Goal: Task Accomplishment & Management: Use online tool/utility

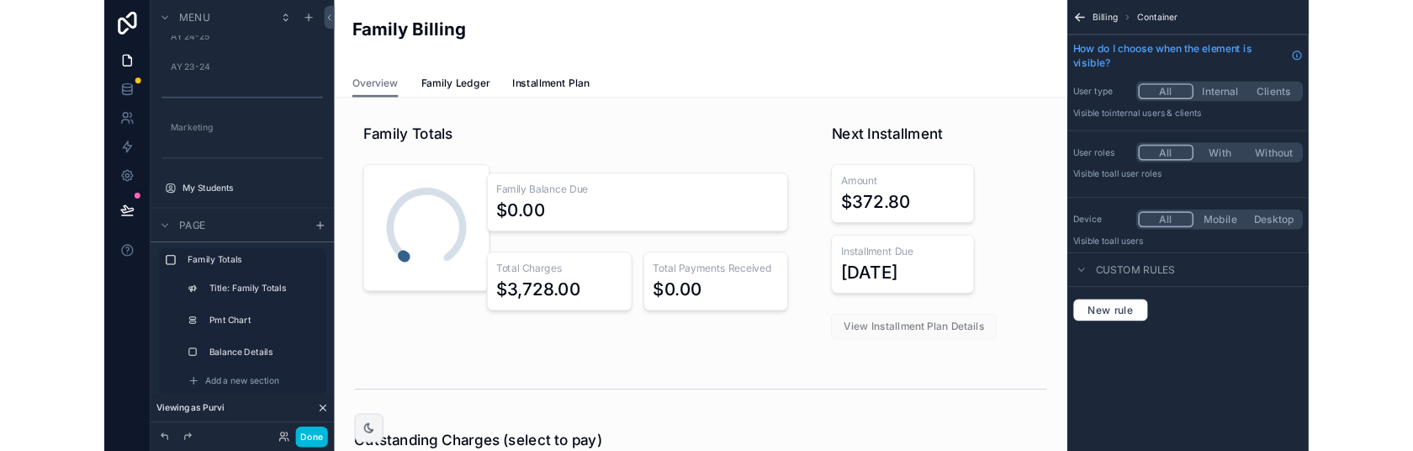
scroll to position [535, 0]
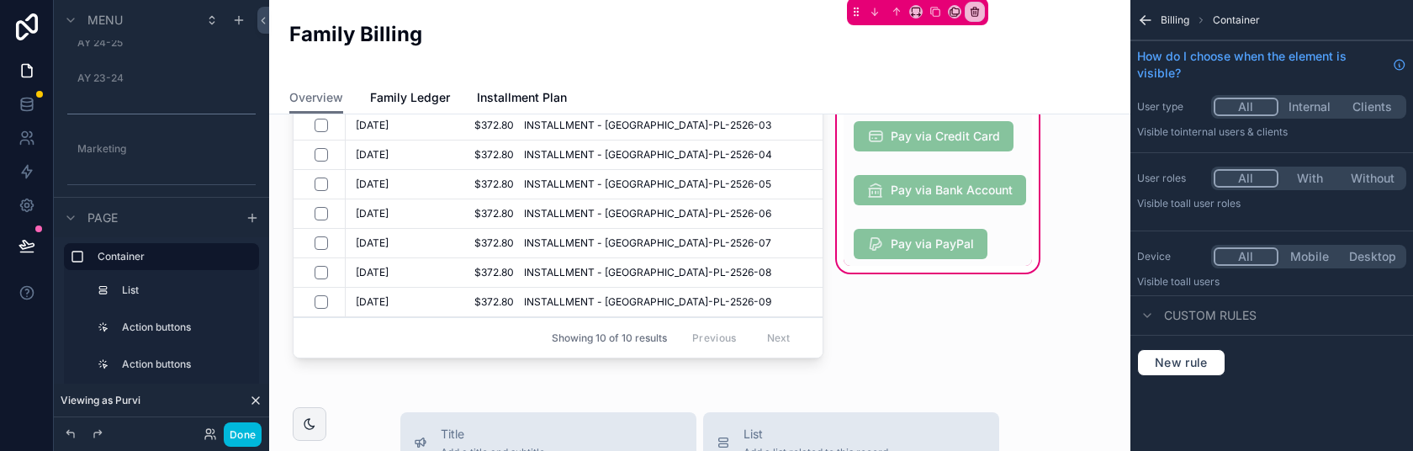
click at [964, 185] on div "scrollable content" at bounding box center [937, 190] width 188 height 44
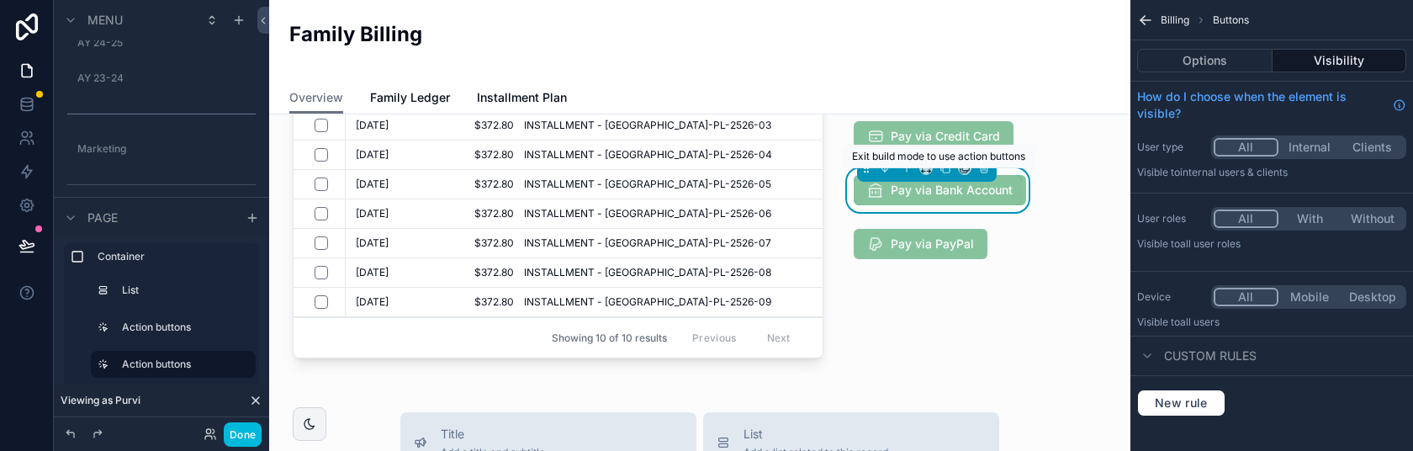
click at [959, 185] on span "Pay via Bank Account" at bounding box center [939, 190] width 172 height 30
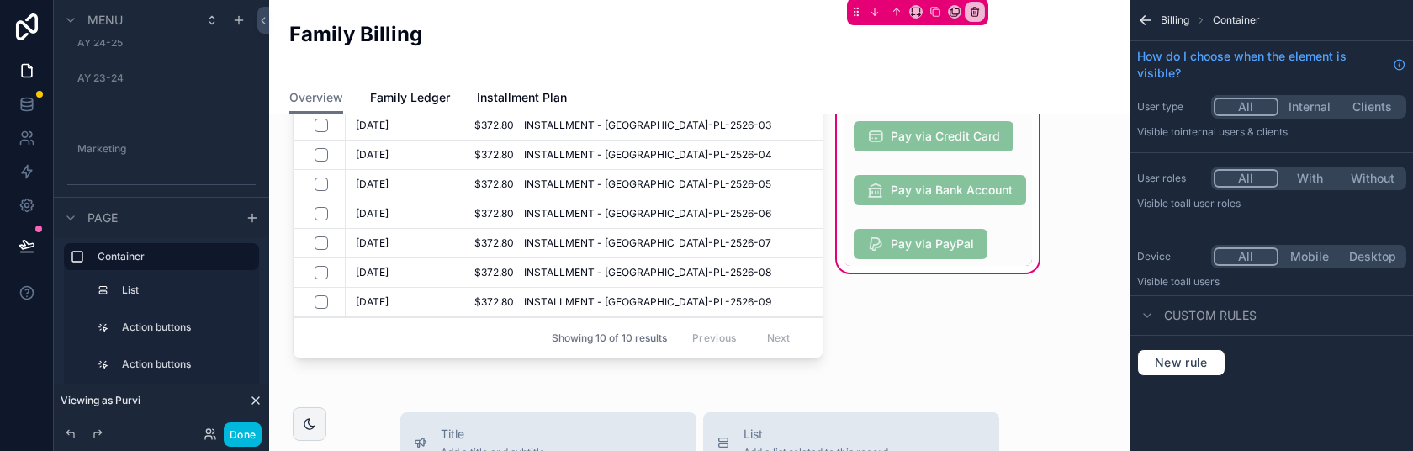
click at [959, 185] on div "scrollable content" at bounding box center [937, 190] width 188 height 44
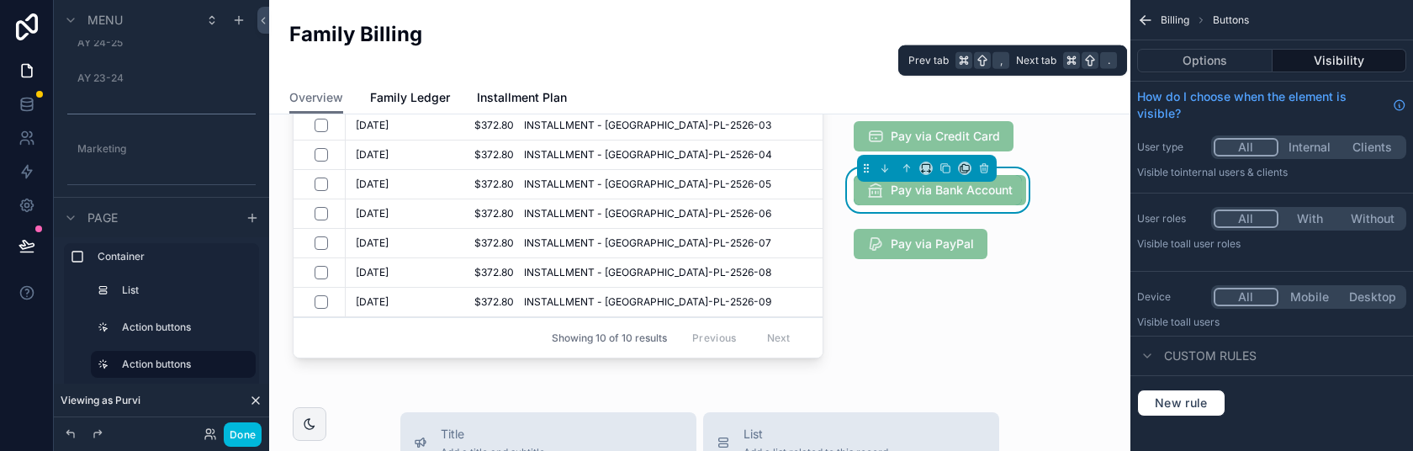
click at [1220, 55] on button "Options" at bounding box center [1204, 61] width 135 height 24
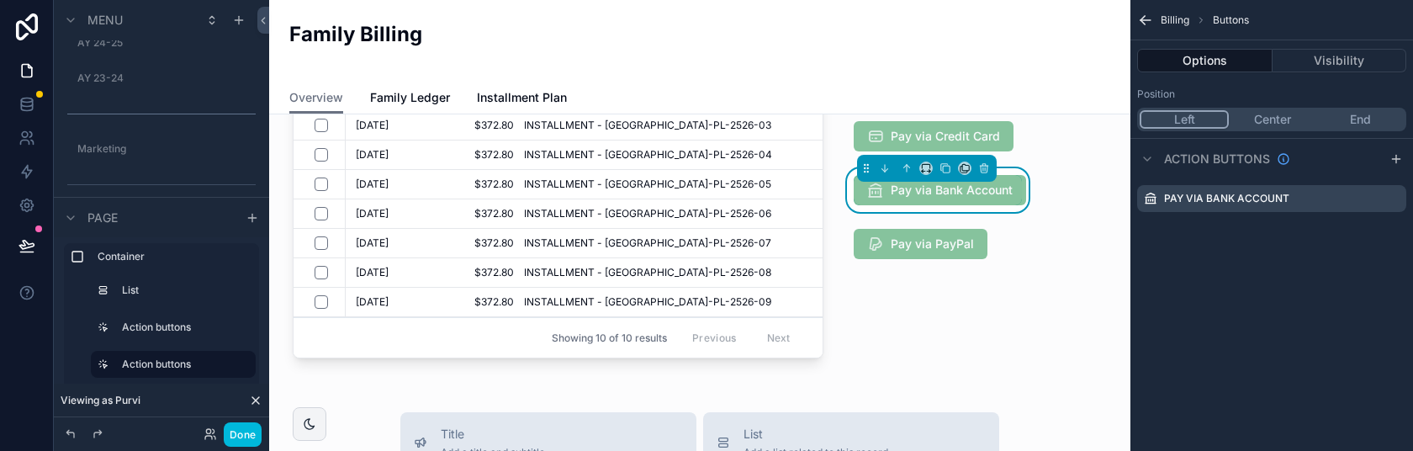
click at [0, 0] on icon "scrollable content" at bounding box center [0, 0] width 0 height 0
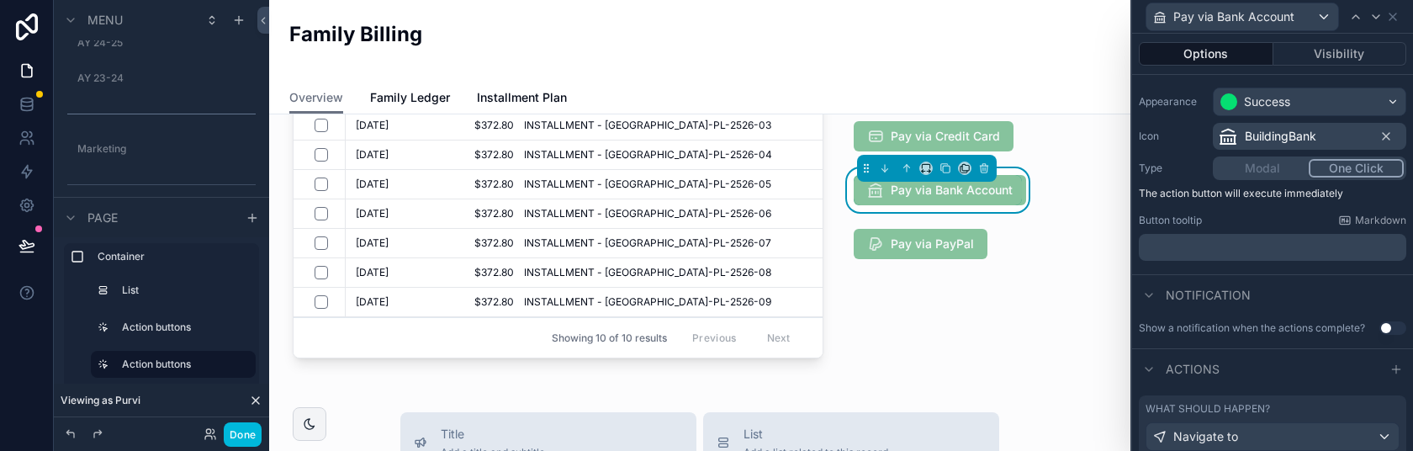
scroll to position [182, 0]
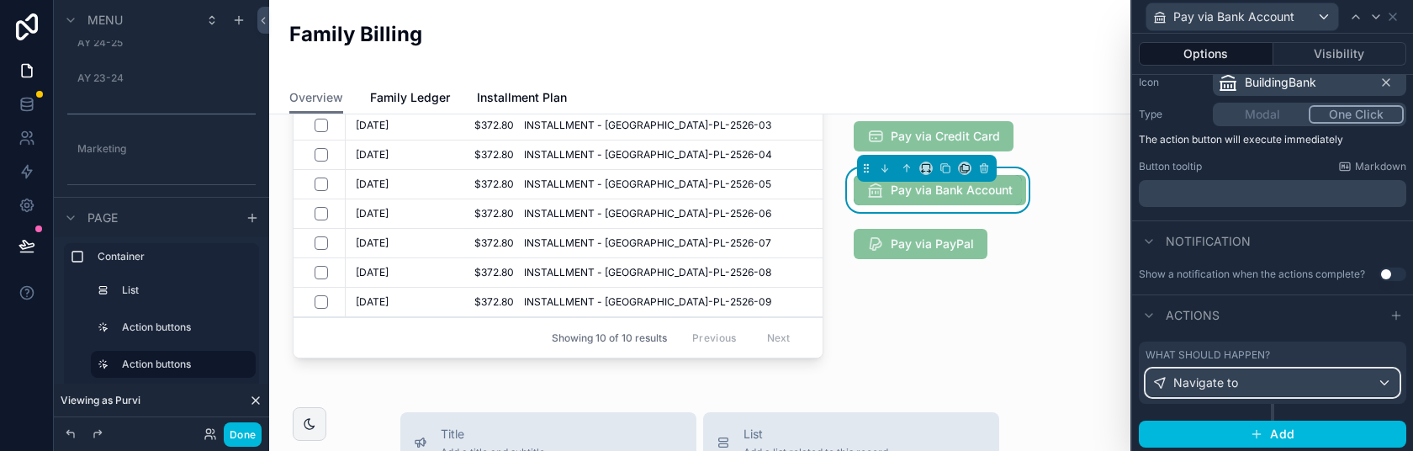
click at [1385, 382] on div "Navigate to" at bounding box center [1272, 382] width 252 height 27
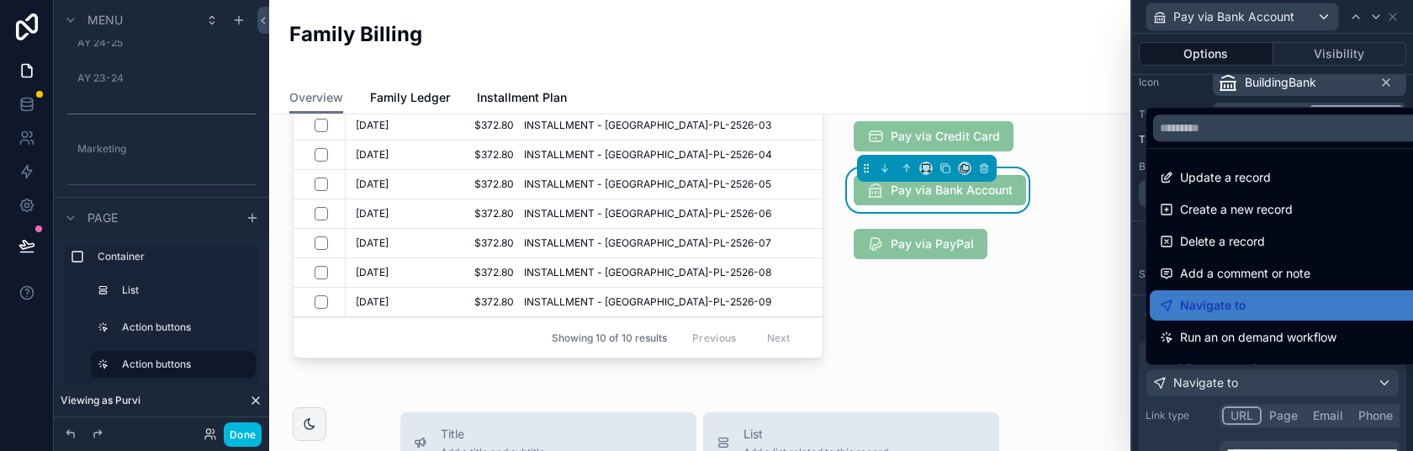
click at [1379, 377] on div at bounding box center [1272, 225] width 281 height 451
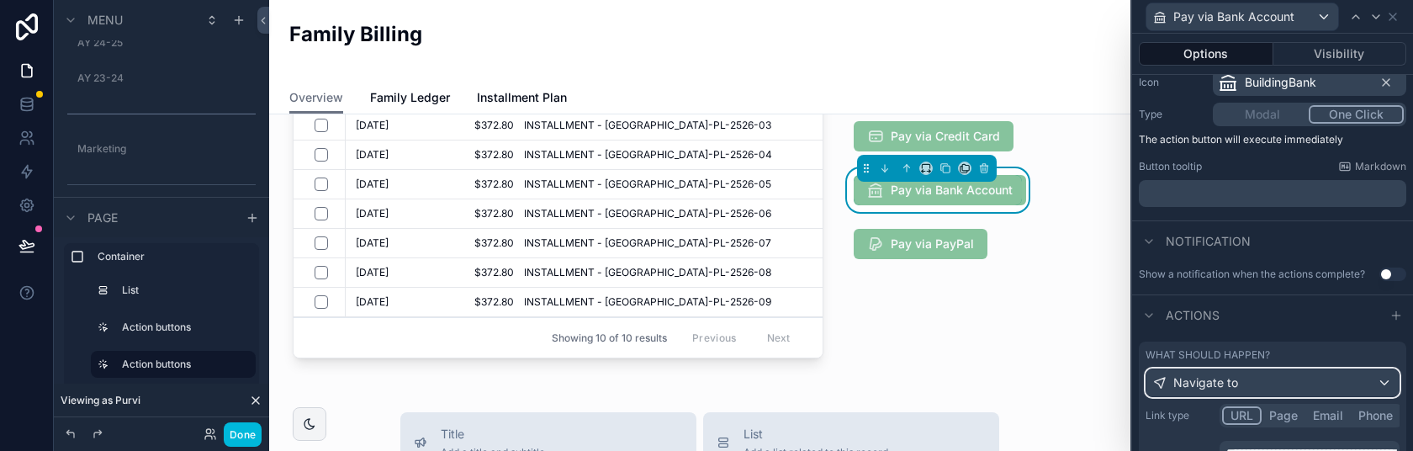
click at [1379, 377] on div "Navigate to" at bounding box center [1272, 382] width 252 height 27
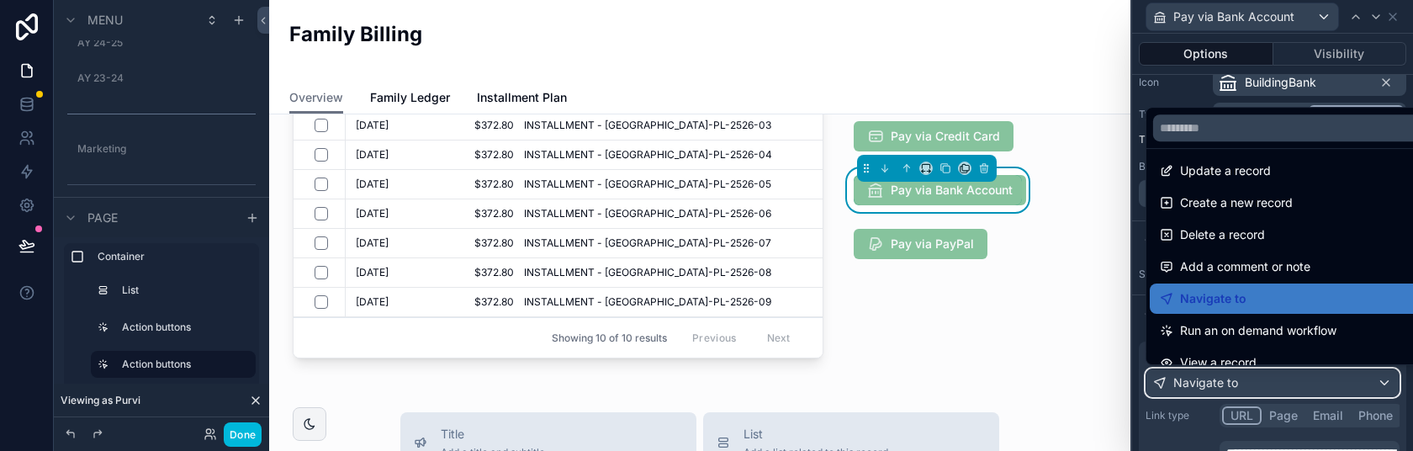
scroll to position [0, 0]
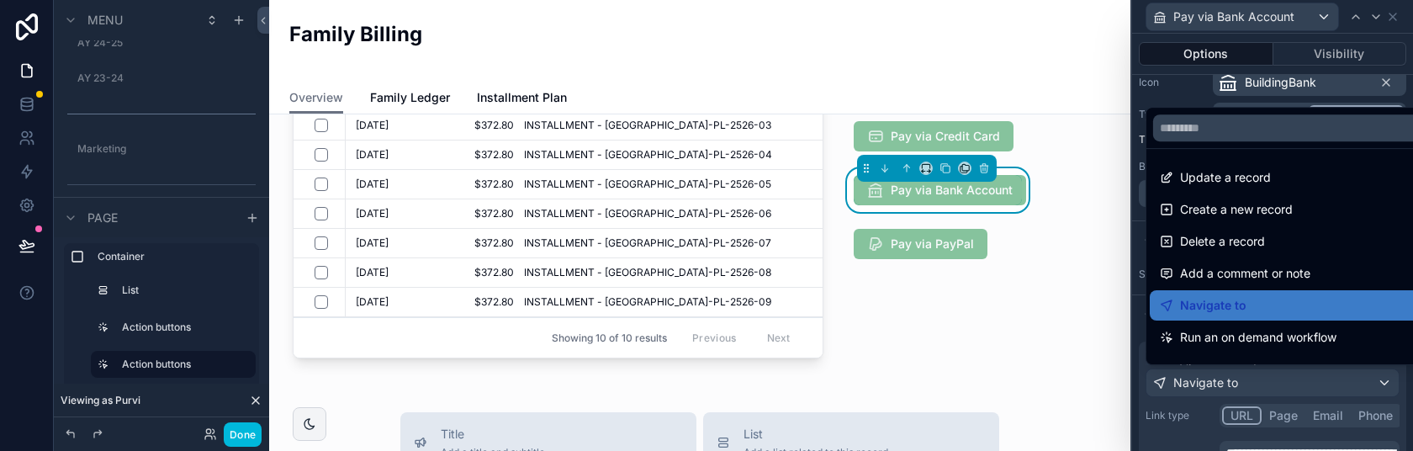
click at [1256, 202] on span "Create a new record" at bounding box center [1236, 209] width 113 height 20
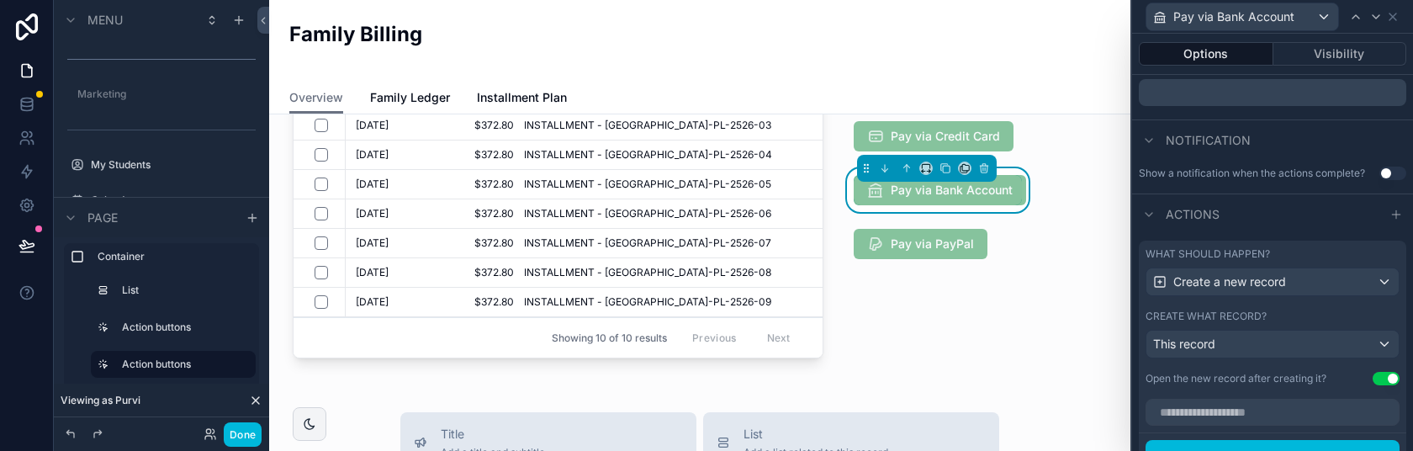
scroll to position [284, 0]
click at [1301, 356] on div "What should happen? Create a new record Create what record? This record Open th…" at bounding box center [1271, 315] width 267 height 151
click at [1316, 344] on div "This record" at bounding box center [1272, 343] width 252 height 27
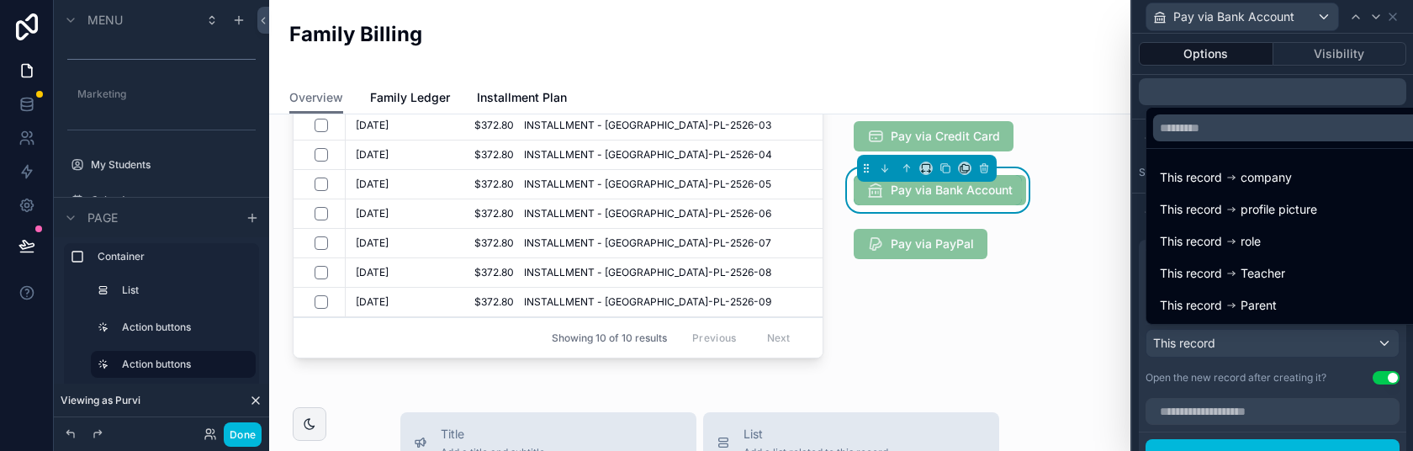
click at [1141, 391] on div at bounding box center [1272, 225] width 281 height 451
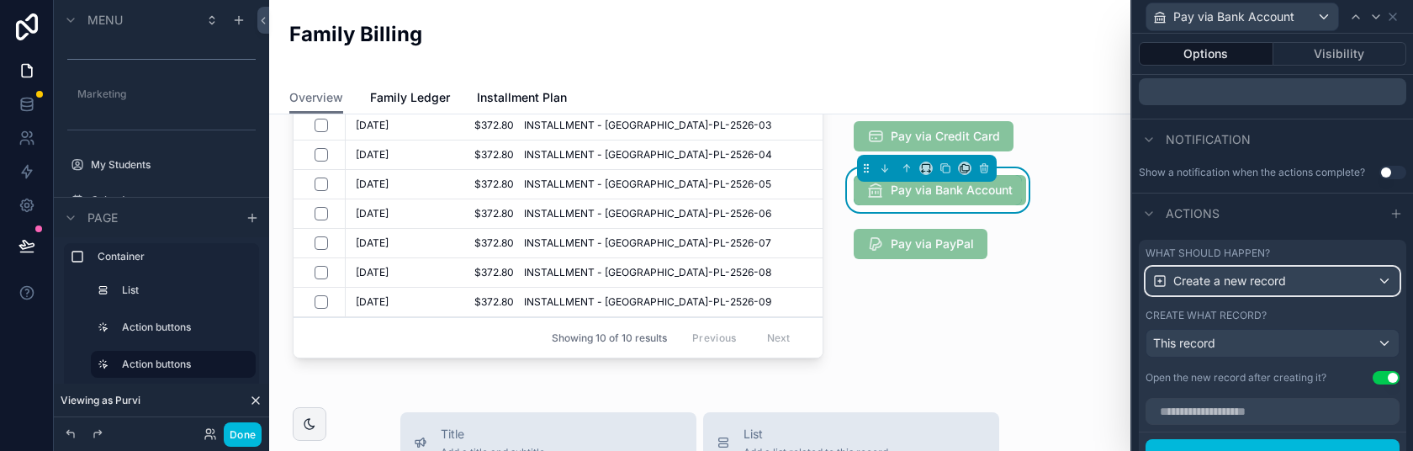
click at [1307, 275] on div "Create a new record" at bounding box center [1272, 280] width 252 height 27
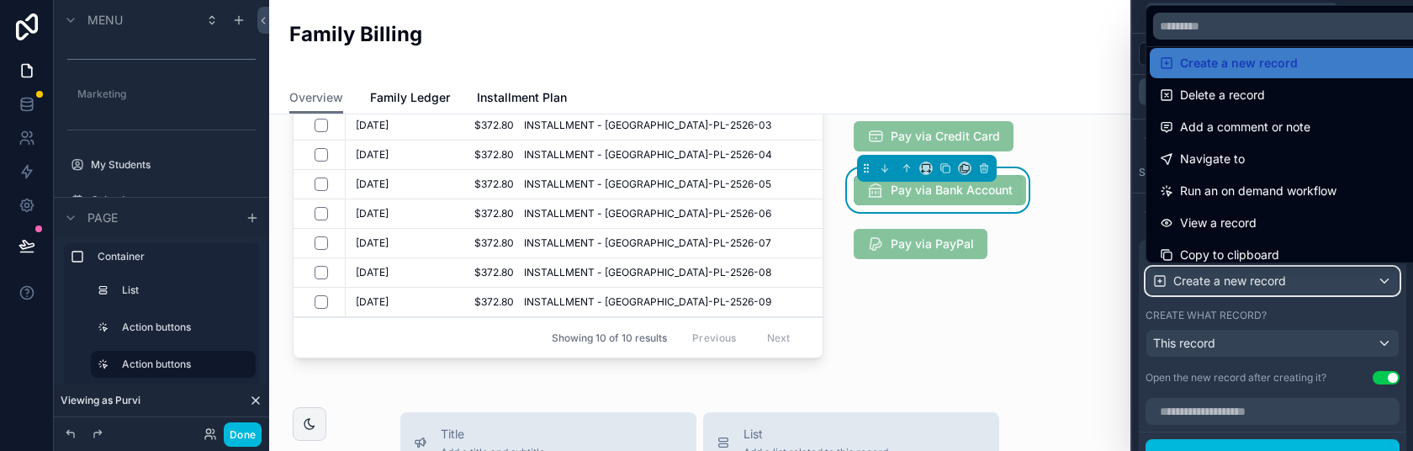
scroll to position [44, 0]
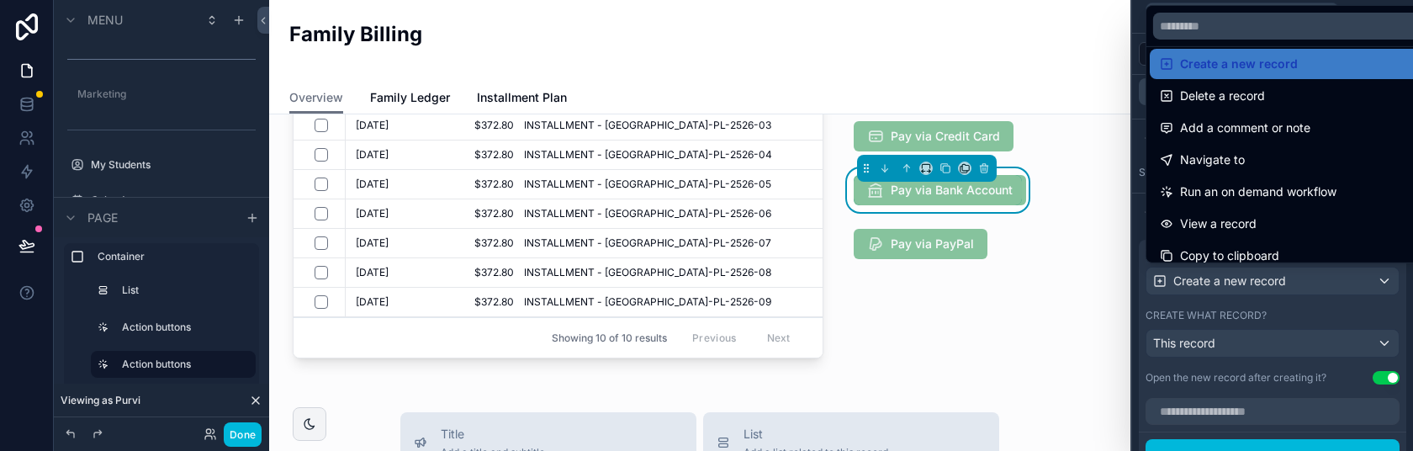
click at [1314, 315] on div at bounding box center [1272, 225] width 281 height 451
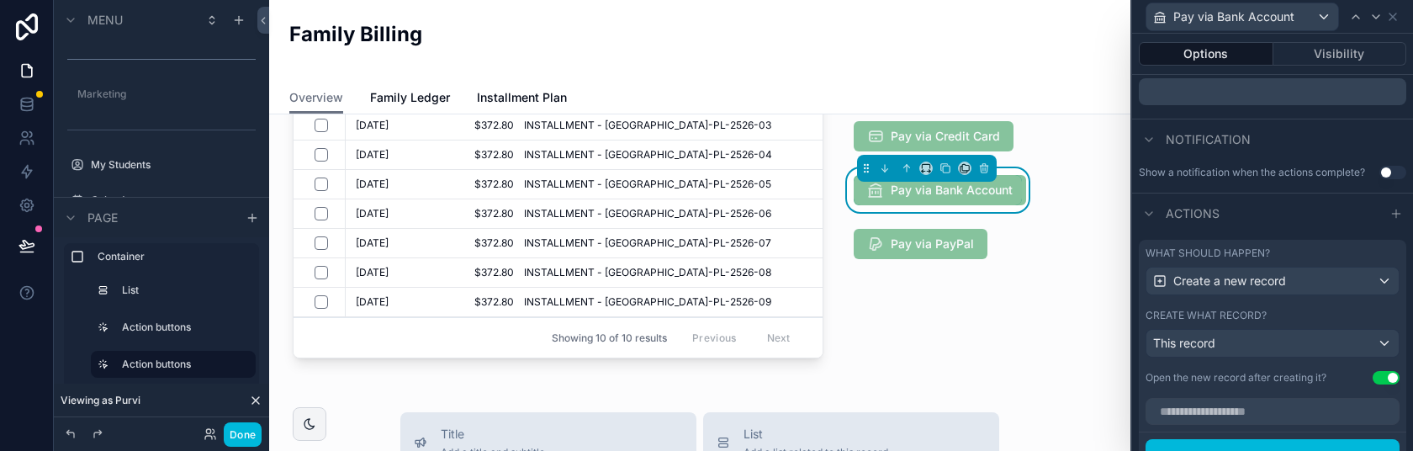
click at [1381, 372] on button "Use setting" at bounding box center [1385, 377] width 27 height 13
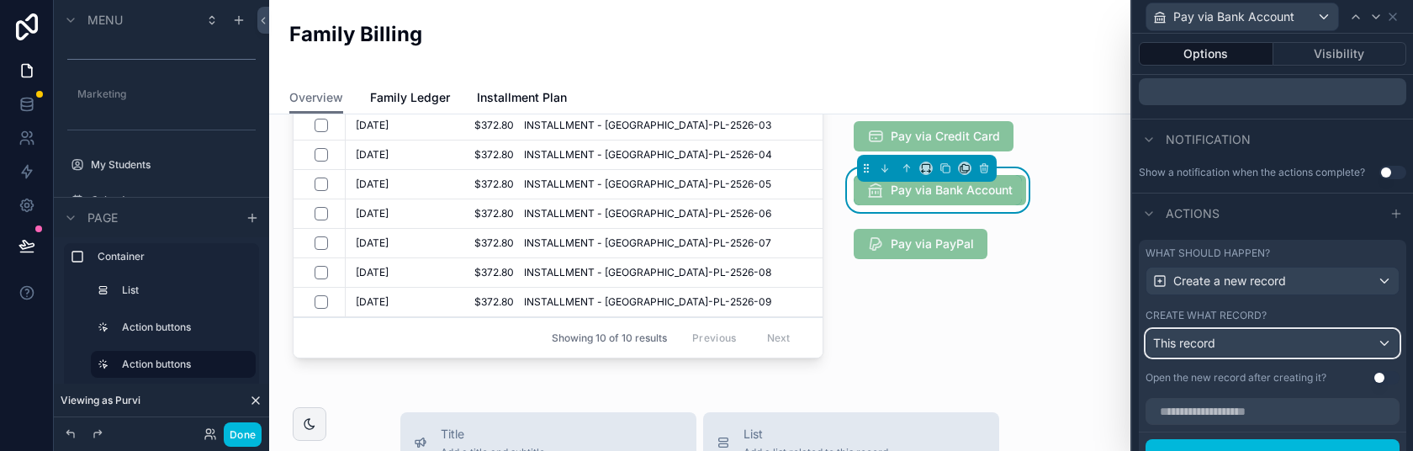
click at [1369, 340] on div "This record" at bounding box center [1272, 343] width 252 height 27
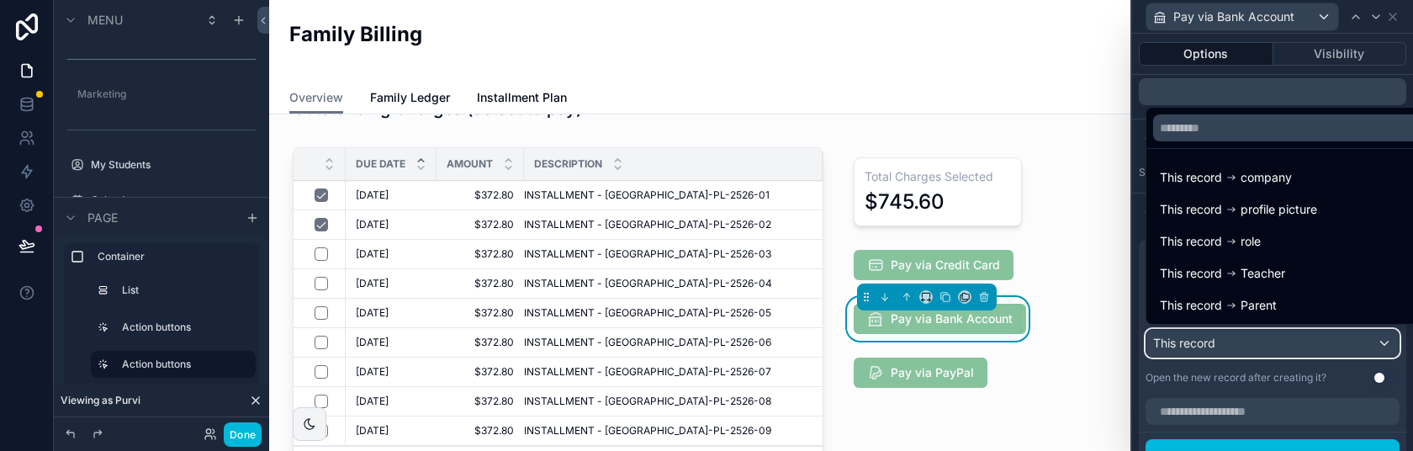
scroll to position [410, 0]
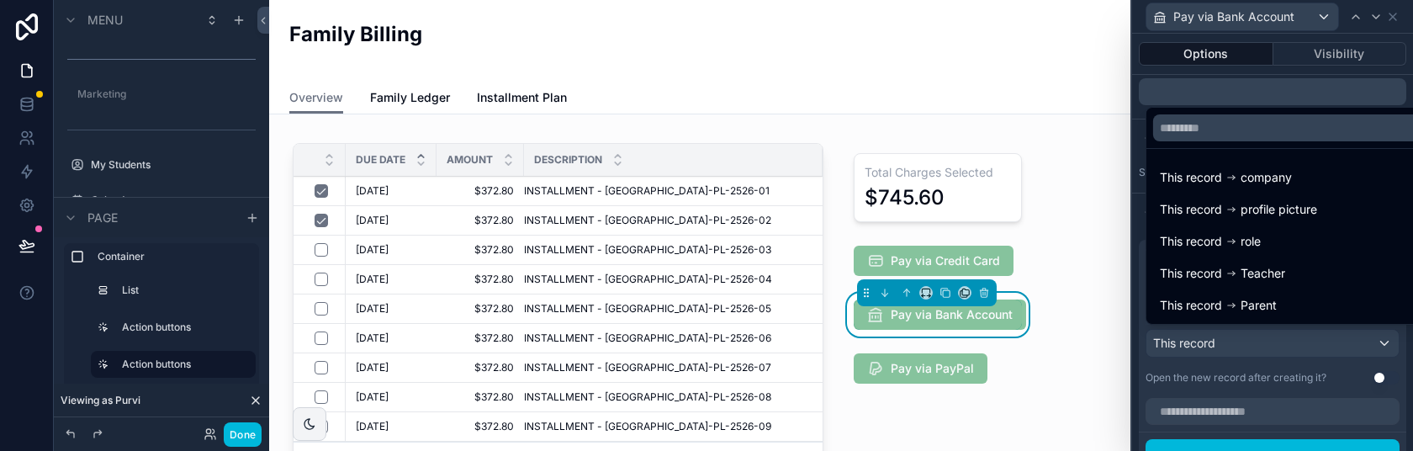
click at [741, 158] on div "Description" at bounding box center [673, 160] width 298 height 32
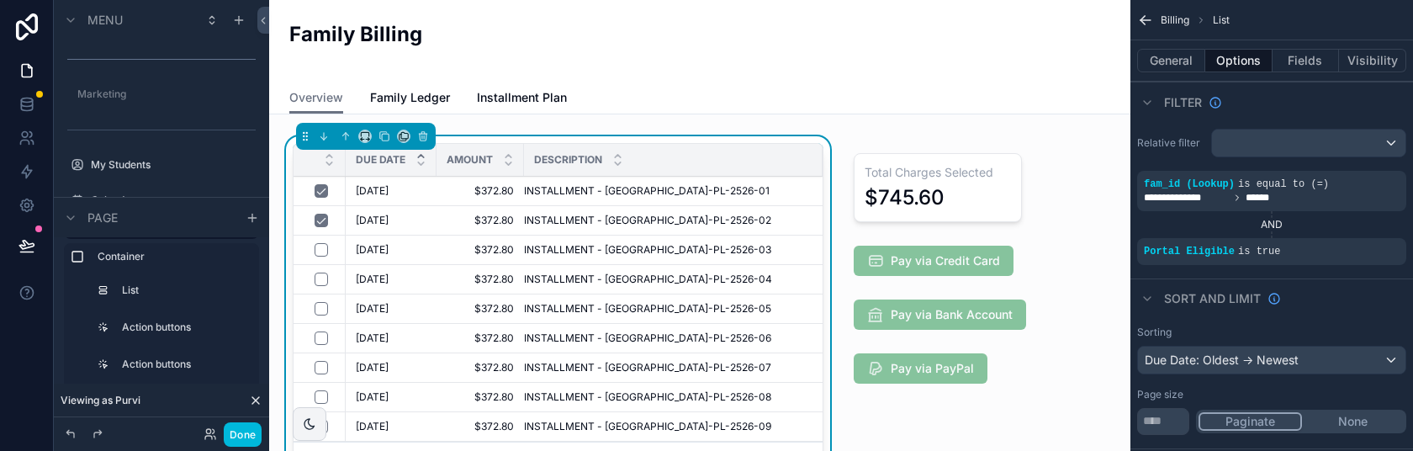
click at [721, 157] on div "Description" at bounding box center [673, 160] width 298 height 32
click at [1164, 59] on button "General" at bounding box center [1171, 61] width 68 height 24
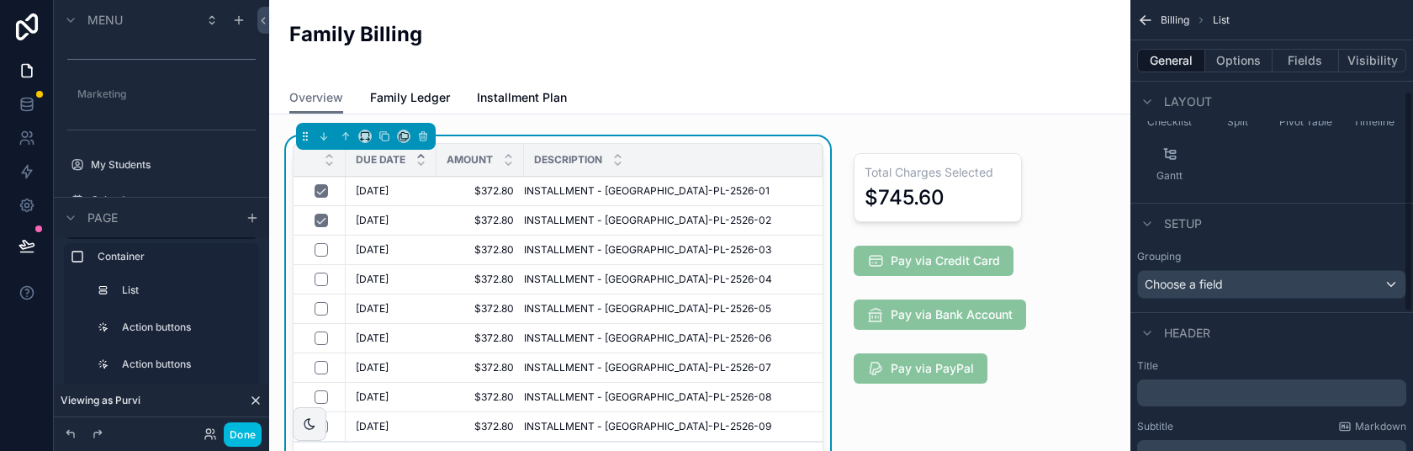
scroll to position [0, 0]
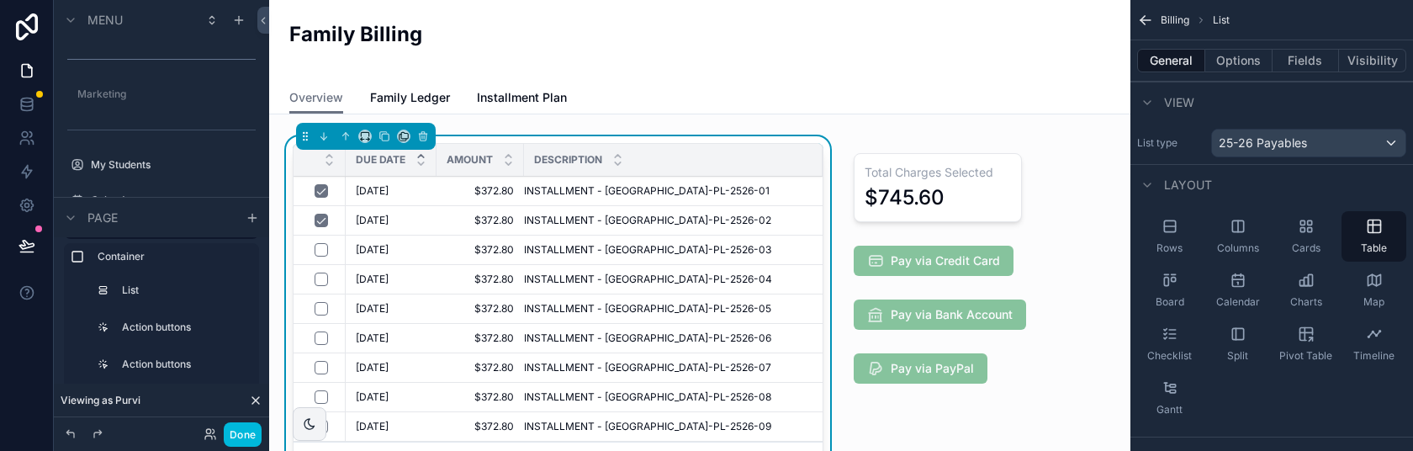
click at [1237, 55] on button "Options" at bounding box center [1238, 61] width 67 height 24
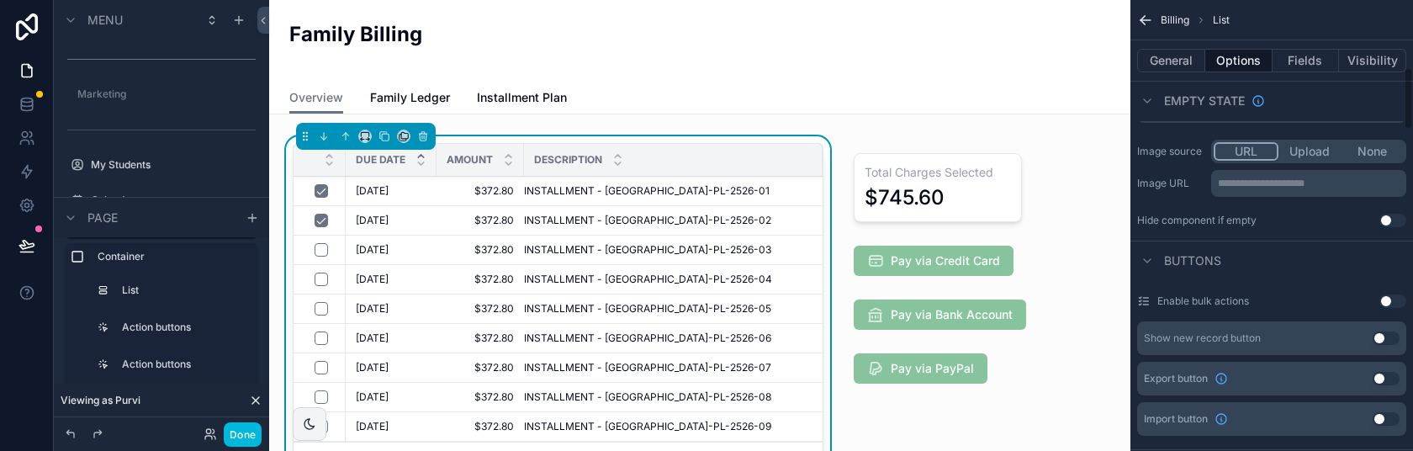
scroll to position [471, 0]
click at [1391, 299] on button "Use setting" at bounding box center [1392, 303] width 27 height 13
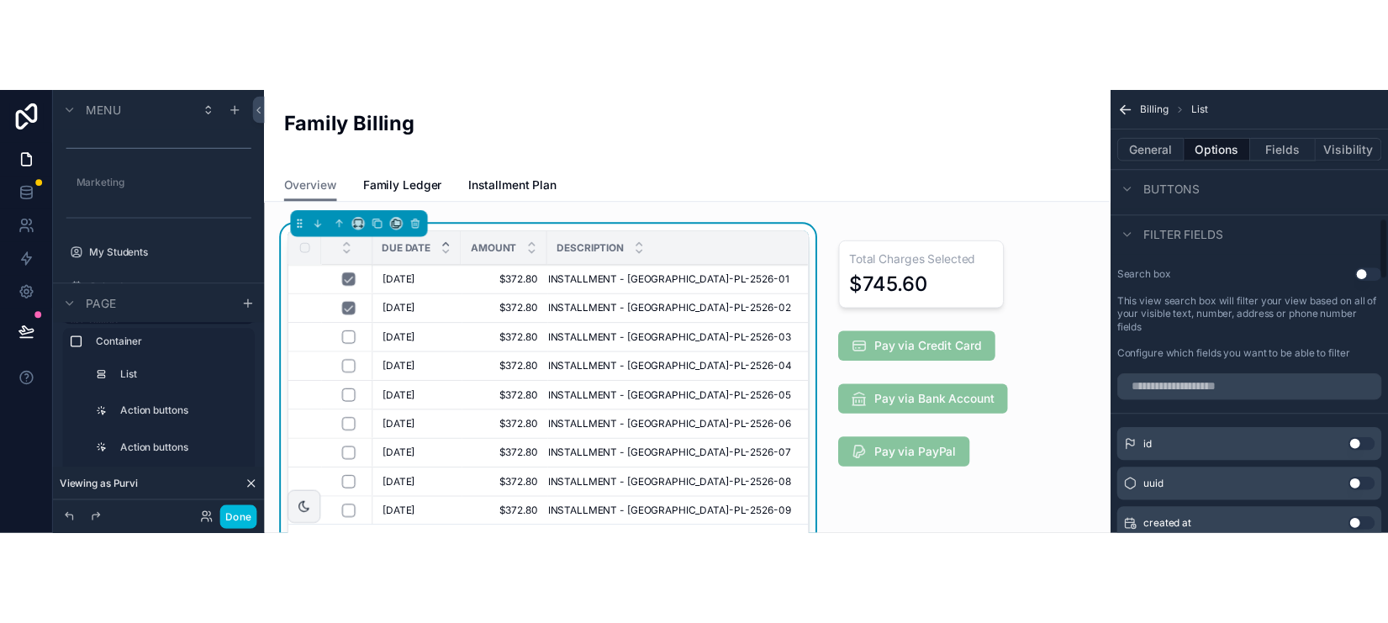
scroll to position [948, 0]
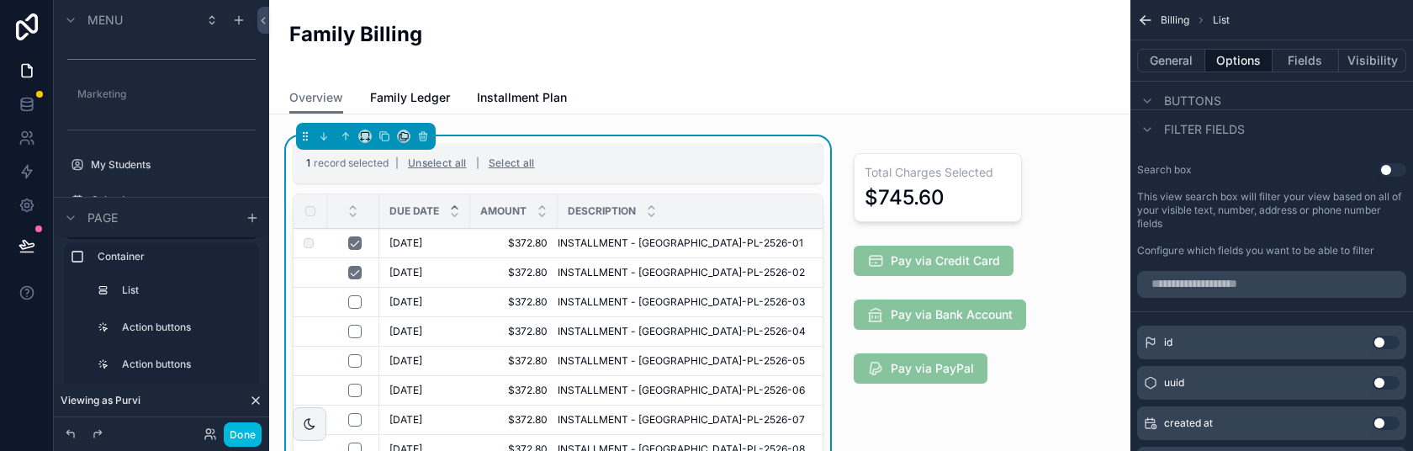
click at [309, 260] on td "scrollable content" at bounding box center [310, 272] width 34 height 29
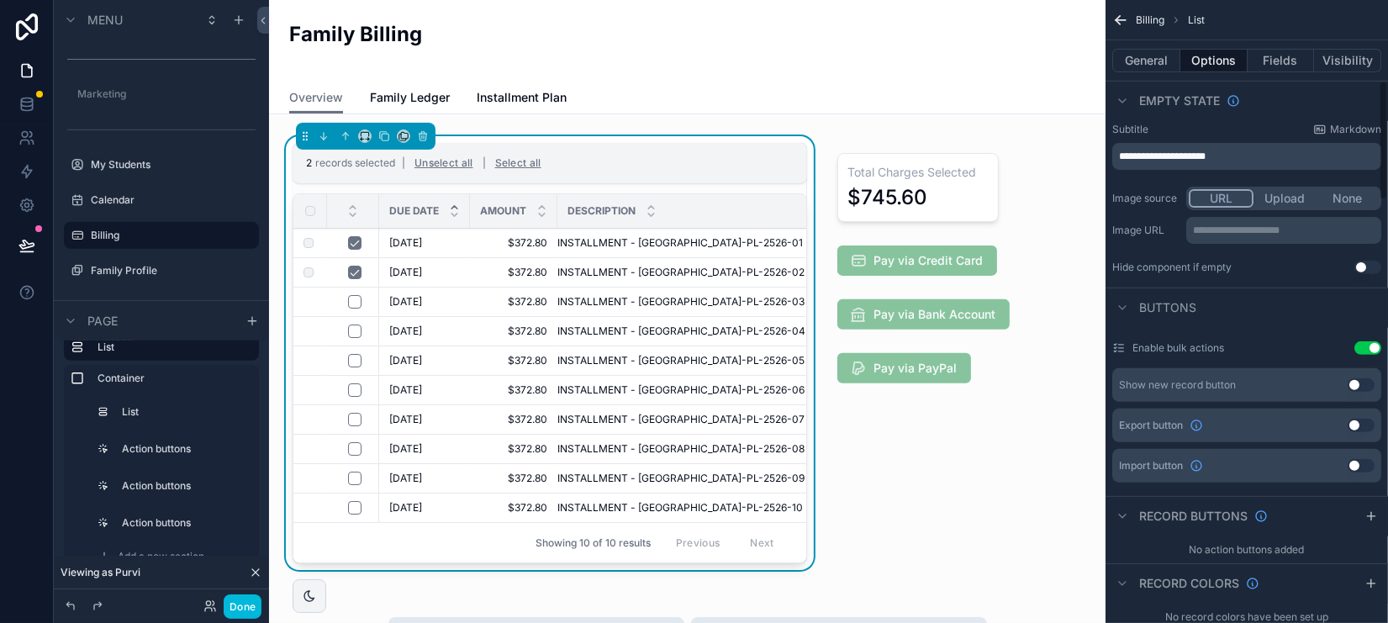
scroll to position [410, 0]
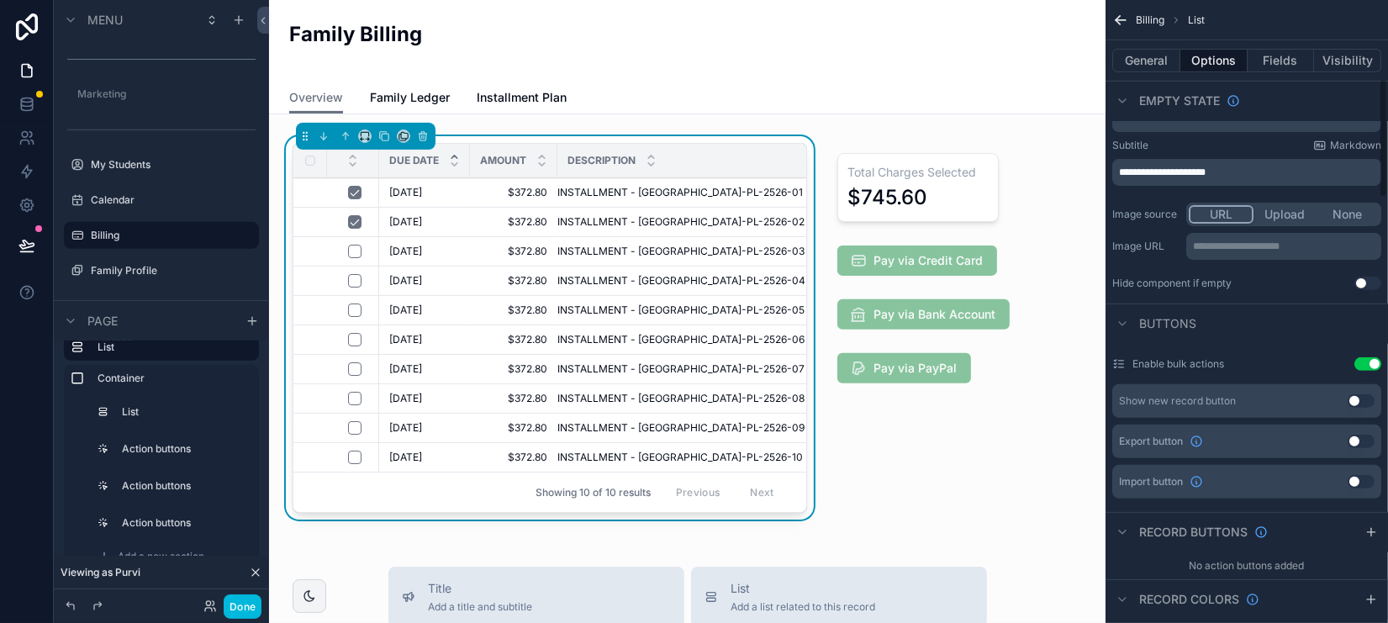
click at [1364, 361] on button "Use setting" at bounding box center [1368, 363] width 27 height 13
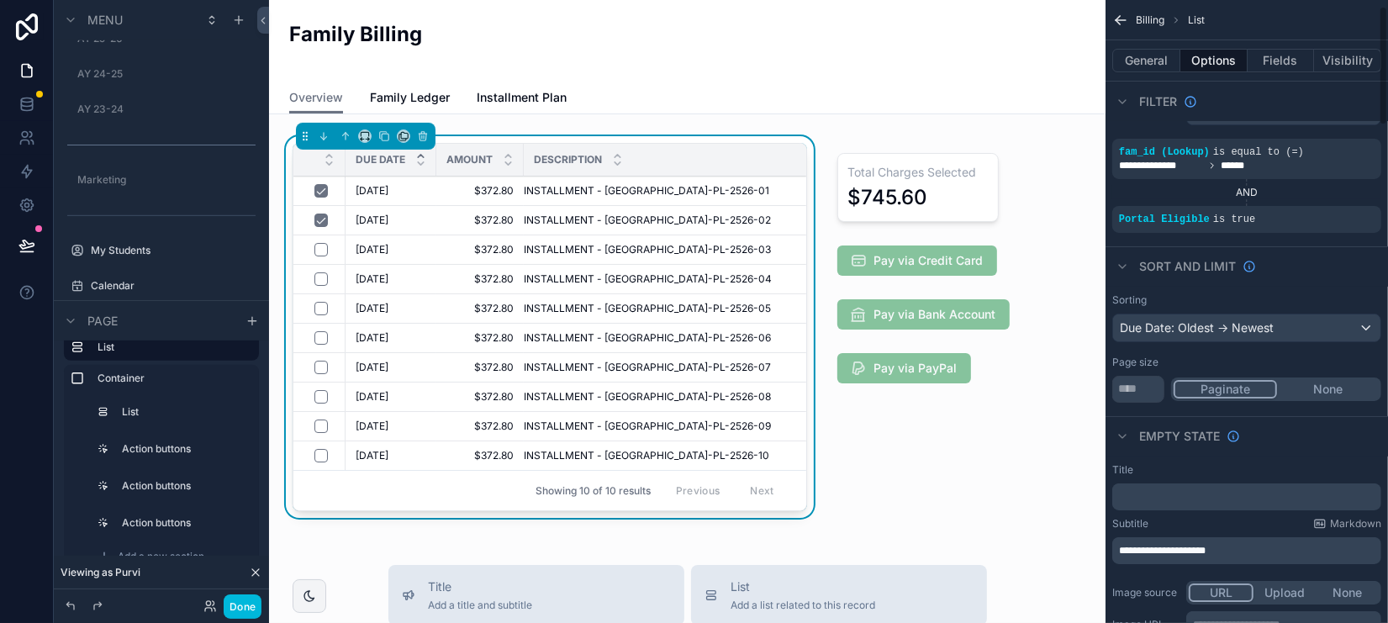
scroll to position [0, 0]
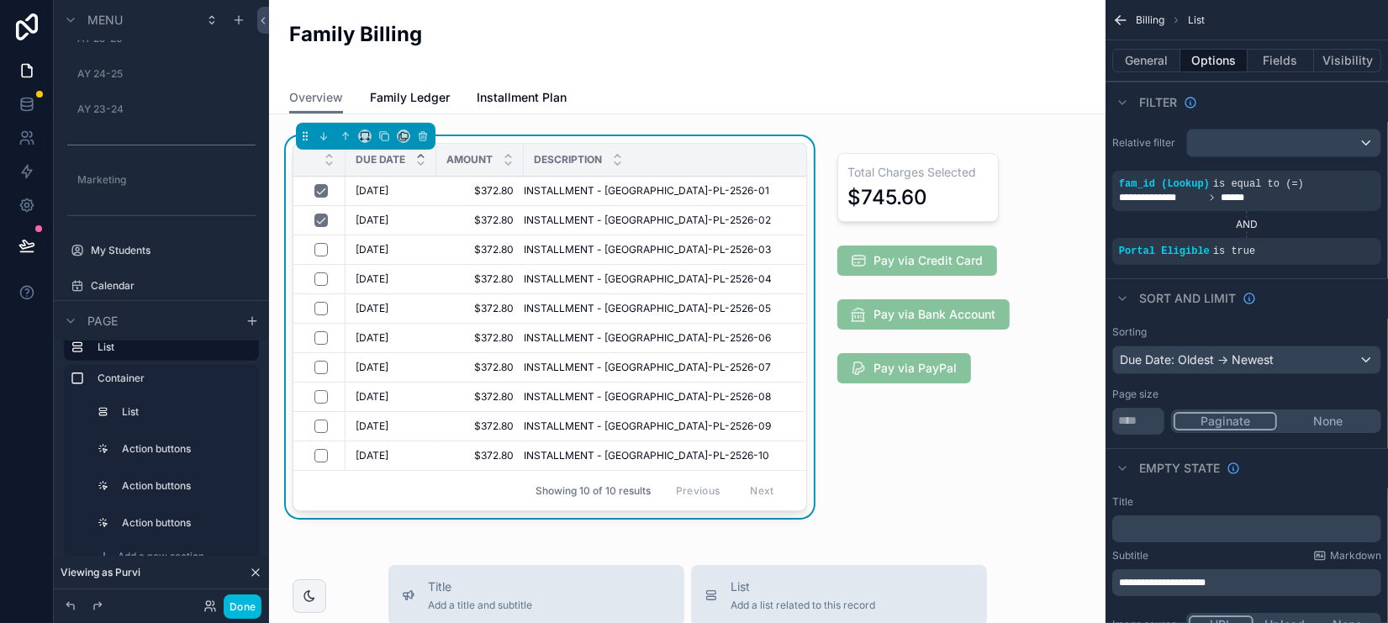
click at [1290, 59] on button "Fields" at bounding box center [1281, 61] width 67 height 24
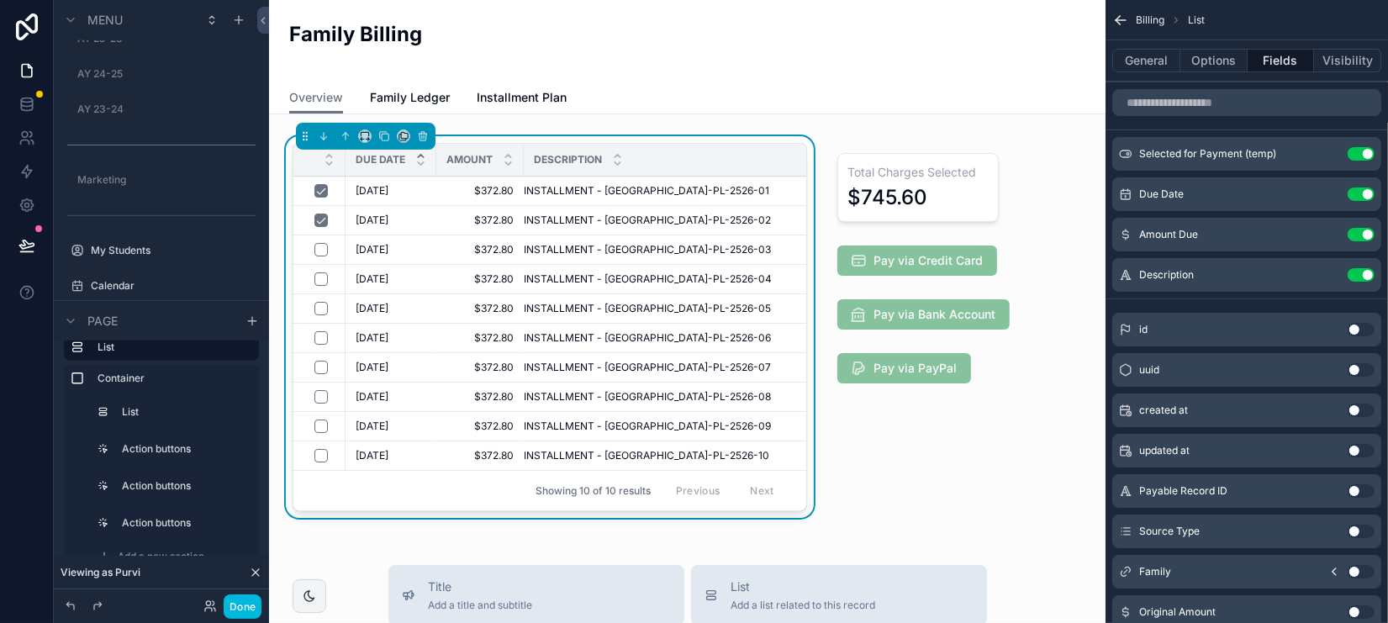
click at [886, 452] on div "scrollable content" at bounding box center [918, 330] width 203 height 388
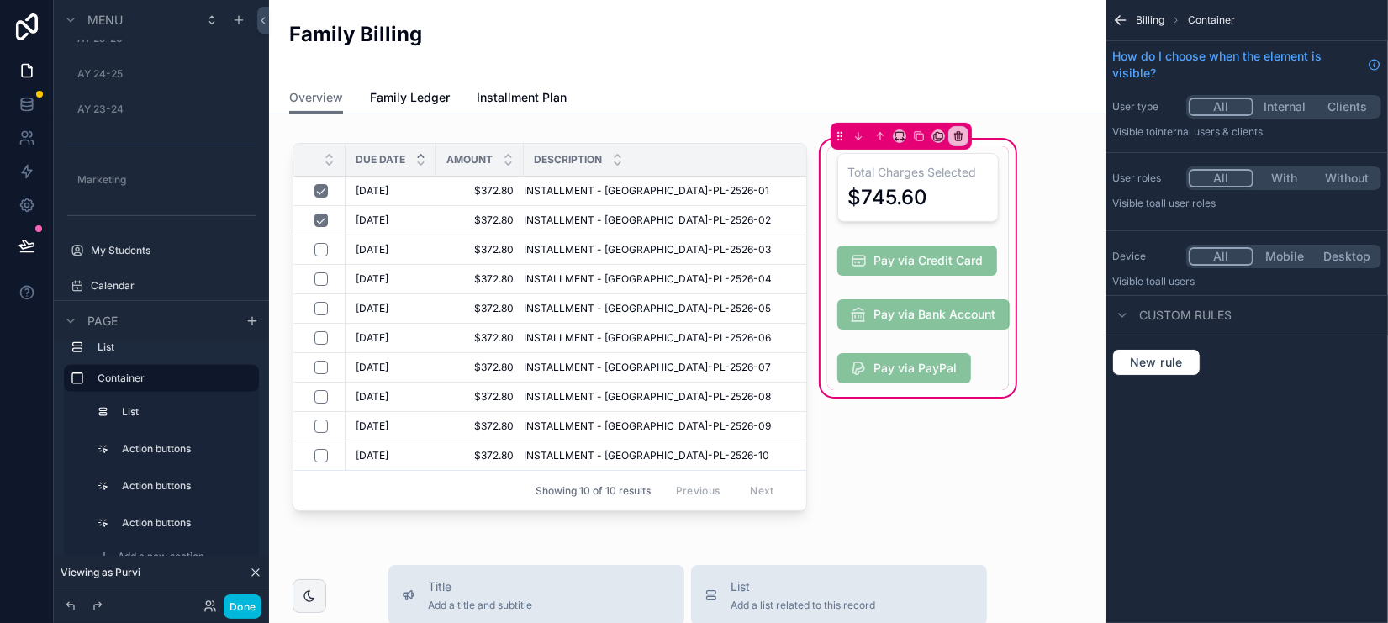
click at [927, 267] on div "scrollable content" at bounding box center [918, 261] width 182 height 44
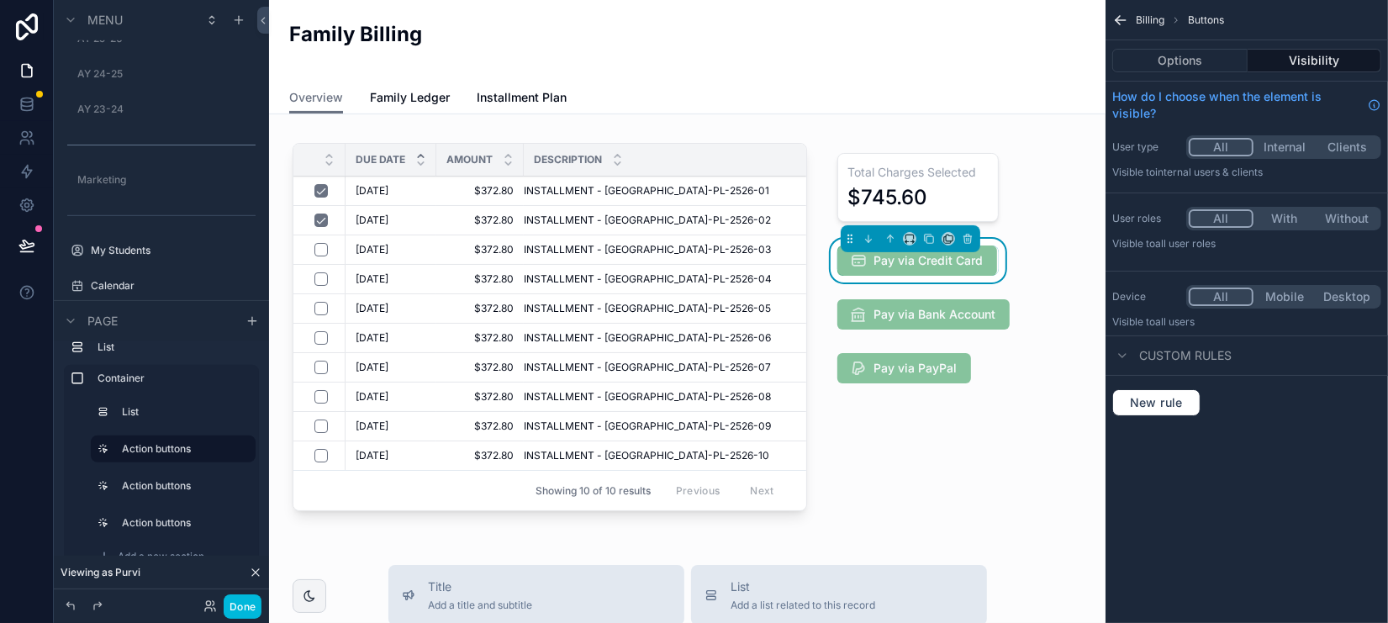
click at [974, 318] on div "scrollable content" at bounding box center [918, 315] width 182 height 44
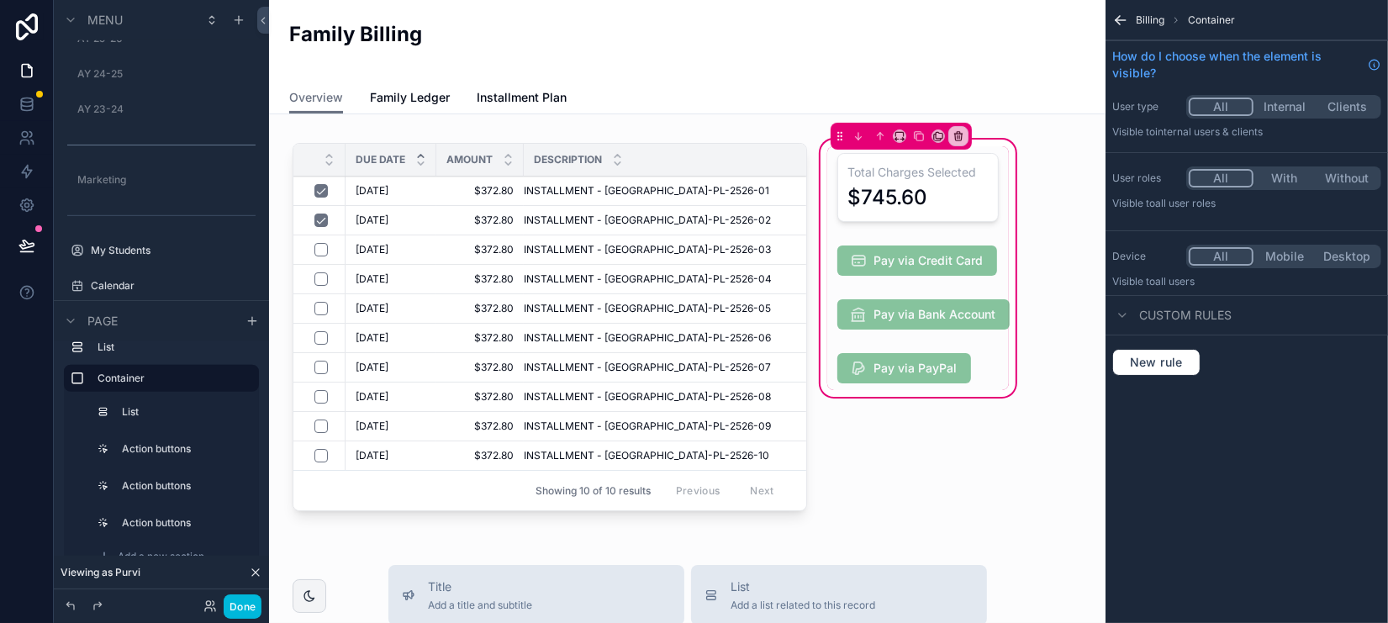
click at [958, 270] on div "scrollable content" at bounding box center [918, 261] width 182 height 44
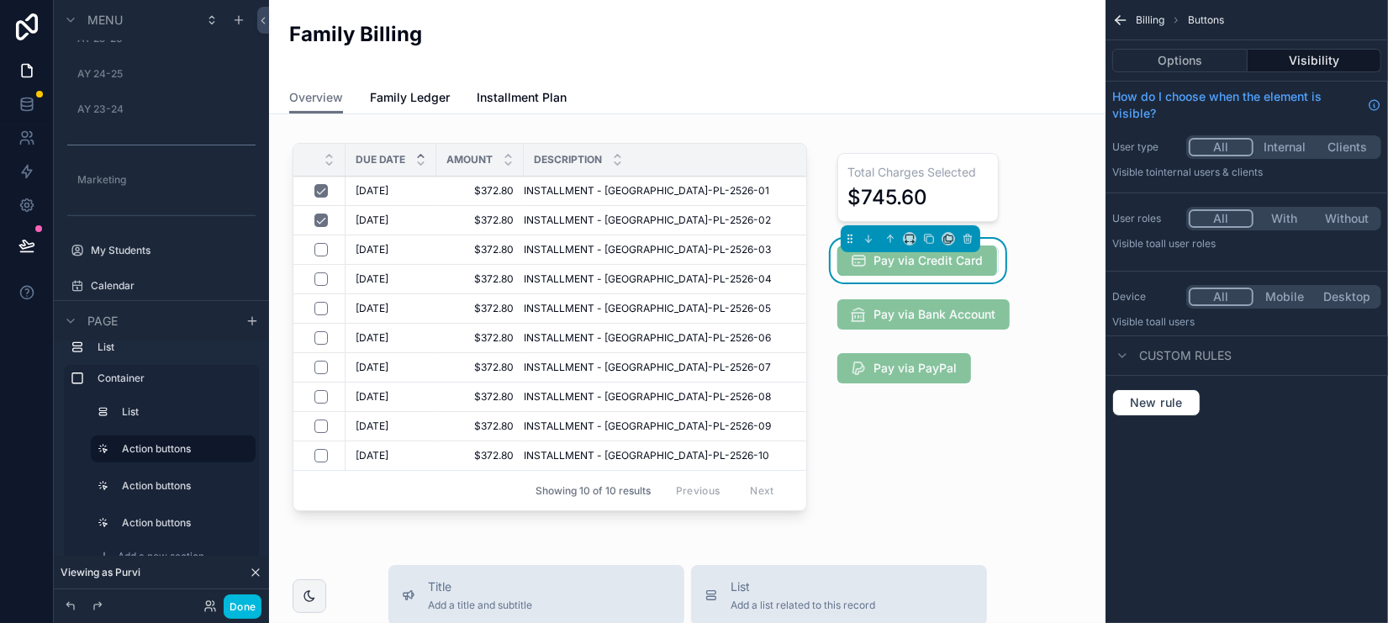
click at [1179, 66] on button "Options" at bounding box center [1179, 61] width 135 height 24
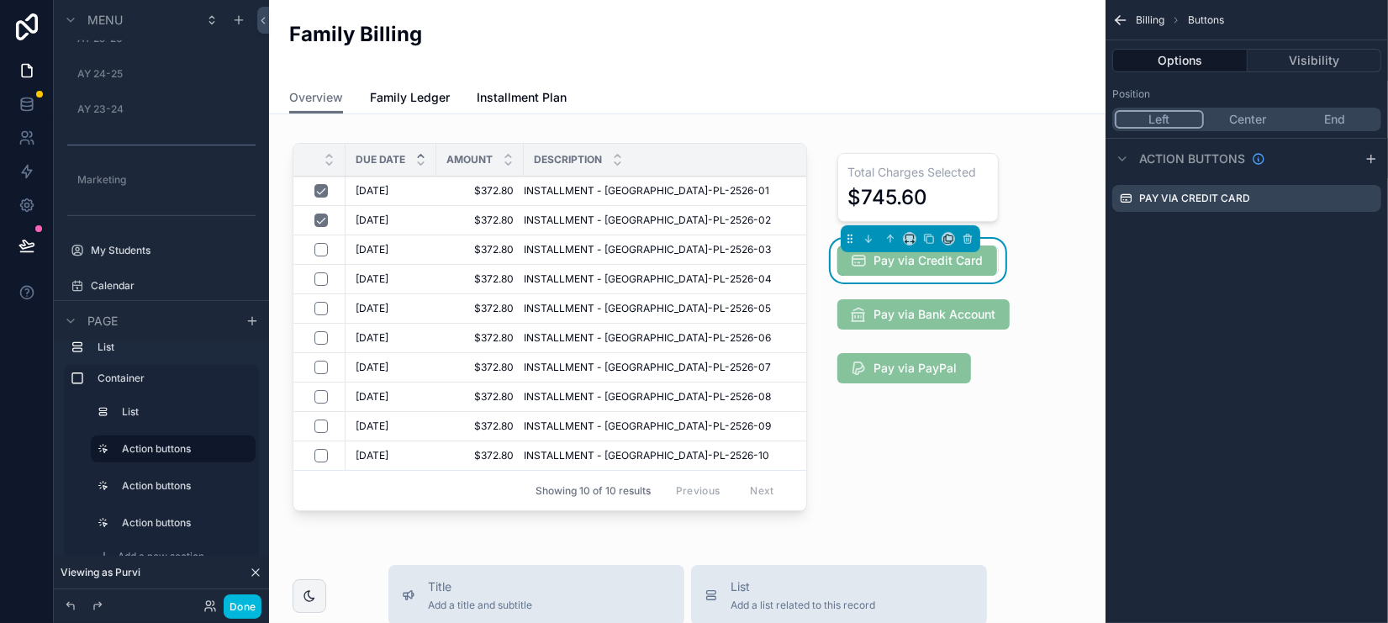
click at [0, 0] on icon "scrollable content" at bounding box center [0, 0] width 0 height 0
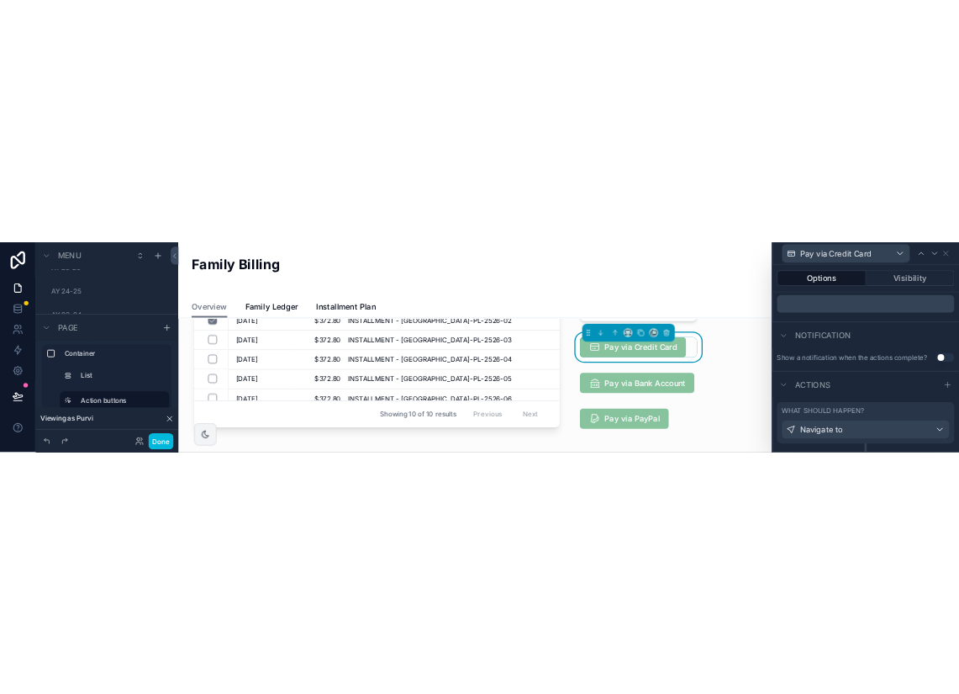
scroll to position [317, 0]
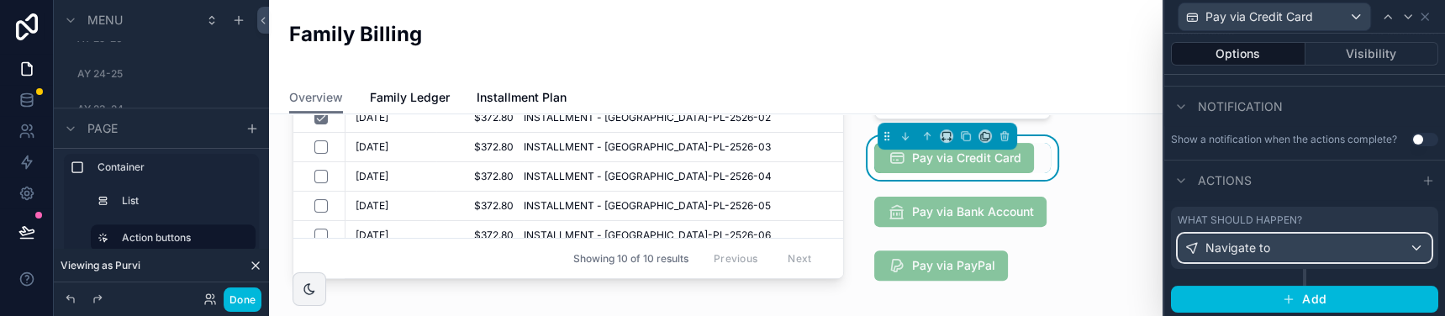
click at [1380, 250] on div "Navigate to" at bounding box center [1305, 248] width 252 height 27
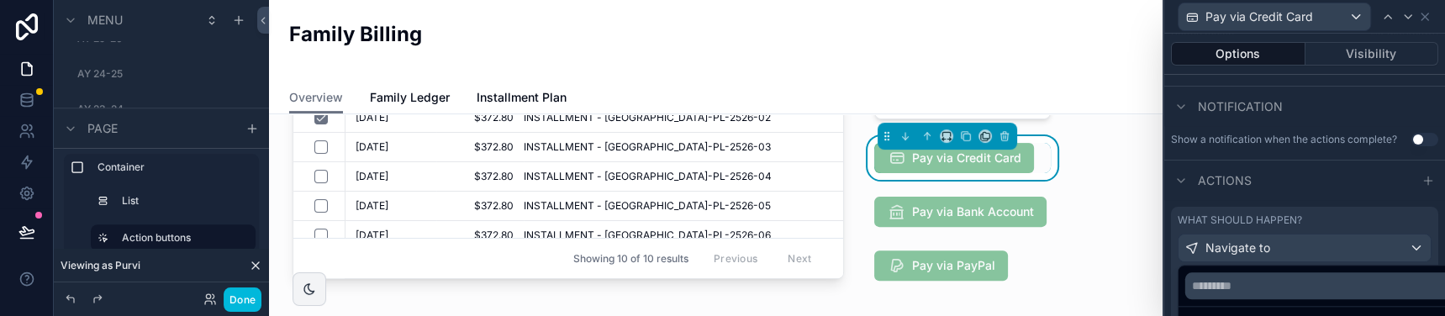
click at [1395, 250] on div at bounding box center [1304, 158] width 281 height 316
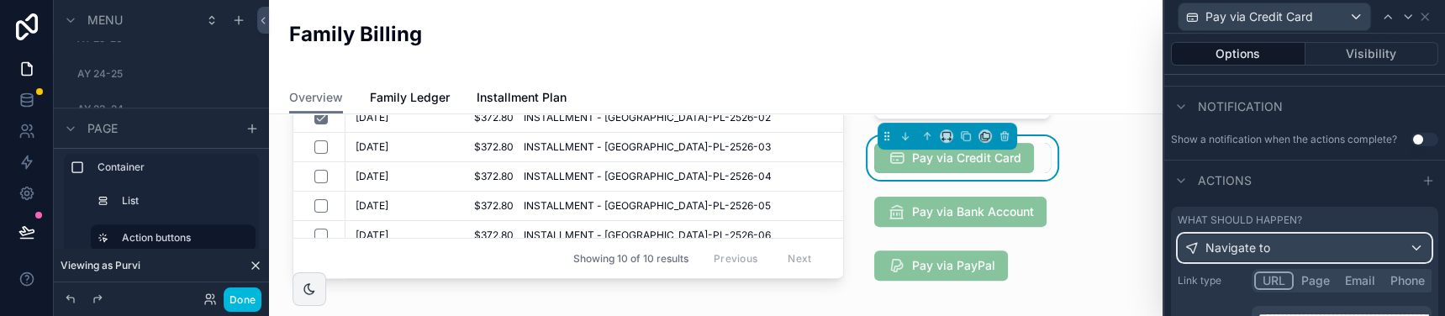
click at [1398, 247] on div "Navigate to" at bounding box center [1305, 248] width 252 height 27
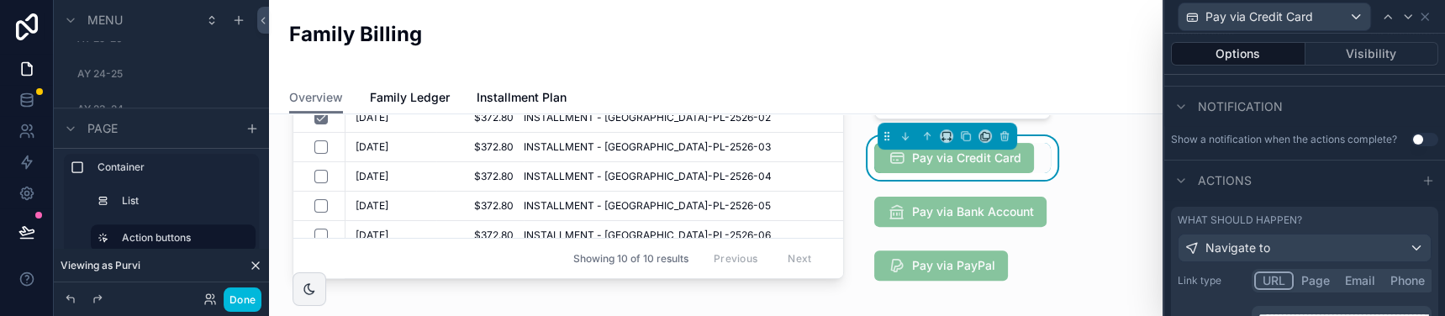
click at [261, 21] on icon at bounding box center [263, 20] width 12 height 13
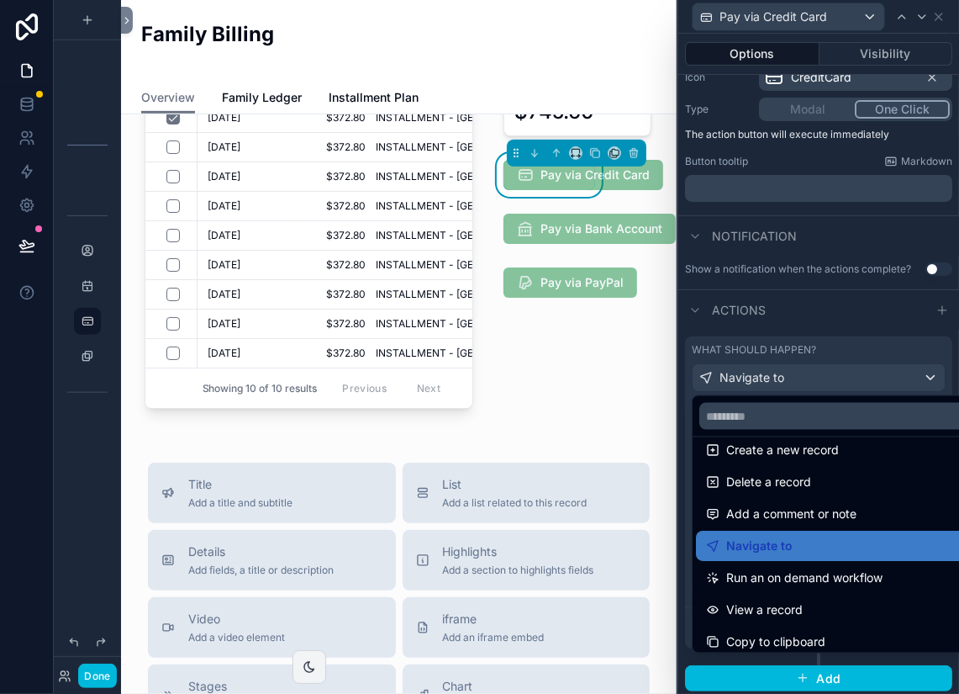
scroll to position [32, 0]
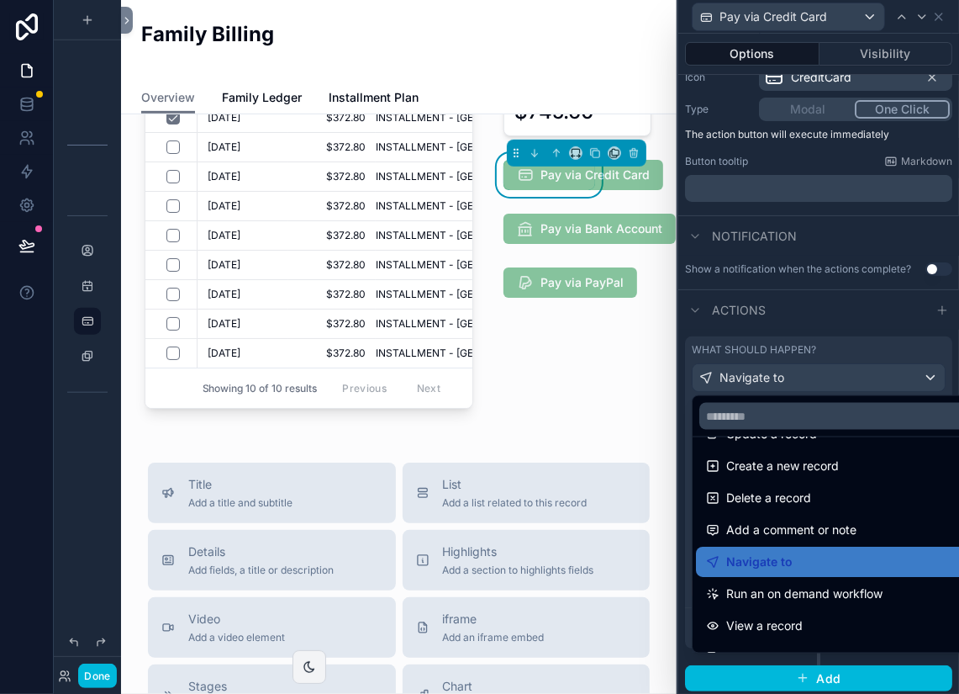
click at [821, 467] on span "Create a new record" at bounding box center [782, 466] width 113 height 20
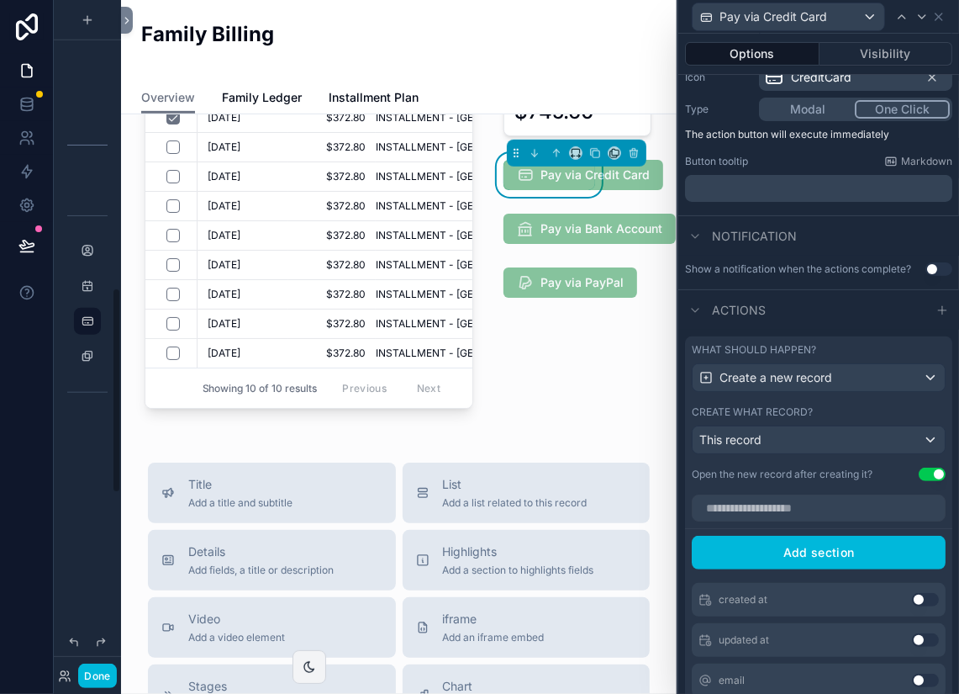
scroll to position [192, 0]
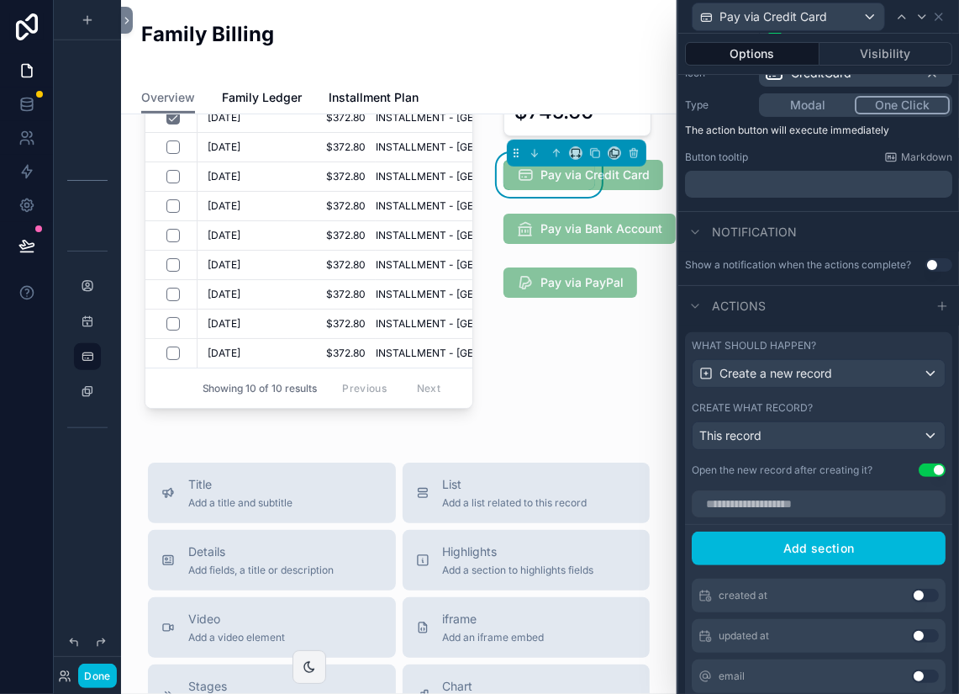
click at [925, 466] on button "Use setting" at bounding box center [932, 469] width 27 height 13
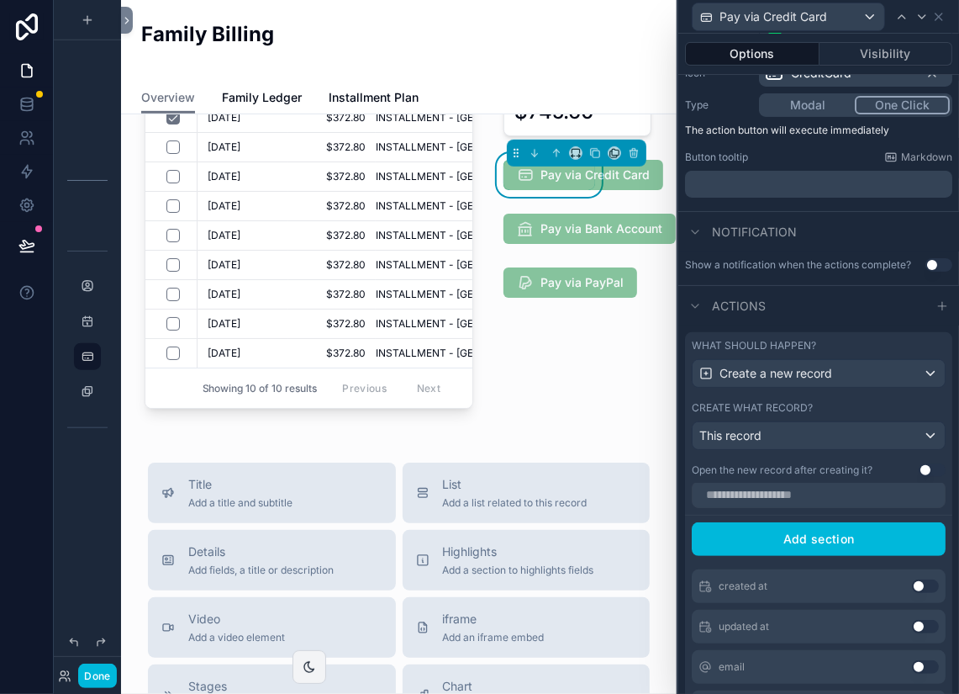
scroll to position [0, 0]
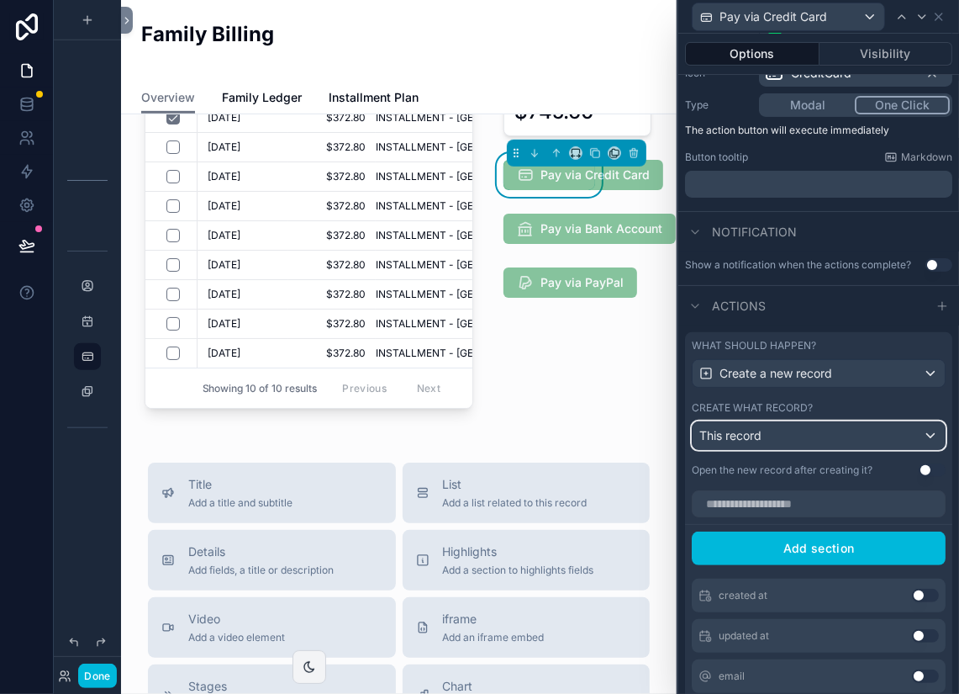
click at [874, 433] on div "This record" at bounding box center [819, 435] width 252 height 27
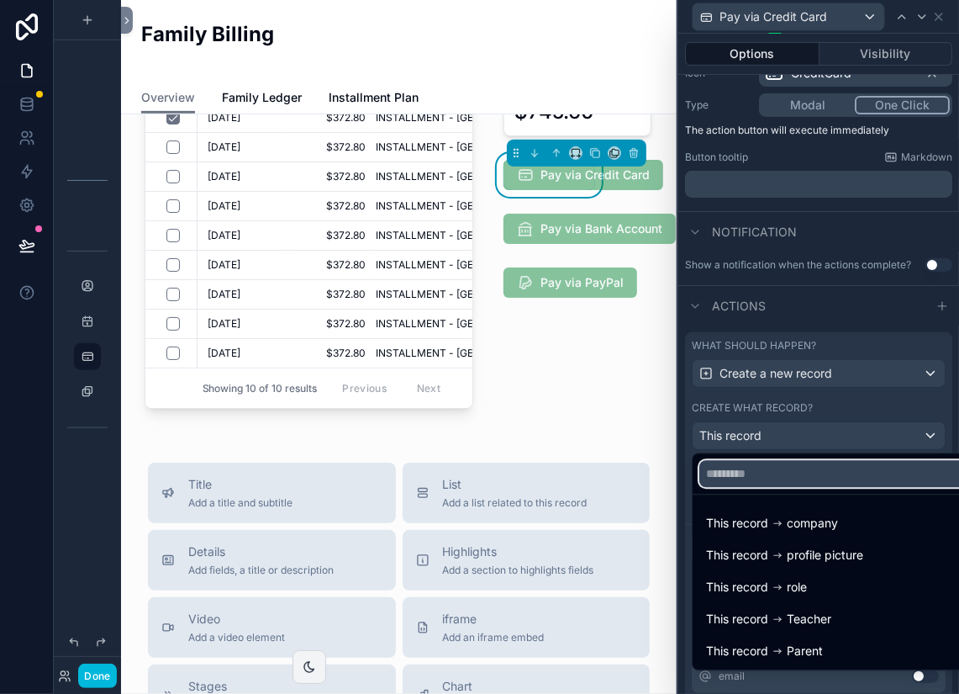
click at [874, 474] on input "text" at bounding box center [839, 473] width 278 height 27
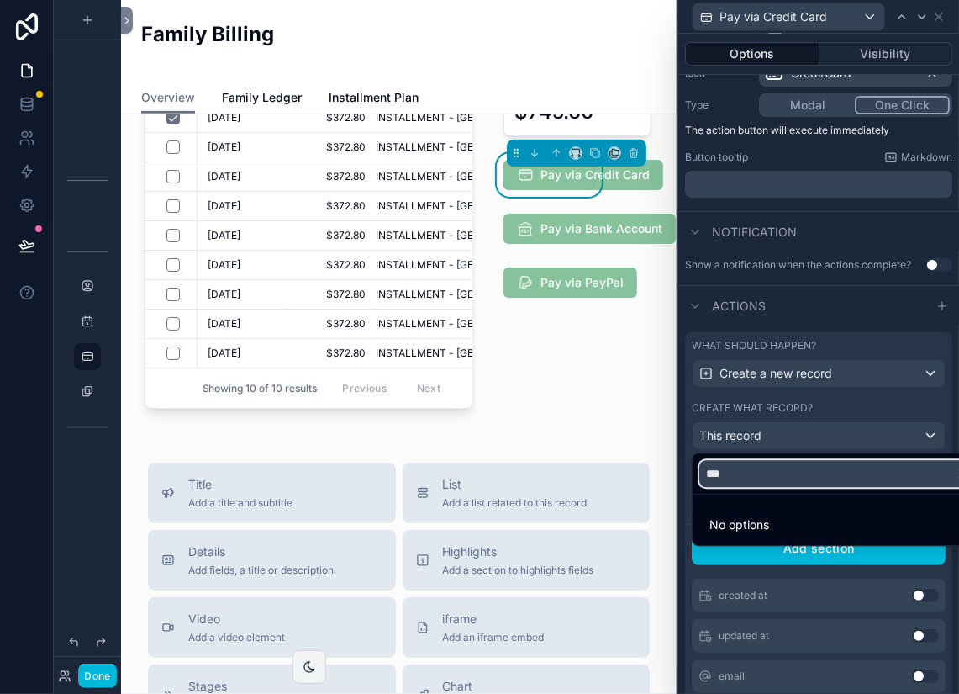
type input "****"
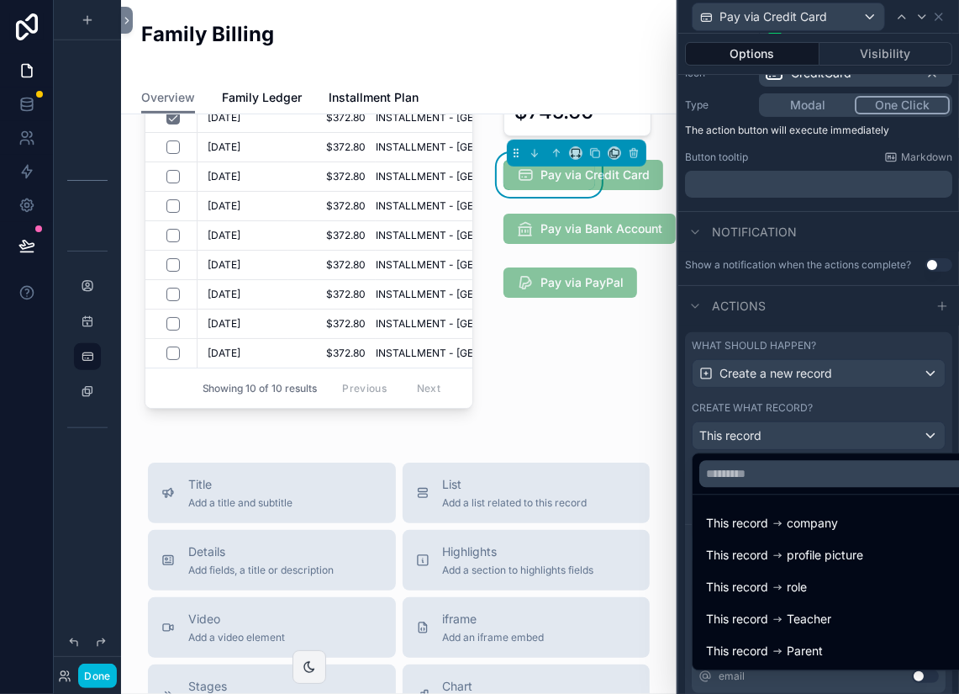
click at [893, 435] on div at bounding box center [819, 347] width 281 height 694
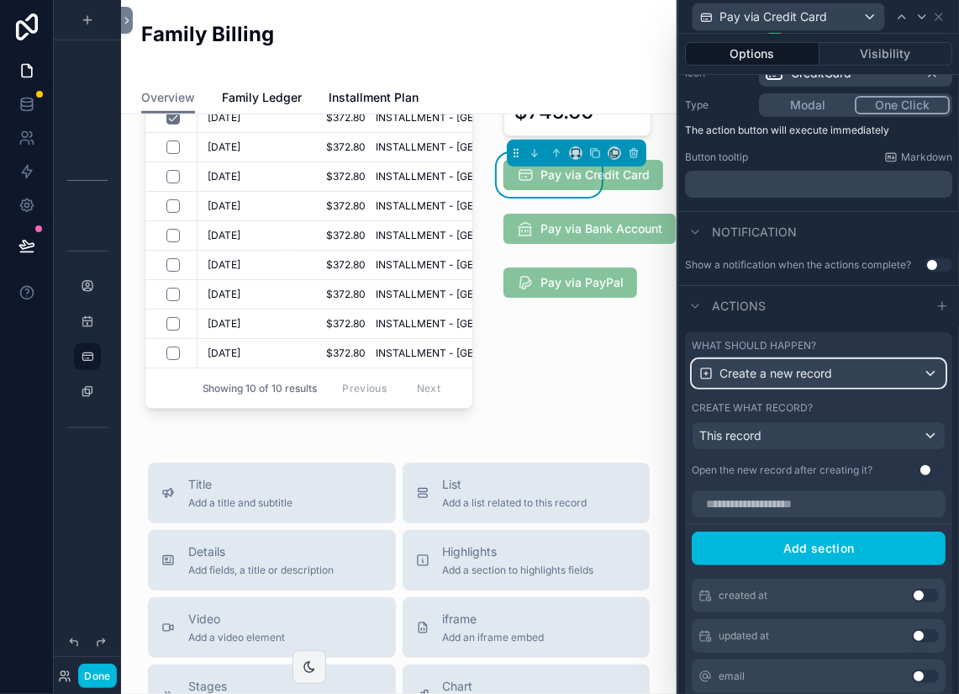
click at [877, 380] on div "Create a new record" at bounding box center [819, 373] width 252 height 27
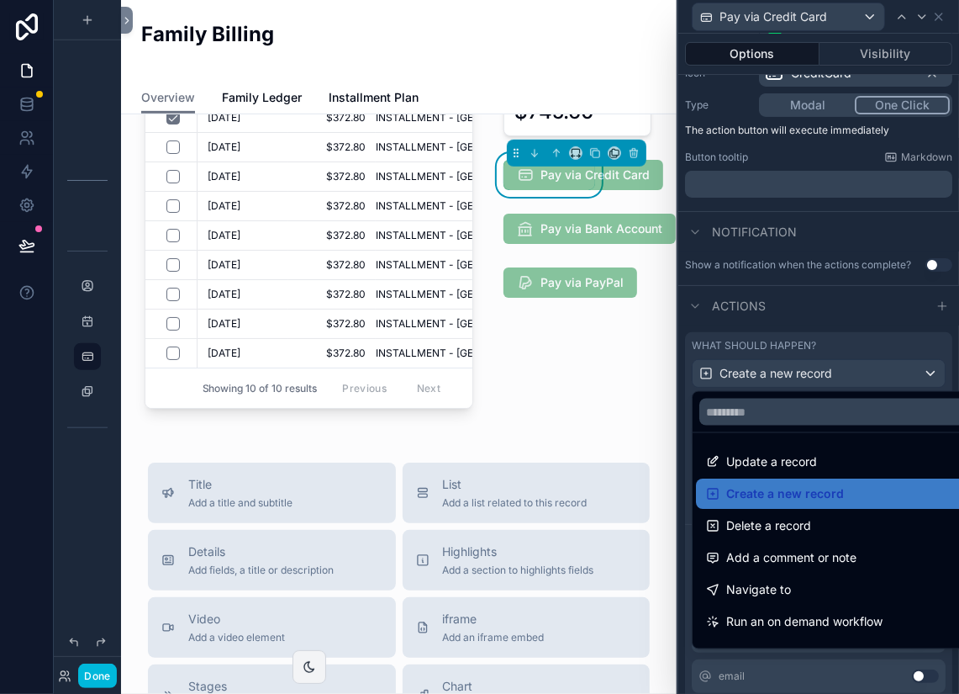
click at [858, 526] on span "Run an on demand workflow" at bounding box center [804, 621] width 156 height 20
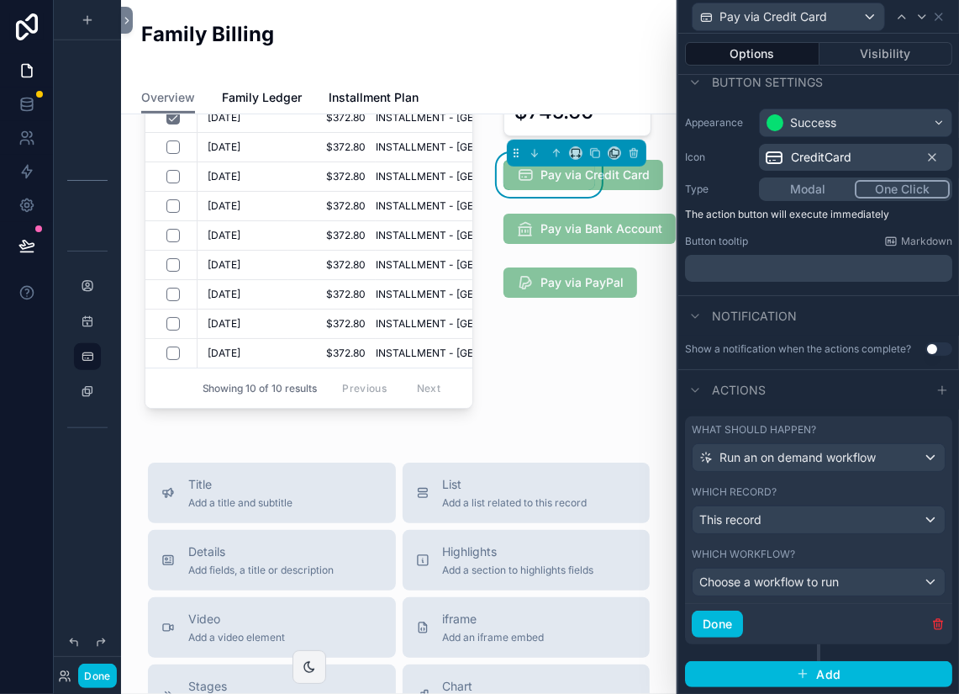
scroll to position [103, 0]
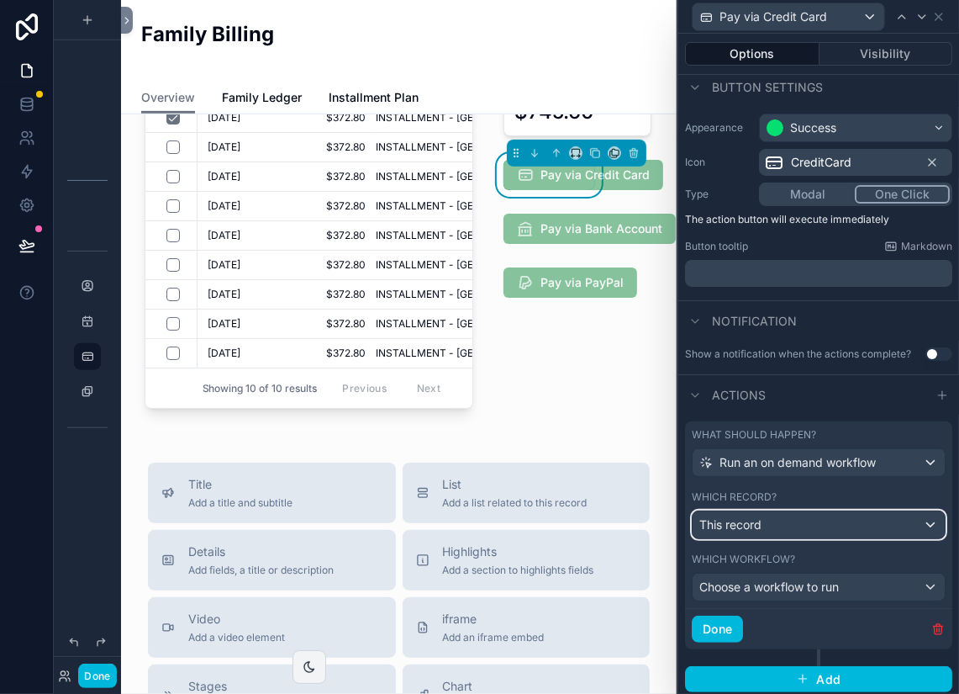
click at [858, 520] on div "This record" at bounding box center [819, 524] width 252 height 27
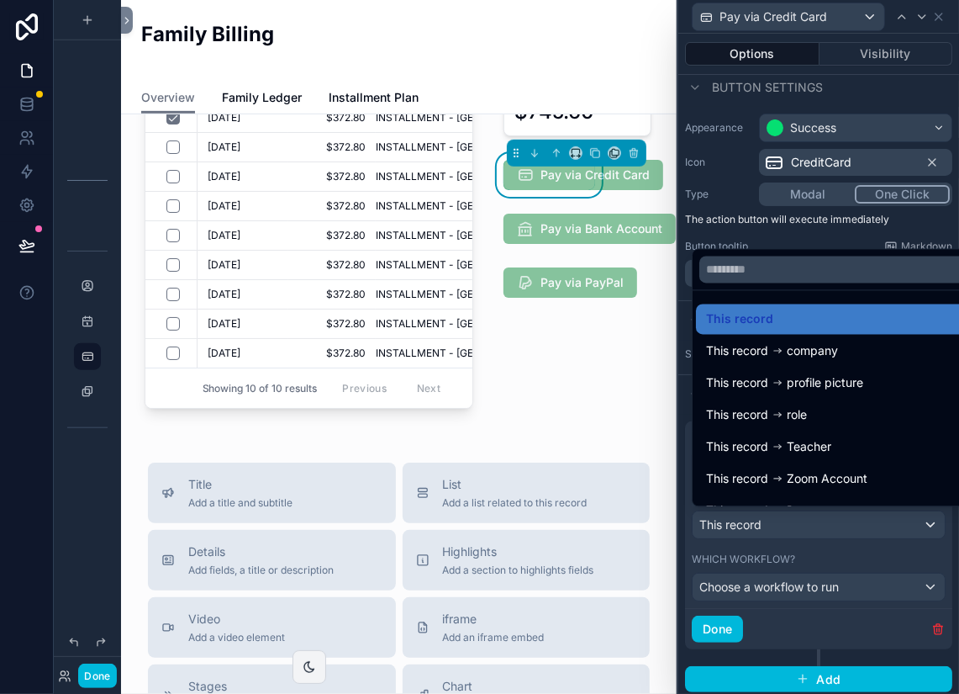
click at [843, 292] on ul "This record This record company This record profile picture This record role Th…" at bounding box center [839, 398] width 292 height 215
click at [838, 526] on div at bounding box center [819, 347] width 281 height 694
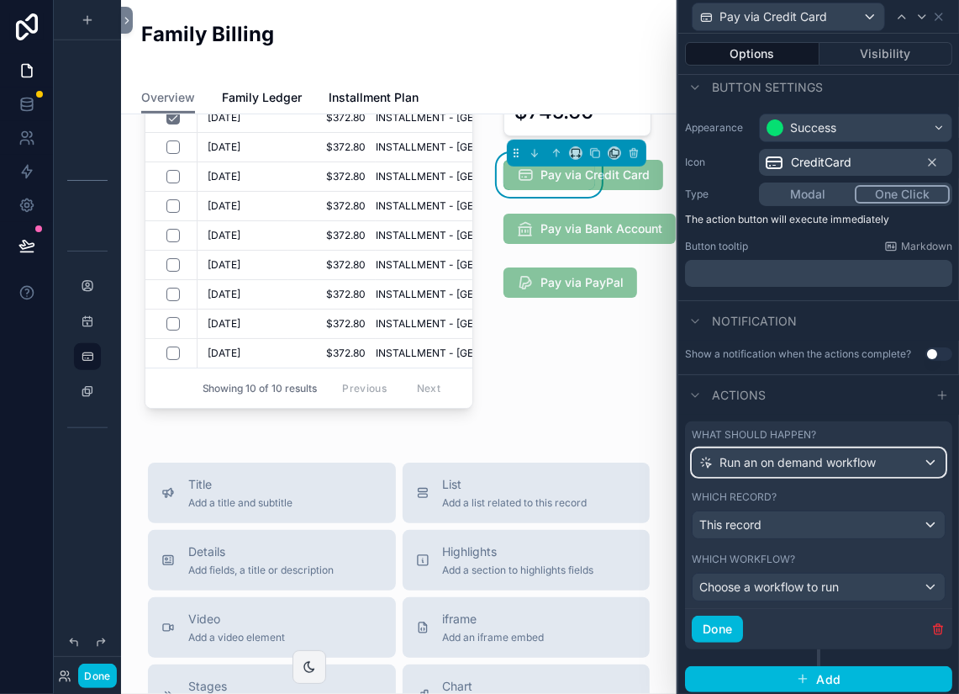
click at [931, 466] on div "Run an on demand workflow" at bounding box center [819, 462] width 252 height 27
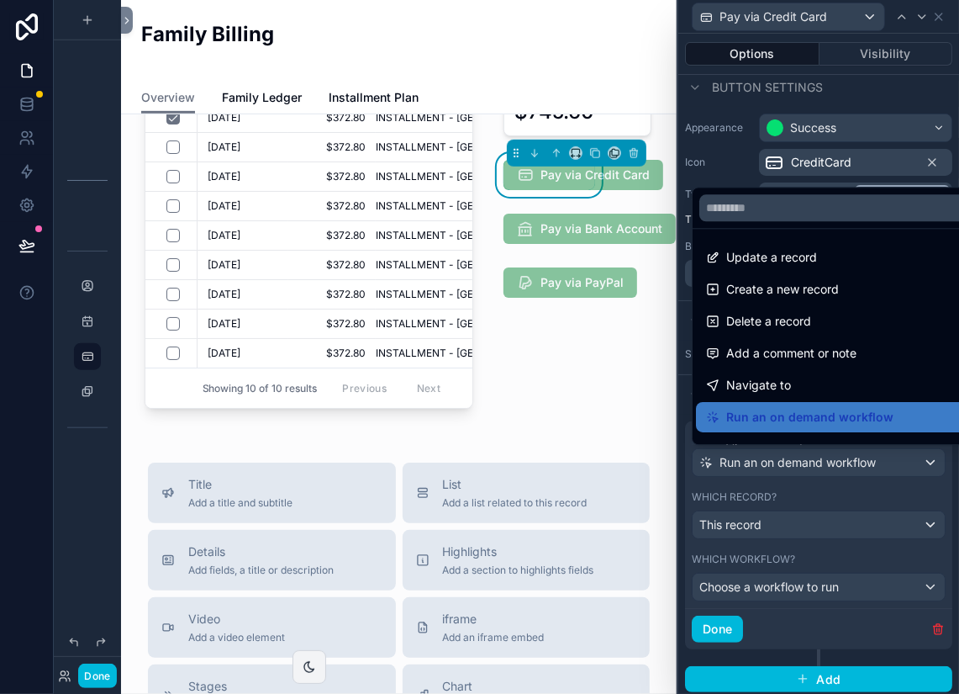
click at [849, 293] on div "Create a new record" at bounding box center [838, 289] width 265 height 20
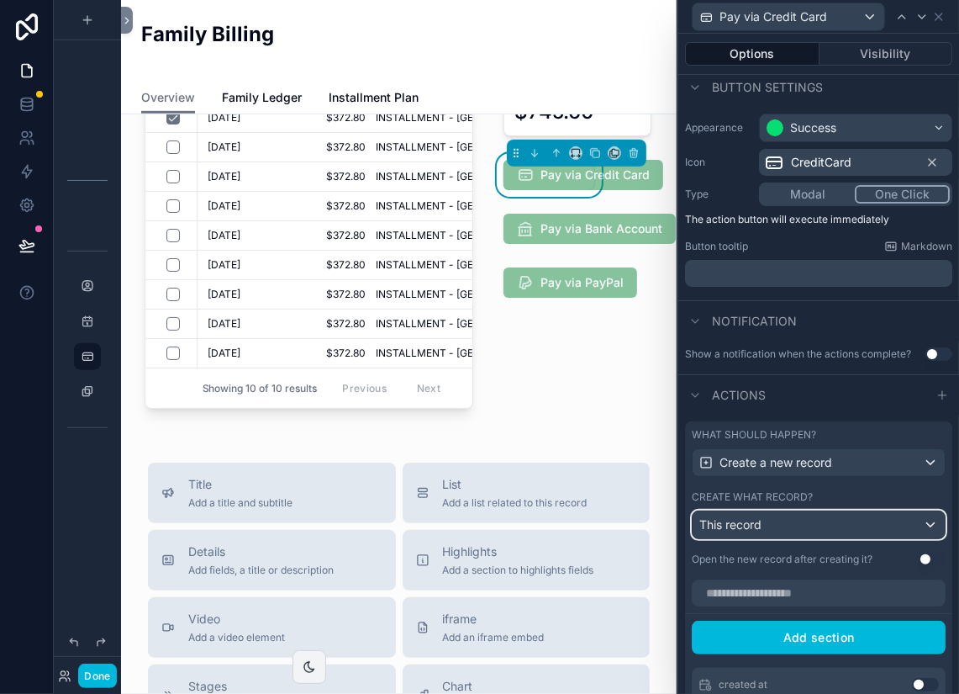
click at [920, 525] on div "This record" at bounding box center [819, 524] width 252 height 27
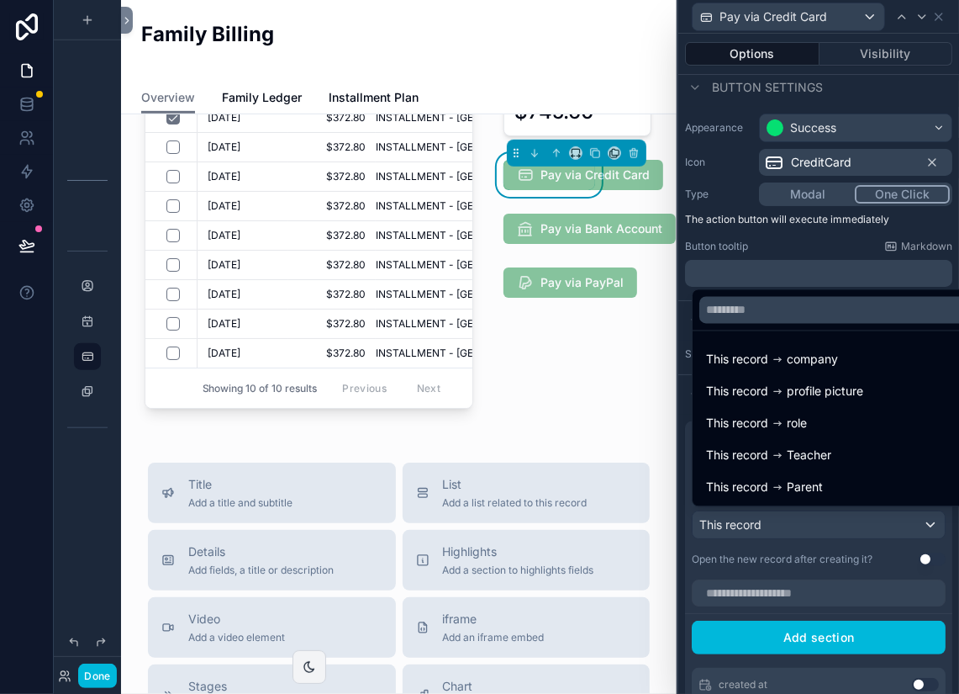
click at [835, 335] on ul "This record company This record profile picture This record role This record Te…" at bounding box center [839, 418] width 292 height 175
click at [931, 520] on div at bounding box center [819, 347] width 281 height 694
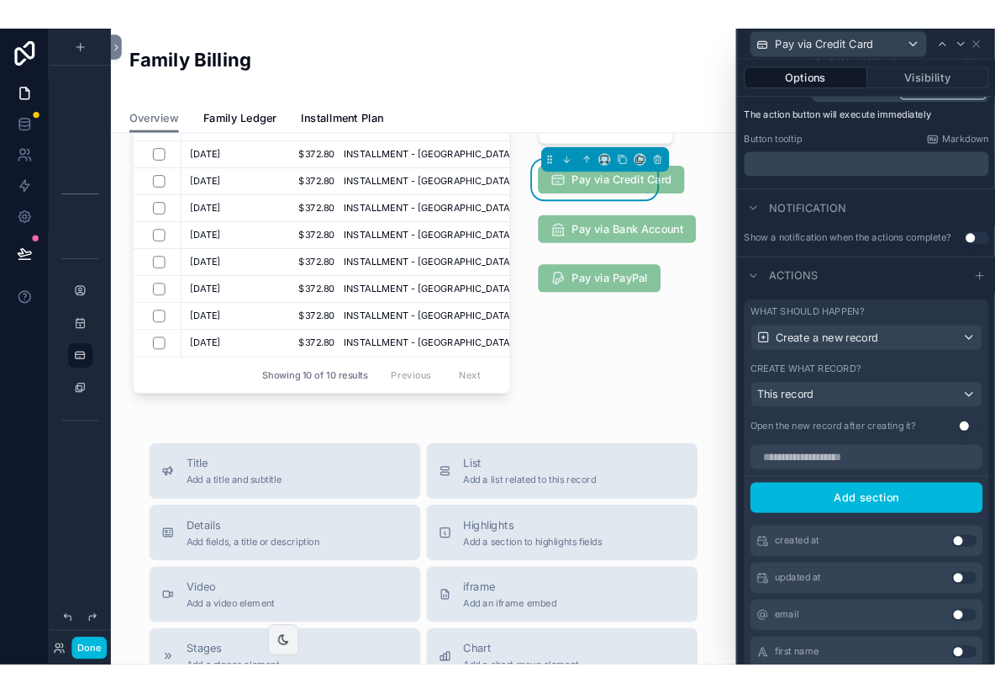
scroll to position [227, 0]
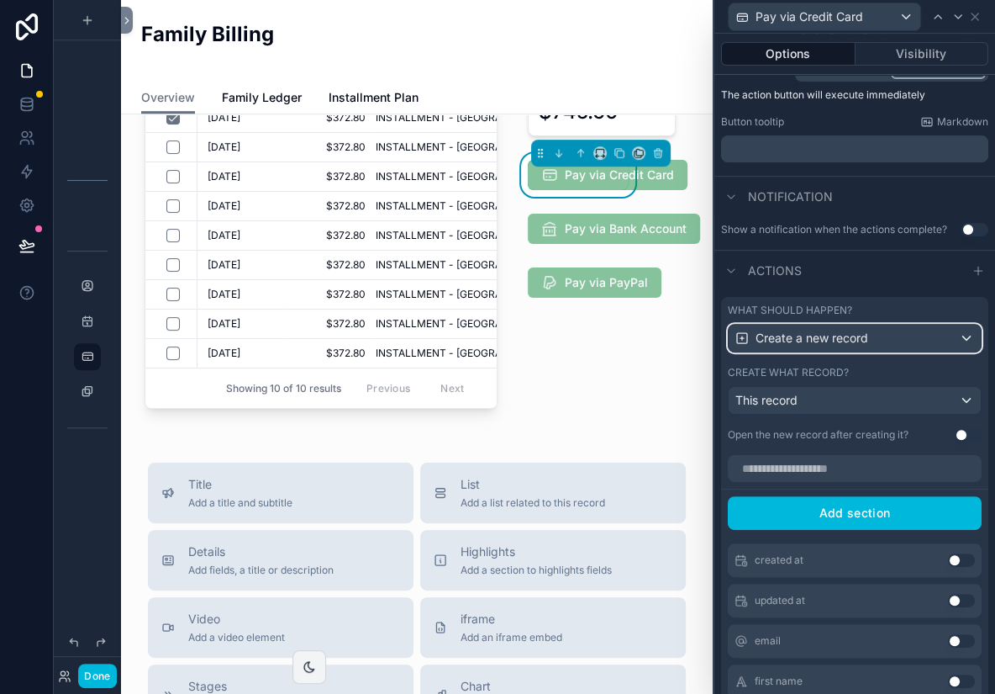
click at [882, 335] on div "Create a new record" at bounding box center [855, 338] width 252 height 27
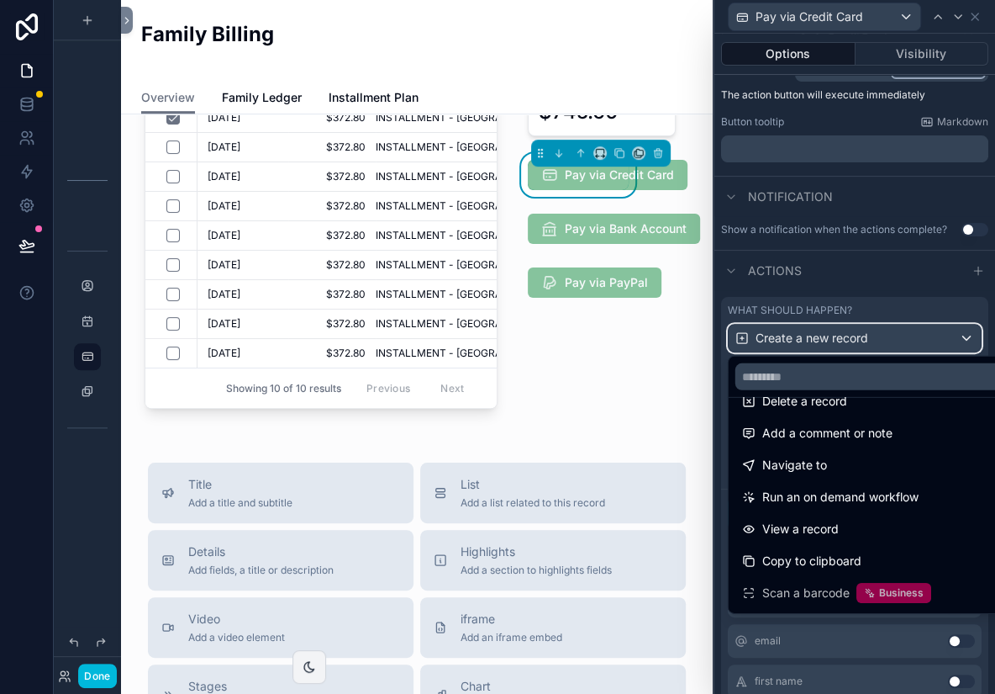
scroll to position [92, 0]
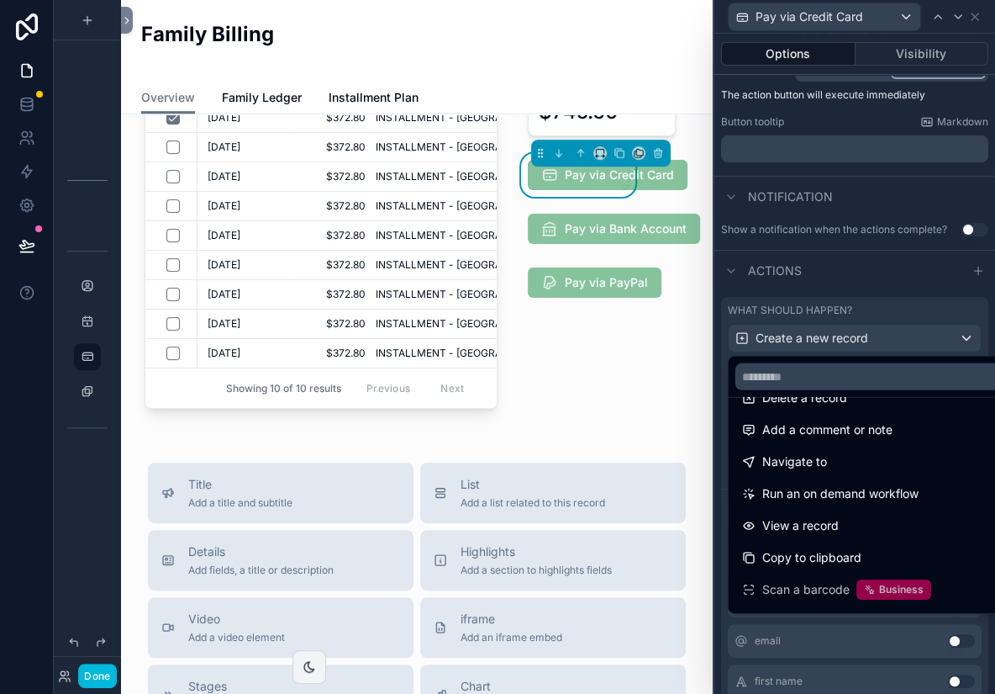
click at [845, 454] on div "Navigate to" at bounding box center [874, 462] width 265 height 20
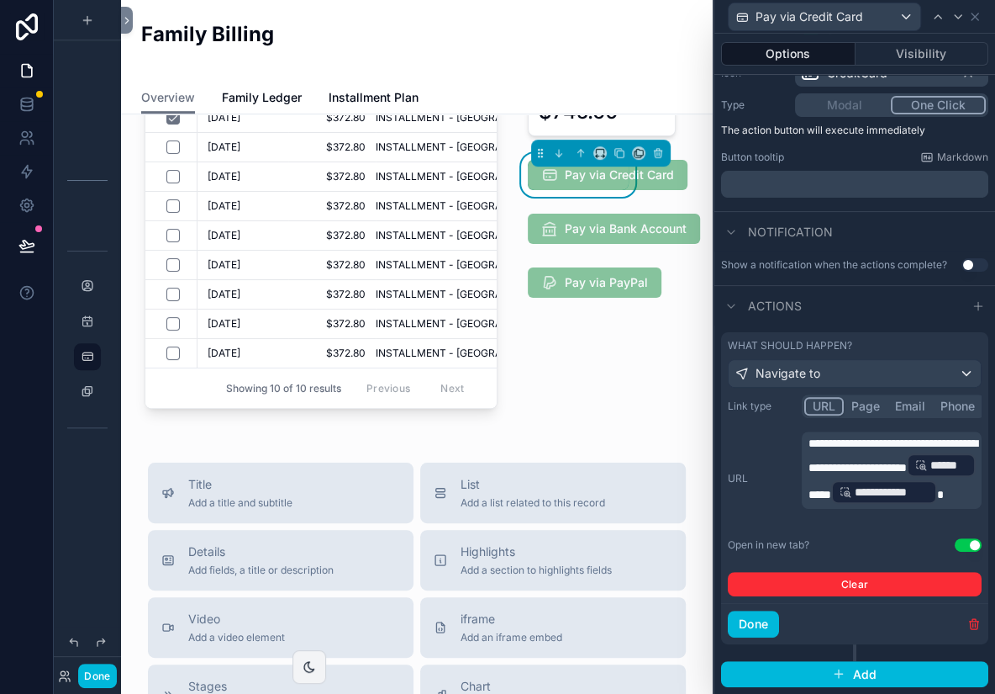
scroll to position [187, 0]
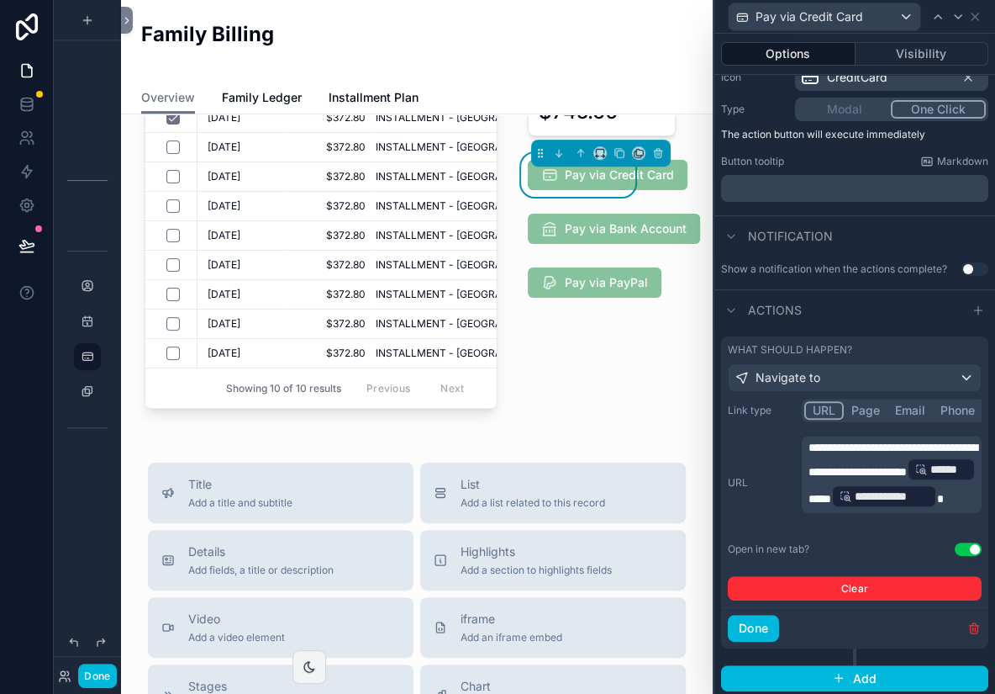
click at [870, 460] on span "**********" at bounding box center [893, 459] width 169 height 36
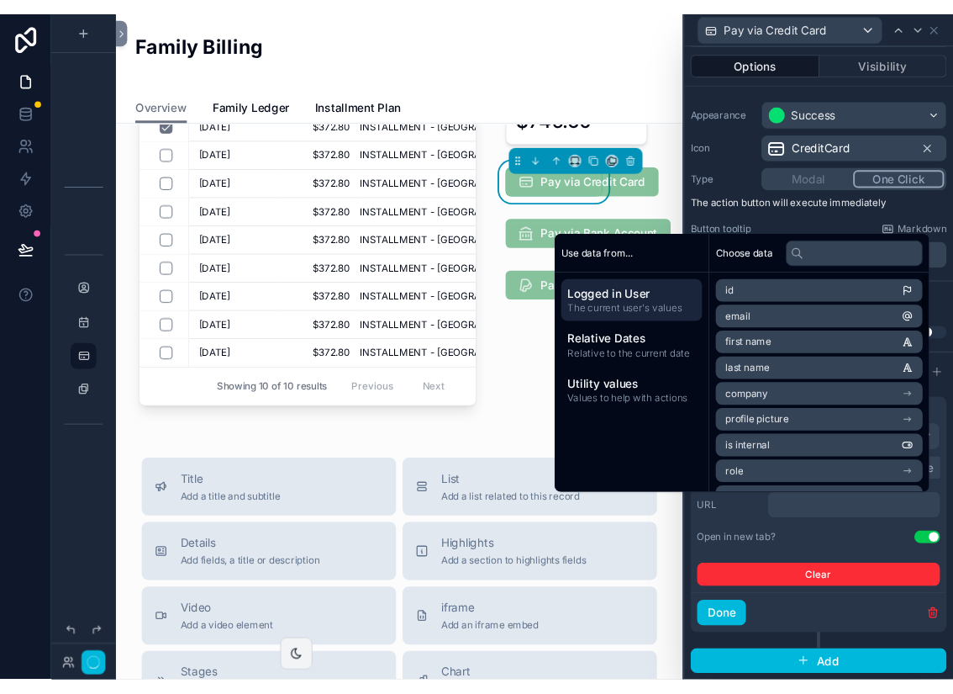
scroll to position [121, 0]
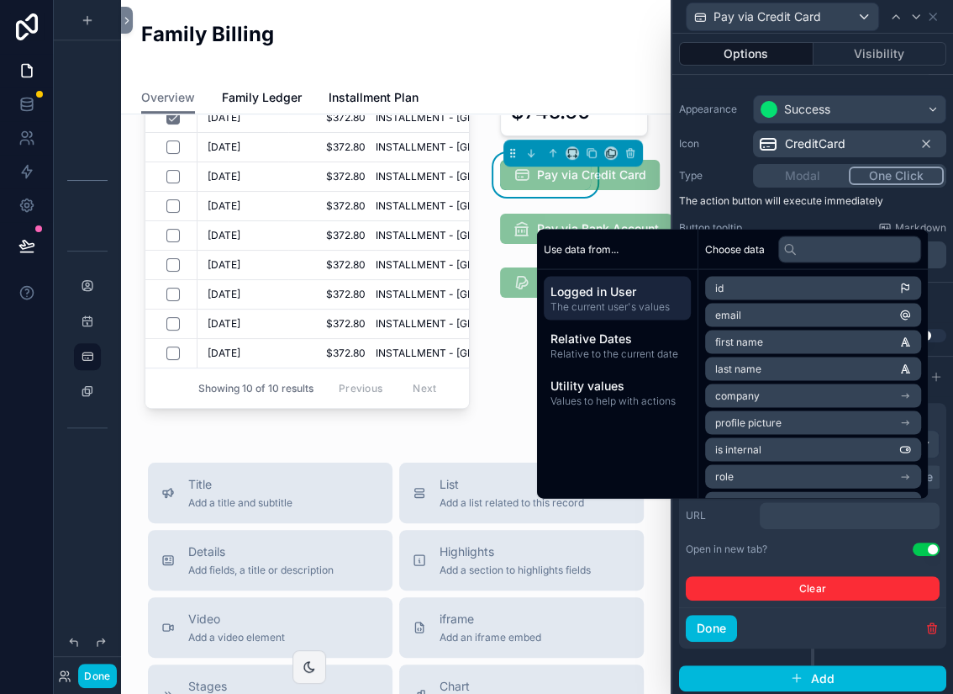
click at [807, 526] on div "Link type URL Page Email Phone URL ﻿ Open in new tab? Use setting Clear" at bounding box center [813, 532] width 254 height 135
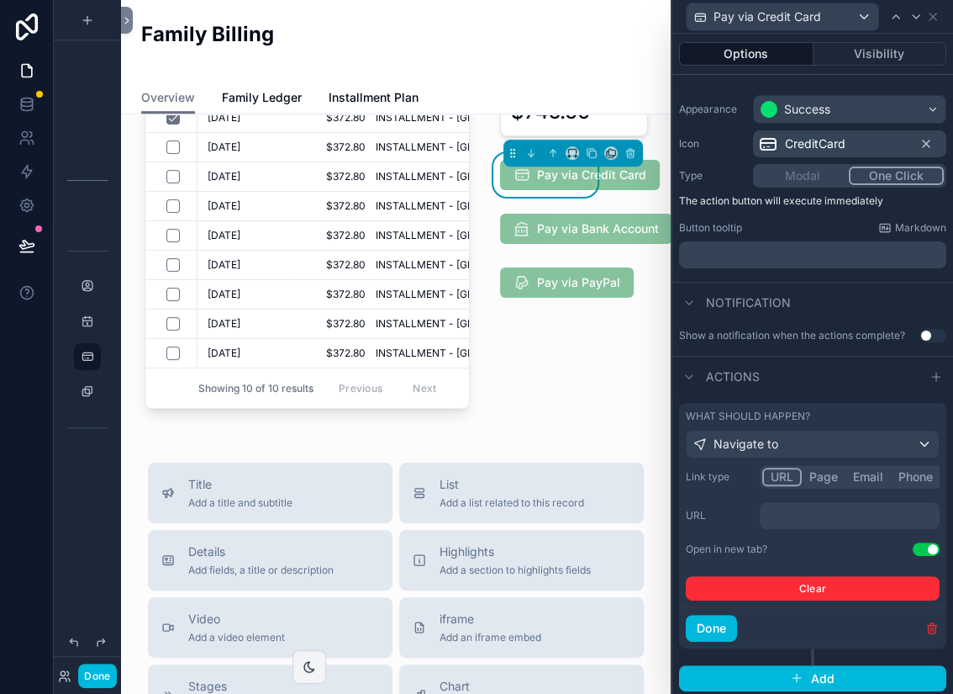
click at [718, 526] on button "Done" at bounding box center [711, 628] width 51 height 27
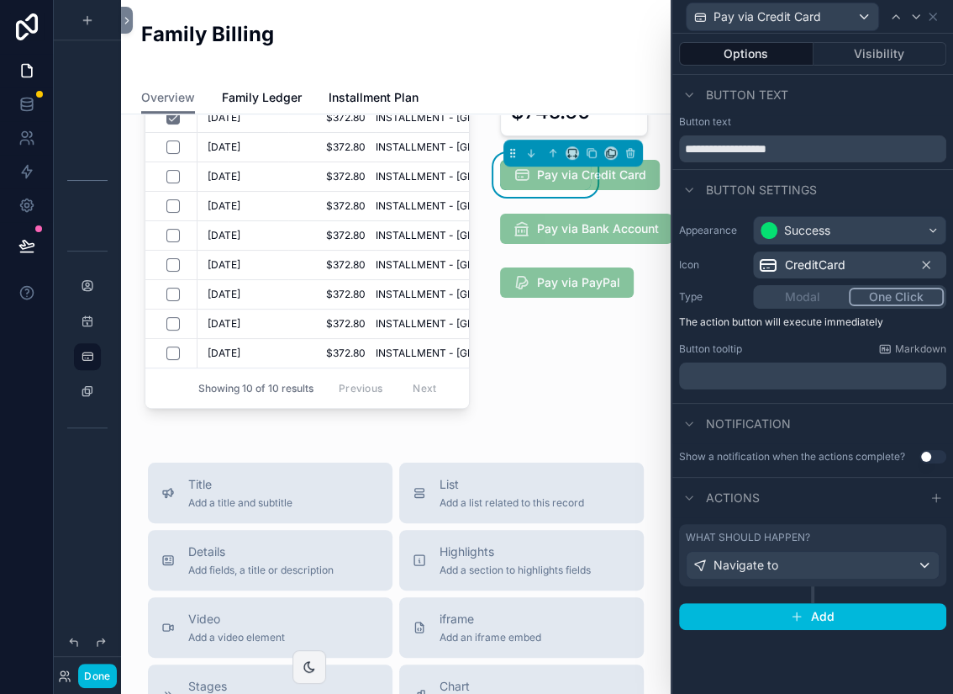
scroll to position [0, 0]
click at [855, 526] on div "What should happen? Navigate to" at bounding box center [812, 555] width 267 height 62
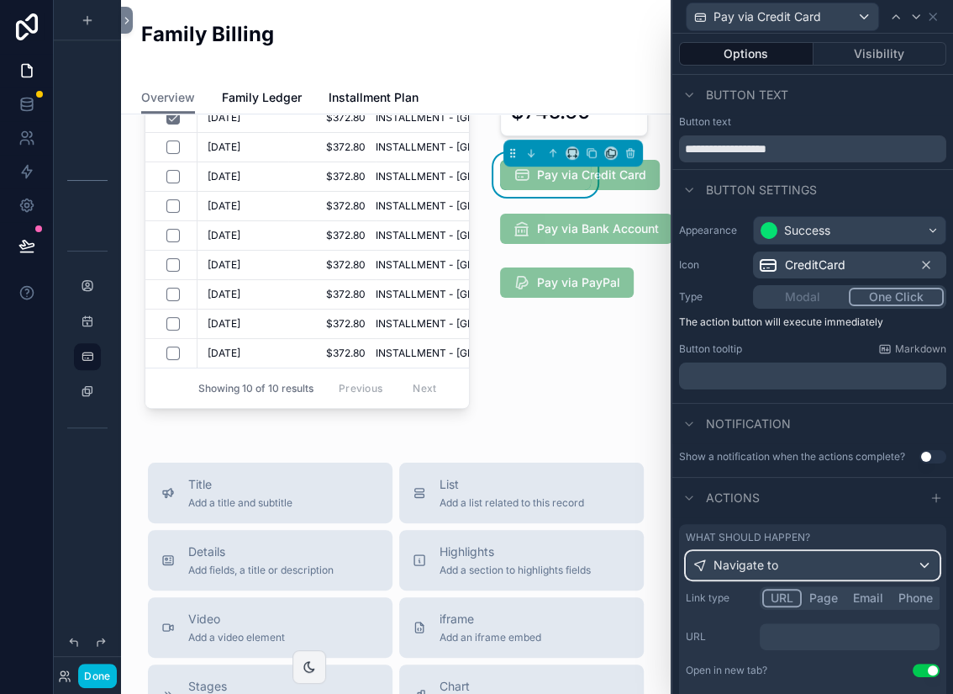
click at [850, 526] on div "Navigate to" at bounding box center [813, 565] width 252 height 27
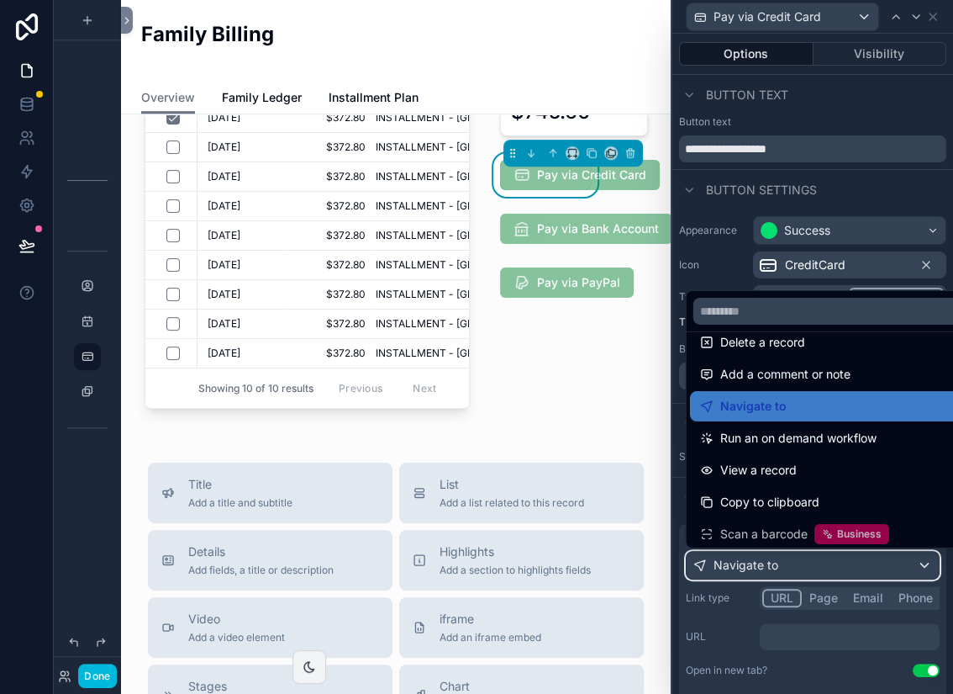
scroll to position [82, 0]
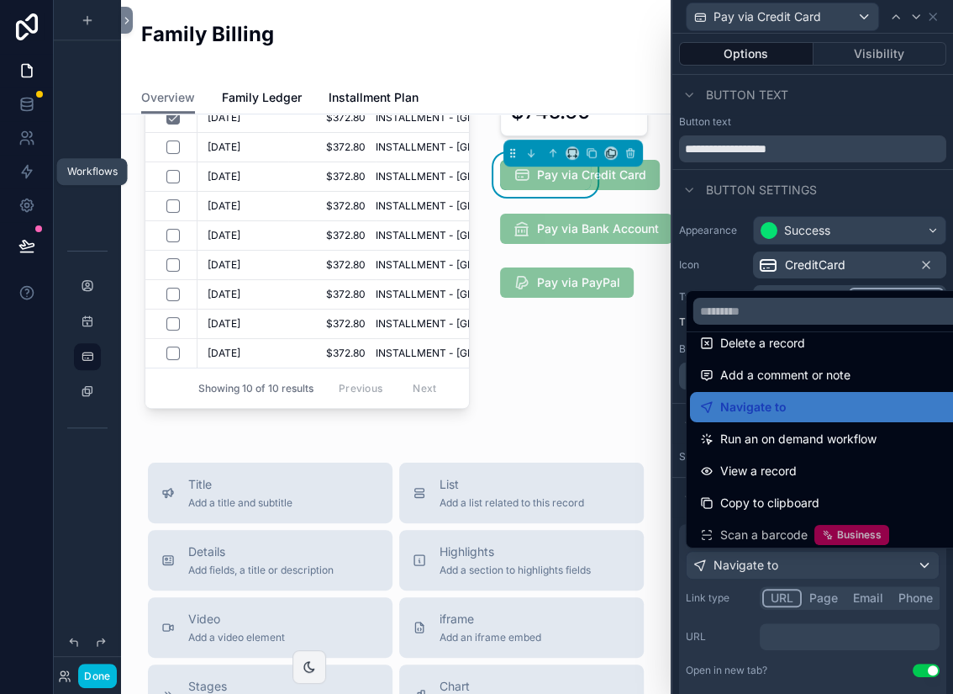
click at [25, 173] on icon at bounding box center [27, 172] width 10 height 13
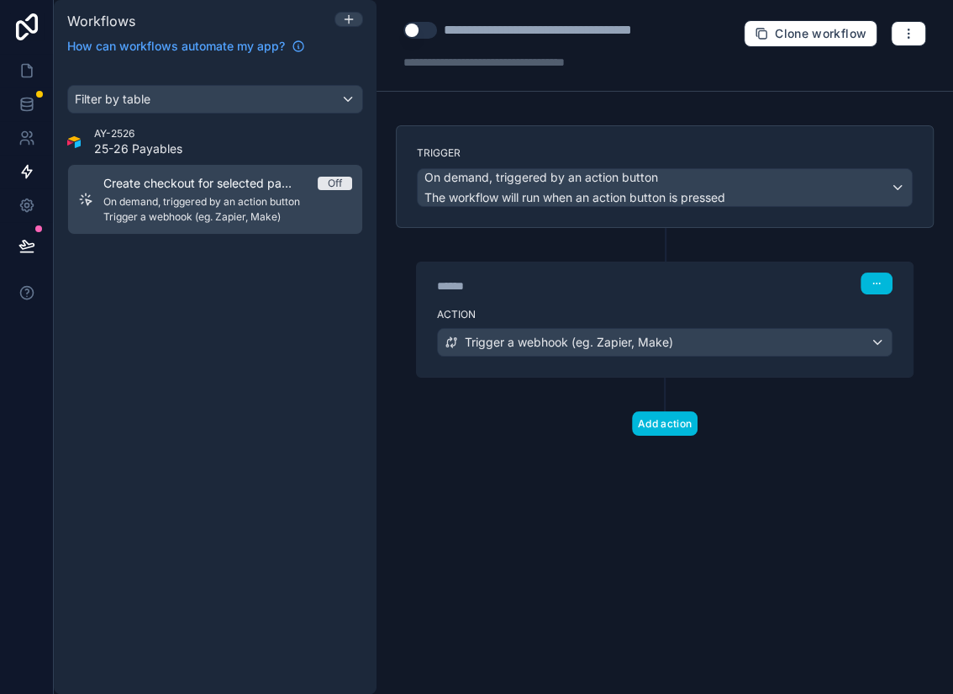
click at [215, 271] on div "Filter by table AY-2526 25-26 Payables Create checkout for selected payables Of…" at bounding box center [215, 379] width 323 height 629
click at [161, 100] on div "Filter by table" at bounding box center [215, 99] width 294 height 27
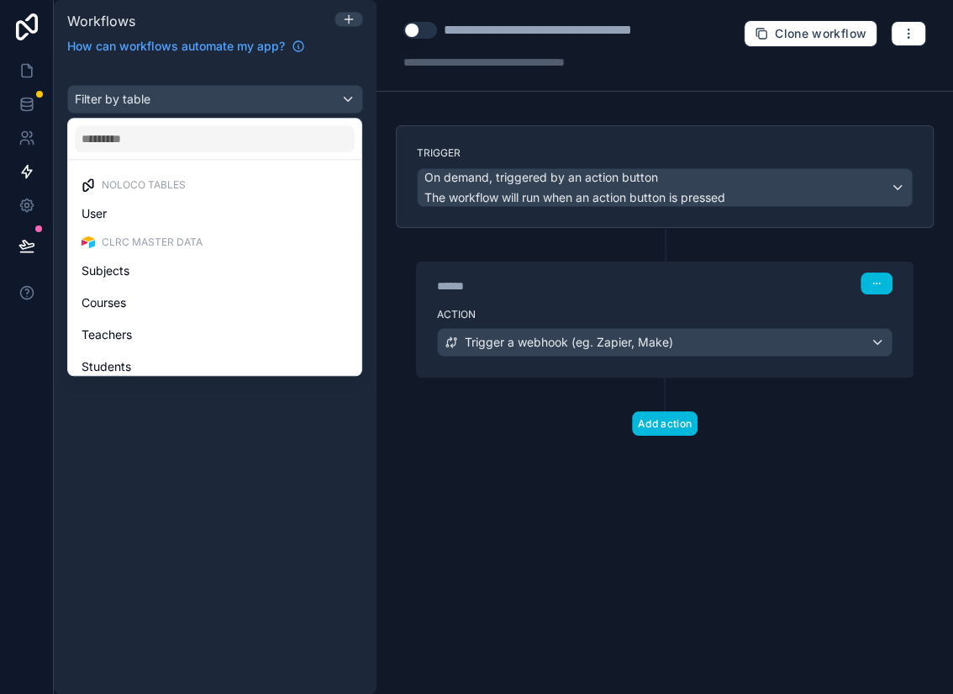
click at [224, 60] on div "scrollable content" at bounding box center [476, 347] width 953 height 694
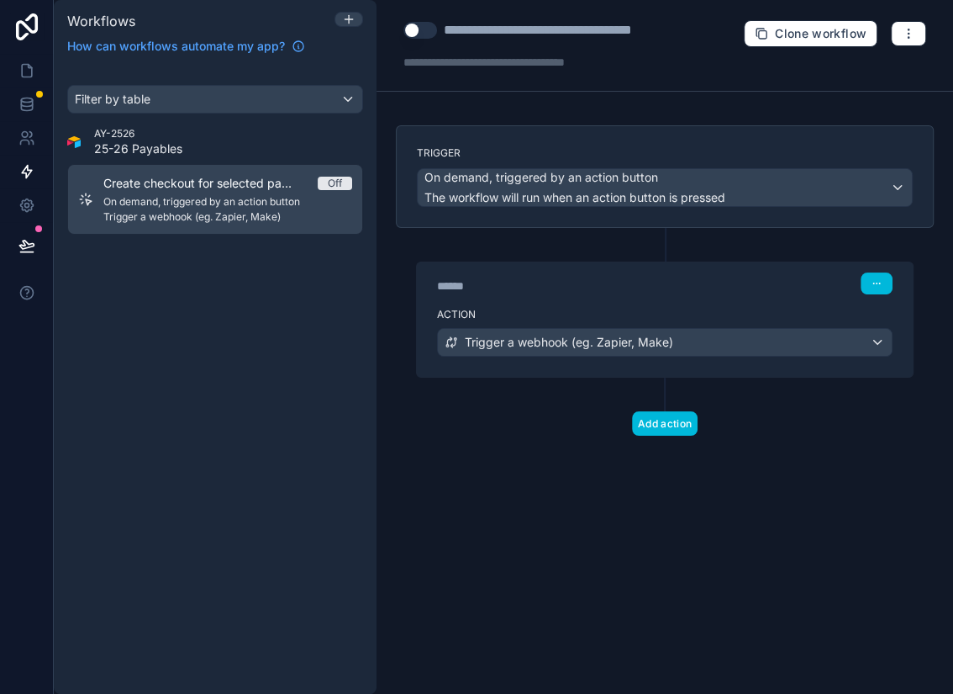
click at [237, 31] on div "How can workflows automate my app?" at bounding box center [215, 43] width 309 height 24
click at [350, 18] on icon at bounding box center [348, 19] width 13 height 13
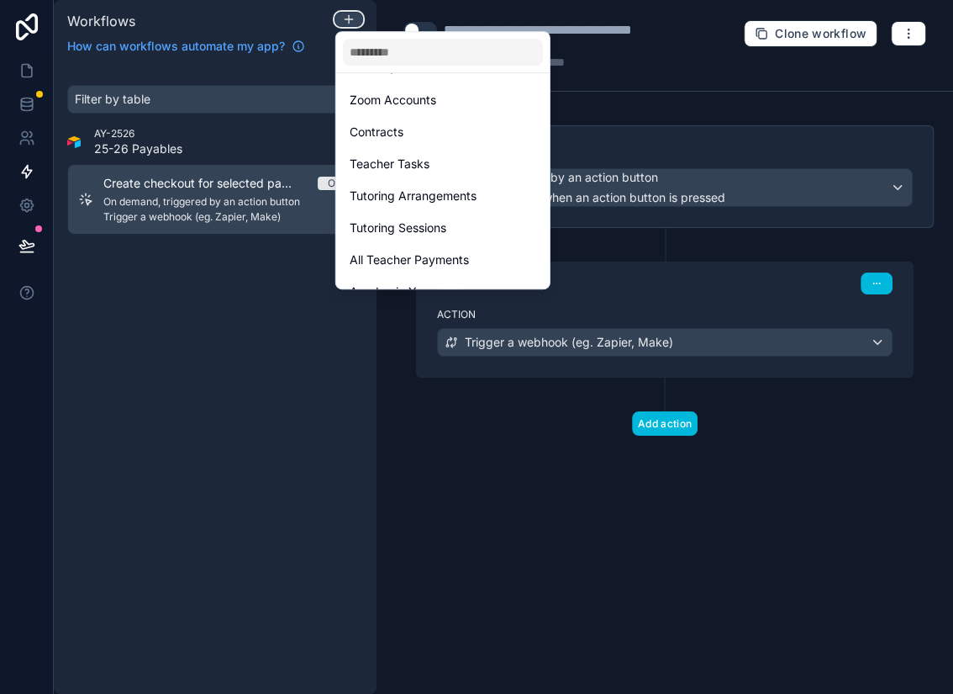
scroll to position [330, 0]
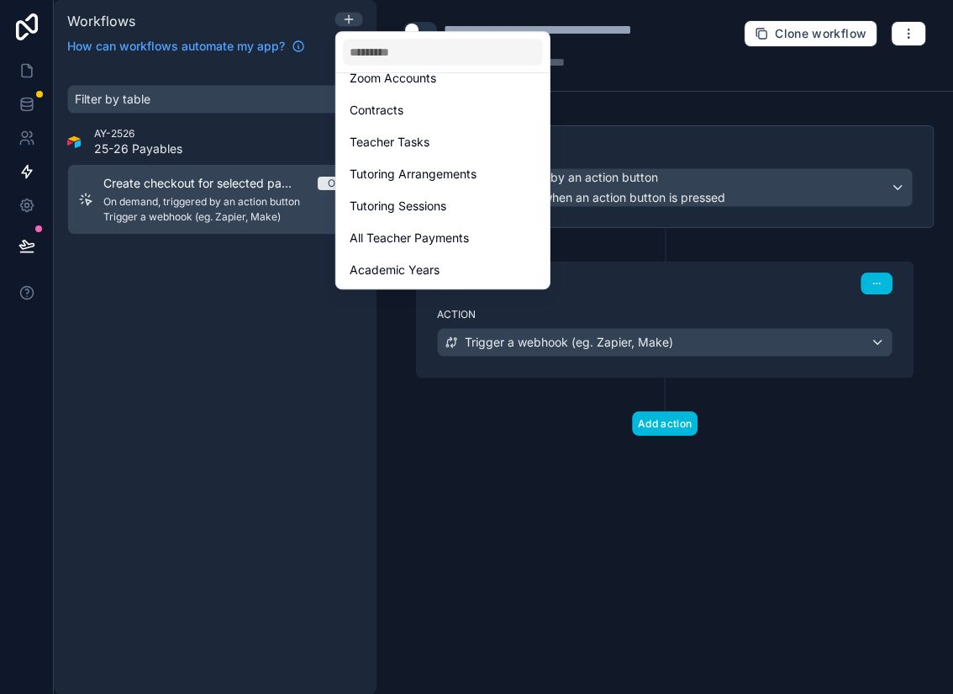
click at [278, 256] on div at bounding box center [476, 347] width 953 height 694
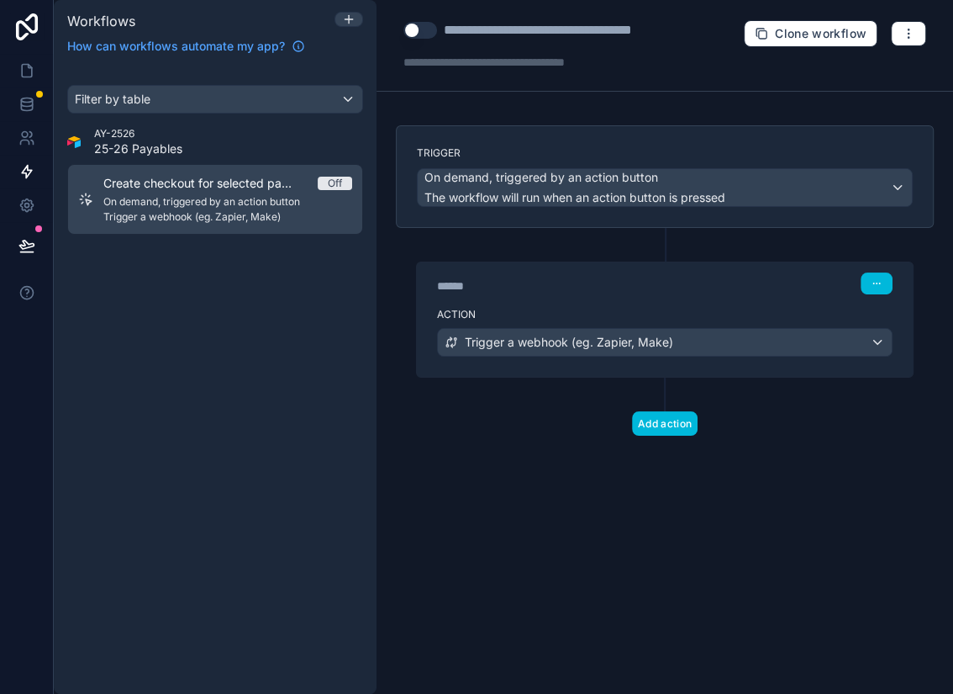
click at [236, 189] on span "Create checkout for selected payables" at bounding box center [210, 183] width 214 height 17
click at [880, 283] on icon "button" at bounding box center [879, 283] width 1 height 1
click at [821, 341] on span "Delete" at bounding box center [811, 345] width 31 height 13
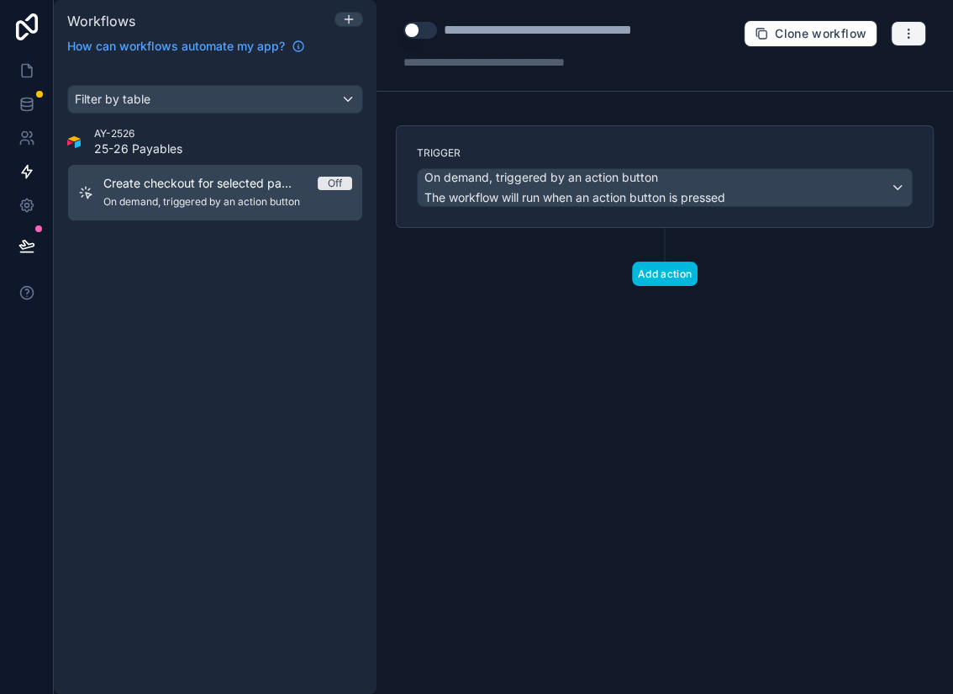
click at [915, 28] on icon "button" at bounding box center [908, 33] width 13 height 13
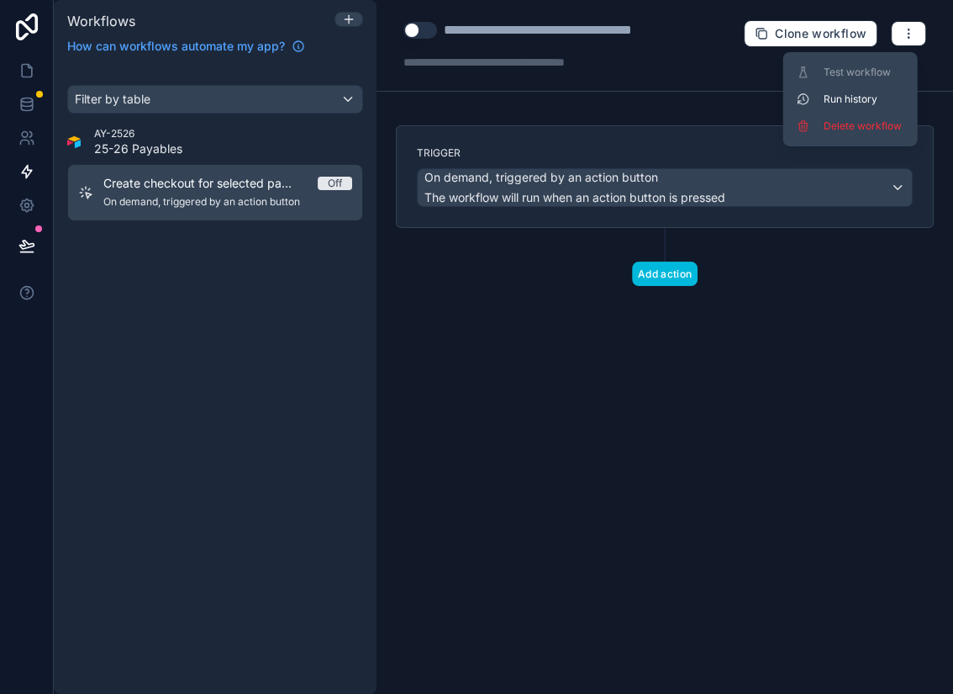
click at [625, 33] on div "**********" at bounding box center [573, 30] width 259 height 20
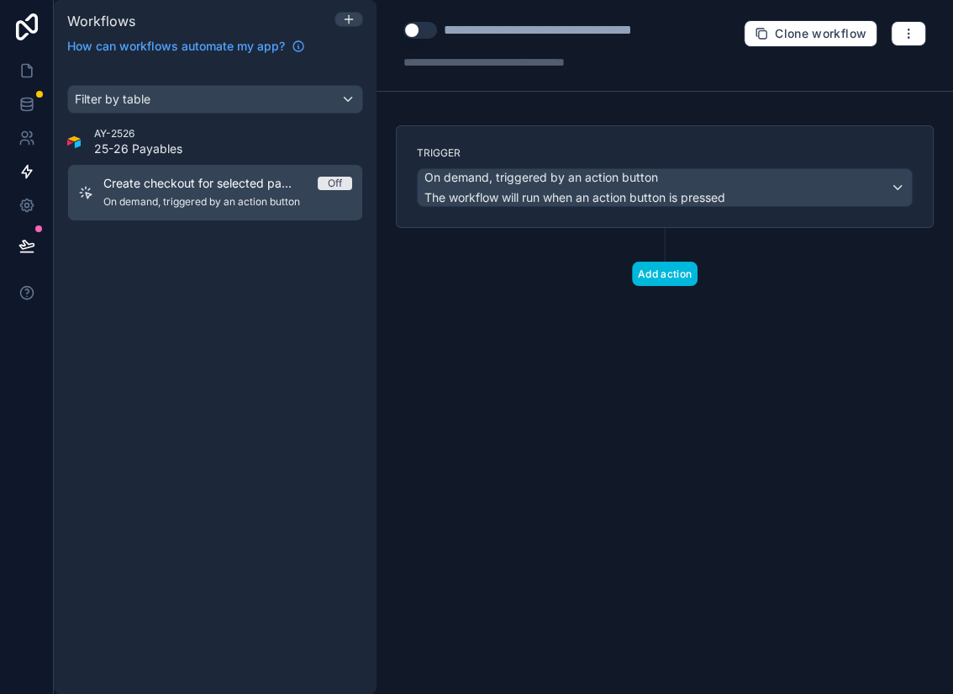
click at [625, 33] on div "**********" at bounding box center [573, 30] width 259 height 20
click at [590, 31] on div "**********" at bounding box center [573, 30] width 259 height 20
click at [493, 33] on div "**********" at bounding box center [573, 30] width 259 height 20
click at [625, 30] on div "**********" at bounding box center [594, 30] width 300 height 20
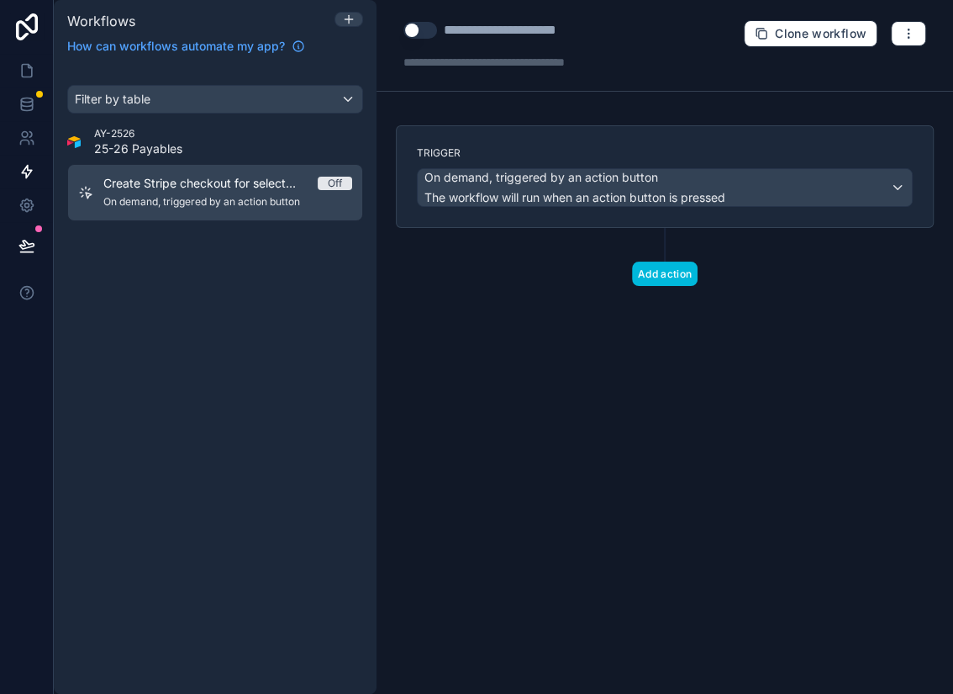
click at [642, 406] on div "**********" at bounding box center [665, 347] width 577 height 694
click at [758, 270] on div "Add action" at bounding box center [665, 257] width 538 height 58
click at [539, 37] on div "**********" at bounding box center [524, 30] width 160 height 20
click at [531, 29] on div "**********" at bounding box center [524, 30] width 160 height 20
click at [536, 27] on div "**********" at bounding box center [540, 30] width 192 height 20
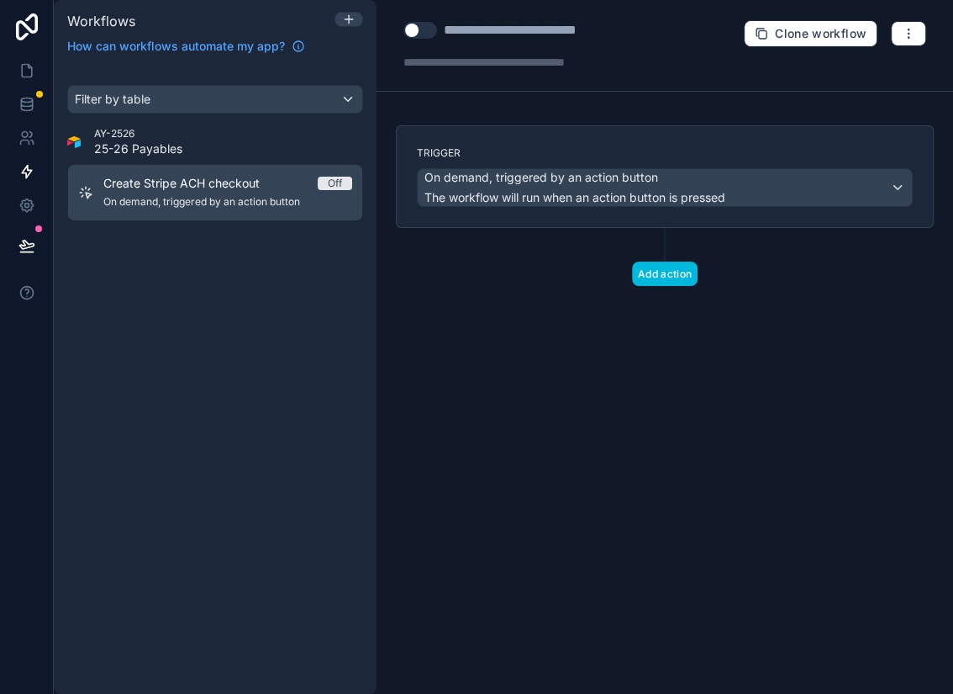
click at [536, 27] on div "**********" at bounding box center [540, 30] width 192 height 20
click at [543, 264] on div "Add action" at bounding box center [665, 257] width 538 height 58
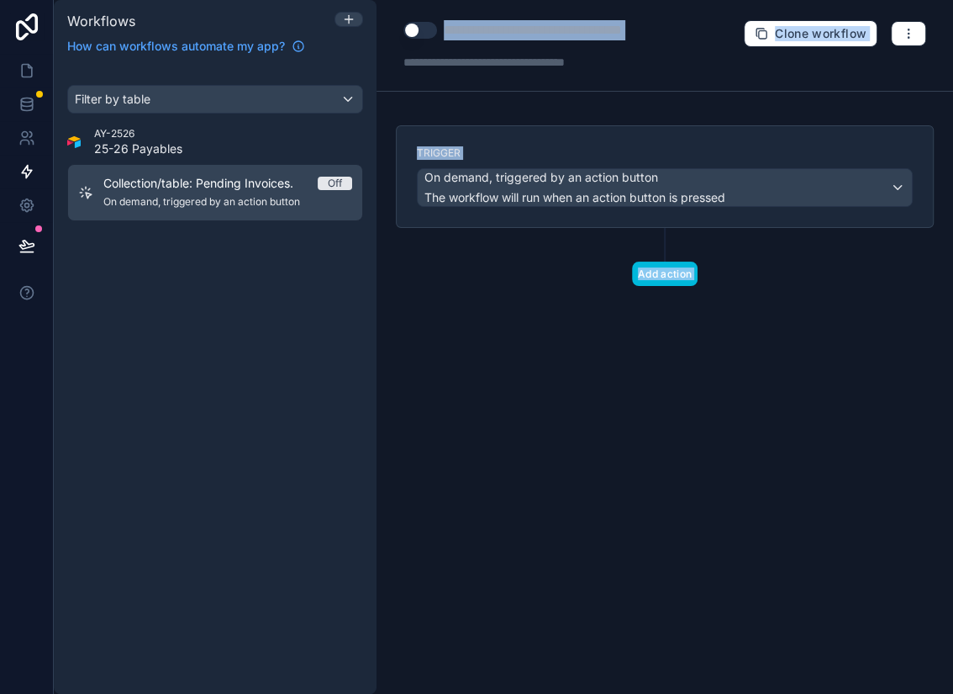
click at [540, 29] on div "**********" at bounding box center [560, 30] width 233 height 20
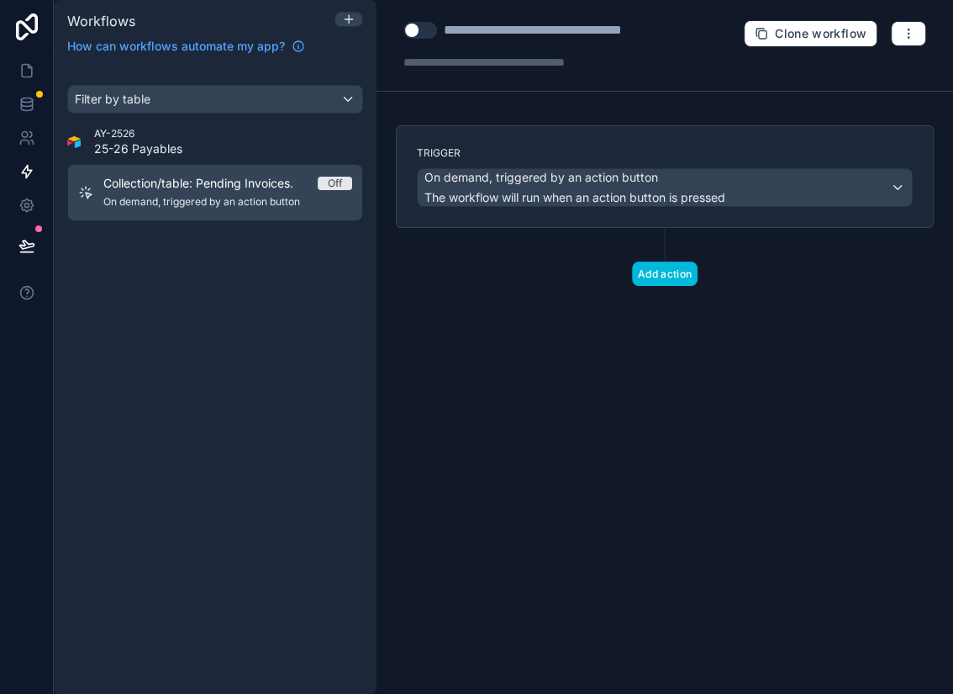
click at [540, 29] on div "**********" at bounding box center [560, 30] width 233 height 20
type div "**********"
click at [552, 295] on div "Trigger On demand, triggered by an action button The workflow will run when an …" at bounding box center [665, 232] width 565 height 214
click at [779, 271] on div "Add action" at bounding box center [665, 257] width 538 height 58
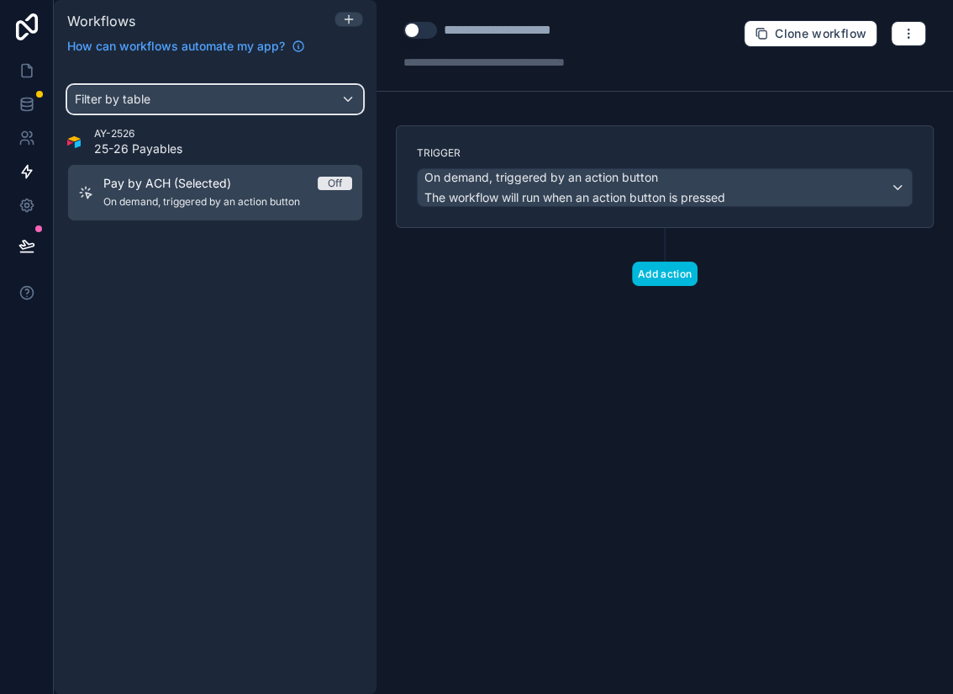
click at [262, 100] on div "Filter by table" at bounding box center [215, 99] width 294 height 27
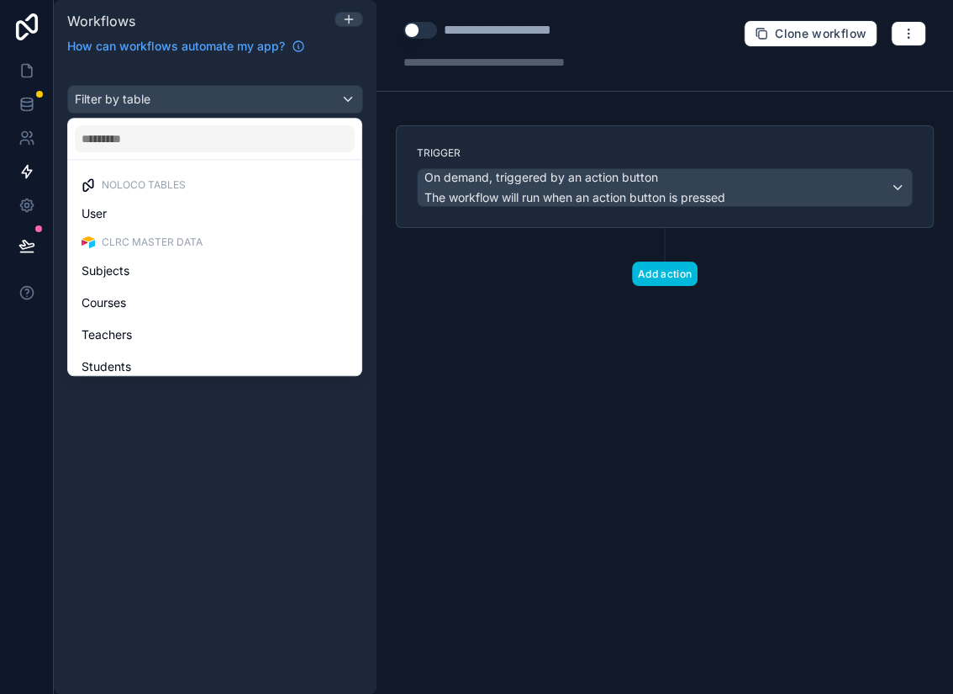
click at [800, 452] on div "scrollable content" at bounding box center [476, 347] width 953 height 694
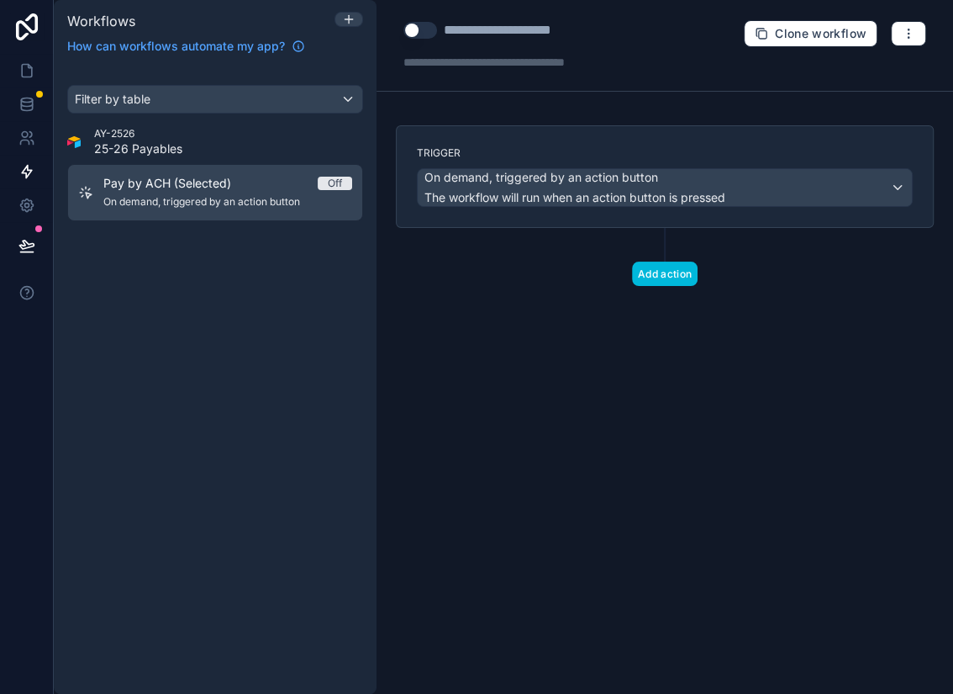
click at [250, 303] on div "Filter by table AY-2526 25-26 Payables Pay by ACH (Selected) Off On demand, tri…" at bounding box center [215, 379] width 323 height 629
click at [350, 13] on icon at bounding box center [348, 19] width 13 height 13
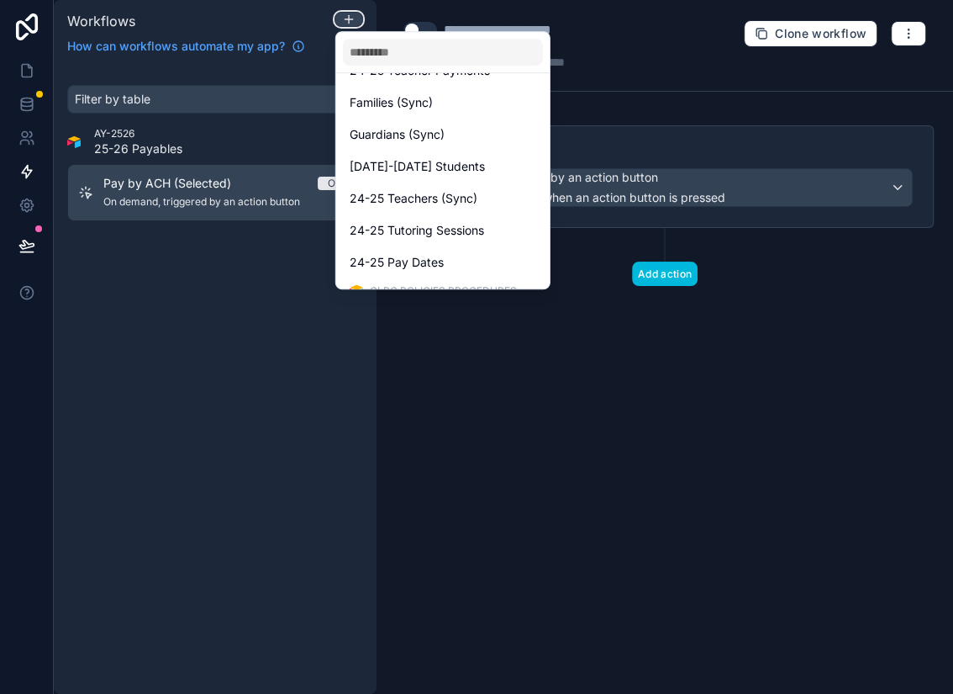
scroll to position [2373, 0]
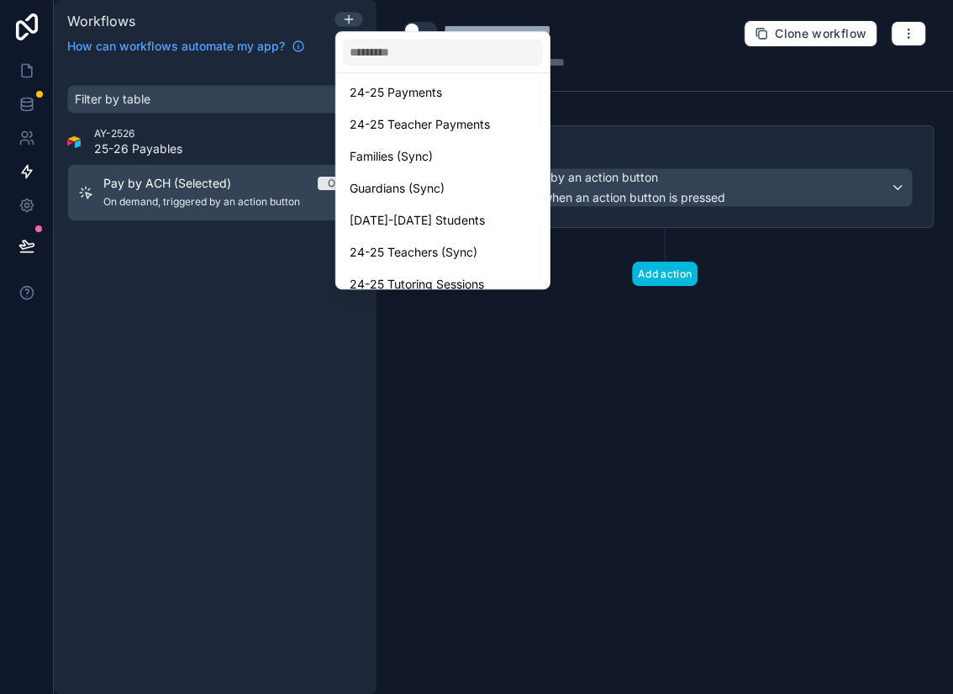
click at [558, 409] on div at bounding box center [476, 347] width 953 height 694
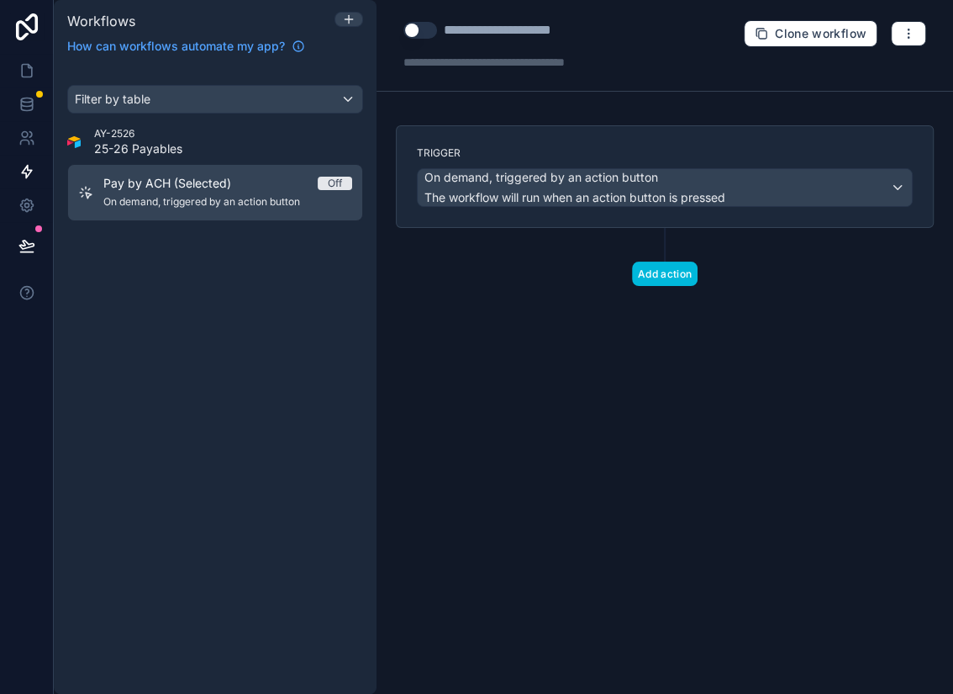
click at [666, 270] on button "Add action" at bounding box center [665, 273] width 66 height 24
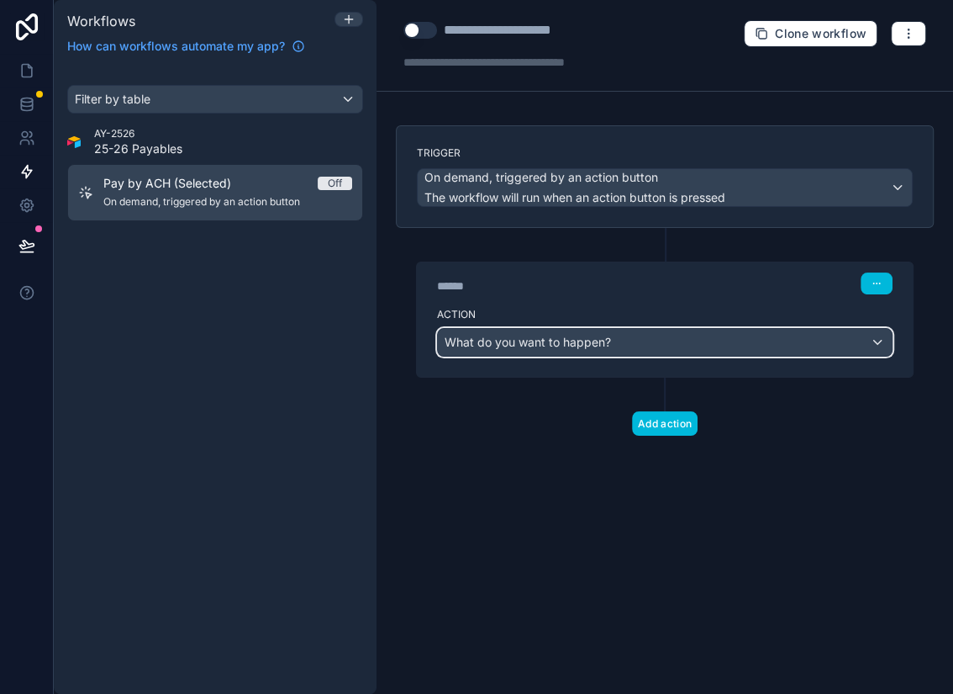
click at [585, 349] on div "What do you want to happen?" at bounding box center [665, 342] width 454 height 27
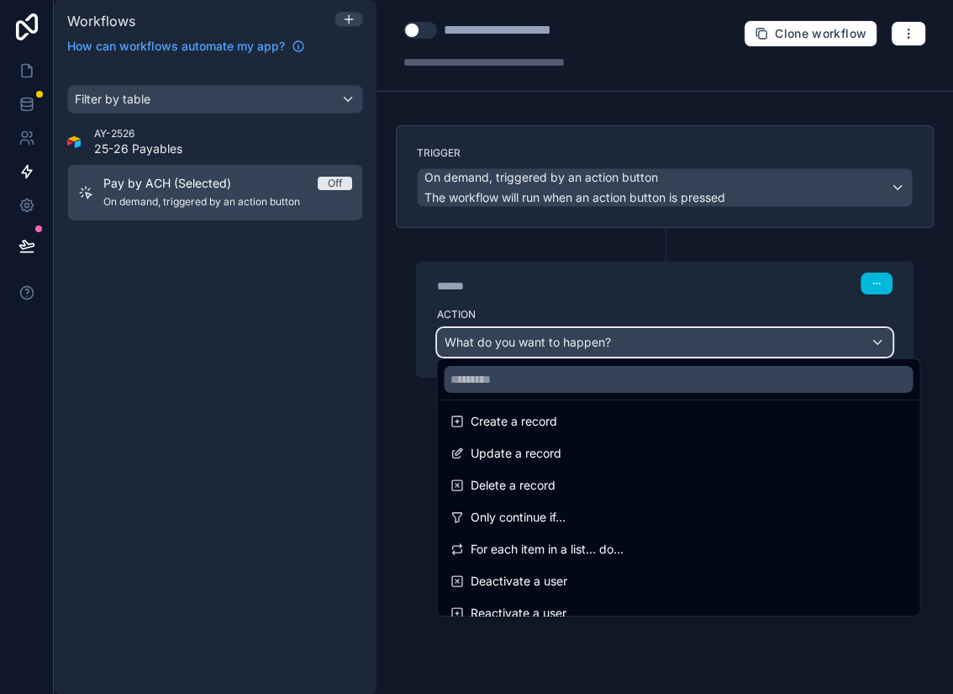
scroll to position [131, 0]
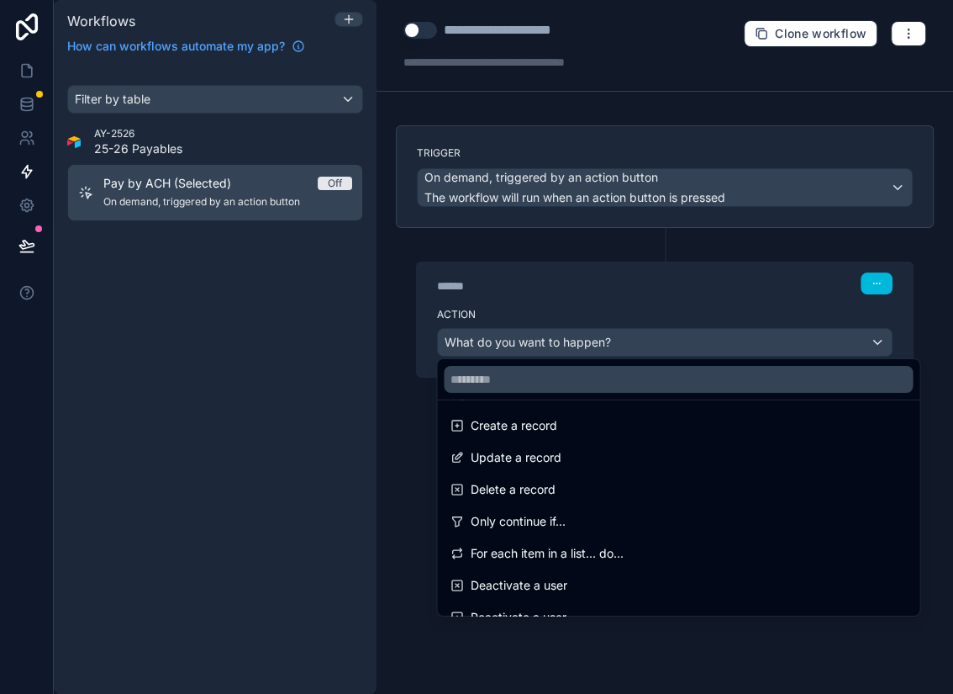
click at [28, 72] on div at bounding box center [476, 347] width 953 height 694
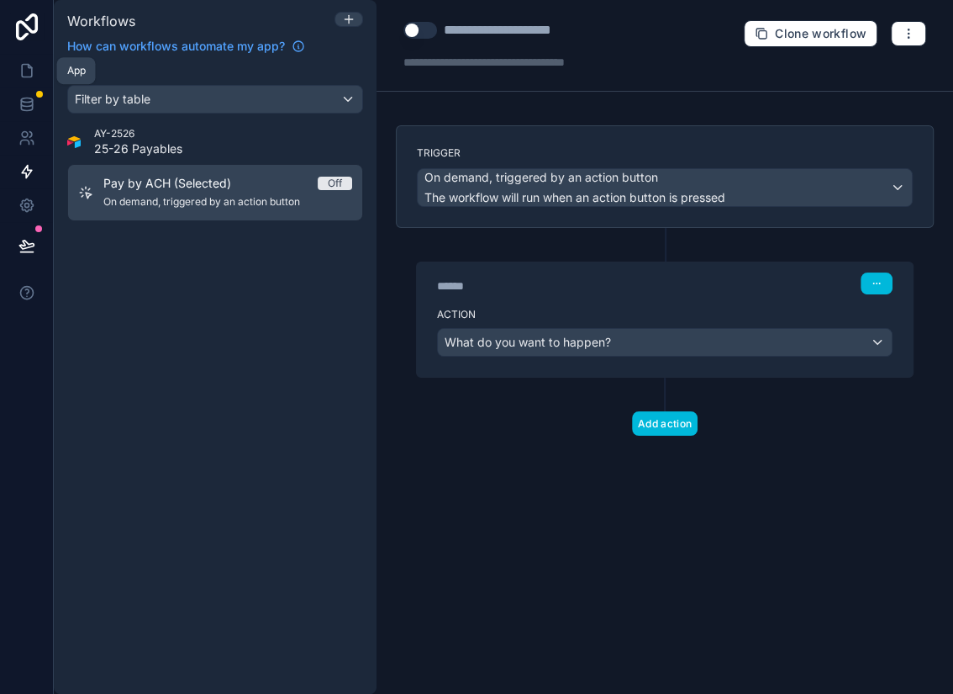
click at [26, 69] on icon at bounding box center [26, 70] width 17 height 17
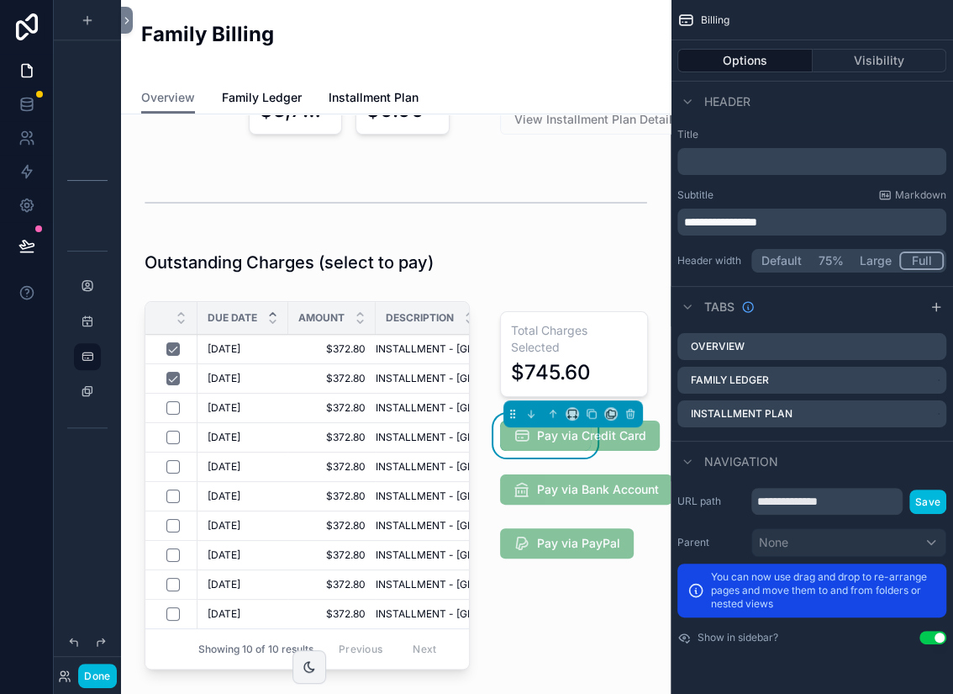
scroll to position [291, 0]
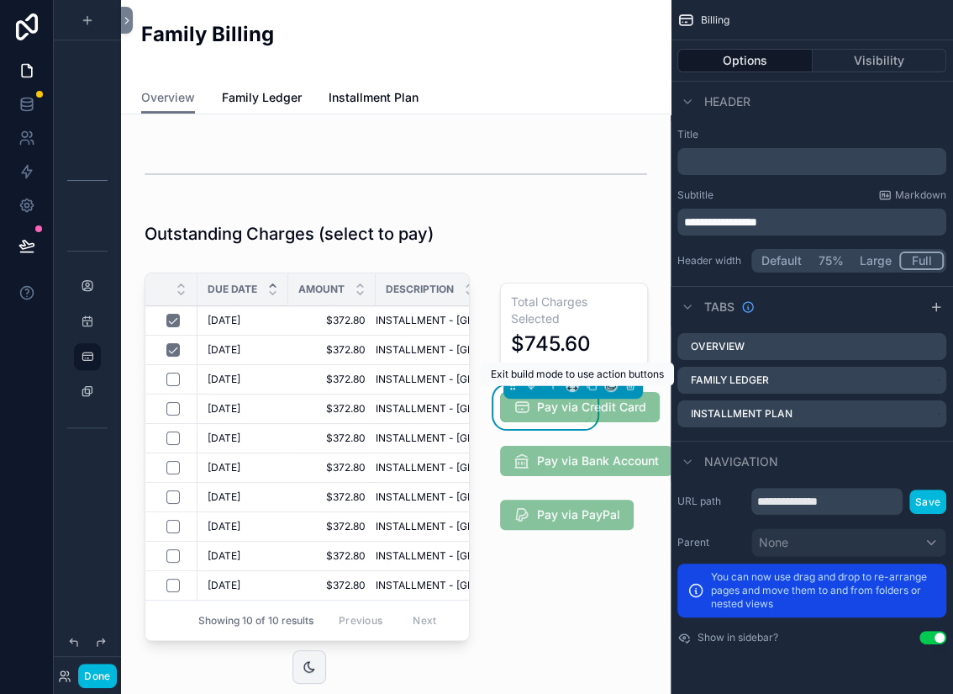
click at [590, 406] on span "Pay via Credit Card" at bounding box center [580, 407] width 160 height 30
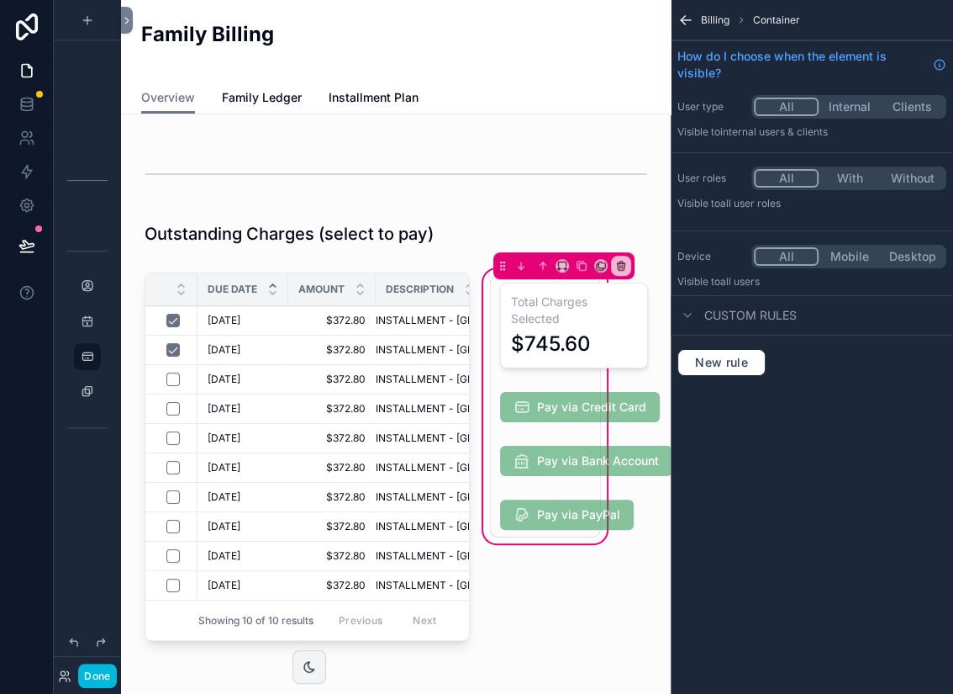
click at [568, 409] on div "scrollable content" at bounding box center [545, 407] width 111 height 44
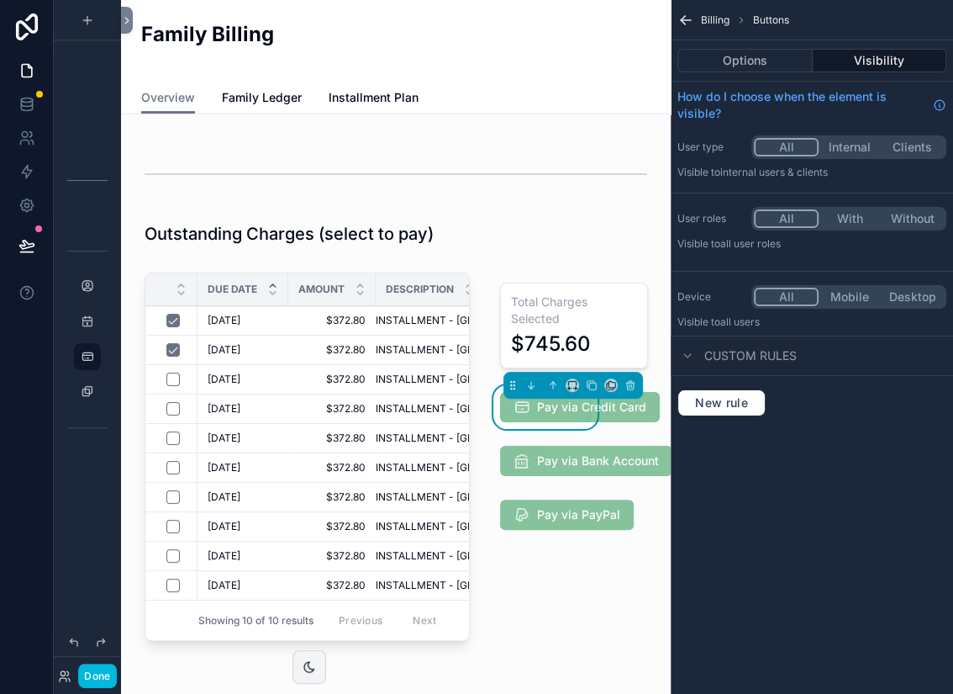
click at [766, 66] on button "Options" at bounding box center [745, 61] width 135 height 24
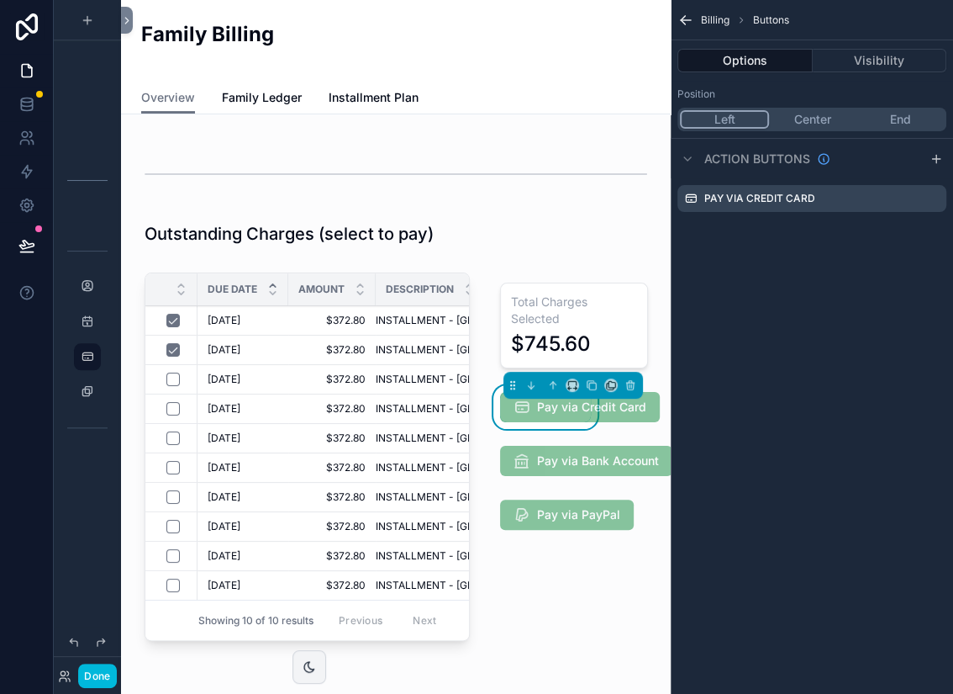
click at [0, 0] on icon "scrollable content" at bounding box center [0, 0] width 0 height 0
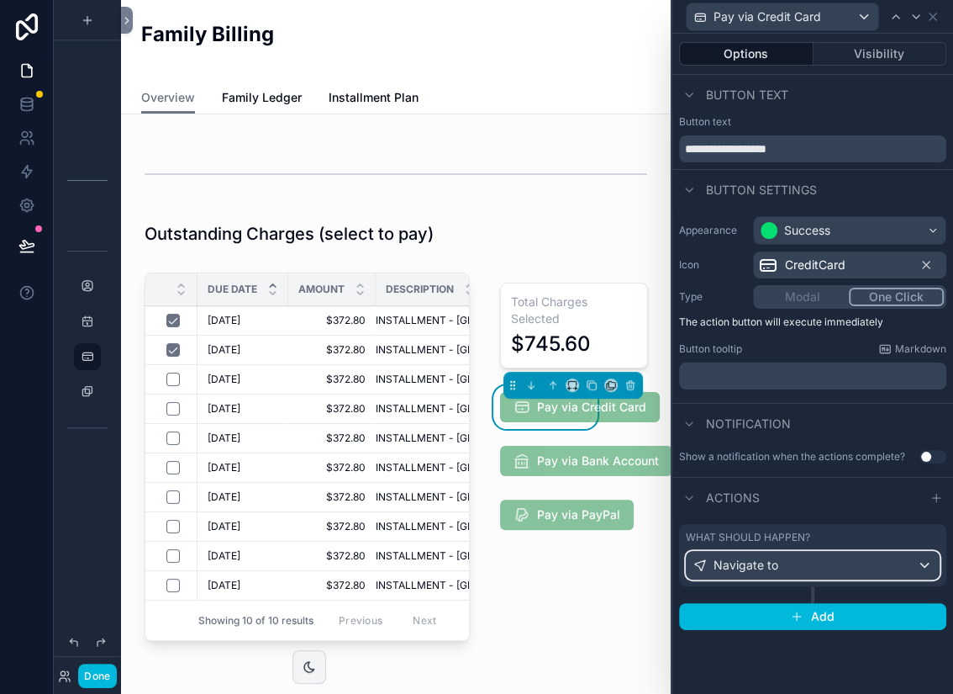
click at [883, 526] on div "Navigate to" at bounding box center [813, 565] width 252 height 27
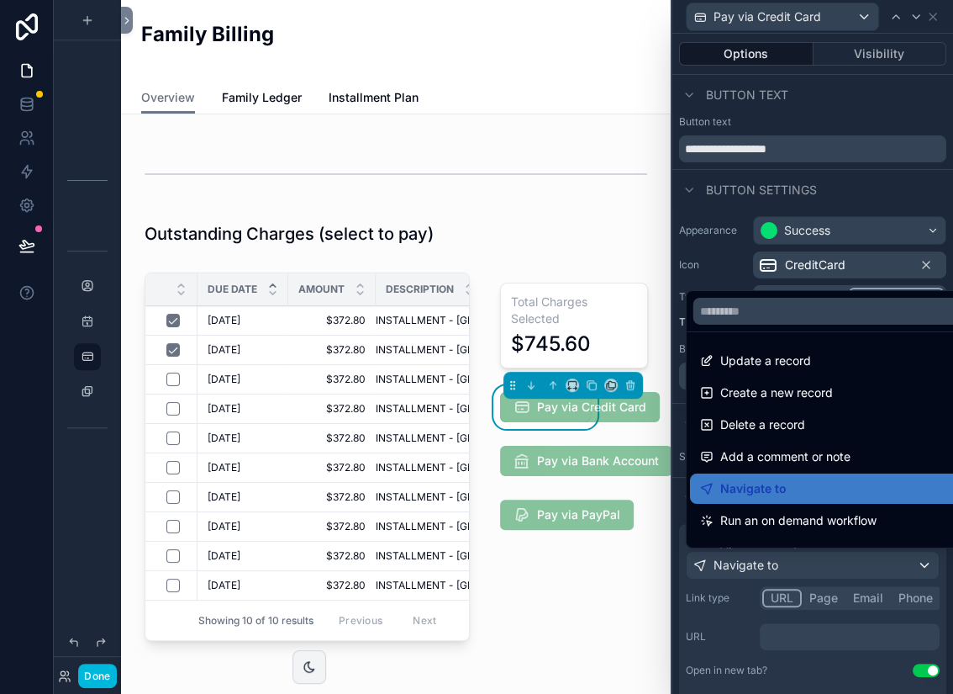
click at [772, 490] on span "Navigate to" at bounding box center [754, 488] width 66 height 20
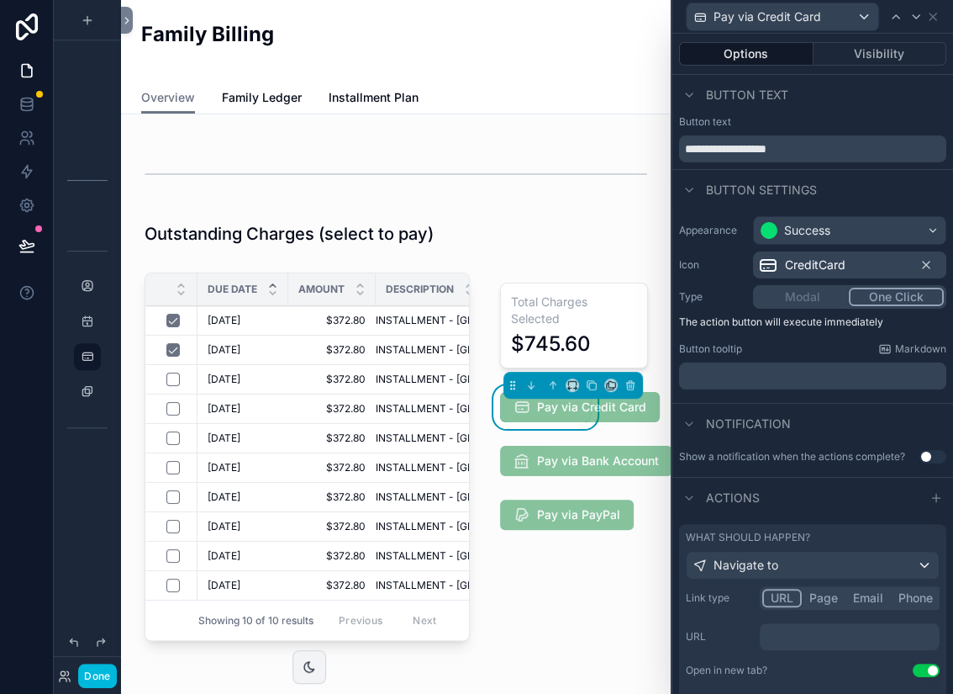
click at [787, 526] on p "﻿" at bounding box center [852, 636] width 170 height 17
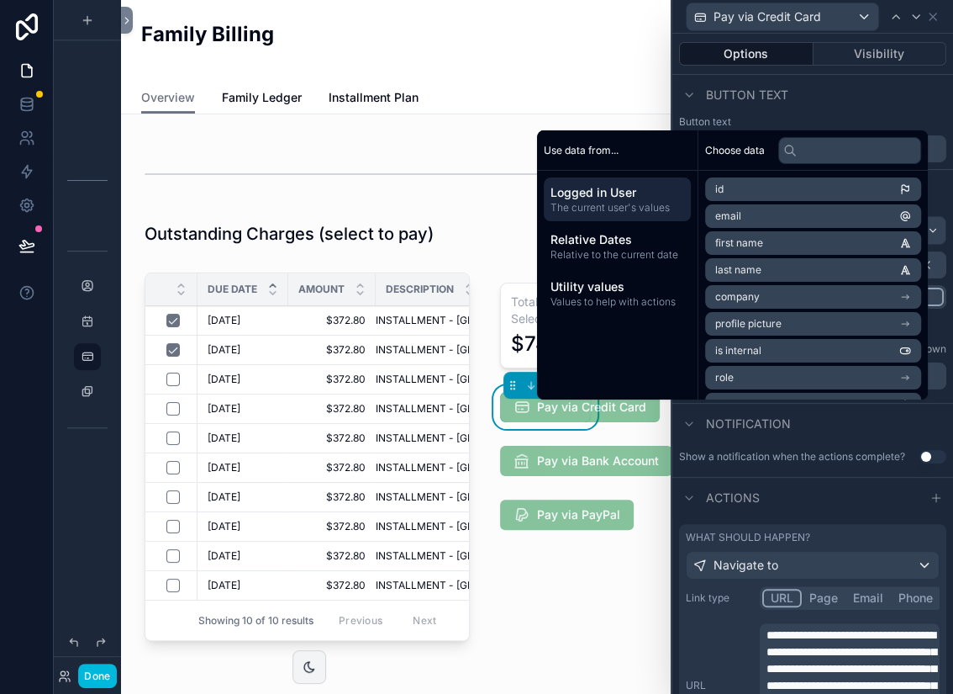
scroll to position [219, 0]
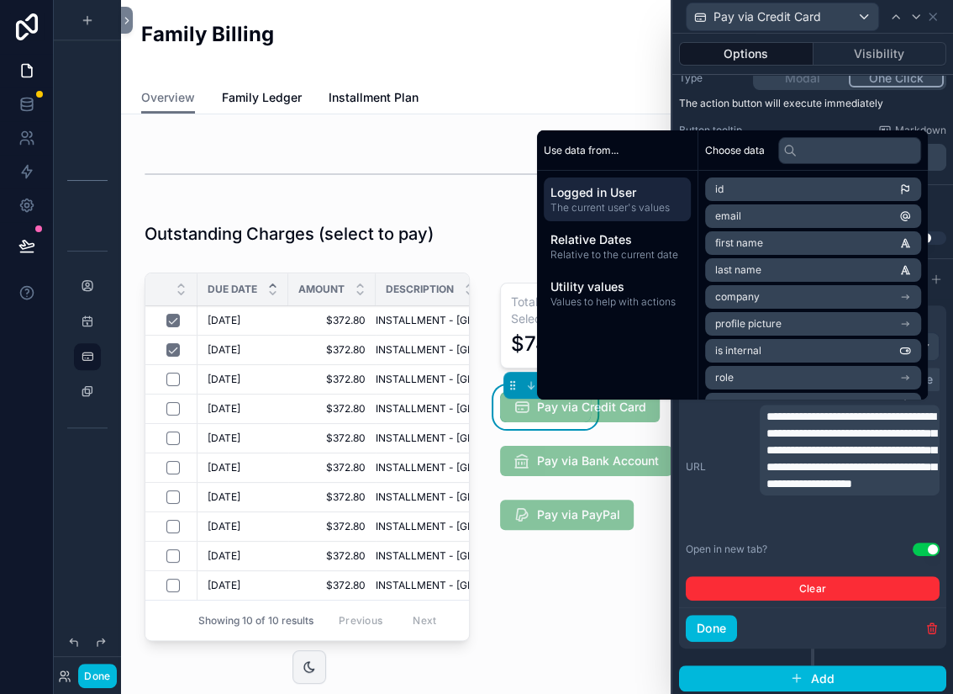
click at [729, 526] on button "Done" at bounding box center [711, 628] width 51 height 27
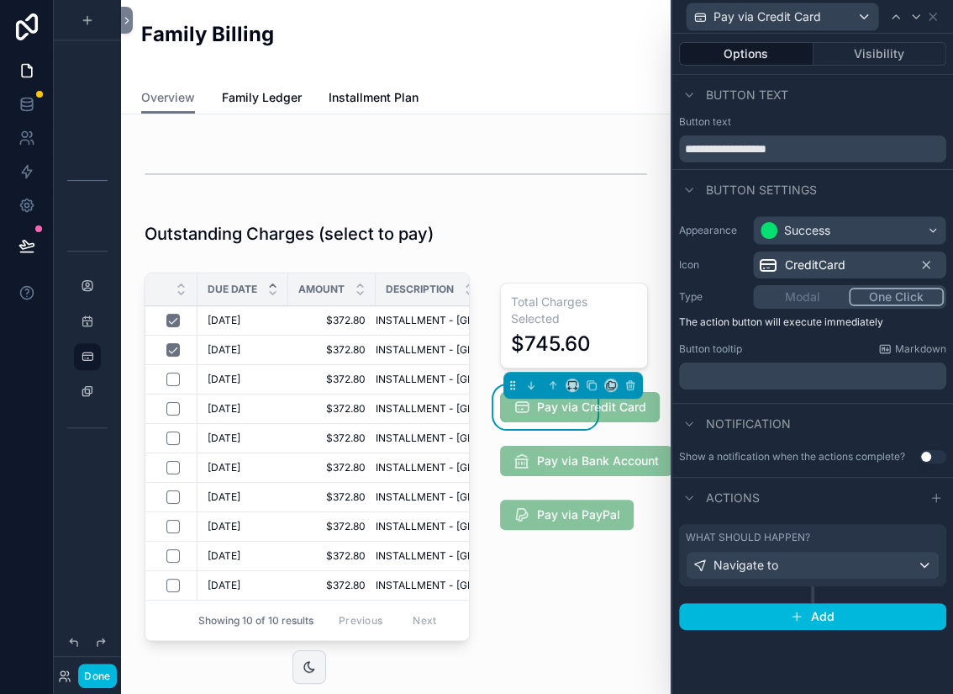
click at [857, 526] on div "**********" at bounding box center [813, 364] width 281 height 660
click at [105, 526] on button "Done" at bounding box center [97, 675] width 38 height 24
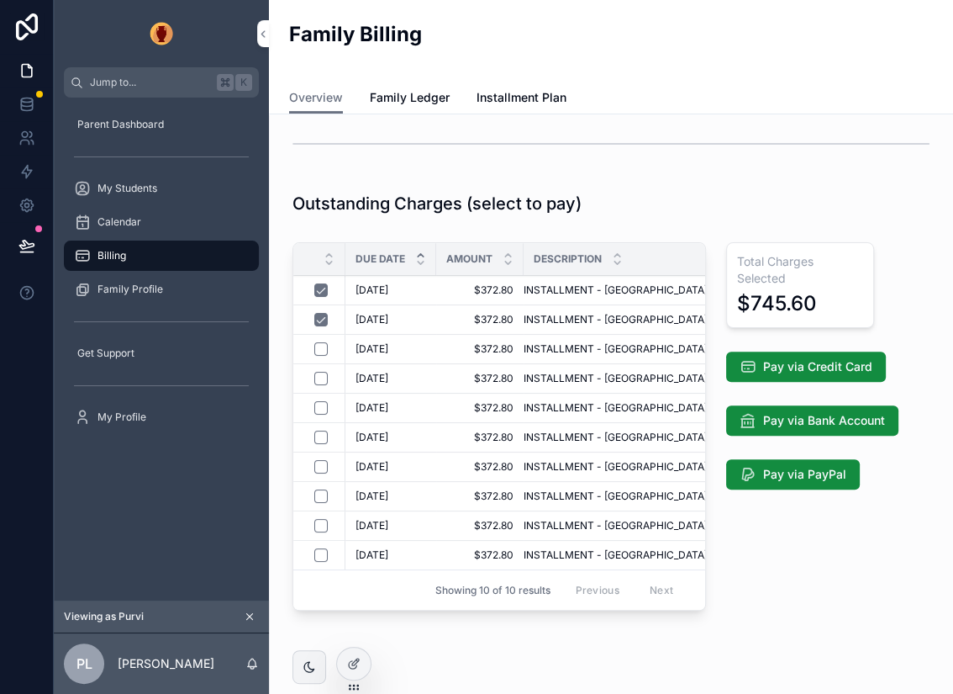
click at [824, 361] on span "Pay via Credit Card" at bounding box center [817, 366] width 109 height 17
click at [809, 367] on span "Pay via Credit Card" at bounding box center [817, 366] width 109 height 17
click at [804, 361] on span "Pay via Credit Card" at bounding box center [817, 366] width 109 height 17
click at [34, 135] on icon at bounding box center [26, 137] width 17 height 17
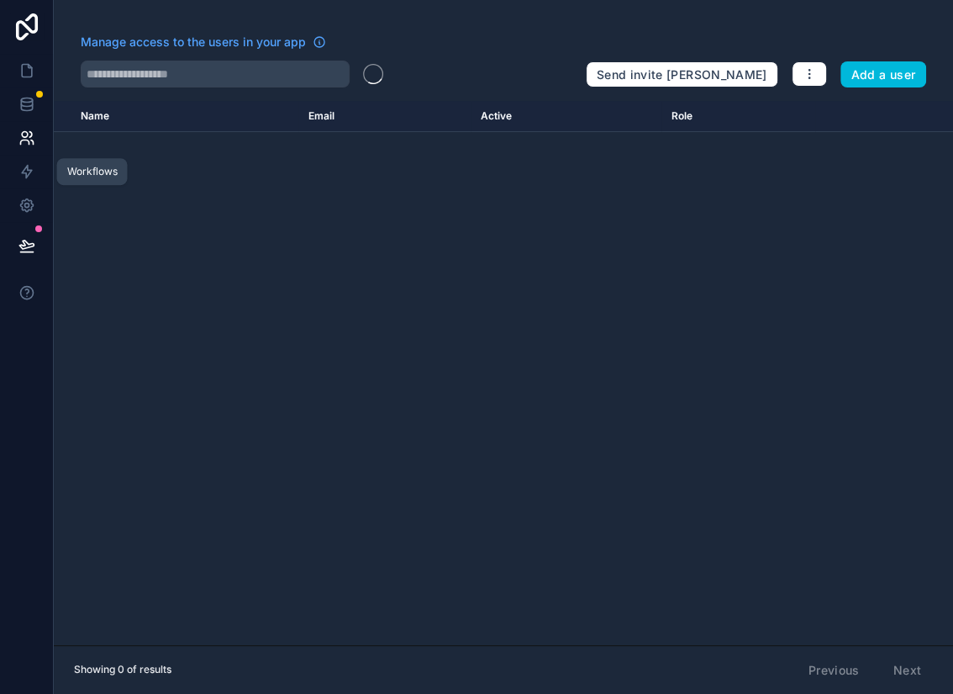
click at [33, 172] on icon at bounding box center [26, 171] width 17 height 17
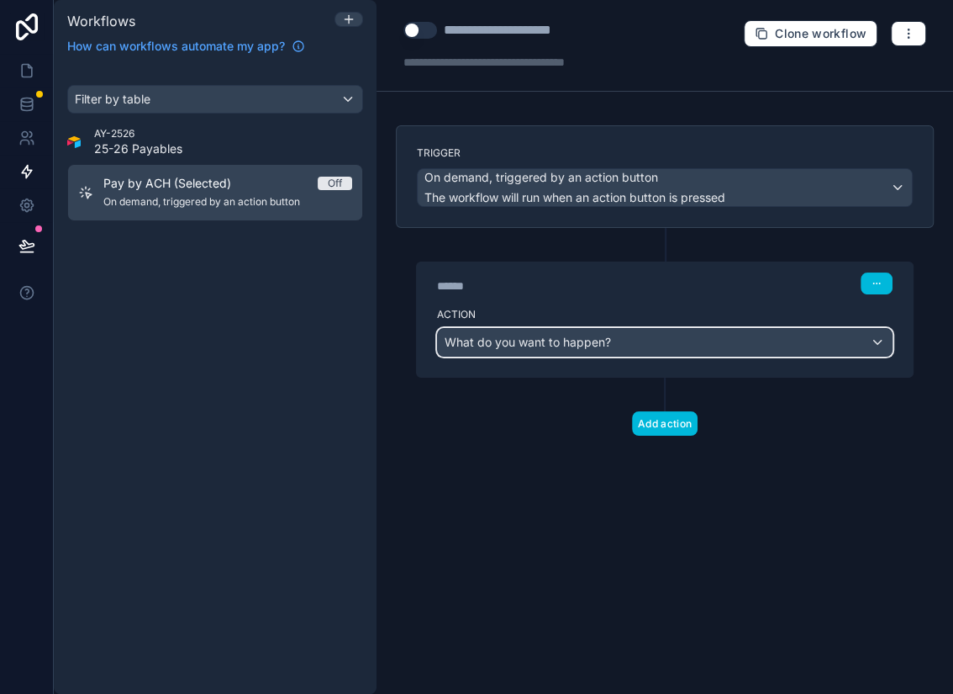
click at [549, 335] on span "What do you want to happen?" at bounding box center [528, 342] width 166 height 14
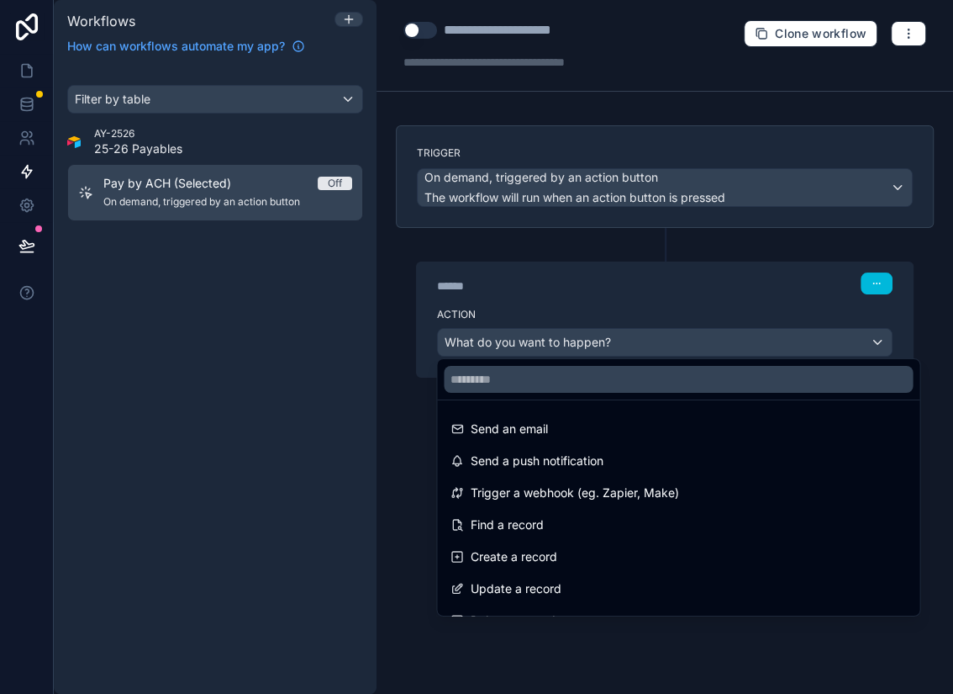
click at [628, 494] on span "Trigger a webhook (eg. Zapier, Make)" at bounding box center [575, 493] width 209 height 20
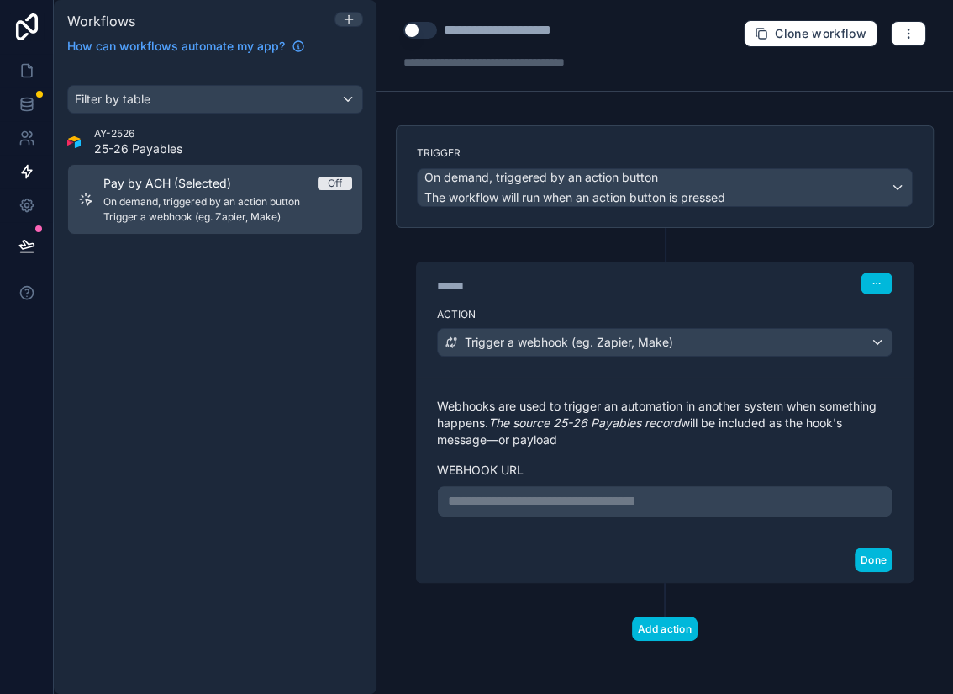
click at [589, 497] on p "**********" at bounding box center [665, 501] width 434 height 20
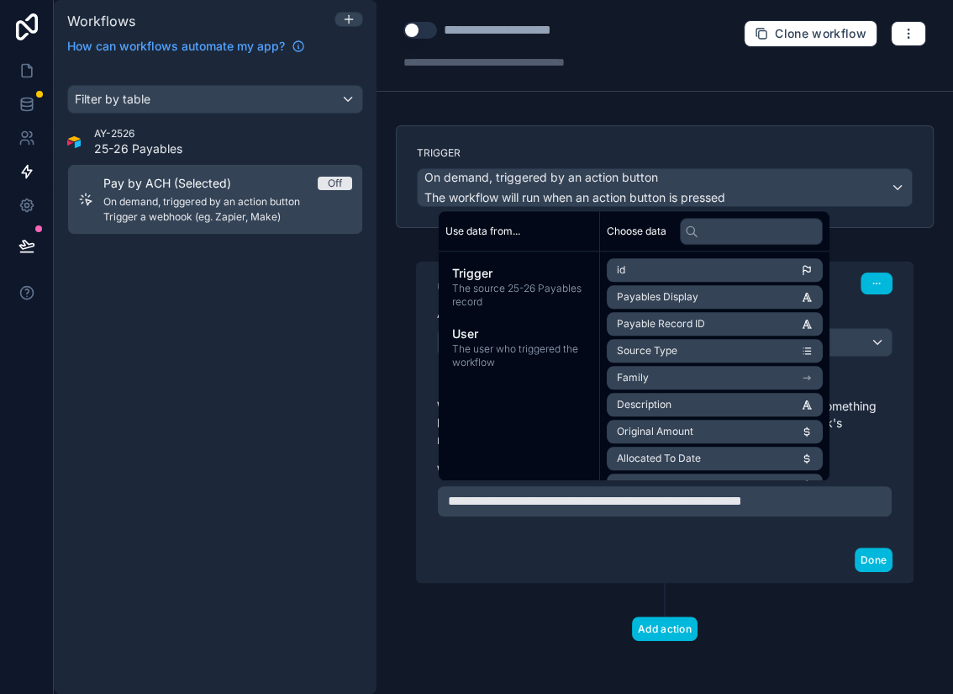
click at [742, 526] on div "Done" at bounding box center [665, 559] width 496 height 45
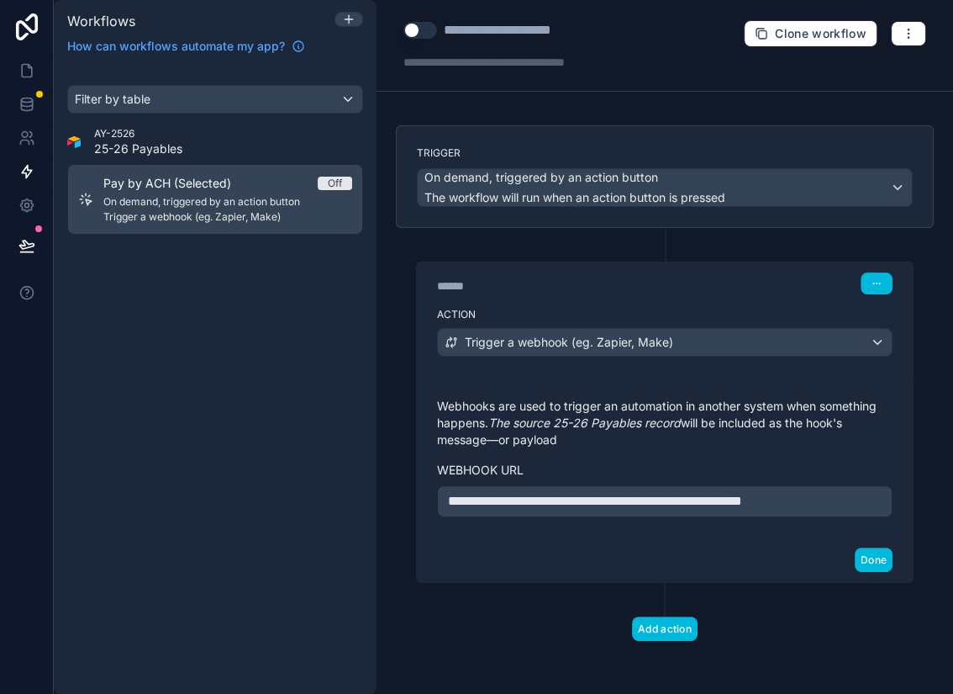
click at [868, 526] on button "Done" at bounding box center [874, 559] width 38 height 24
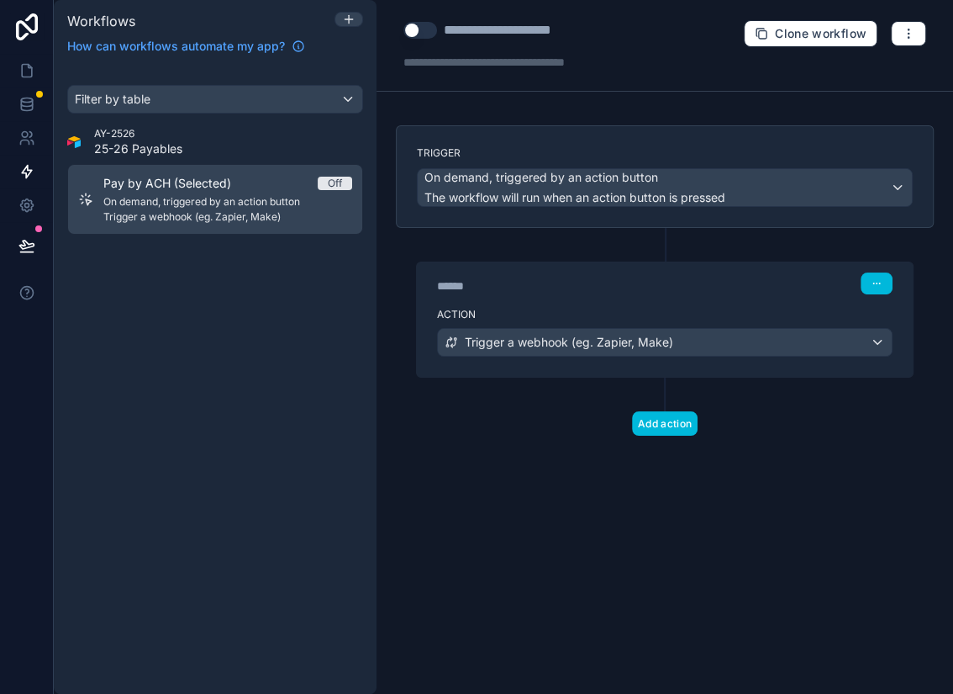
click at [870, 287] on button "button" at bounding box center [877, 283] width 32 height 22
click at [641, 287] on div "******" at bounding box center [563, 285] width 252 height 17
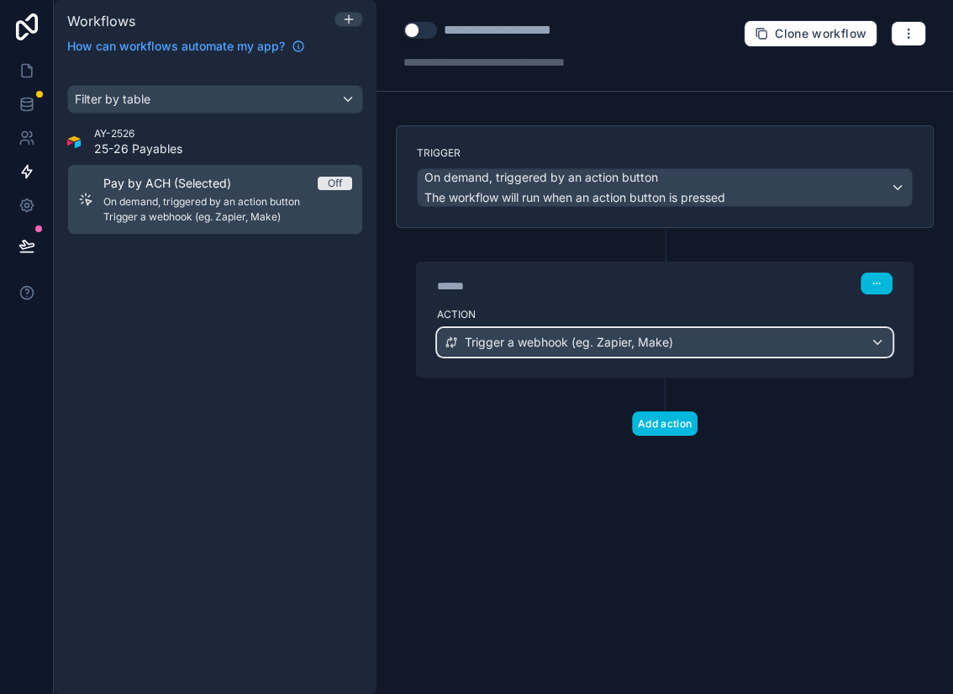
click at [647, 334] on span "Trigger a webhook (eg. Zapier, Make)" at bounding box center [569, 342] width 209 height 17
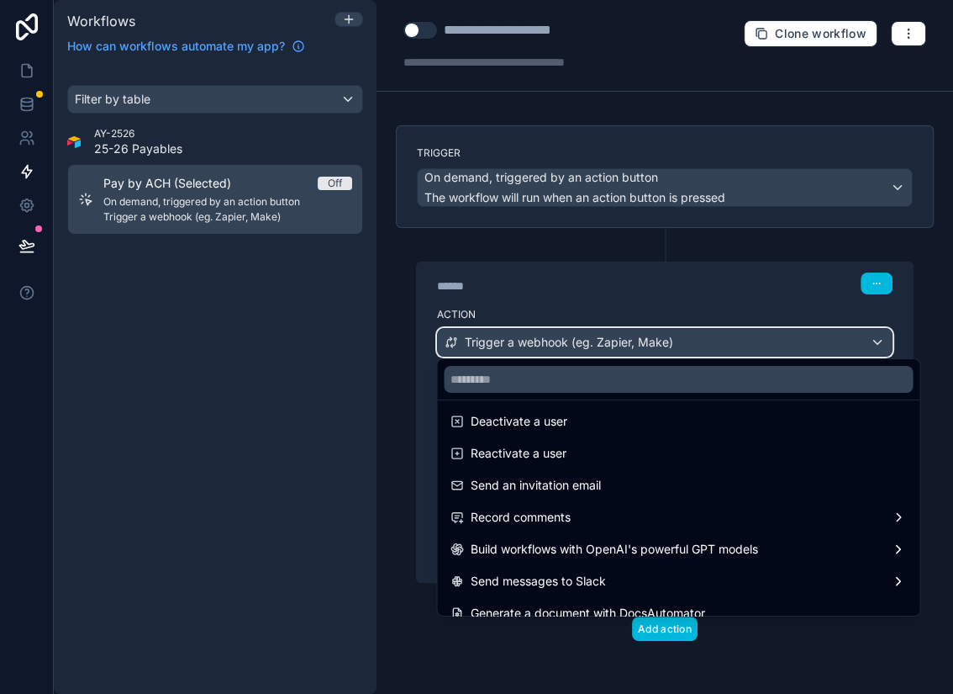
scroll to position [308, 0]
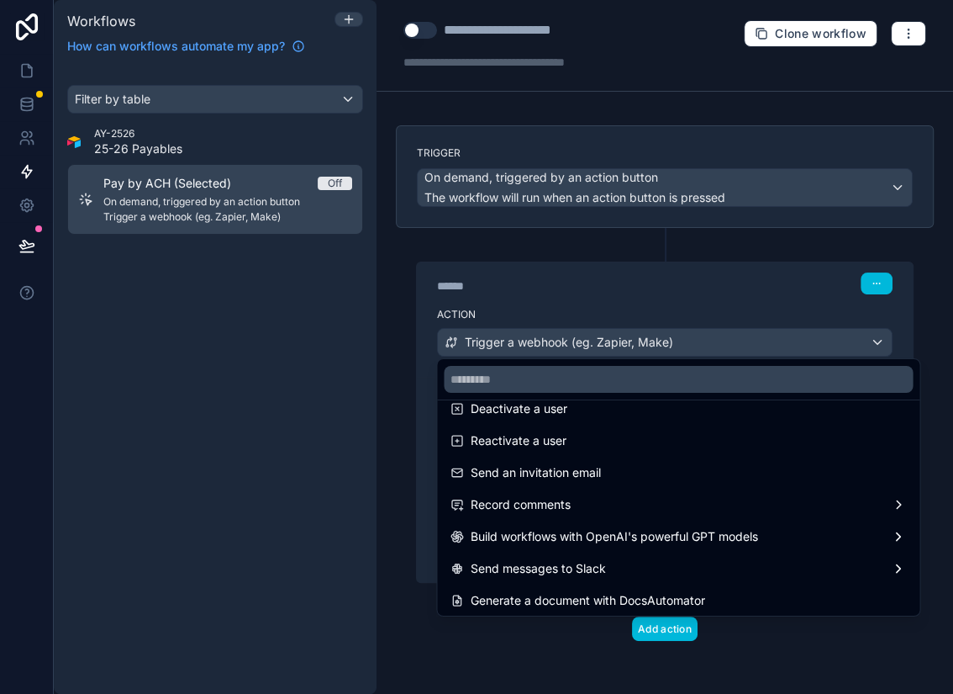
click at [897, 526] on div "Build workflows with OpenAI's powerful GPT models" at bounding box center [679, 536] width 456 height 20
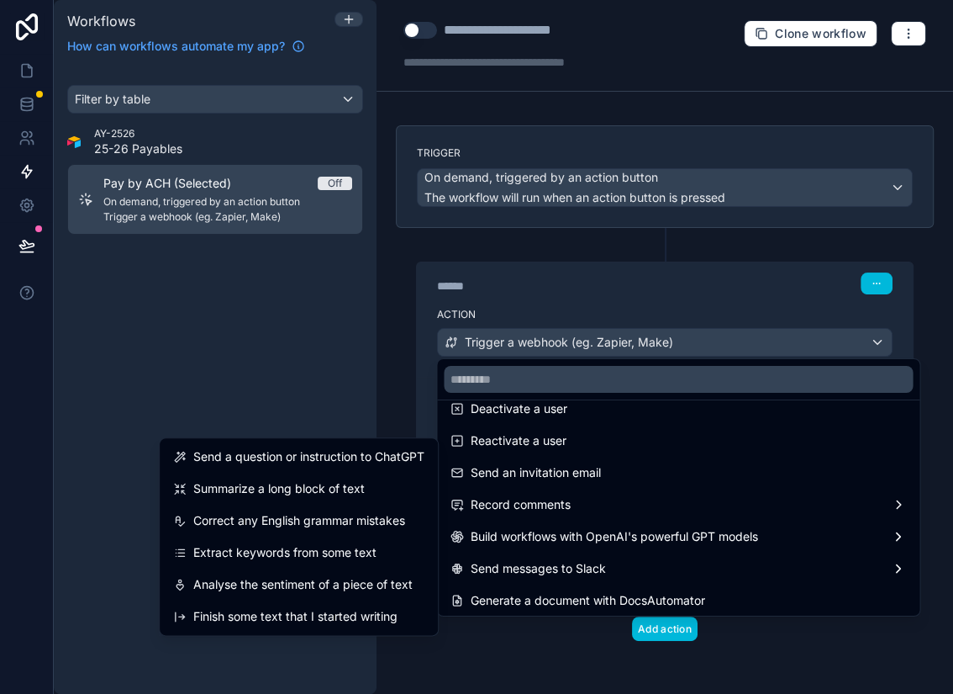
click at [531, 526] on div at bounding box center [476, 347] width 953 height 694
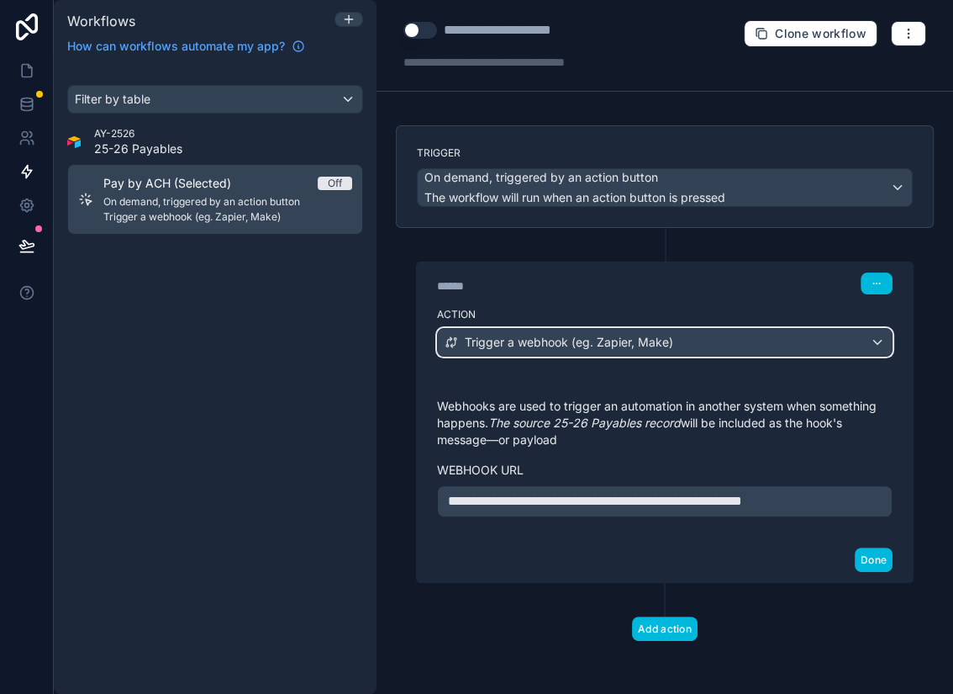
click at [719, 346] on div "Trigger a webhook (eg. Zapier, Make)" at bounding box center [665, 342] width 454 height 27
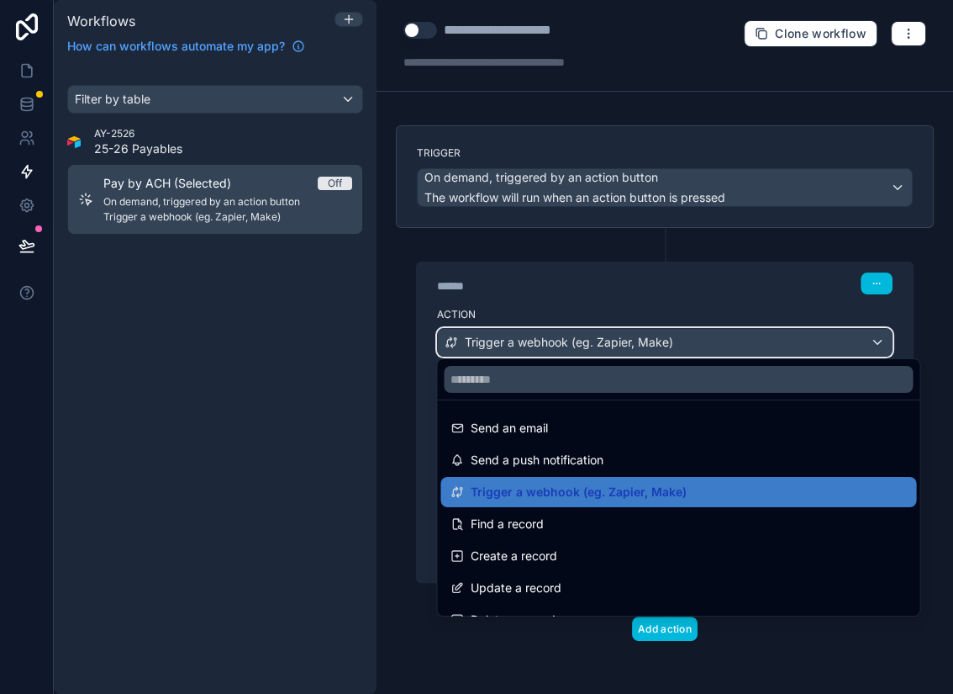
scroll to position [0, 0]
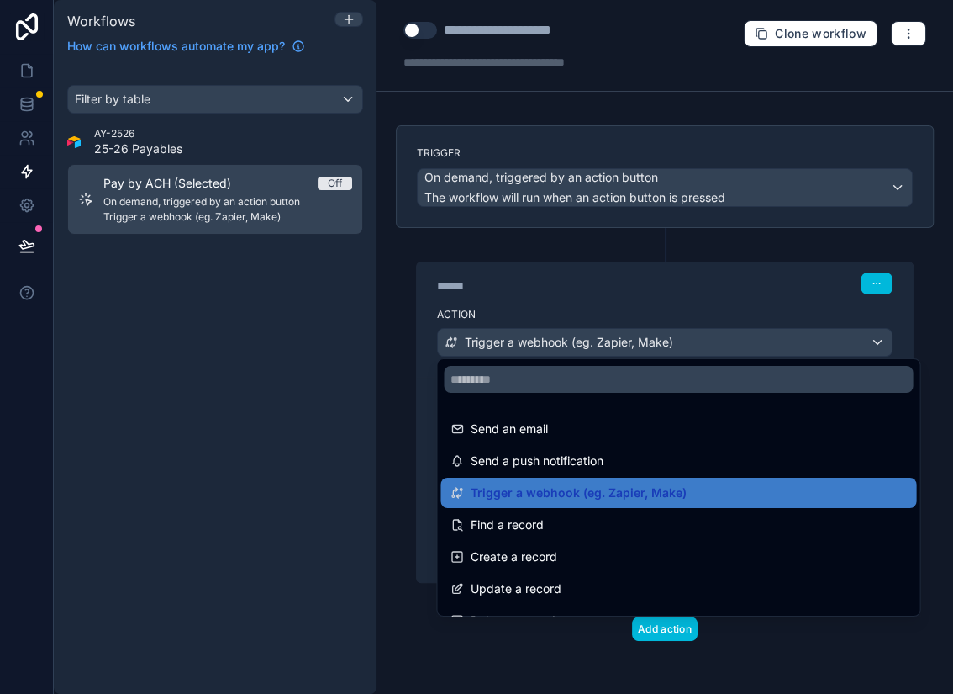
click at [938, 315] on div at bounding box center [476, 347] width 953 height 694
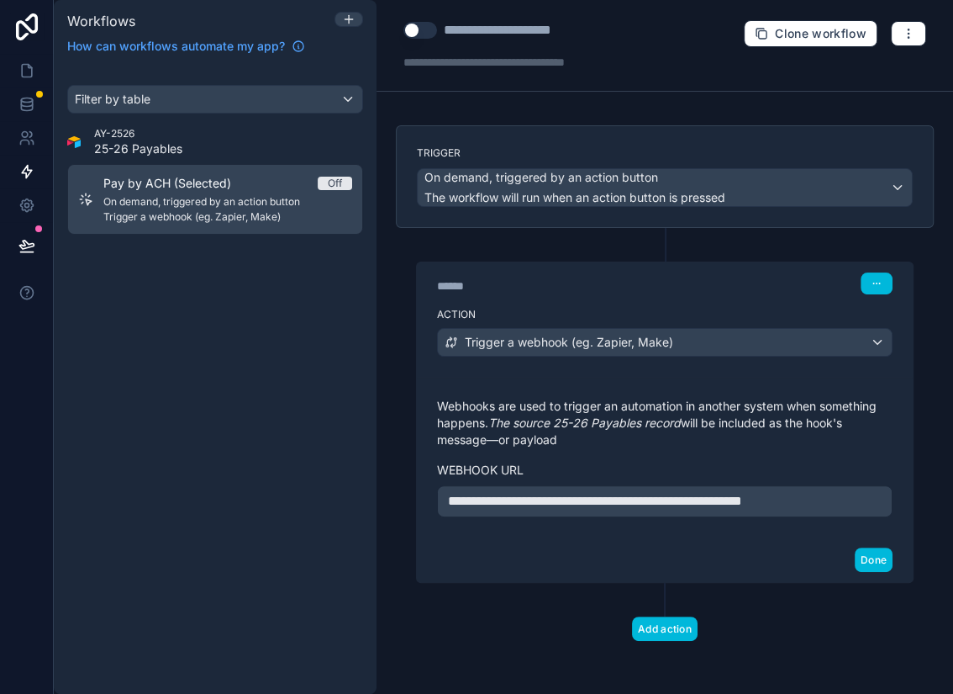
click at [627, 495] on span "**********" at bounding box center [595, 500] width 294 height 13
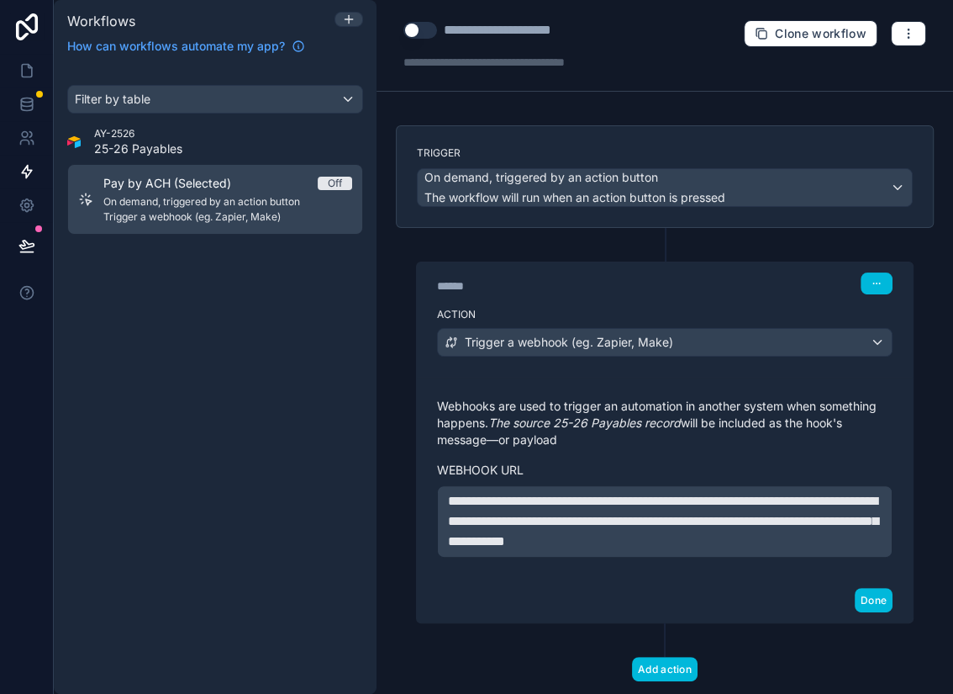
click at [747, 526] on div "Done" at bounding box center [665, 600] width 496 height 45
click at [869, 526] on button "Done" at bounding box center [874, 600] width 38 height 24
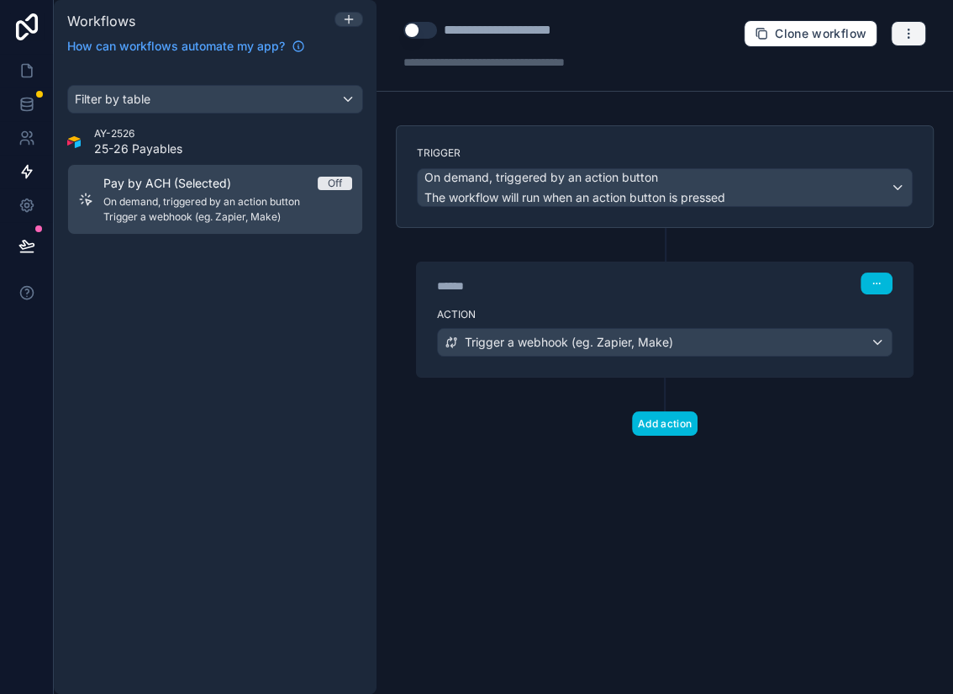
click at [912, 32] on icon "button" at bounding box center [908, 33] width 13 height 13
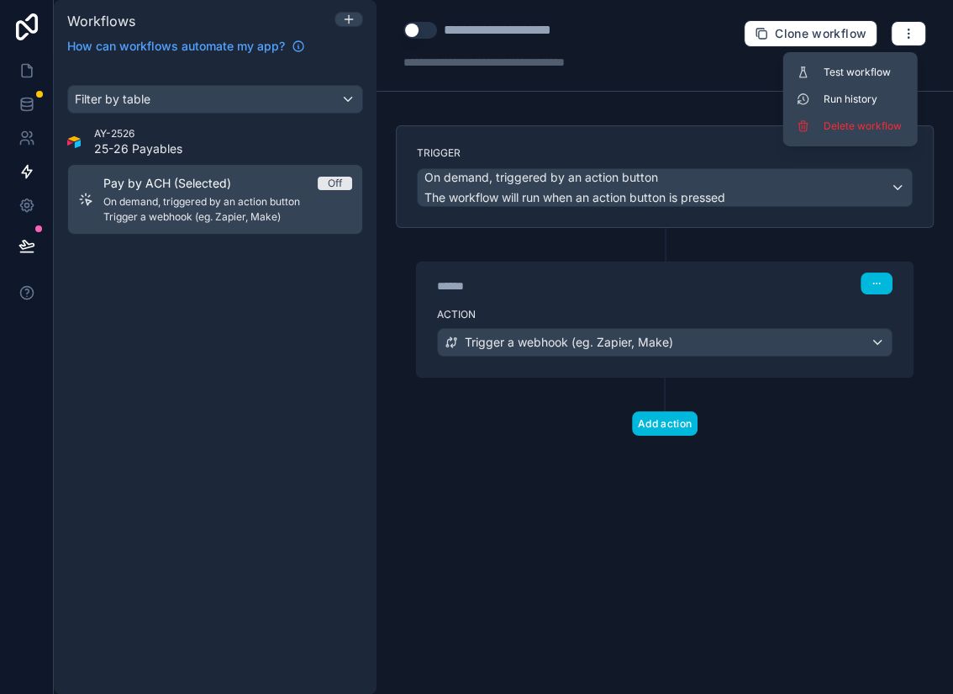
click at [852, 70] on span "Test workflow" at bounding box center [864, 72] width 81 height 13
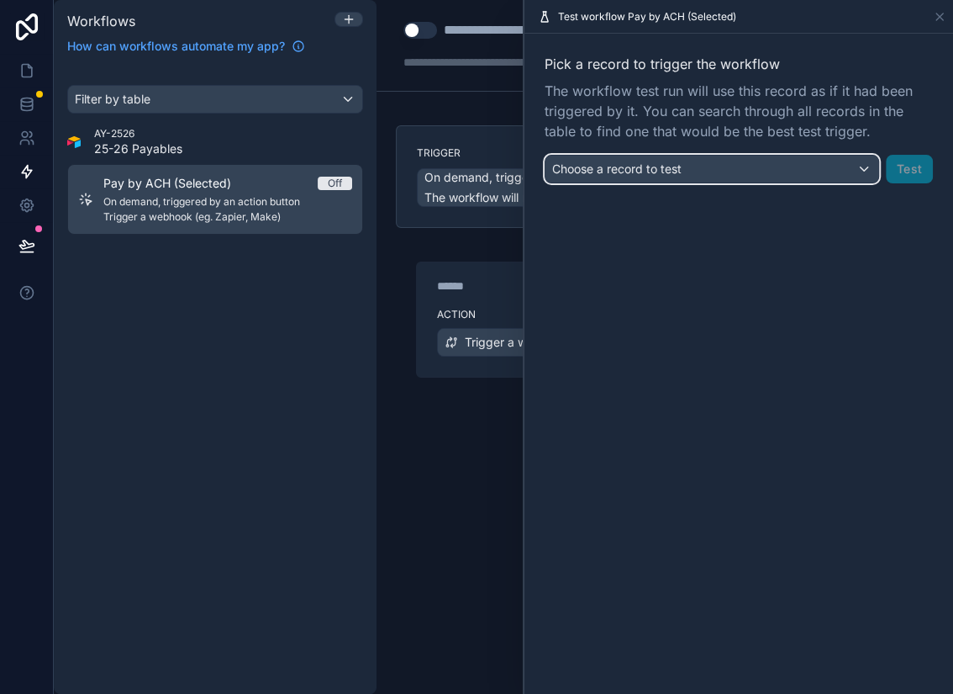
click at [823, 169] on div "Choose a record to test" at bounding box center [712, 169] width 333 height 27
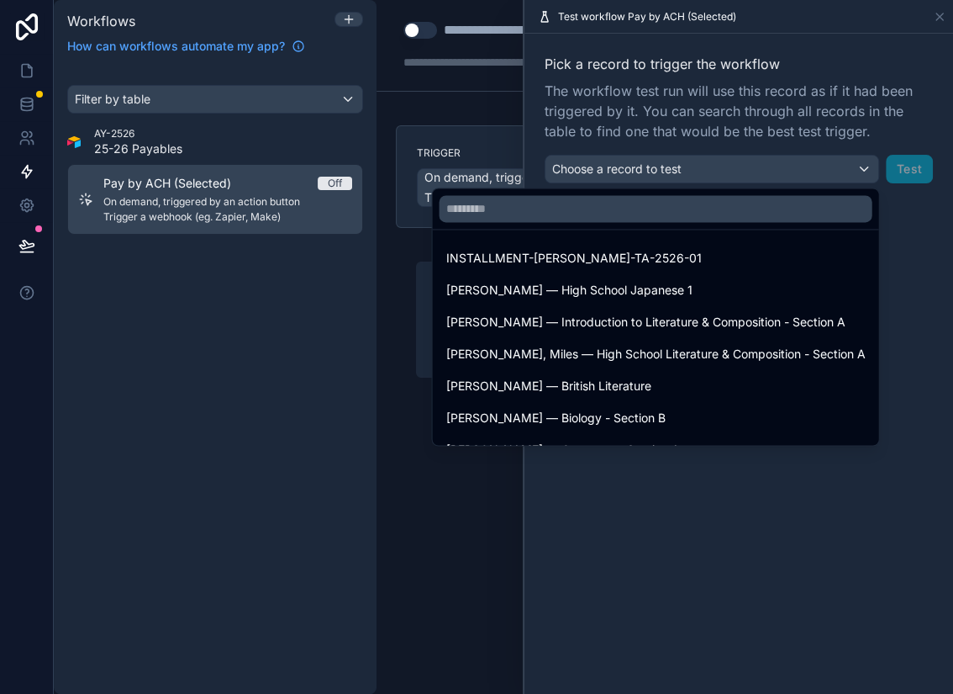
click at [684, 488] on div at bounding box center [739, 347] width 429 height 694
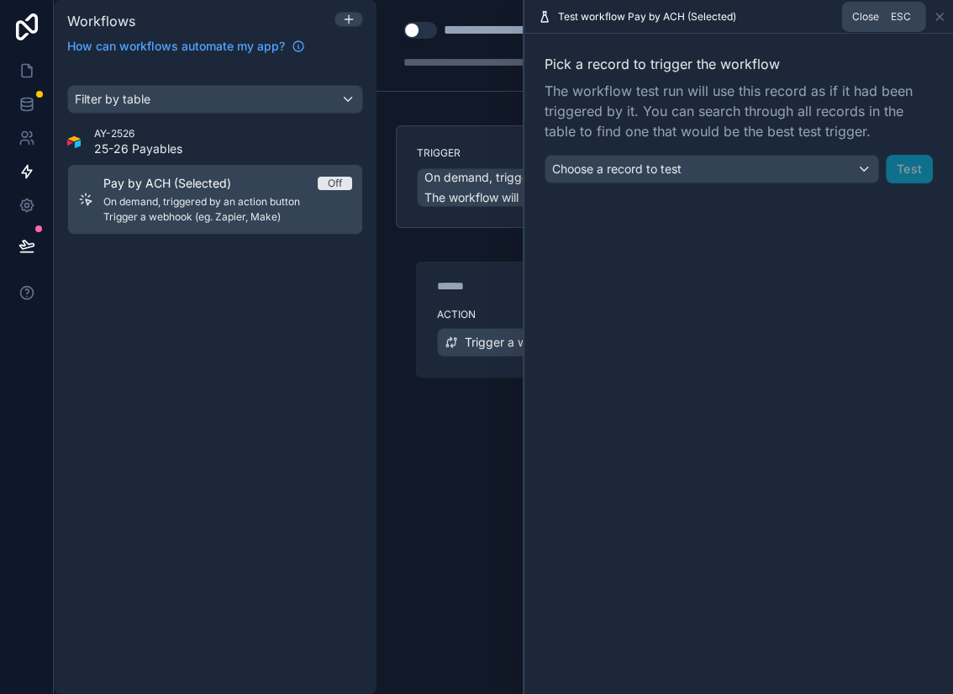
click at [937, 21] on icon at bounding box center [939, 16] width 13 height 13
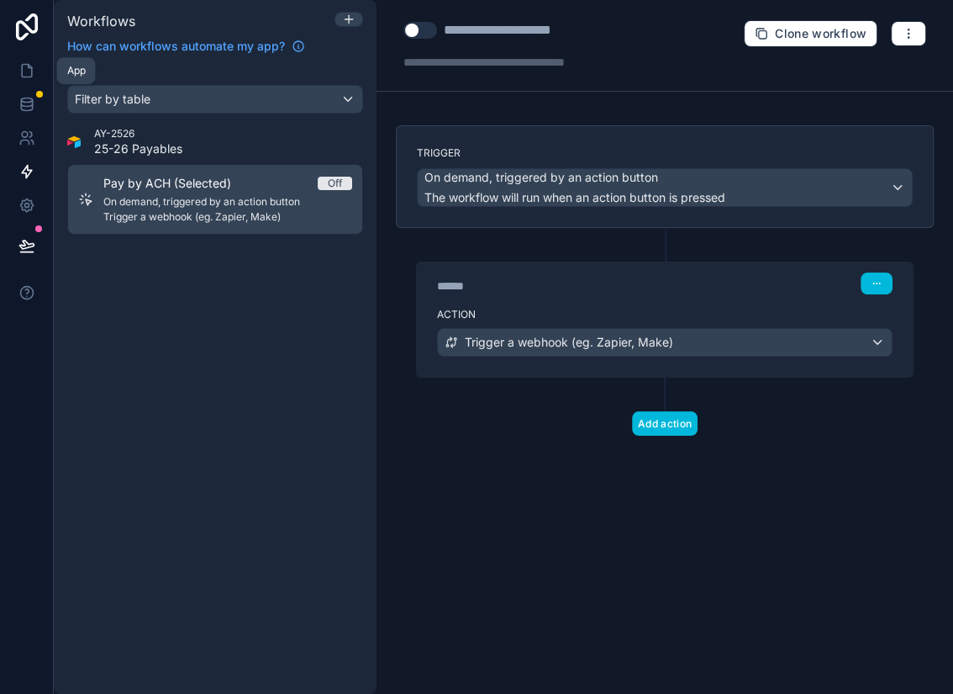
click at [27, 65] on icon at bounding box center [26, 70] width 17 height 17
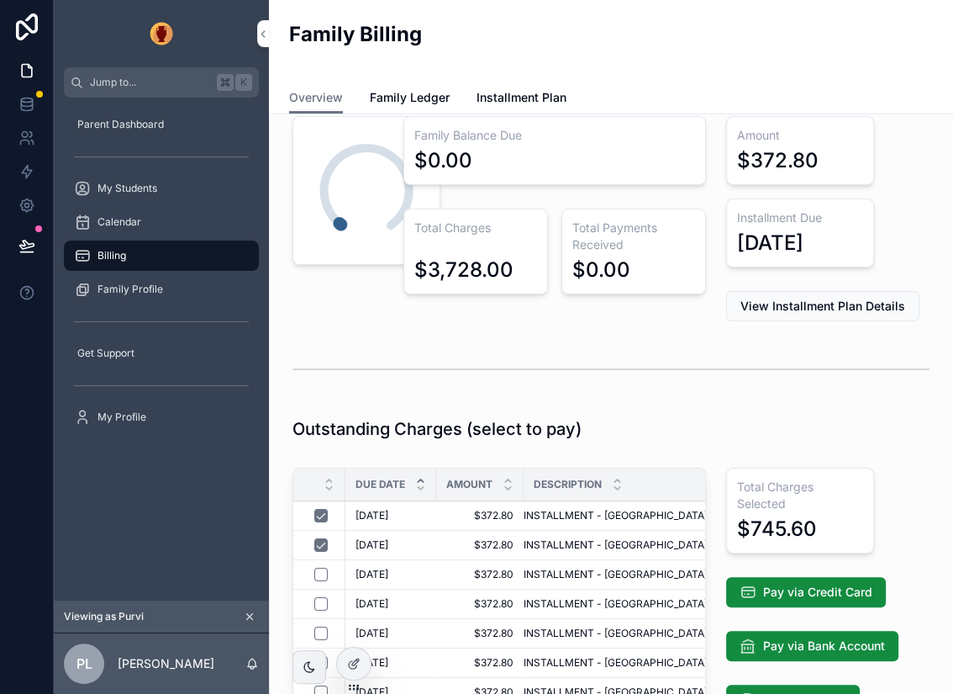
scroll to position [108, 0]
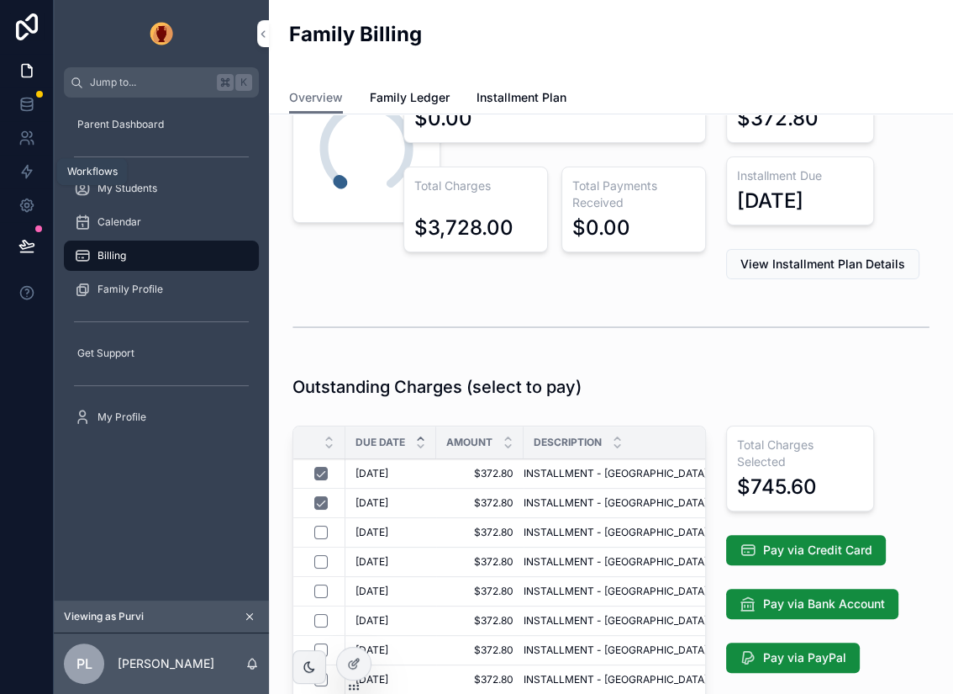
click at [24, 171] on icon at bounding box center [26, 171] width 17 height 17
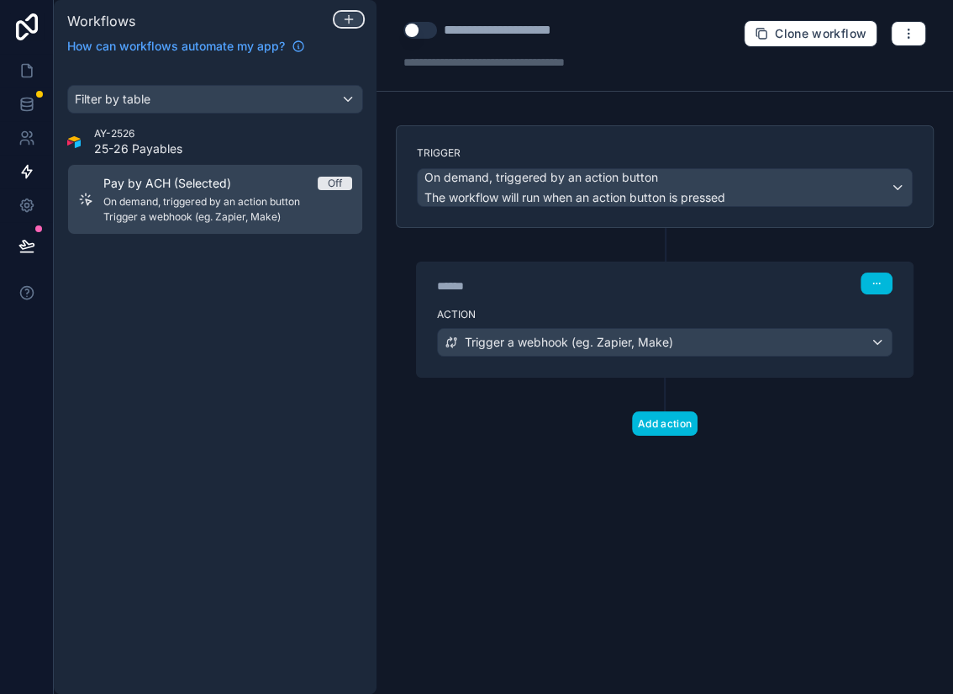
click at [351, 18] on icon at bounding box center [348, 19] width 13 height 13
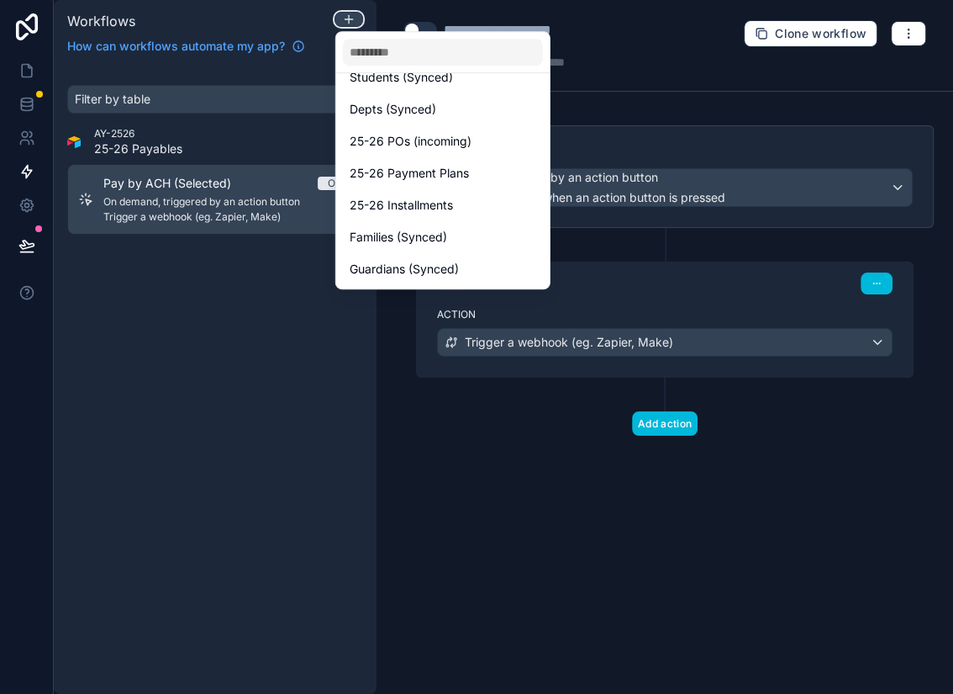
scroll to position [993, 0]
click at [457, 235] on div "Families (Synced)" at bounding box center [443, 239] width 187 height 20
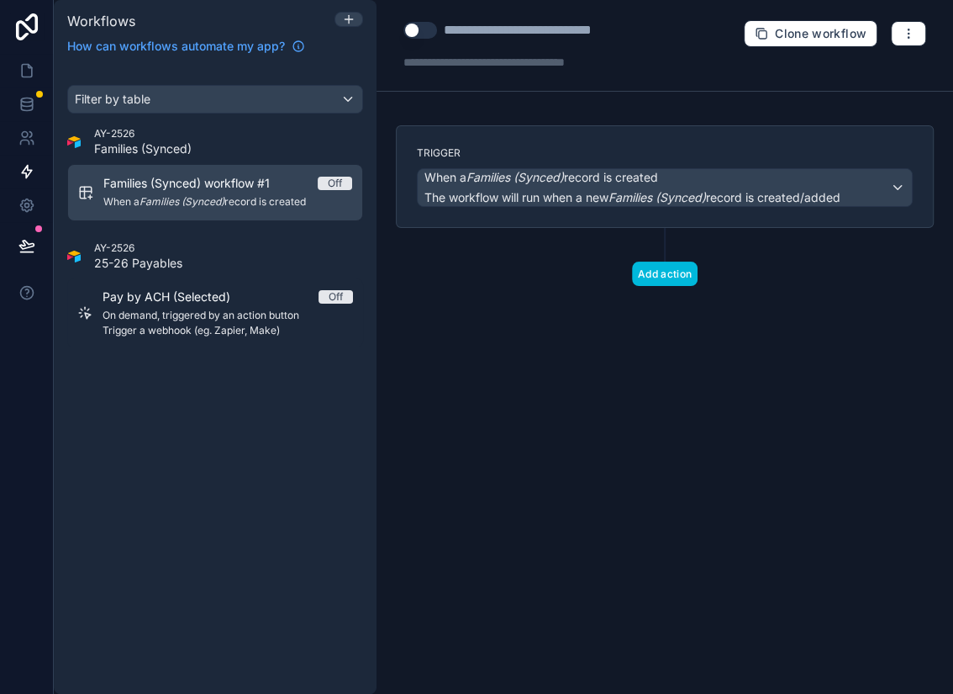
click at [560, 34] on div "**********" at bounding box center [547, 30] width 207 height 20
type div "**********"
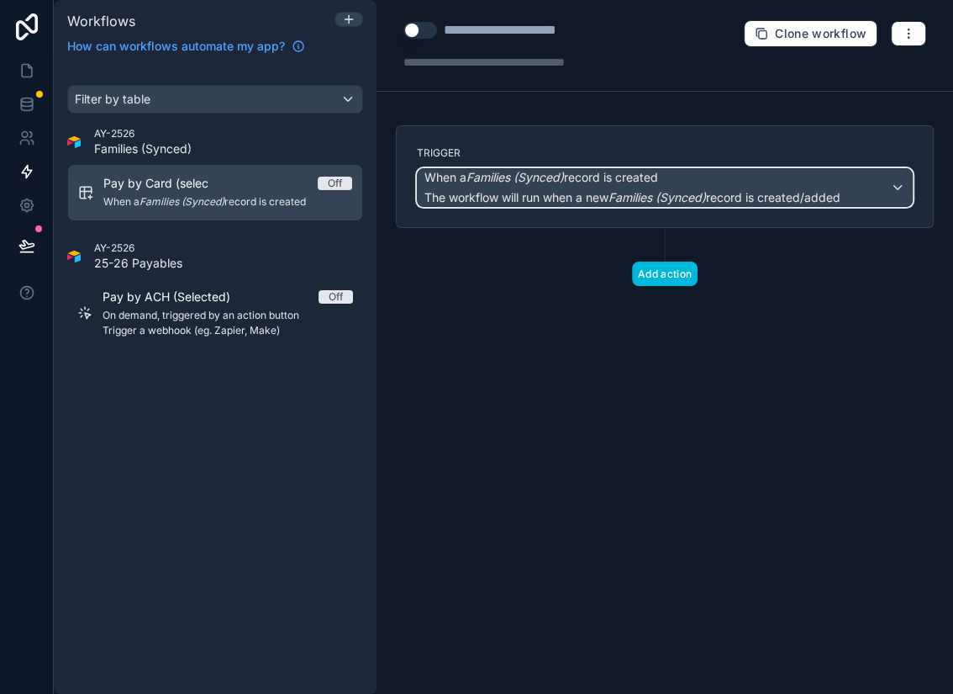
click at [658, 181] on span "When a Families (Synced) record is created" at bounding box center [542, 177] width 234 height 17
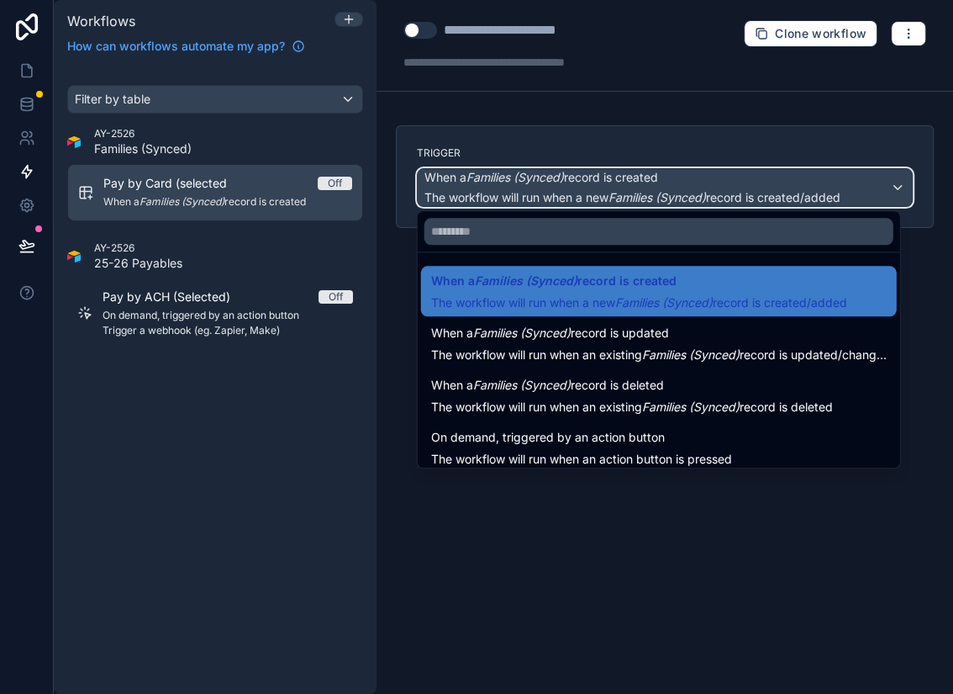
scroll to position [60, 0]
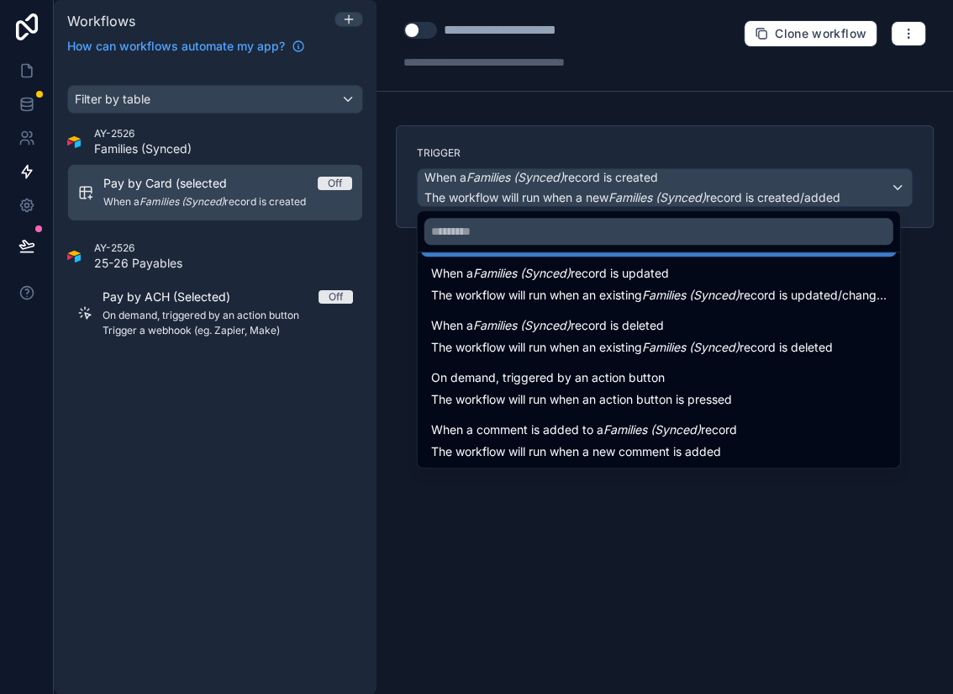
click at [571, 392] on span "The workflow will run when an action button is pressed" at bounding box center [581, 399] width 301 height 14
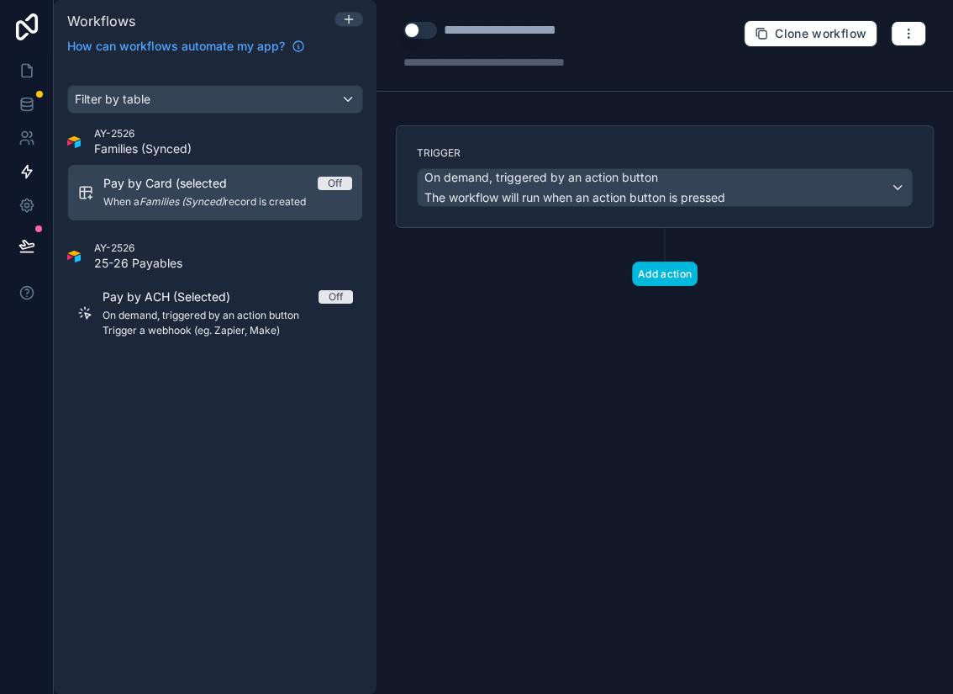
click at [747, 301] on div "Trigger On demand, triggered by an action button The workflow will run when an …" at bounding box center [665, 232] width 565 height 214
click at [659, 261] on button "Add action" at bounding box center [665, 273] width 66 height 24
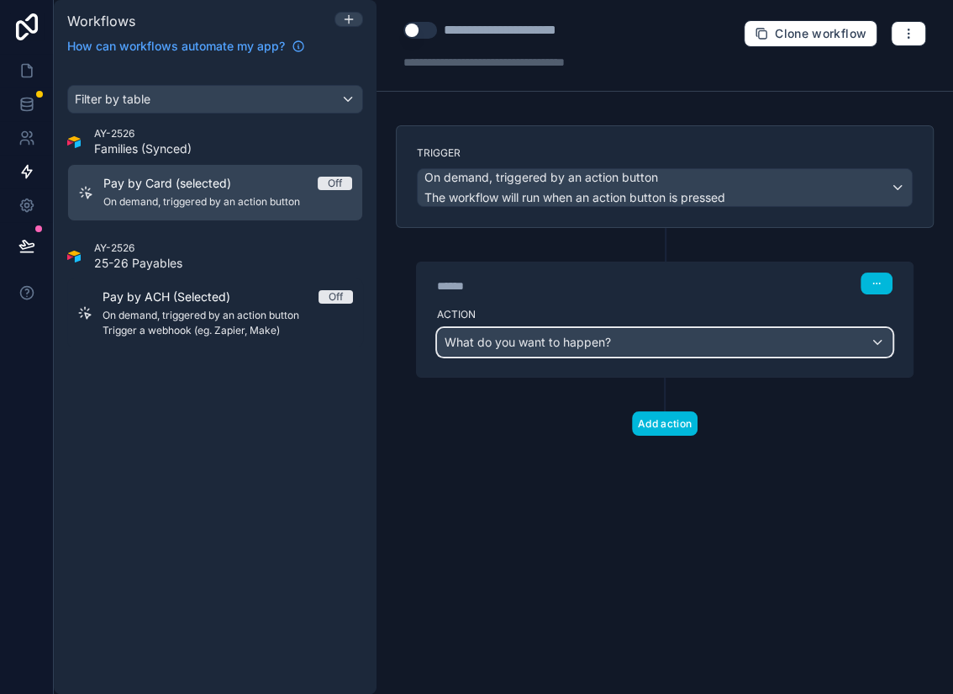
click at [570, 348] on div "What do you want to happen?" at bounding box center [665, 342] width 454 height 27
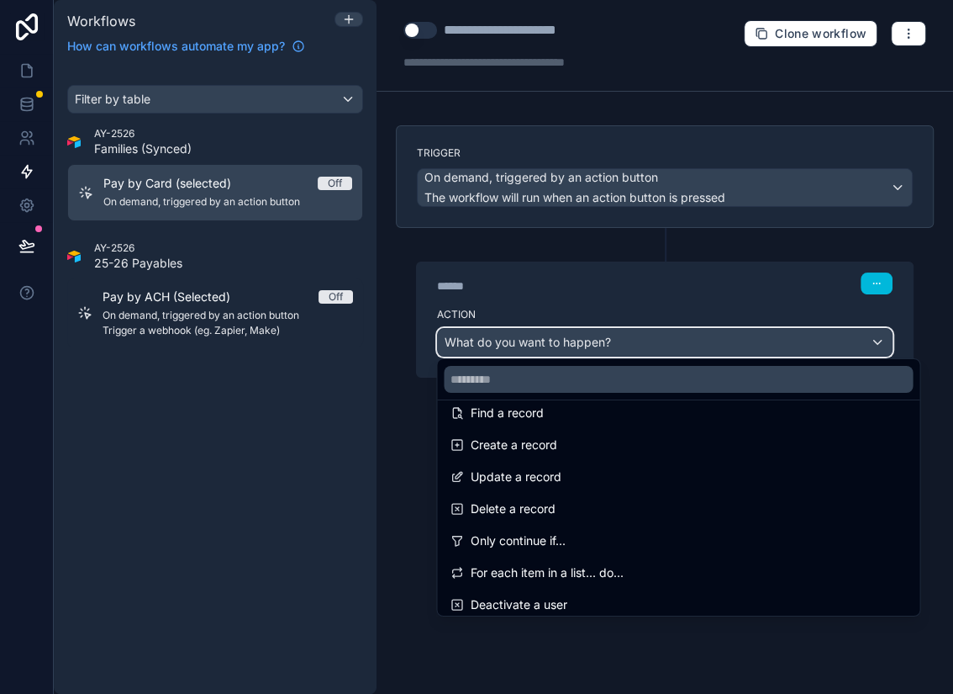
scroll to position [106, 0]
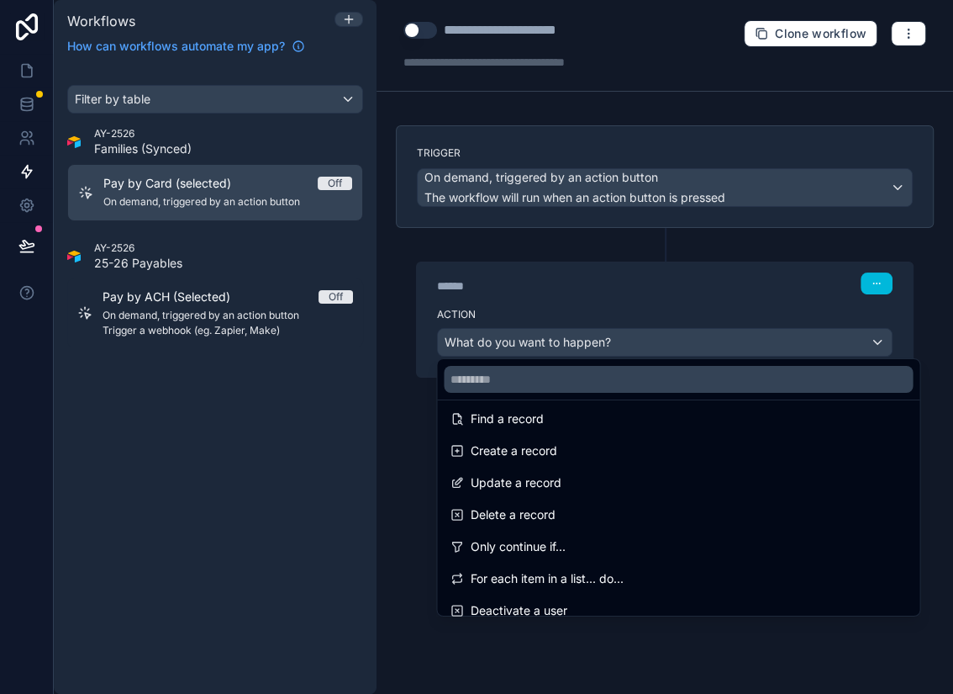
click at [548, 449] on span "Create a record" at bounding box center [514, 451] width 87 height 20
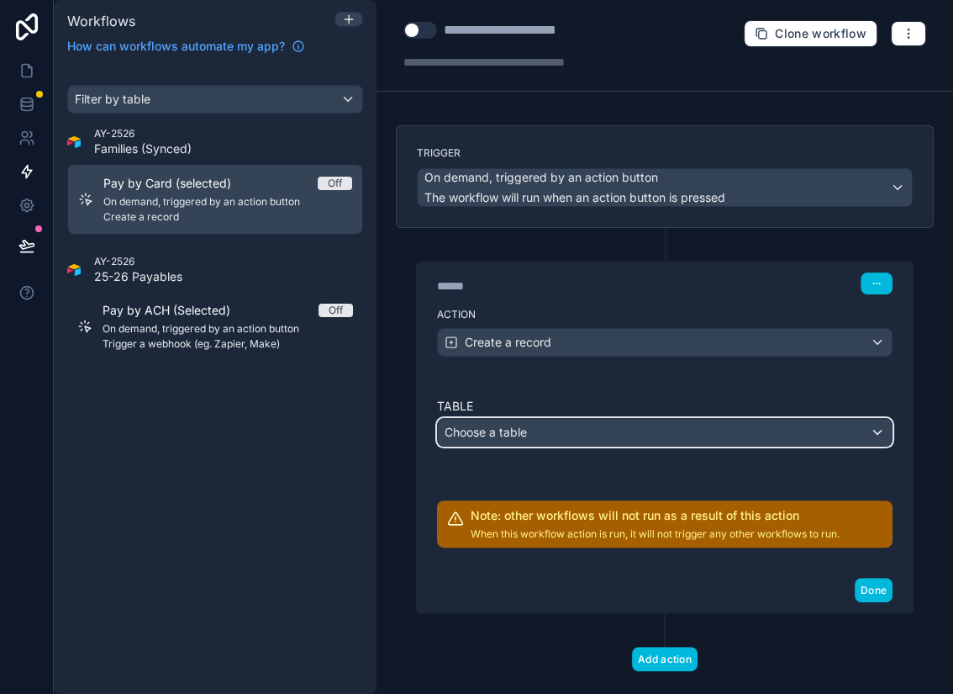
click at [551, 433] on div "Choose a table" at bounding box center [665, 432] width 454 height 27
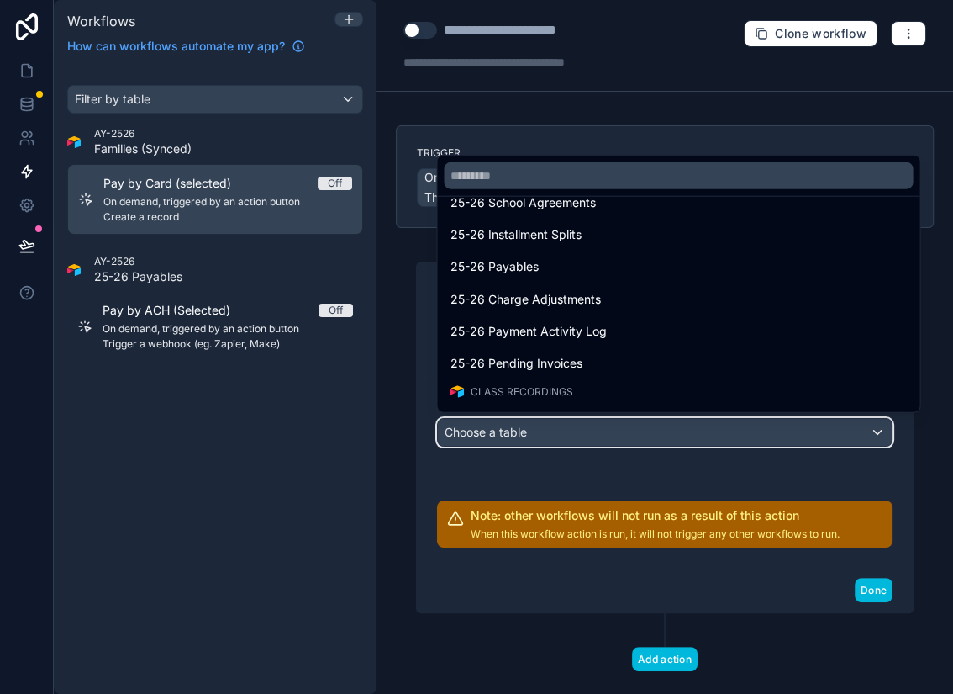
scroll to position [1813, 0]
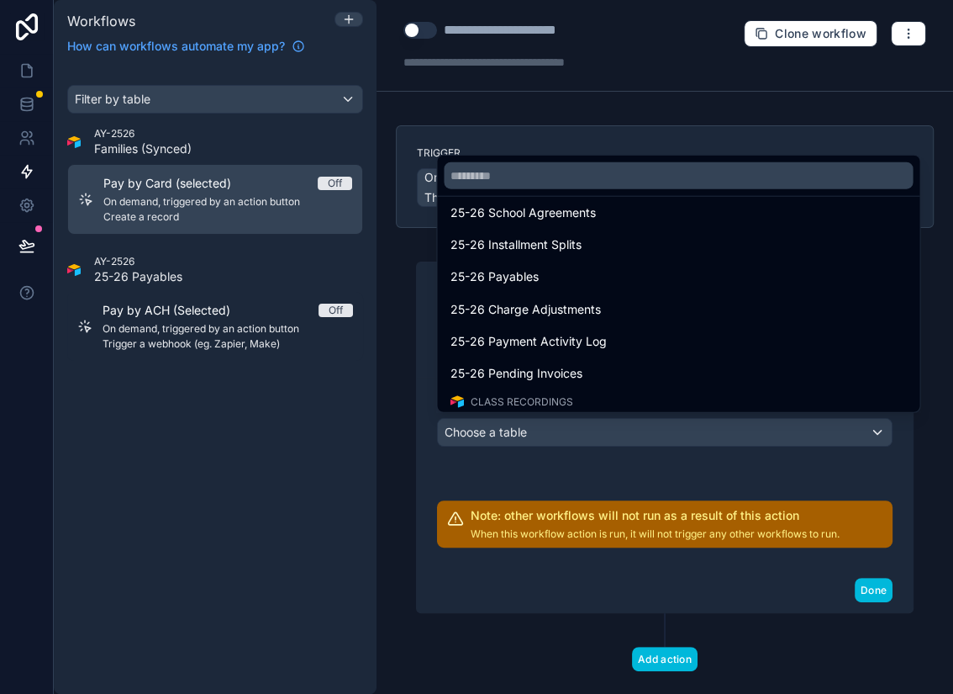
click at [553, 370] on span "25-26 Pending Invoices" at bounding box center [517, 373] width 132 height 20
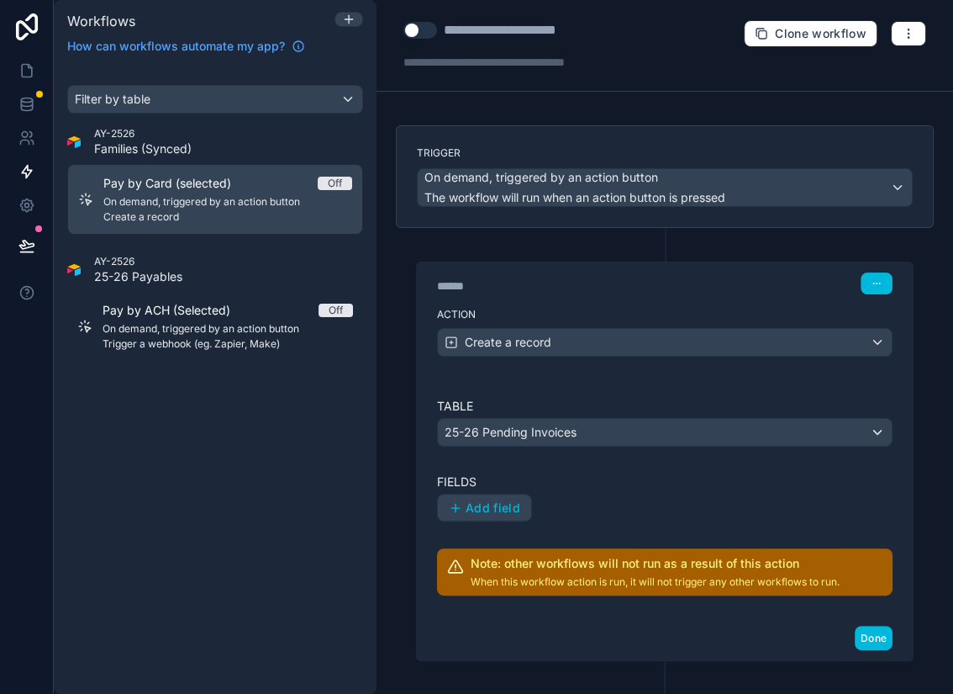
click at [490, 500] on span "Add field" at bounding box center [493, 507] width 55 height 15
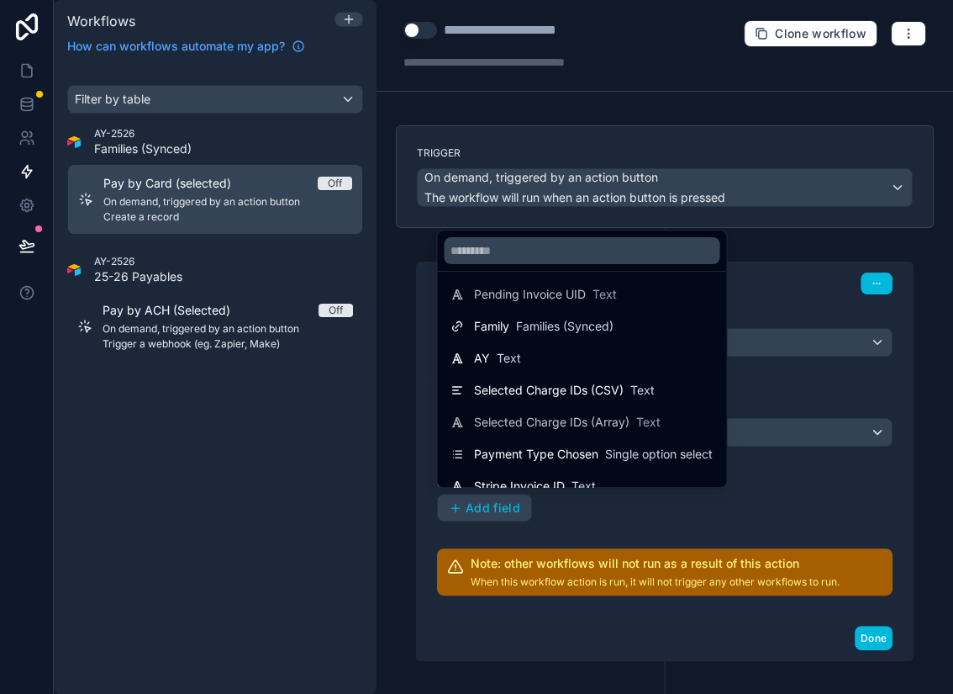
scroll to position [0, 0]
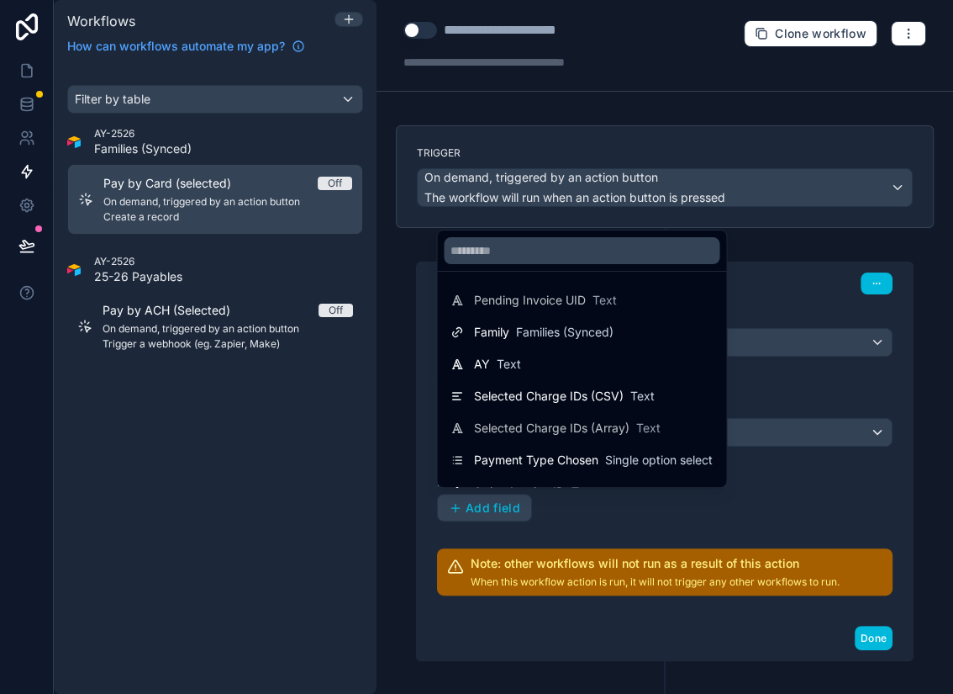
click at [534, 326] on span "Families (Synced)" at bounding box center [565, 332] width 98 height 17
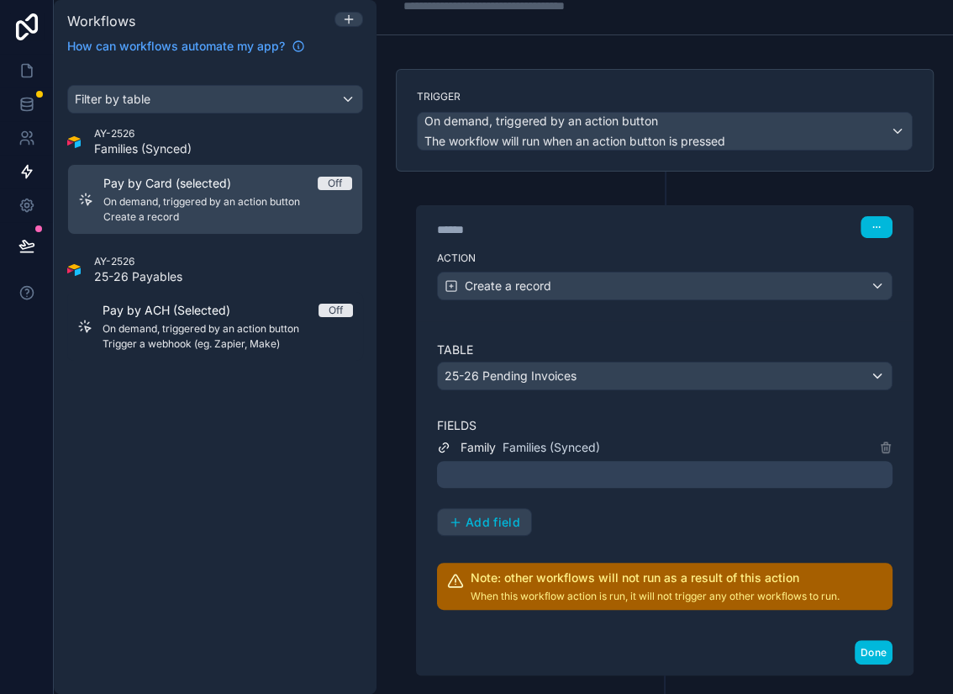
scroll to position [61, 0]
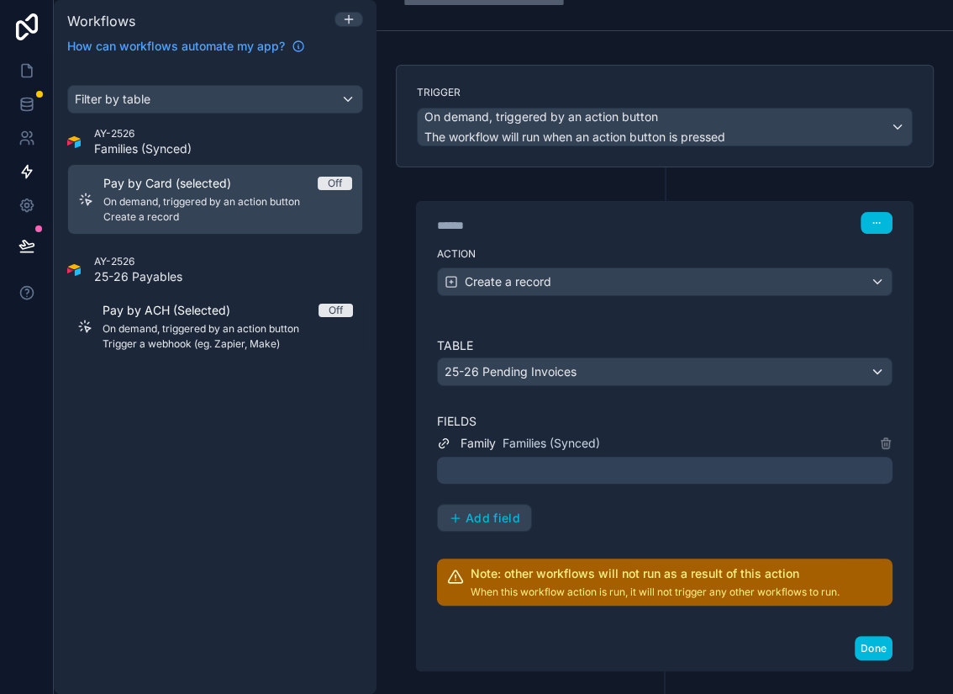
click at [529, 466] on div at bounding box center [665, 470] width 456 height 27
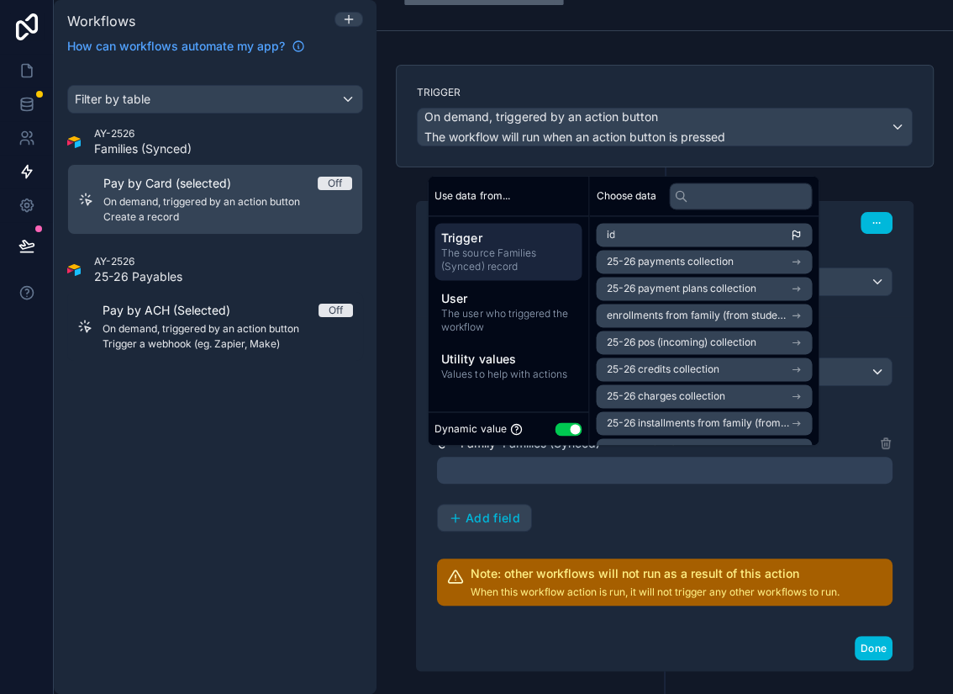
click at [631, 506] on div "Family Families (Synced) Add field" at bounding box center [665, 482] width 456 height 99
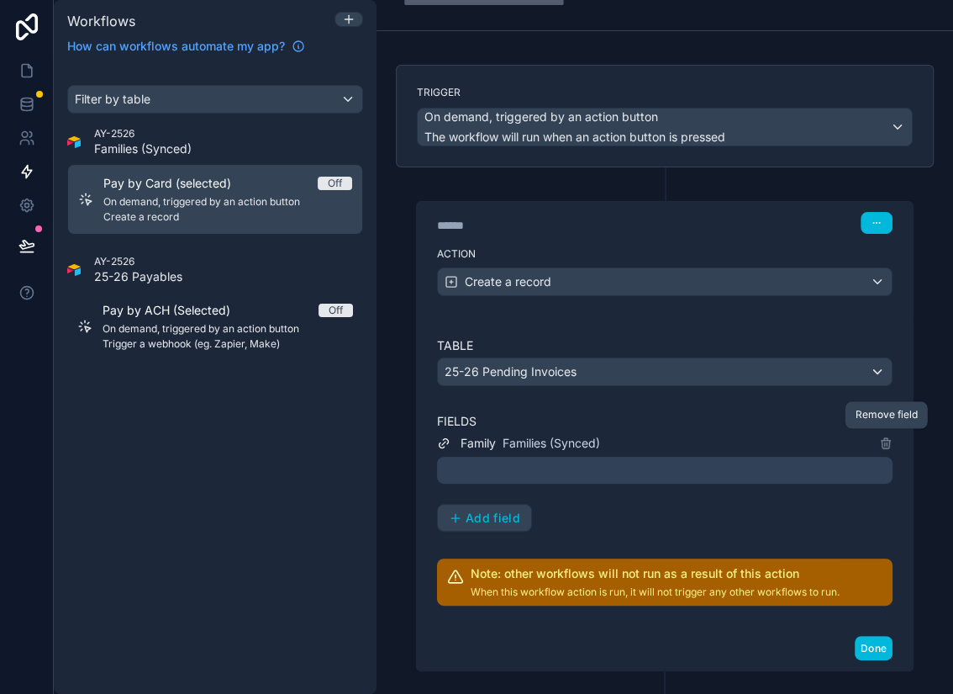
click at [885, 442] on icon at bounding box center [885, 443] width 0 height 3
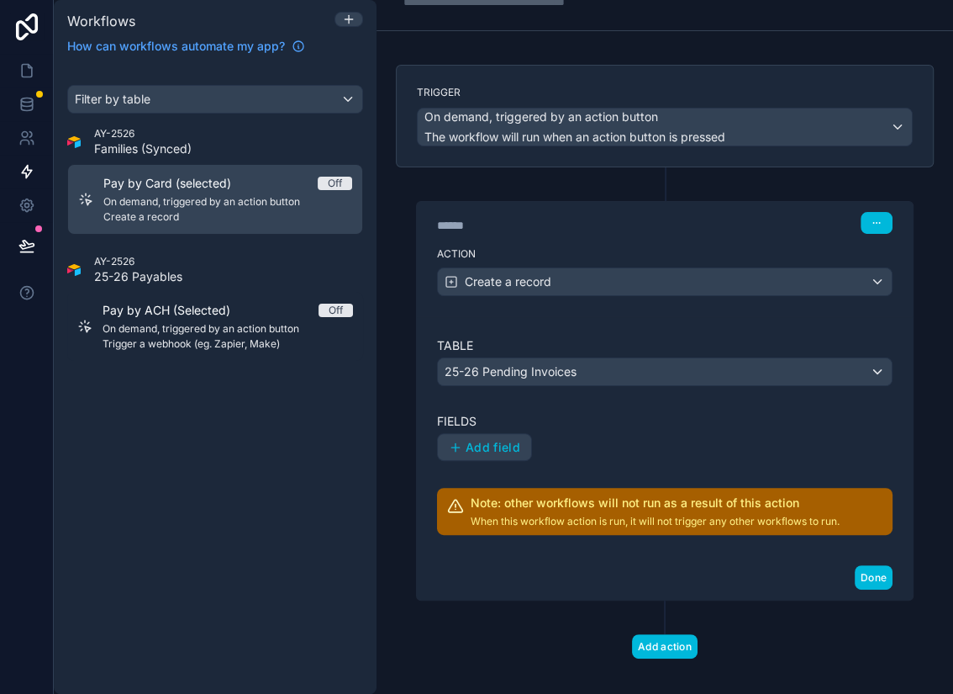
click at [490, 440] on span "Add field" at bounding box center [493, 447] width 55 height 15
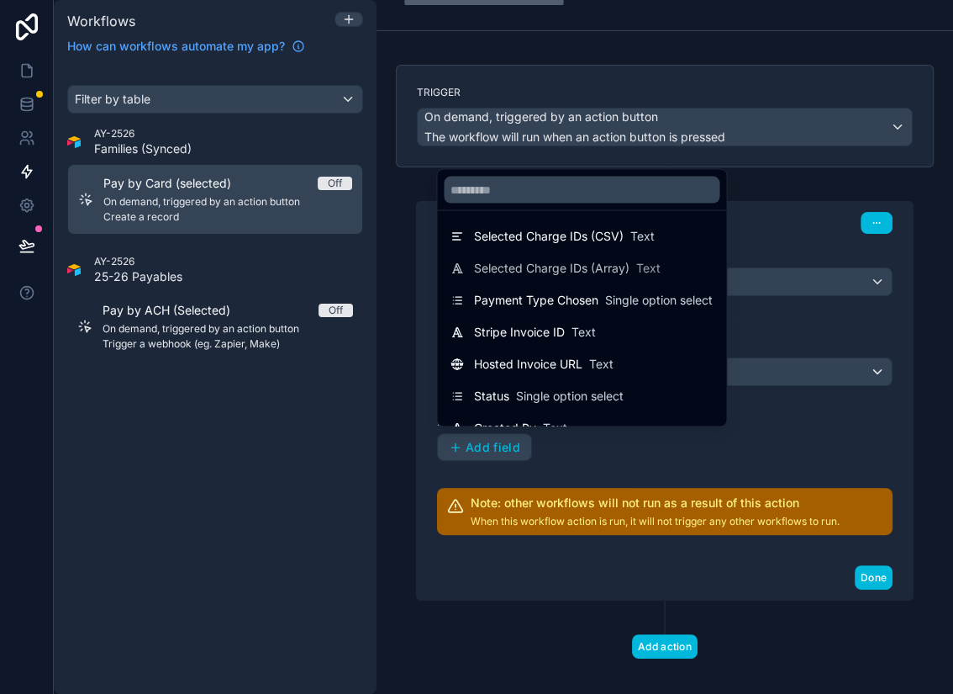
scroll to position [0, 0]
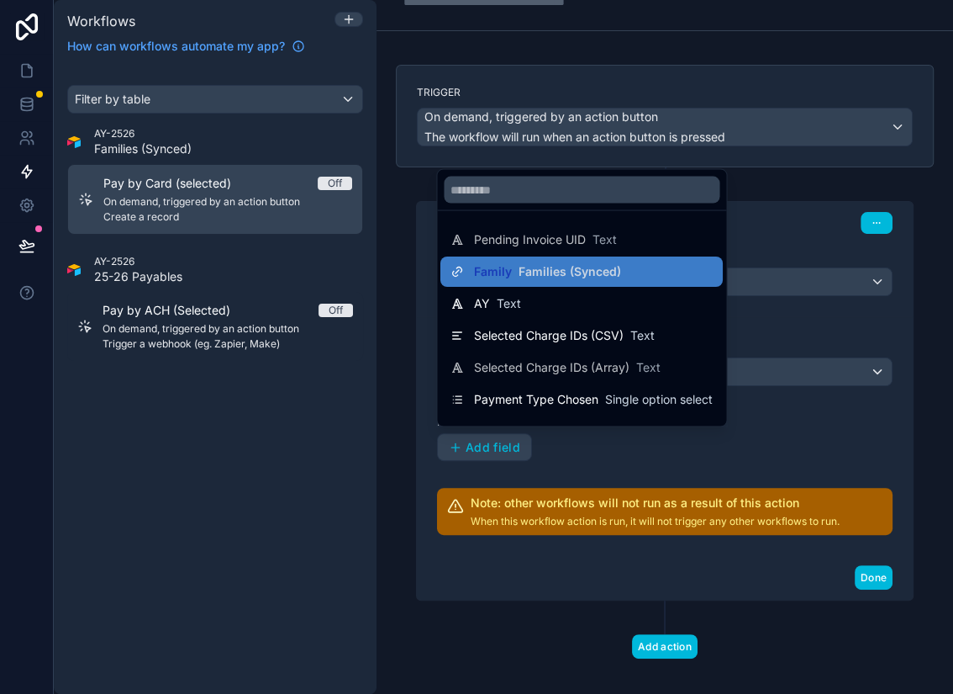
click at [538, 274] on span "Families (Synced)" at bounding box center [570, 271] width 103 height 17
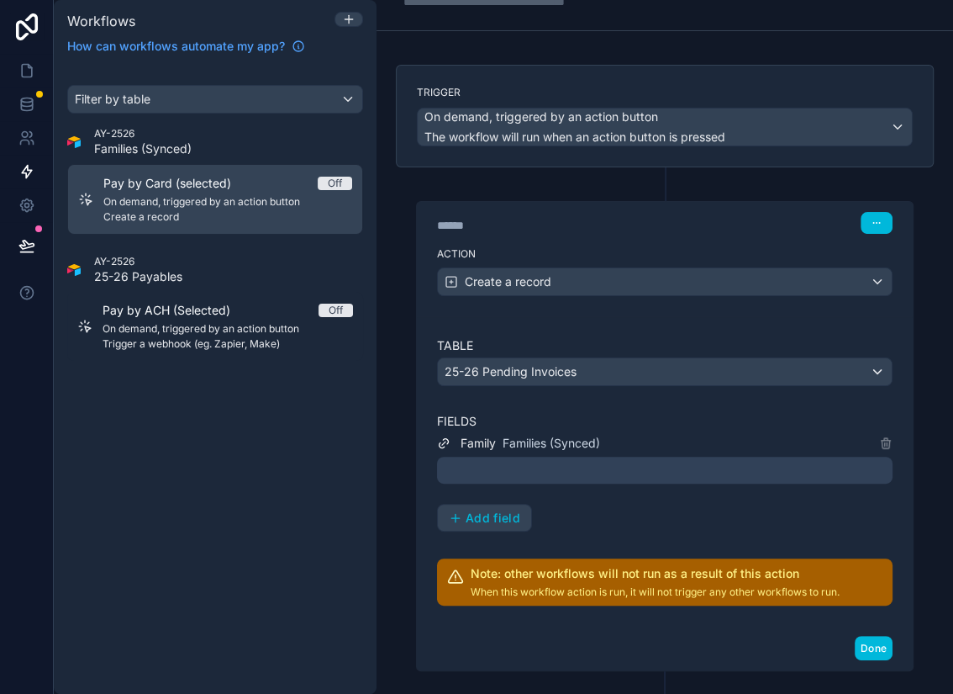
click at [610, 467] on div at bounding box center [665, 470] width 456 height 27
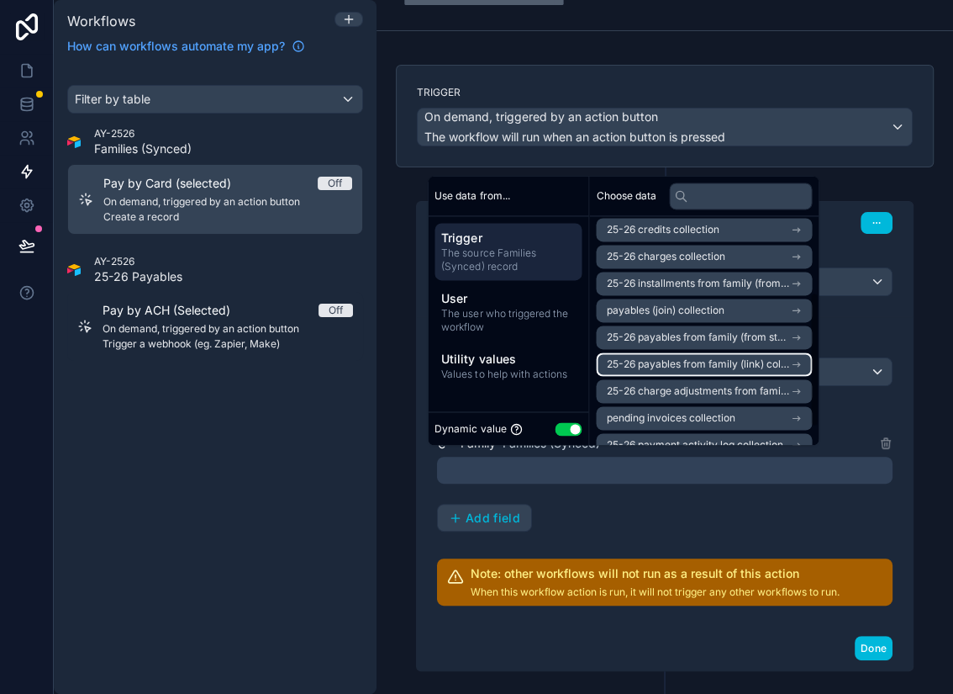
scroll to position [128, 0]
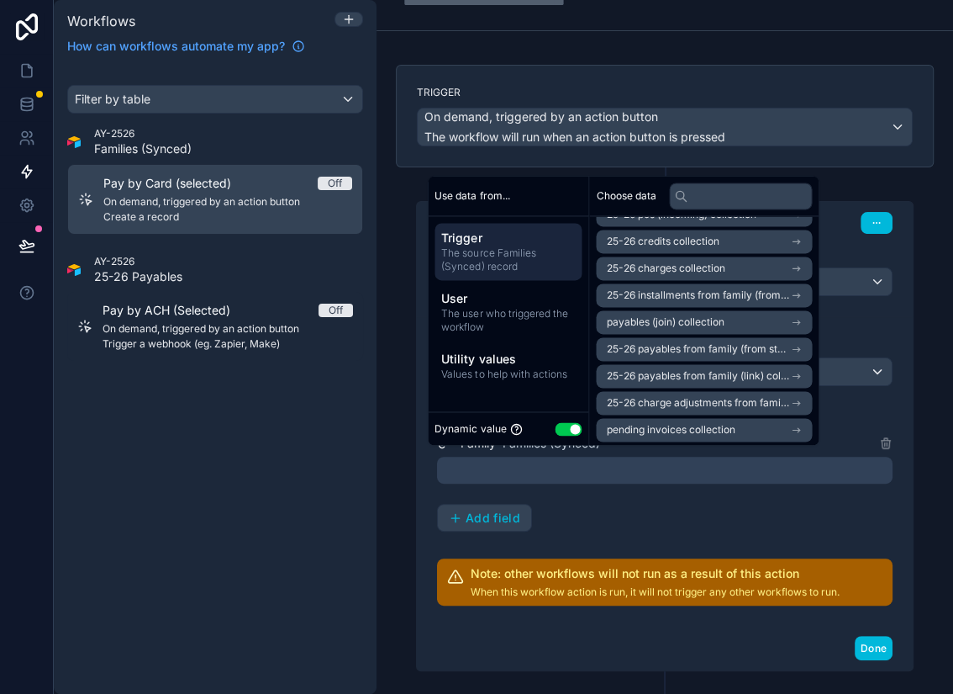
click at [511, 252] on span "The source Families (Synced) record" at bounding box center [508, 259] width 134 height 27
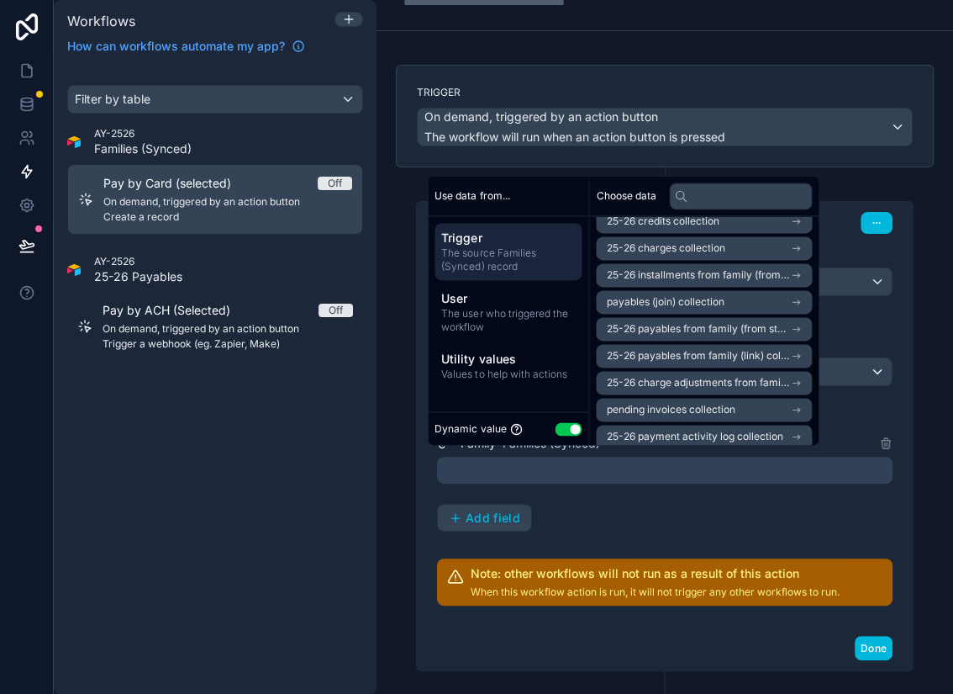
scroll to position [157, 0]
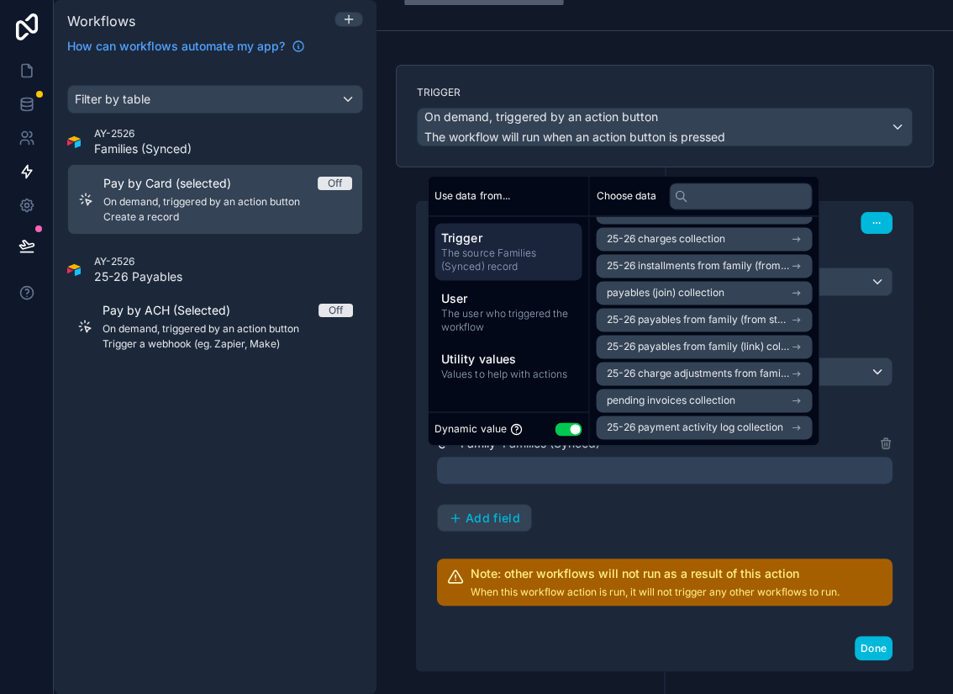
click at [522, 298] on span "User" at bounding box center [508, 298] width 134 height 17
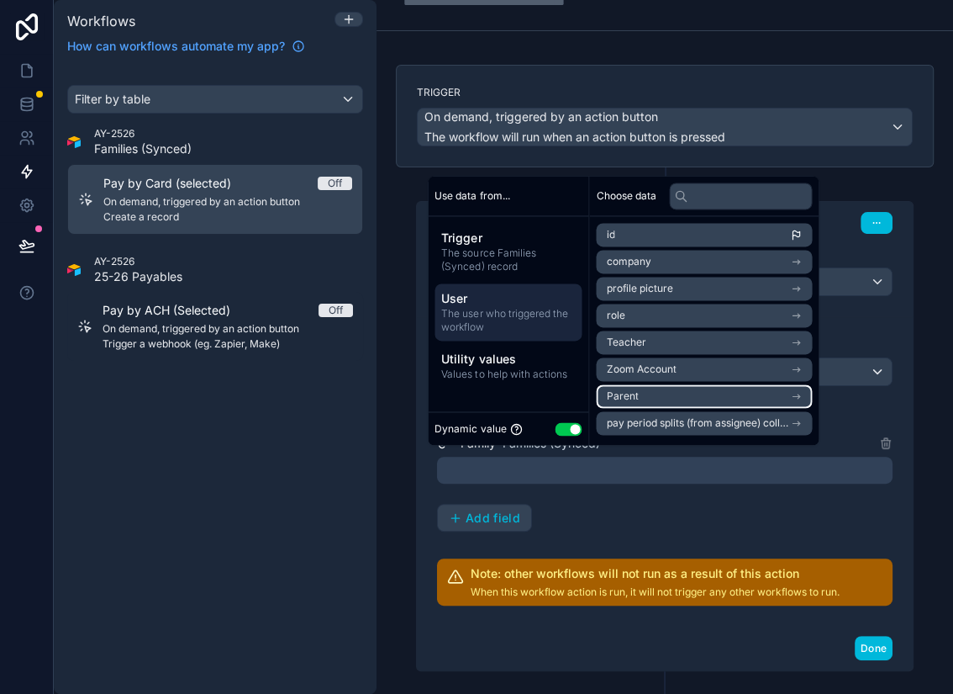
click at [802, 395] on icon "scrollable content" at bounding box center [796, 396] width 12 height 12
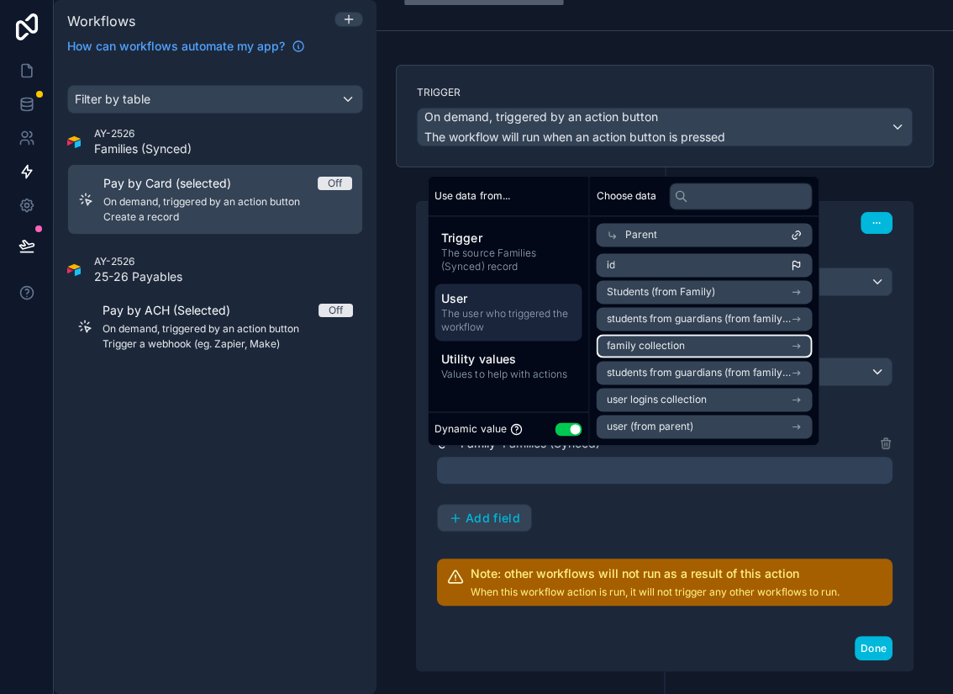
click at [802, 348] on icon "scrollable content" at bounding box center [796, 346] width 12 height 12
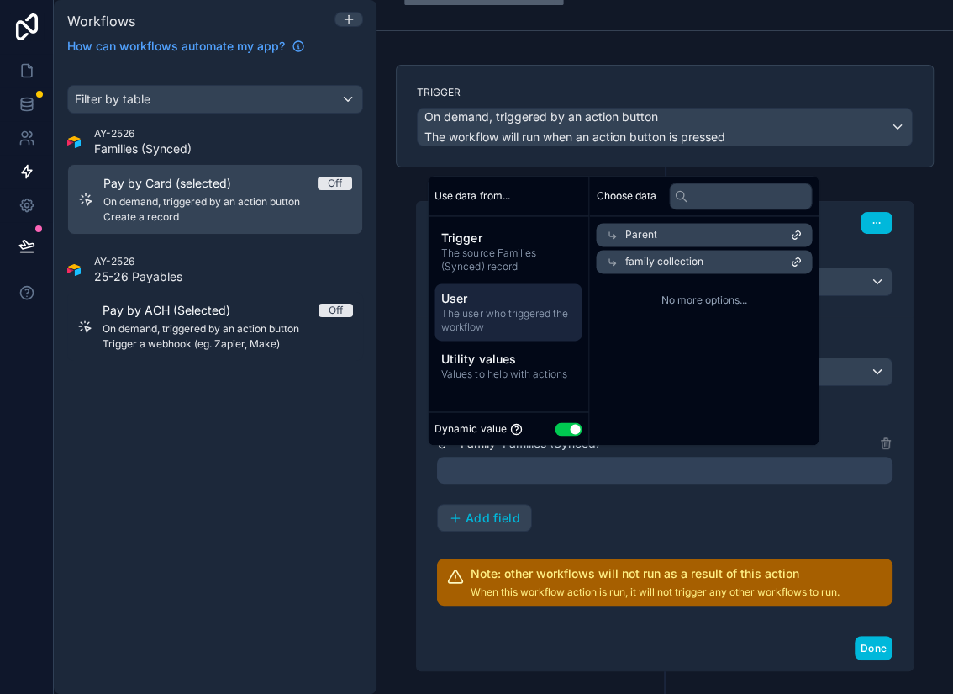
click at [662, 260] on span "family collection" at bounding box center [664, 261] width 78 height 13
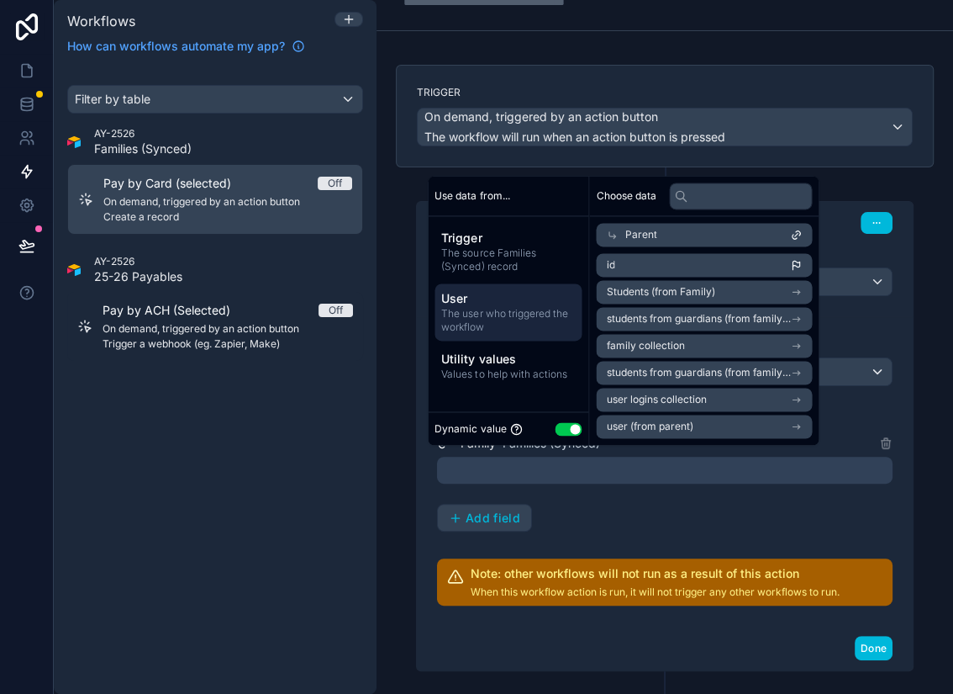
click at [413, 459] on div "****** Step 1 Action Create a record Table 25-26 Pending Invoices Fields Family…" at bounding box center [665, 419] width 538 height 504
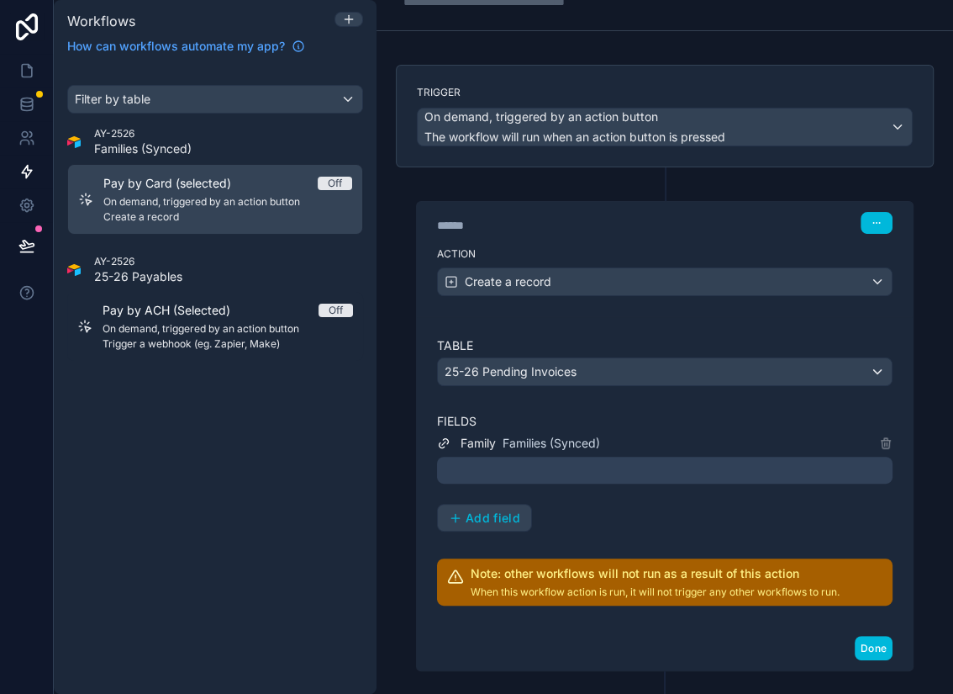
scroll to position [94, 0]
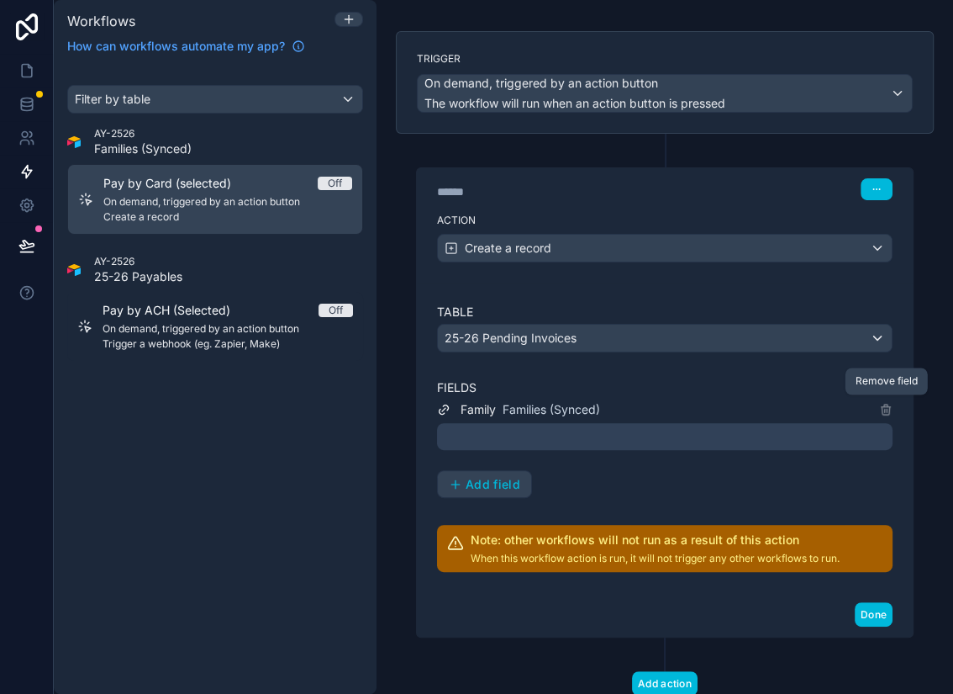
click at [890, 407] on icon at bounding box center [886, 411] width 8 height 8
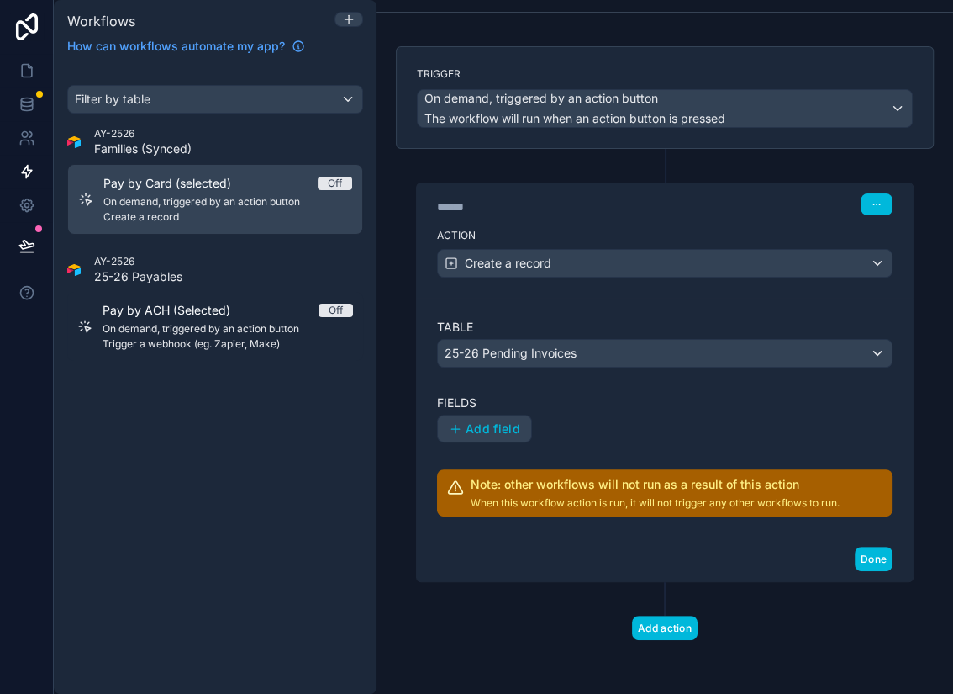
scroll to position [71, 0]
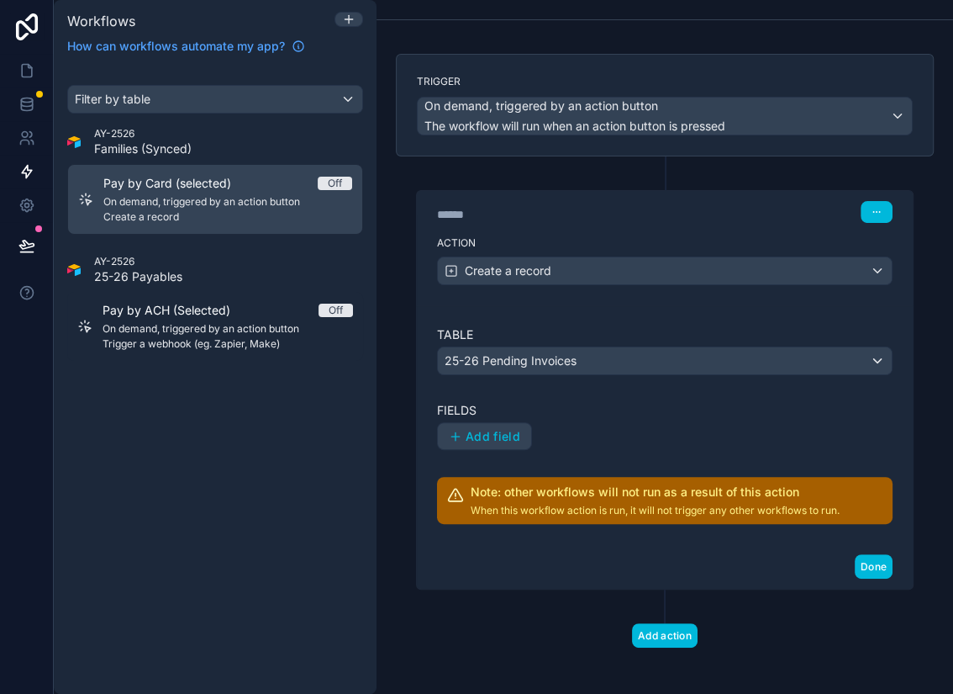
click at [477, 429] on span "Add field" at bounding box center [493, 436] width 55 height 15
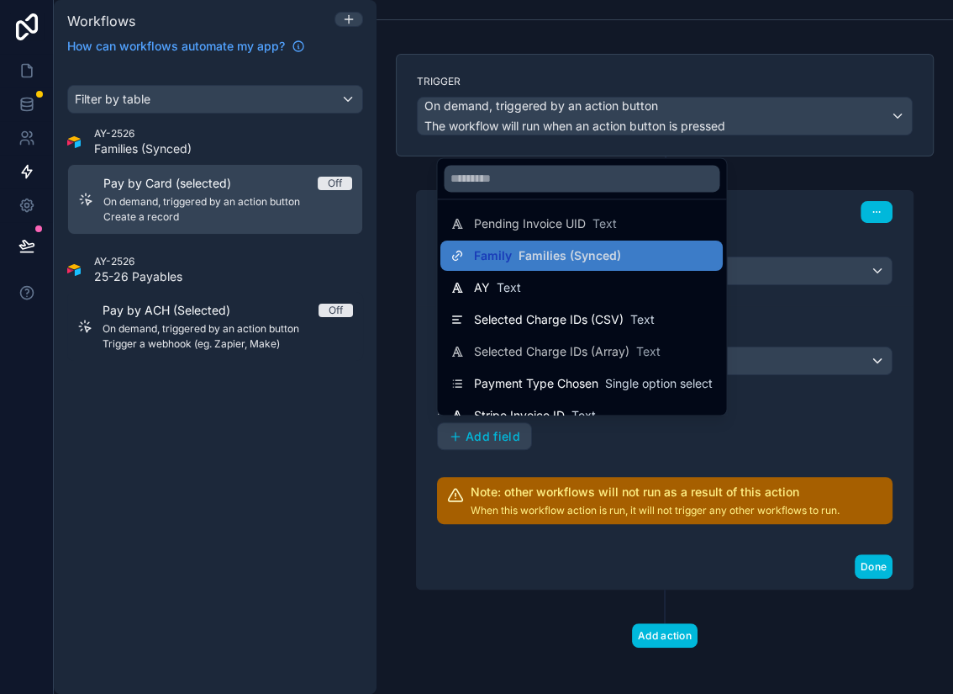
scroll to position [0, 0]
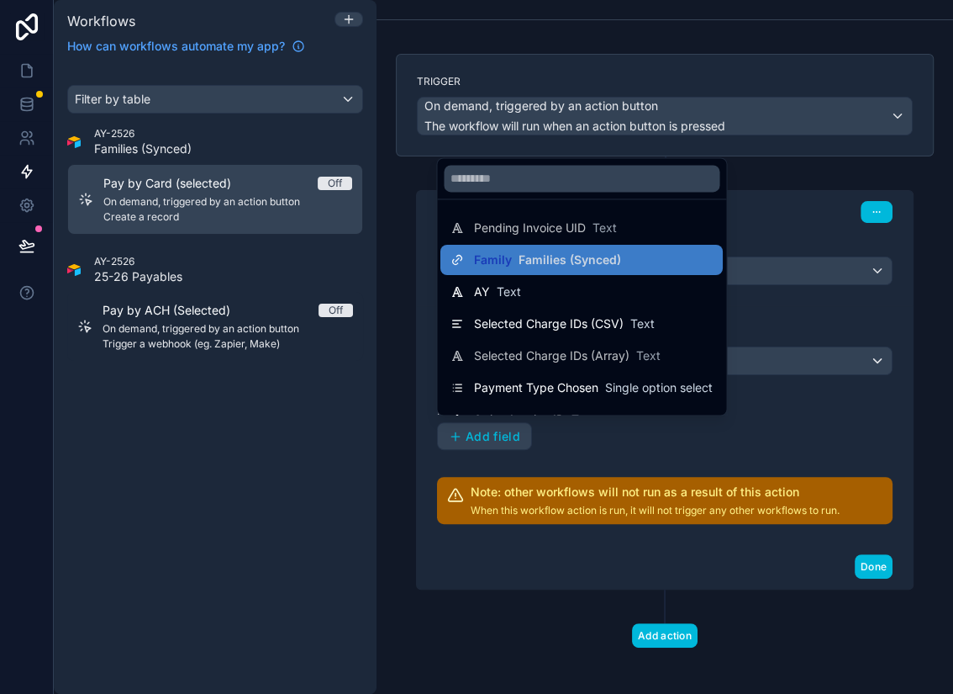
click at [525, 294] on div "AY Text" at bounding box center [582, 292] width 262 height 20
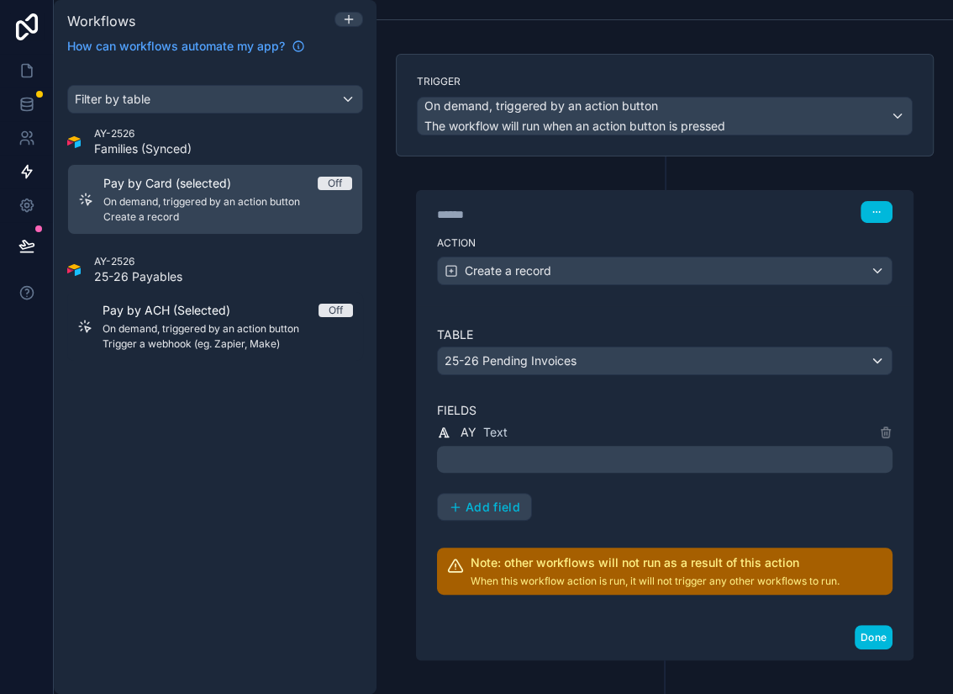
click at [521, 449] on p "﻿" at bounding box center [667, 459] width 446 height 20
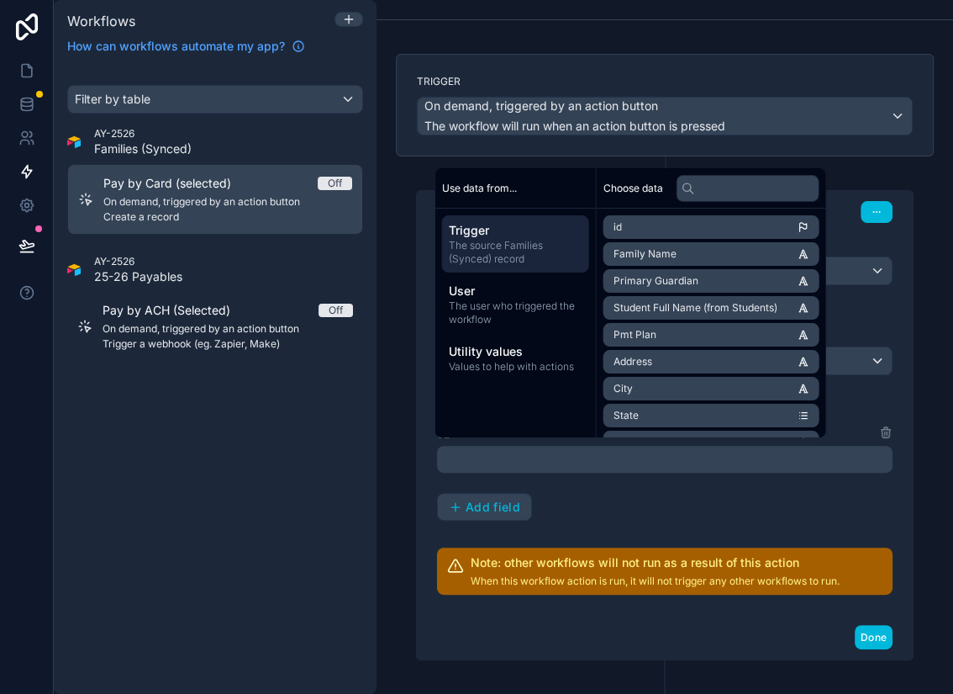
click at [512, 455] on p "﻿" at bounding box center [667, 459] width 446 height 20
click at [590, 501] on div "AY Text ﻿ Add field" at bounding box center [665, 471] width 456 height 99
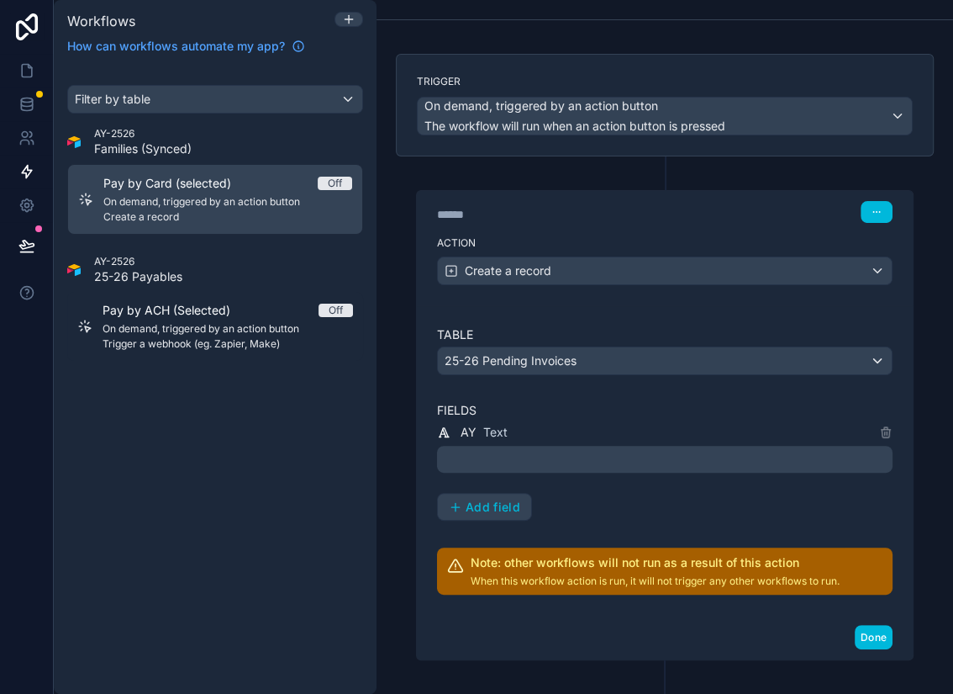
click at [499, 499] on span "Add field" at bounding box center [493, 506] width 55 height 15
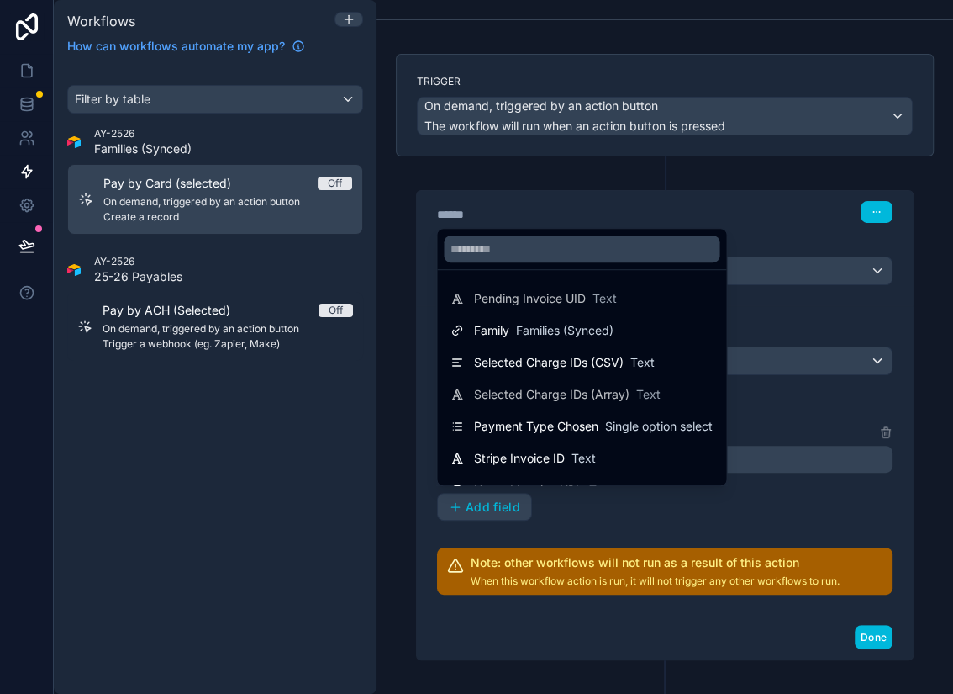
click at [557, 395] on span "Selected Charge IDs (Array)" at bounding box center [552, 394] width 156 height 17
click at [562, 360] on span "Selected Charge IDs (CSV)" at bounding box center [549, 362] width 150 height 17
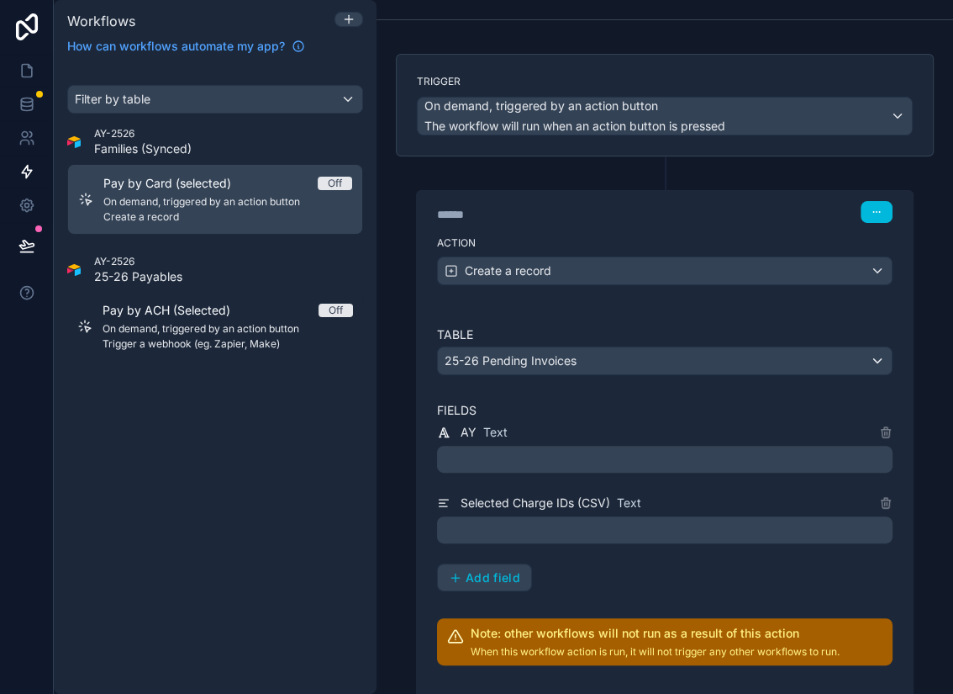
click at [651, 526] on p "﻿" at bounding box center [667, 530] width 446 height 20
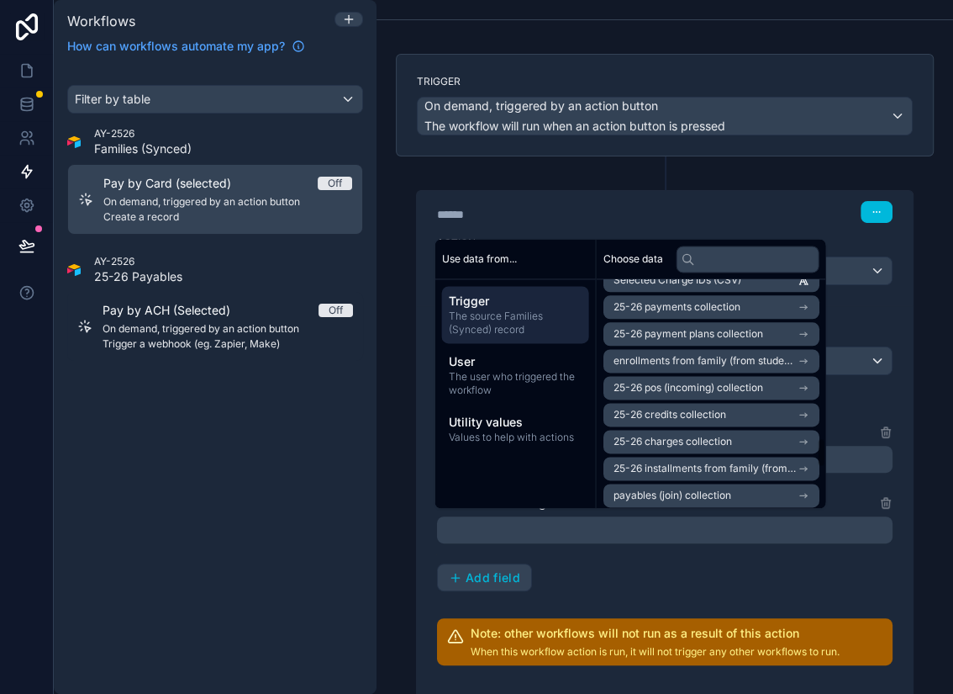
scroll to position [1529, 0]
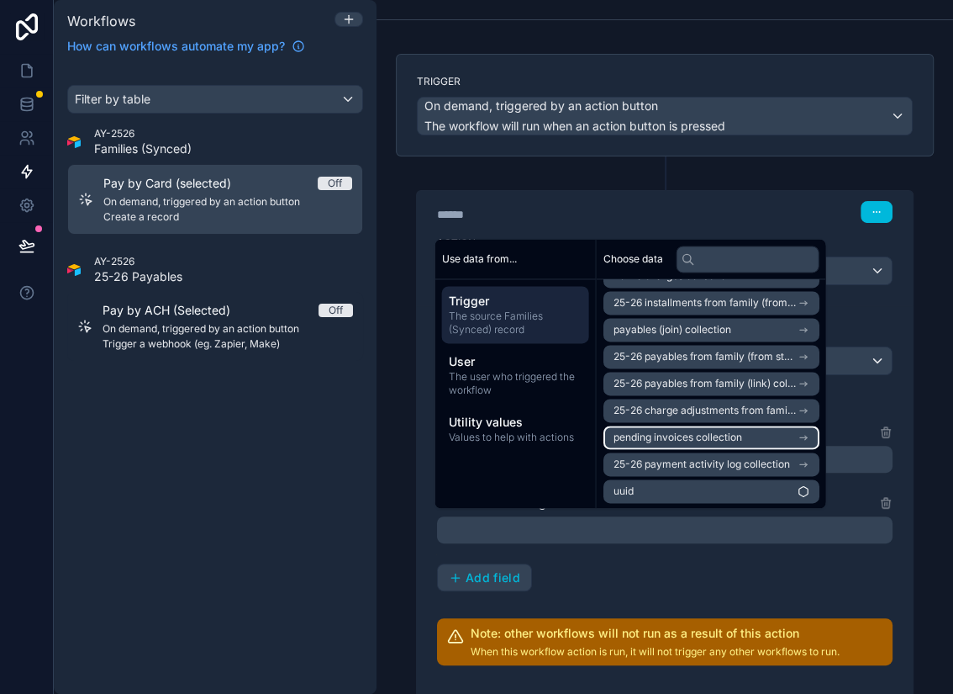
click at [808, 434] on icon "scrollable content" at bounding box center [804, 437] width 12 height 12
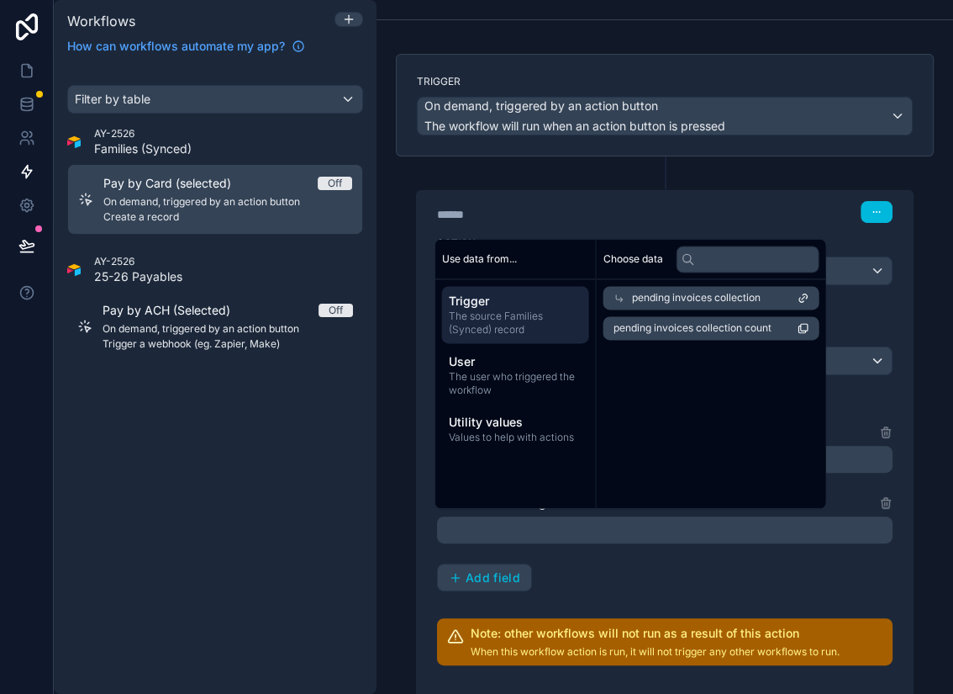
click at [785, 298] on div "pending invoices collection" at bounding box center [712, 298] width 216 height 24
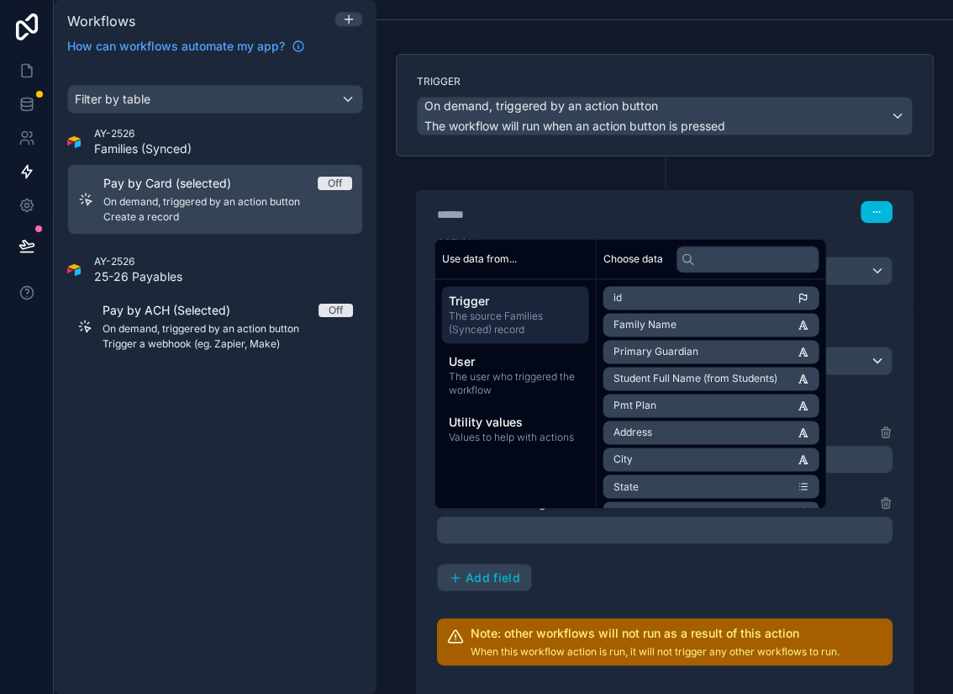
click at [694, 526] on div "AY Text ﻿ Selected Charge IDs (CSV) Text ﻿ Add field" at bounding box center [665, 507] width 456 height 170
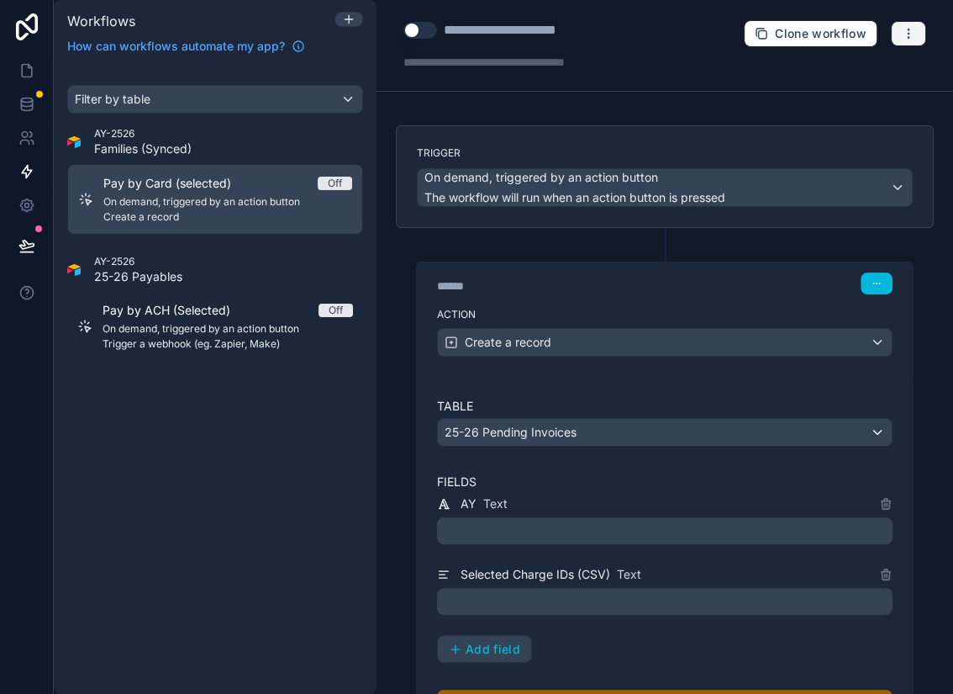
click at [913, 34] on icon "button" at bounding box center [908, 33] width 13 height 13
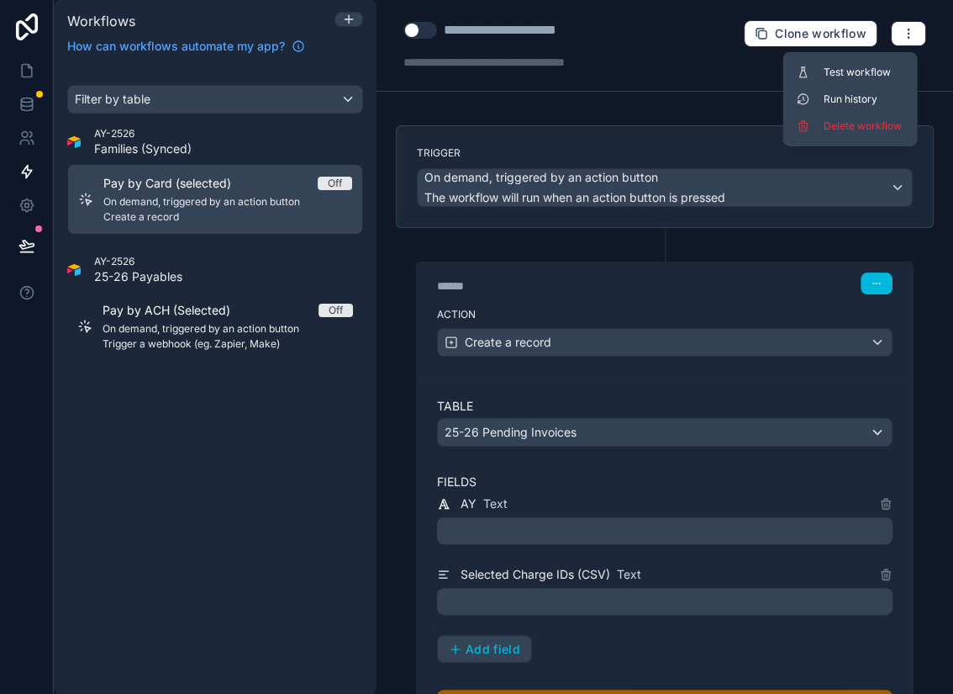
click at [863, 123] on span "Delete workflow" at bounding box center [864, 125] width 81 height 13
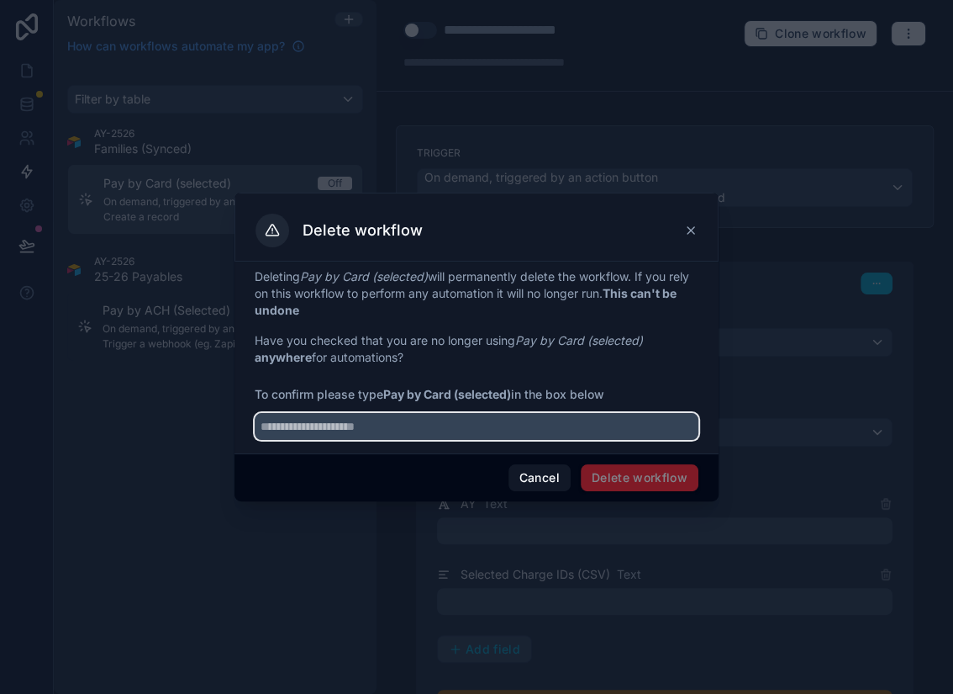
click at [509, 423] on input "text" at bounding box center [477, 426] width 444 height 27
type input "**********"
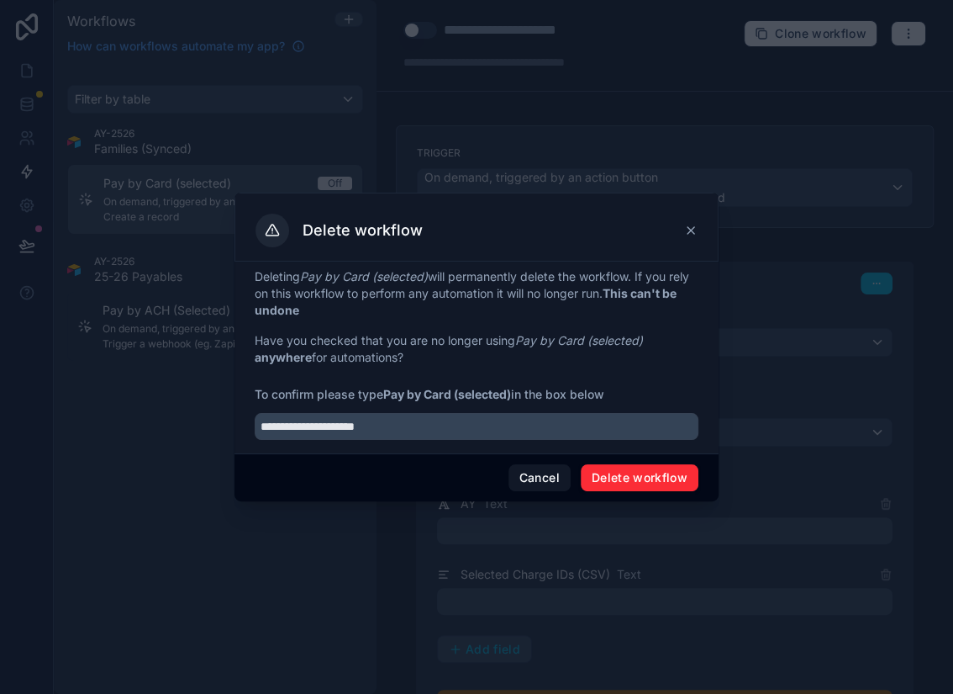
click at [668, 473] on button "Delete workflow" at bounding box center [640, 477] width 118 height 27
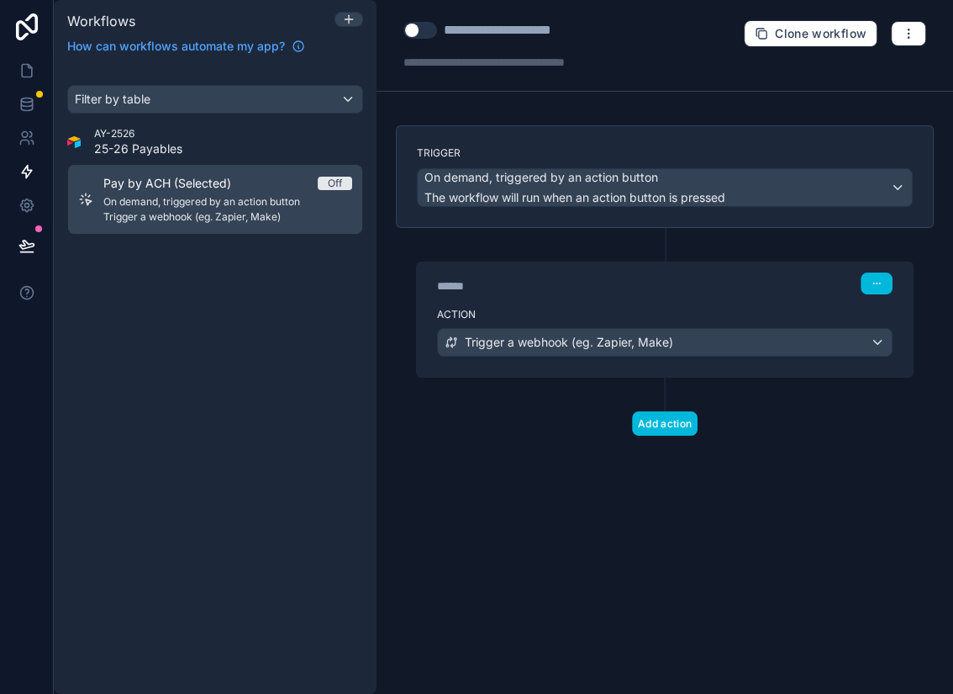
click at [504, 40] on div "**********" at bounding box center [521, 45] width 235 height 50
click at [504, 33] on div "**********" at bounding box center [523, 30] width 158 height 20
type div "**********"
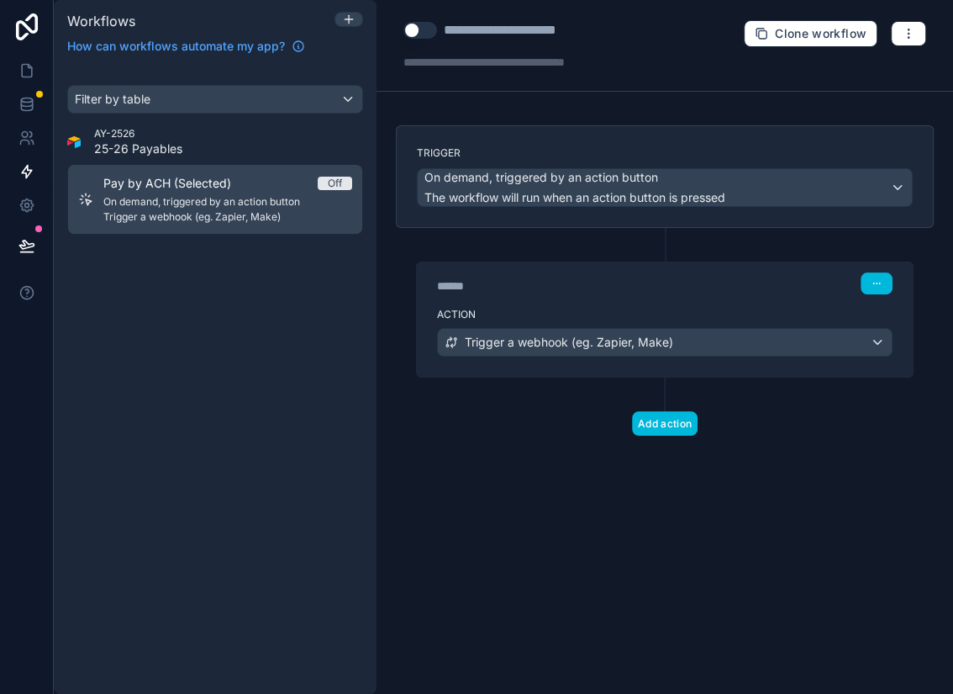
click at [493, 462] on div "Trigger On demand, triggered by an action button The workflow will run when an …" at bounding box center [665, 307] width 565 height 364
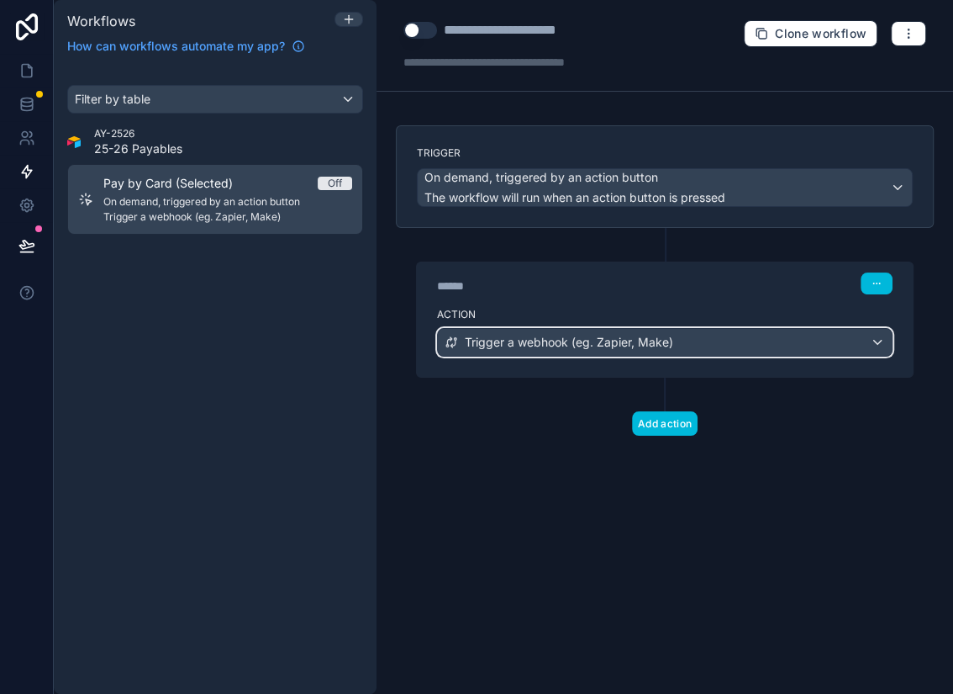
click at [601, 341] on span "Trigger a webhook (eg. Zapier, Make)" at bounding box center [569, 342] width 209 height 17
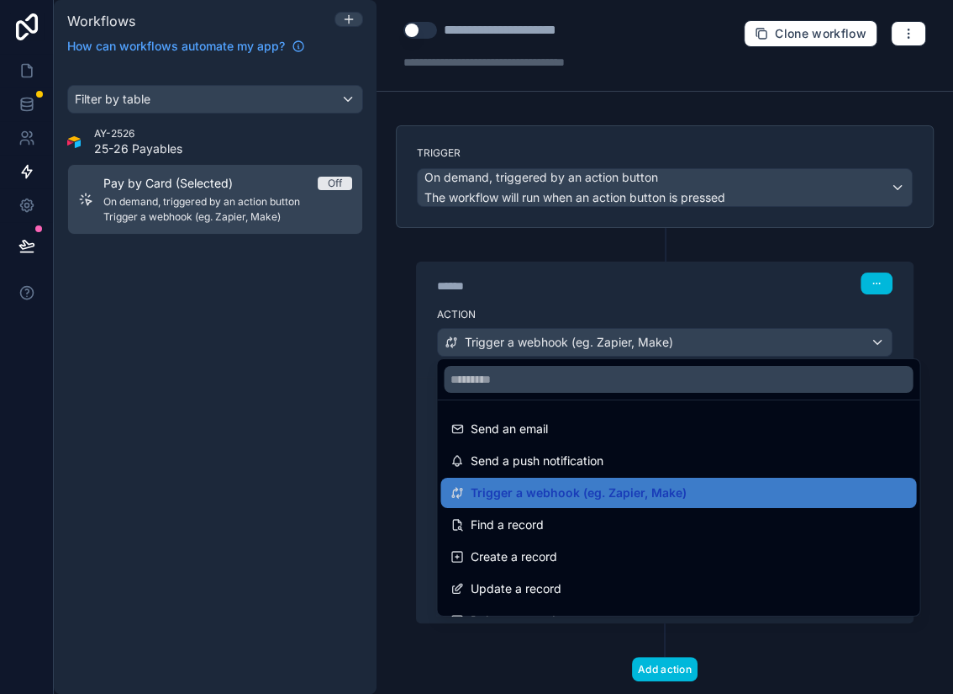
click at [624, 494] on span "Trigger a webhook (eg. Zapier, Make)" at bounding box center [579, 493] width 216 height 20
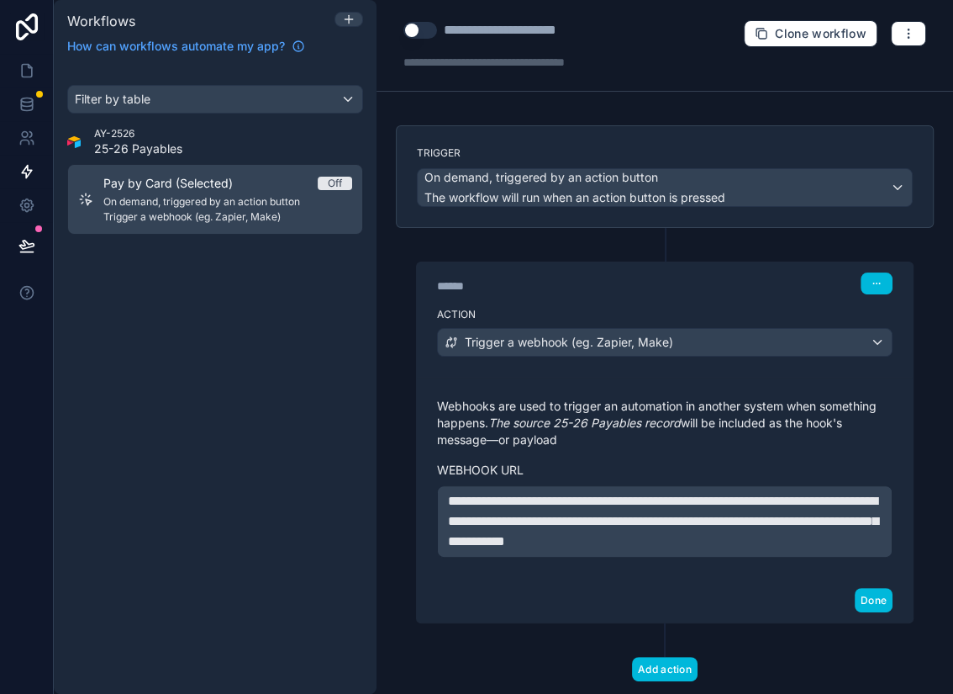
click at [603, 526] on p "**********" at bounding box center [665, 521] width 434 height 61
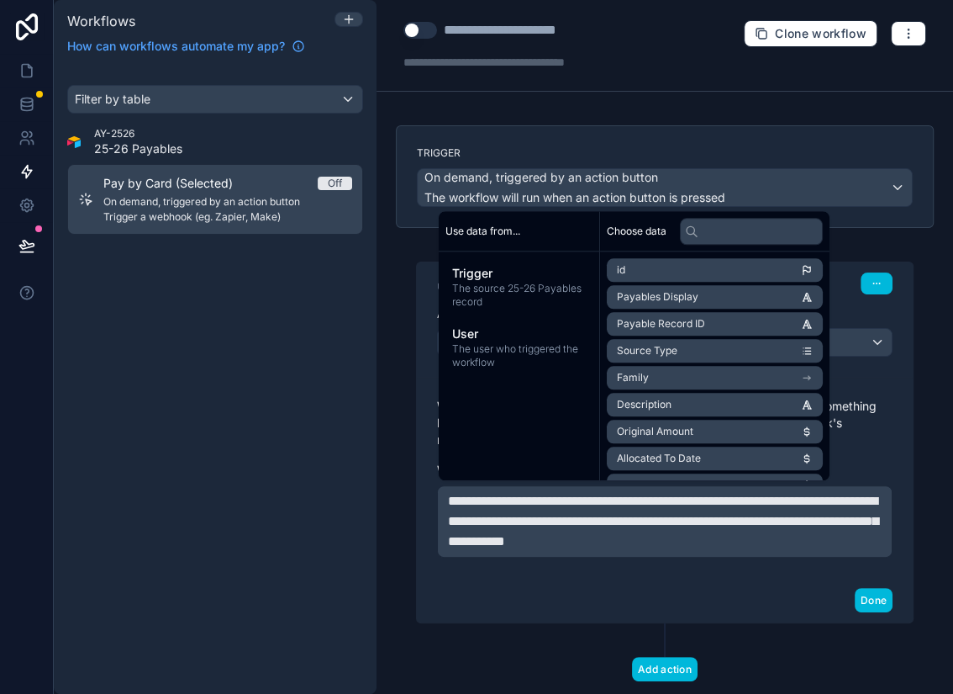
click at [872, 526] on button "Done" at bounding box center [874, 600] width 38 height 24
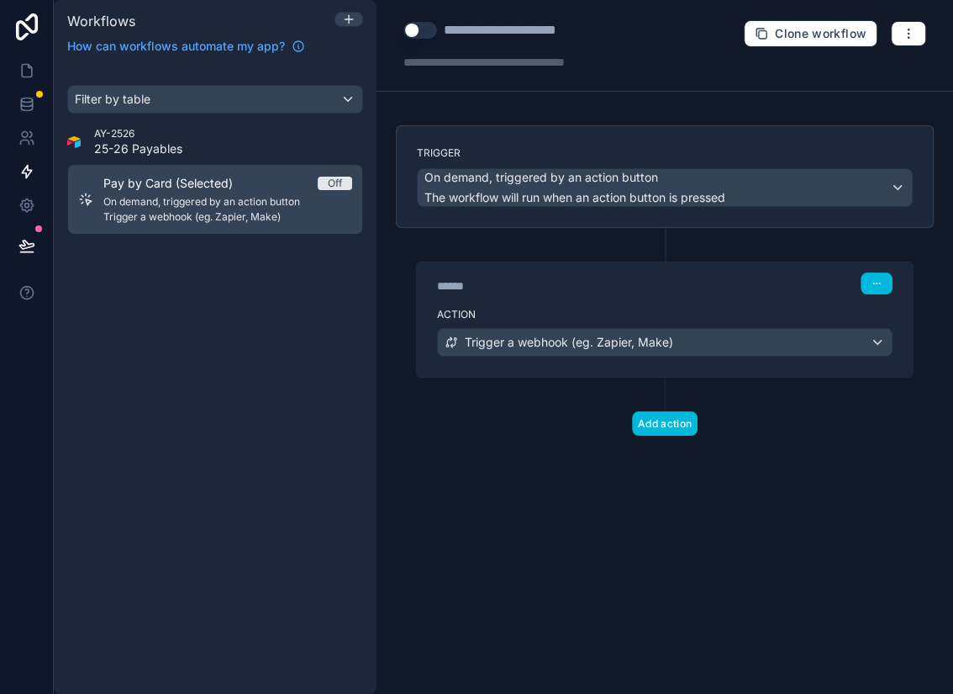
click at [783, 526] on div "**********" at bounding box center [665, 347] width 577 height 694
click at [426, 28] on button "Use setting" at bounding box center [421, 30] width 34 height 17
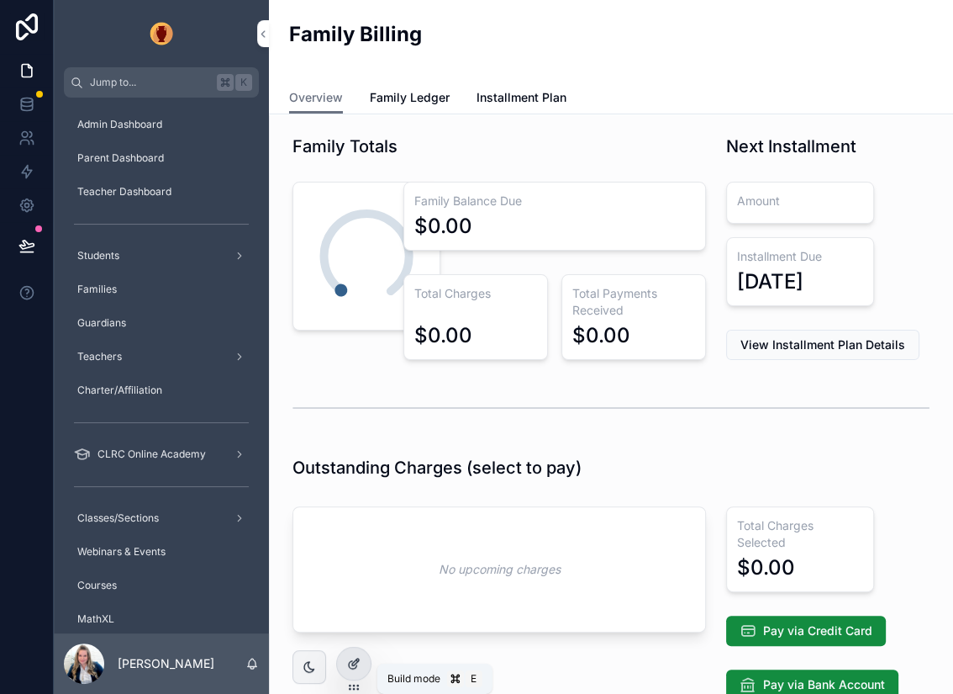
click at [351, 661] on icon at bounding box center [353, 663] width 13 height 13
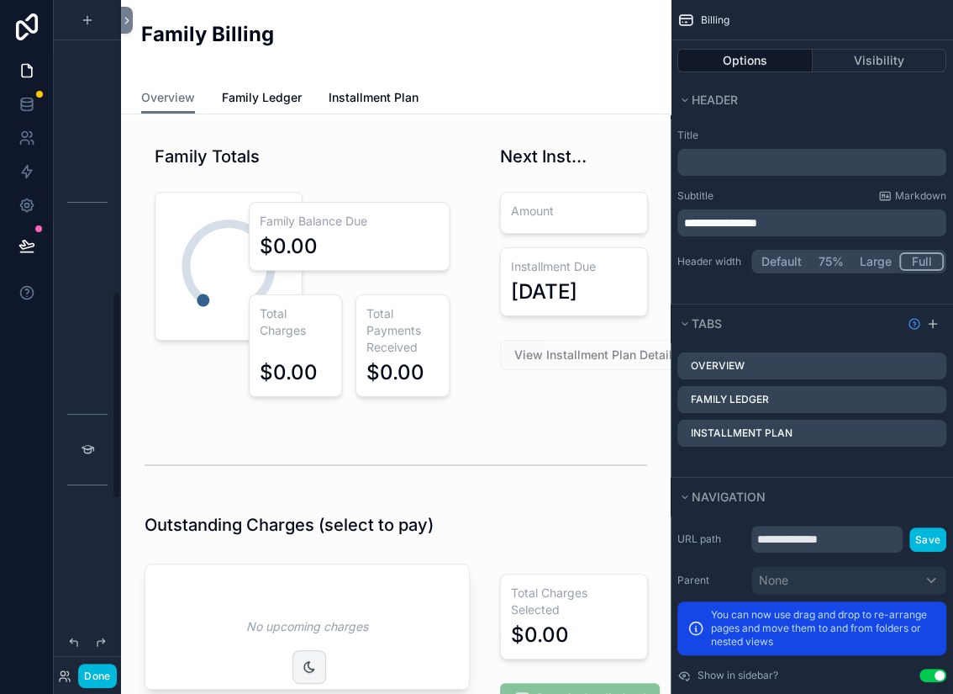
scroll to position [940, 0]
click at [102, 672] on button "Done" at bounding box center [97, 675] width 38 height 24
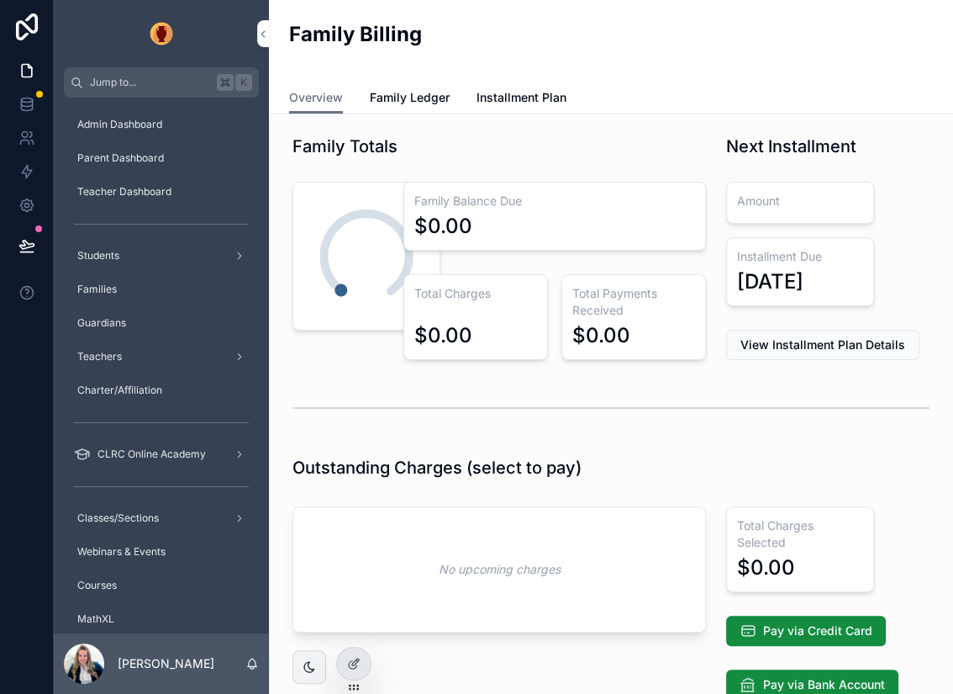
click at [0, 0] on icon at bounding box center [0, 0] width 0 height 0
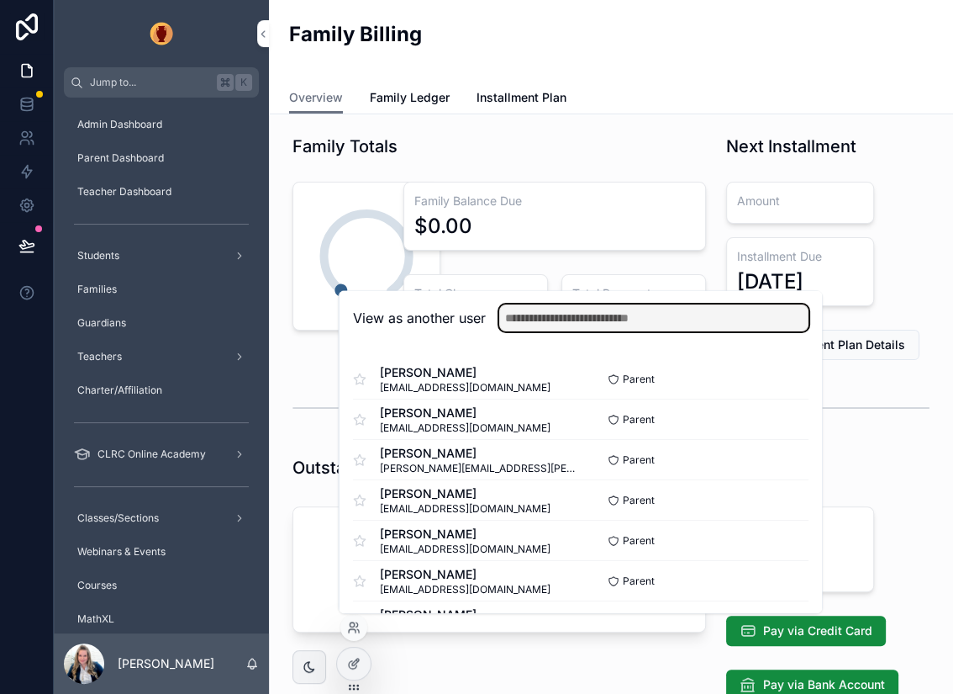
click at [543, 320] on input "text" at bounding box center [653, 317] width 309 height 27
type input "*****"
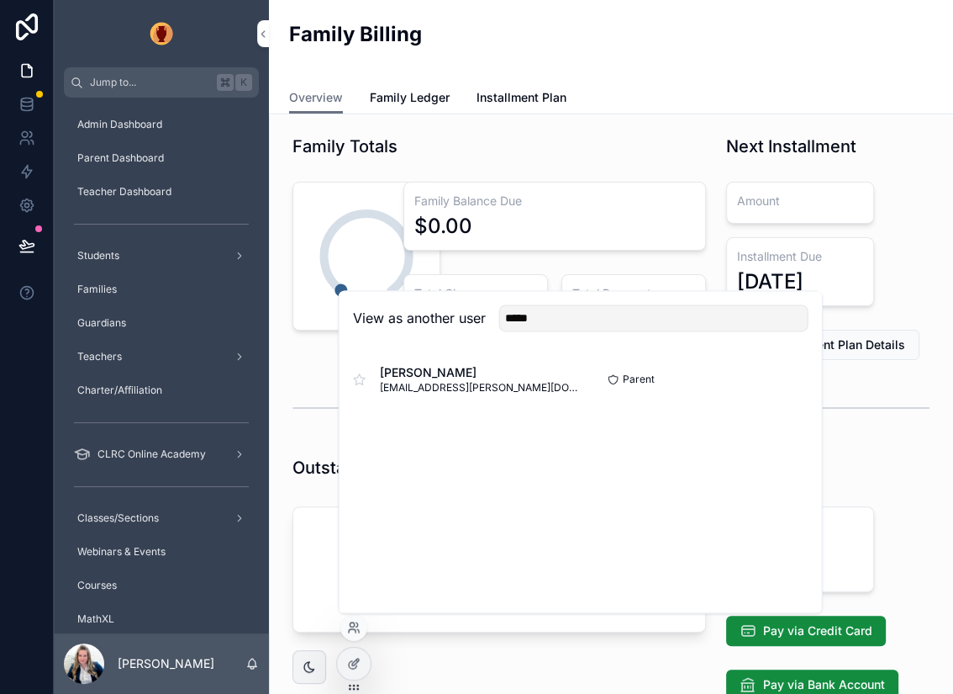
click at [0, 0] on button "Select" at bounding box center [0, 0] width 0 height 0
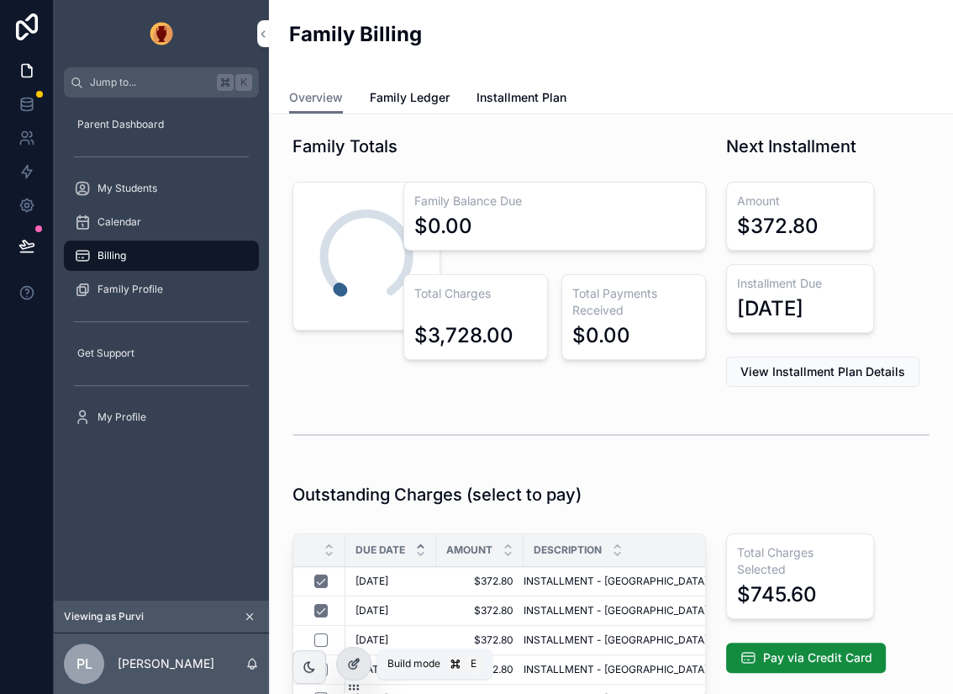
click at [362, 663] on div at bounding box center [354, 663] width 34 height 32
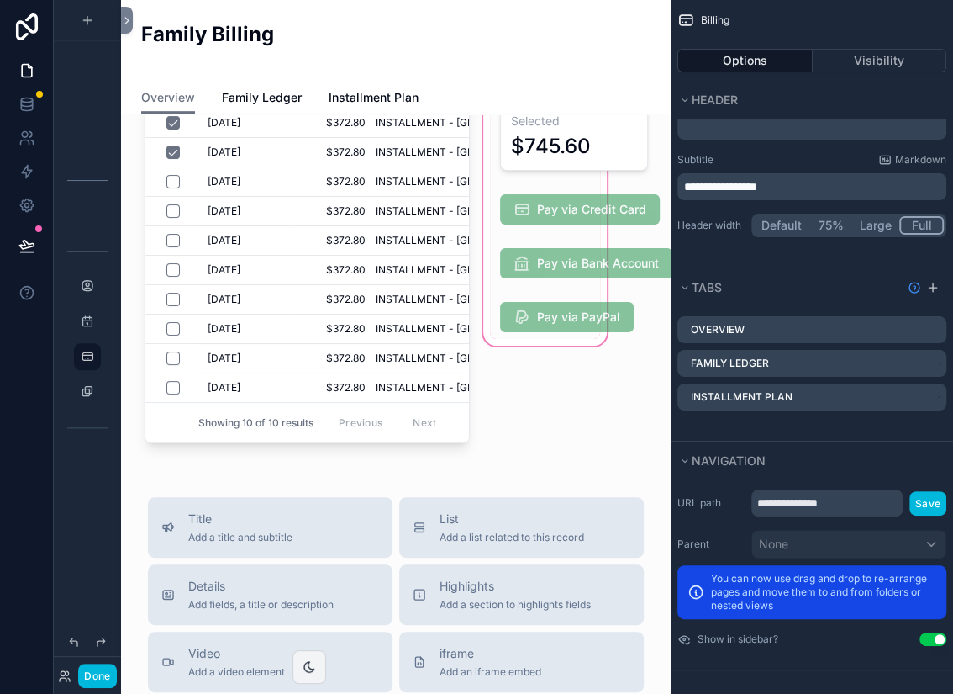
scroll to position [473, 0]
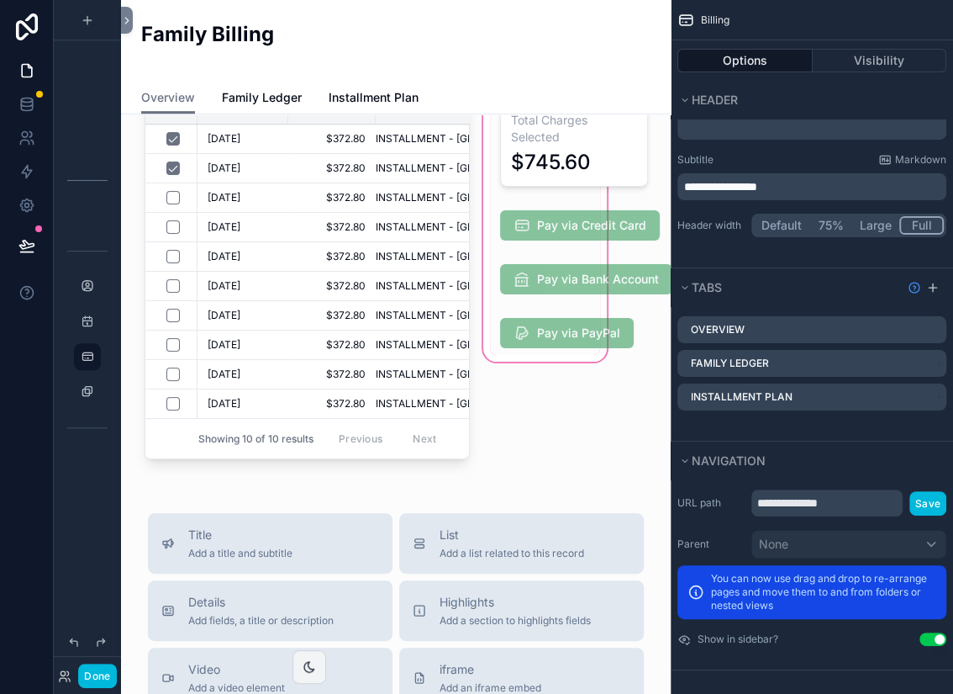
click at [578, 208] on div "scrollable content" at bounding box center [545, 278] width 131 height 388
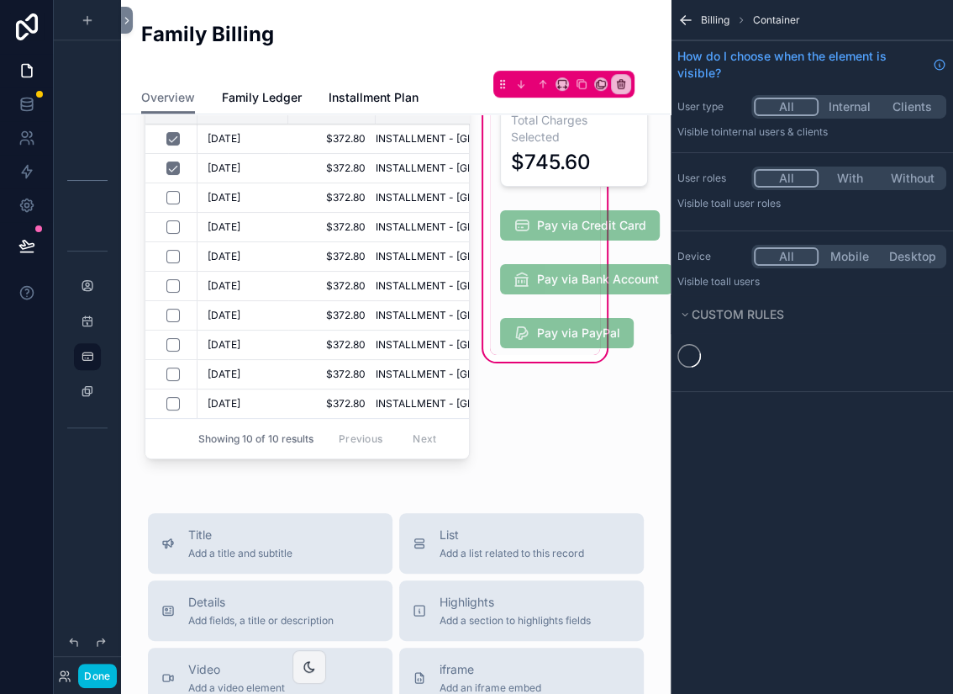
scroll to position [0, 0]
click at [578, 220] on div "scrollable content" at bounding box center [545, 225] width 111 height 44
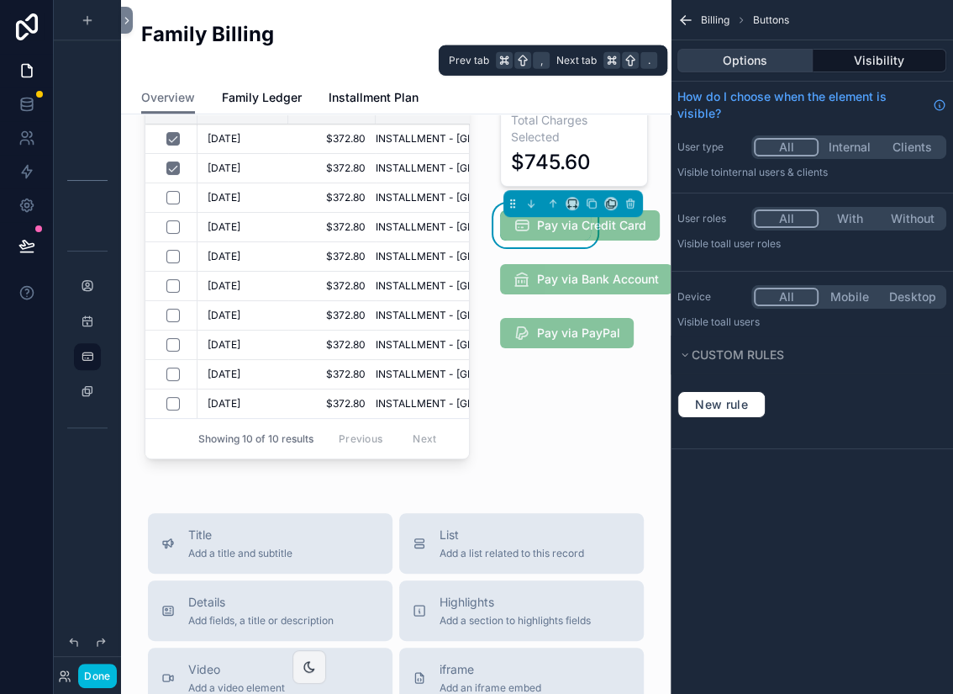
click at [765, 61] on button "Options" at bounding box center [745, 61] width 135 height 24
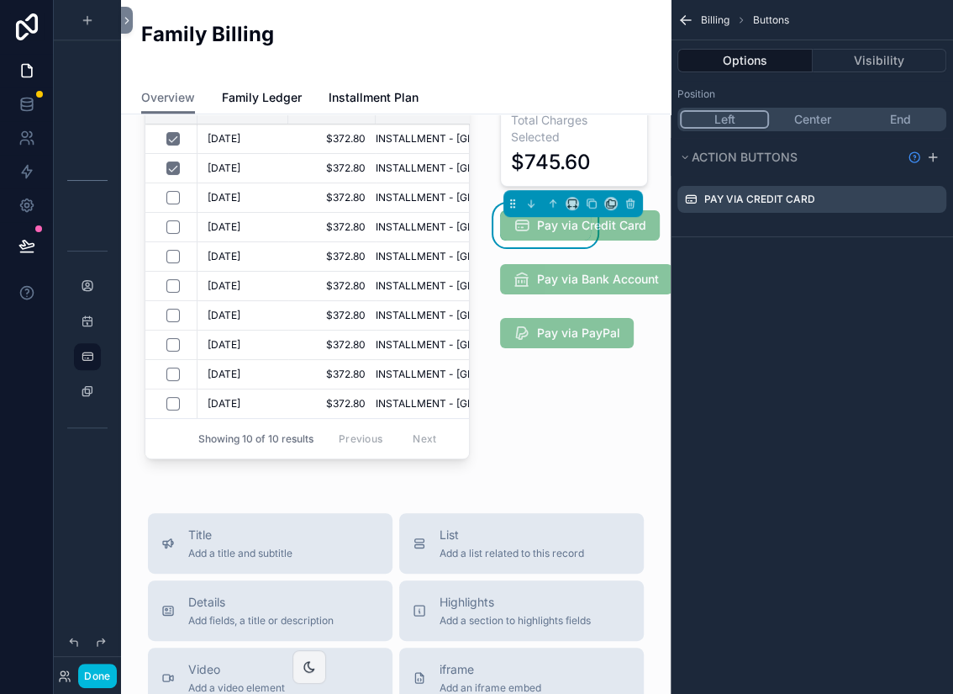
click at [0, 0] on icon "scrollable content" at bounding box center [0, 0] width 0 height 0
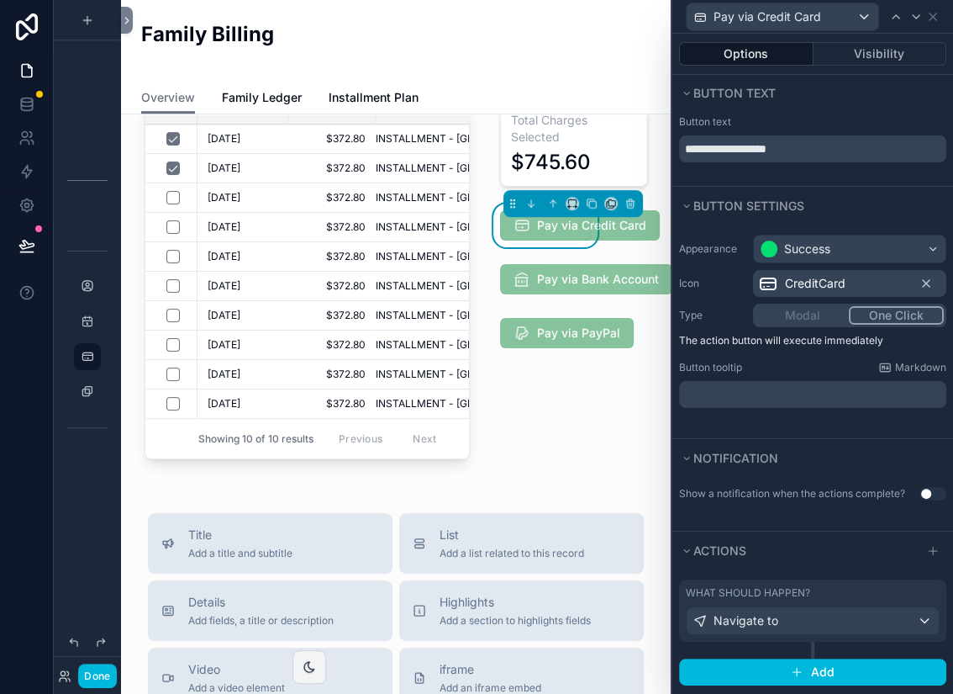
scroll to position [11, 0]
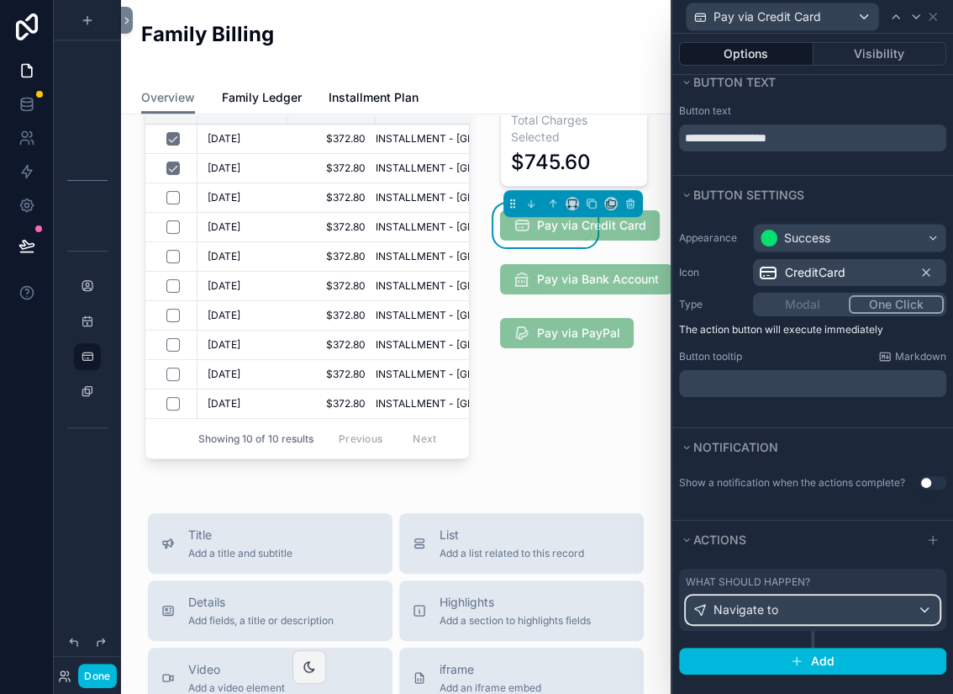
click at [908, 603] on div "Navigate to" at bounding box center [813, 609] width 252 height 27
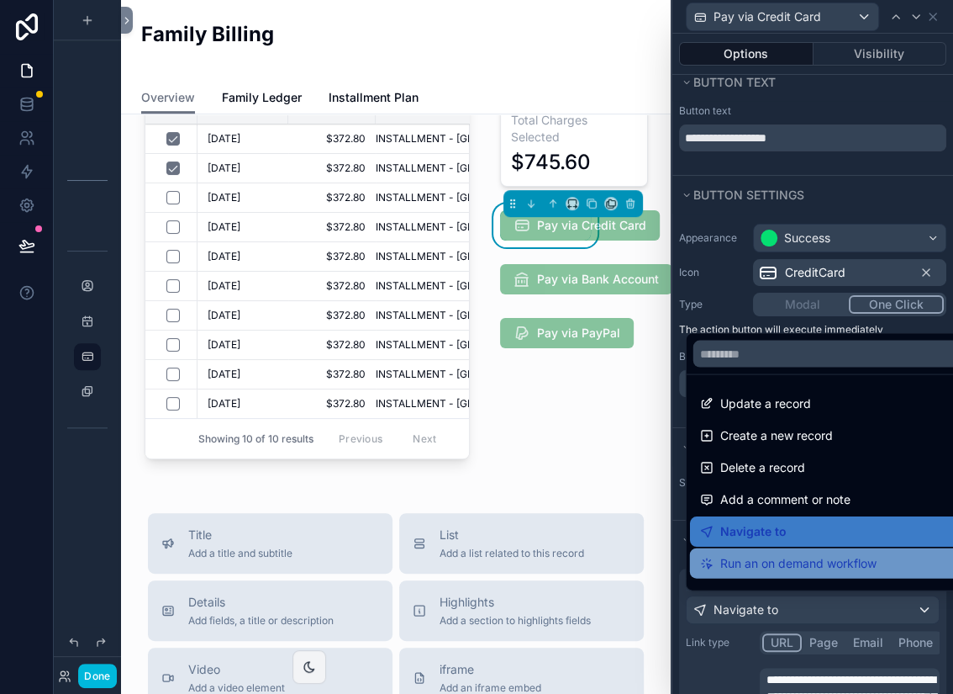
click at [846, 561] on span "Run an on demand workflow" at bounding box center [799, 563] width 156 height 20
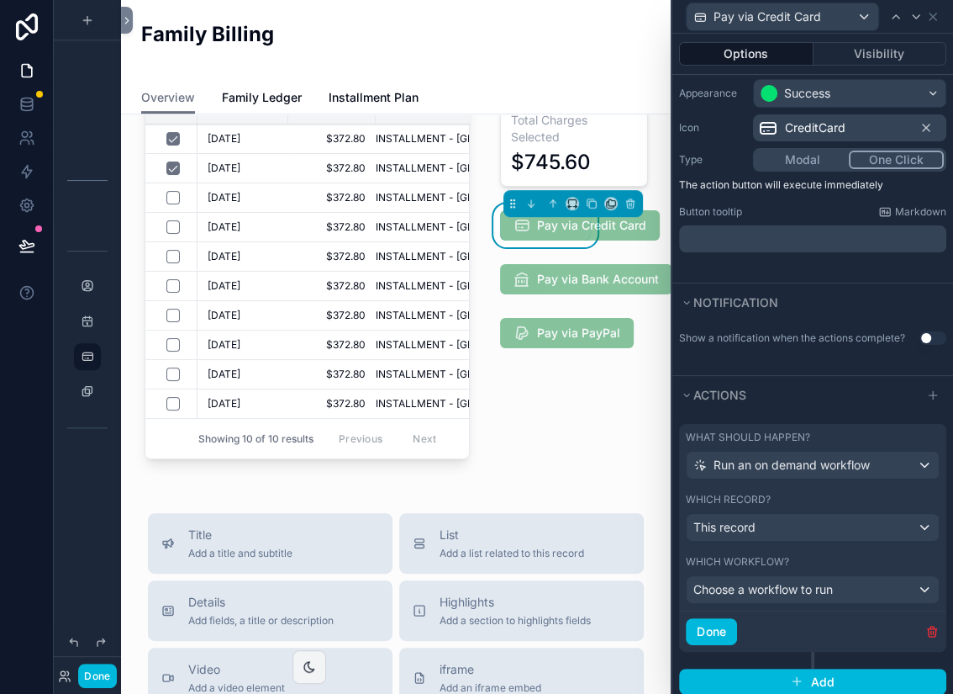
scroll to position [173, 0]
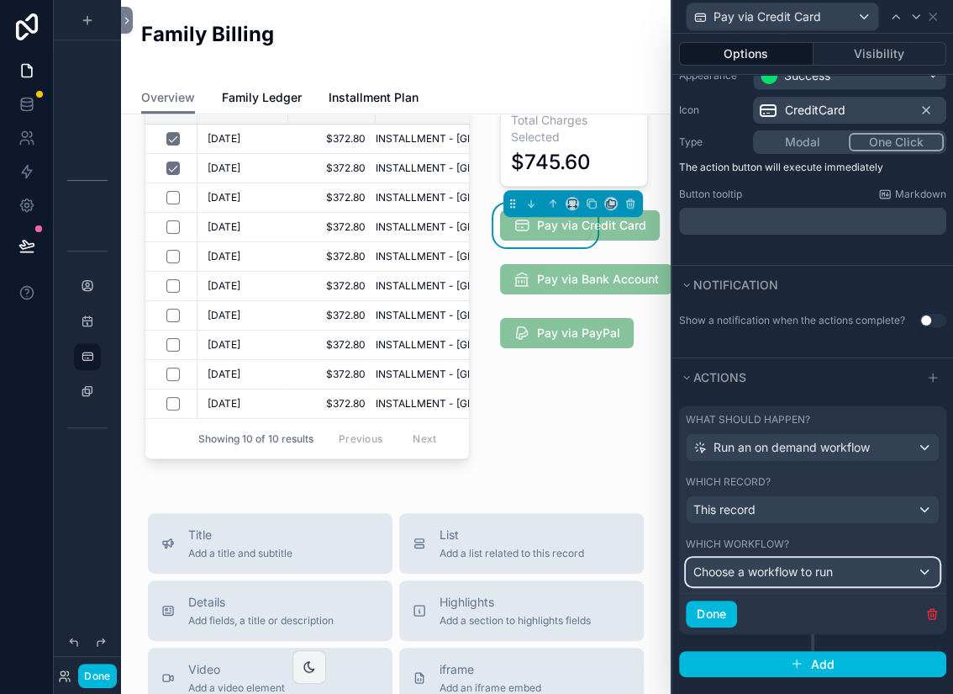
click at [817, 564] on span "Choose a workflow to run" at bounding box center [764, 571] width 140 height 14
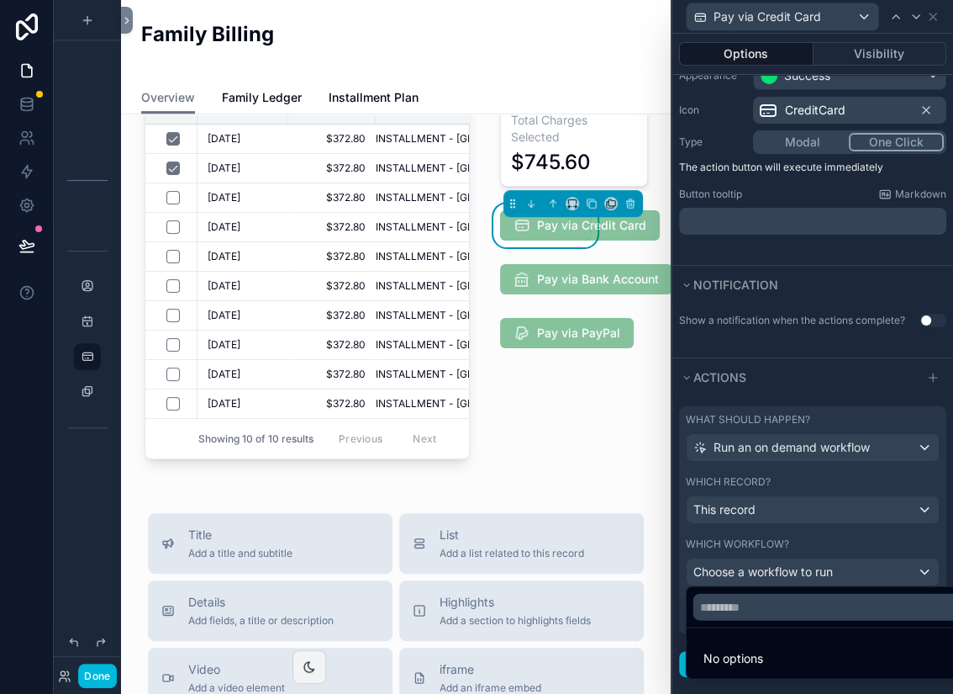
click at [763, 648] on li "No options" at bounding box center [832, 659] width 285 height 34
click at [763, 513] on div at bounding box center [813, 347] width 281 height 694
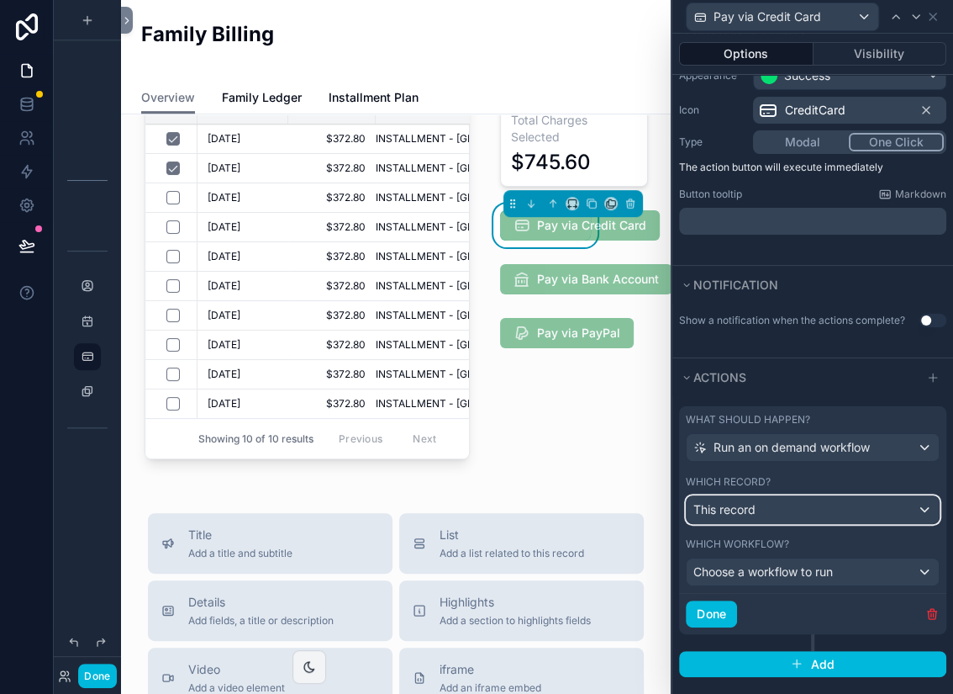
click at [760, 499] on div "This record" at bounding box center [813, 509] width 252 height 27
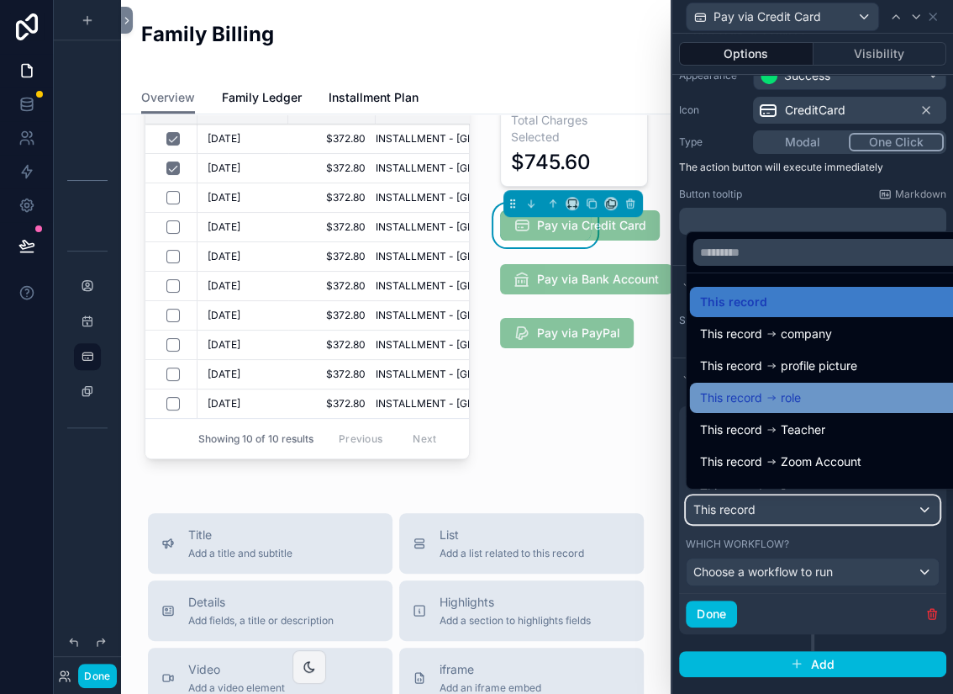
scroll to position [23, 0]
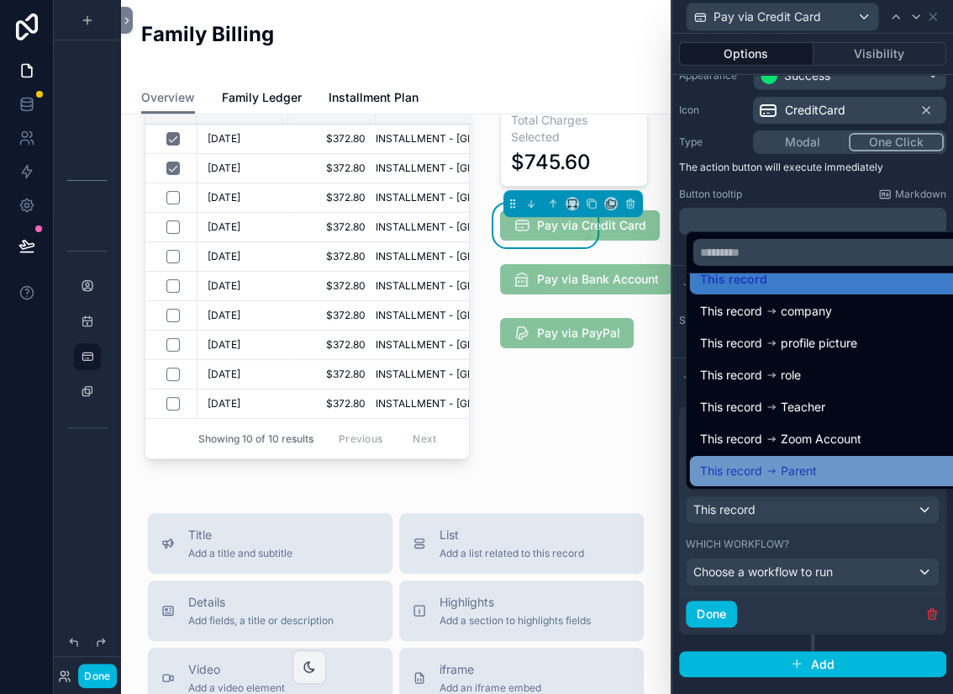
click at [824, 461] on div "This record Parent" at bounding box center [832, 471] width 265 height 20
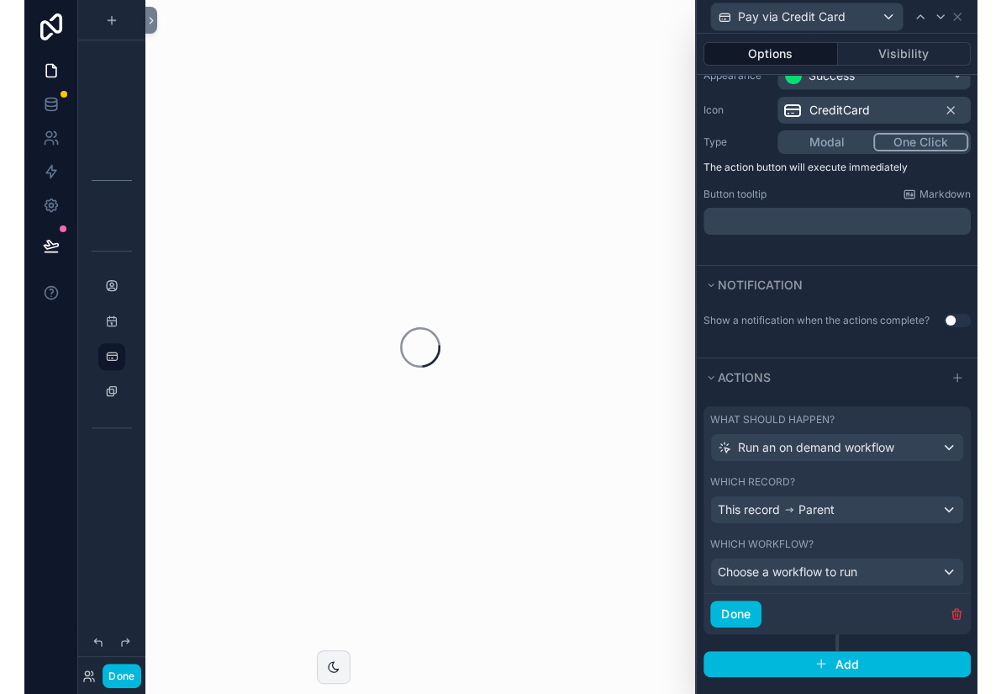
scroll to position [0, 0]
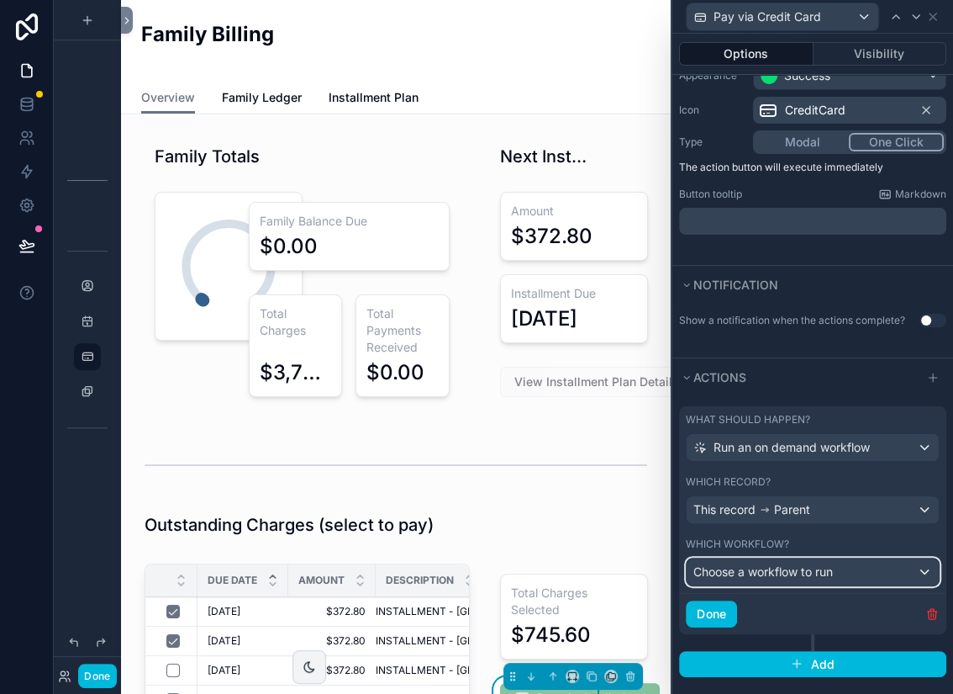
click at [878, 563] on div "Choose a workflow to run" at bounding box center [813, 571] width 252 height 27
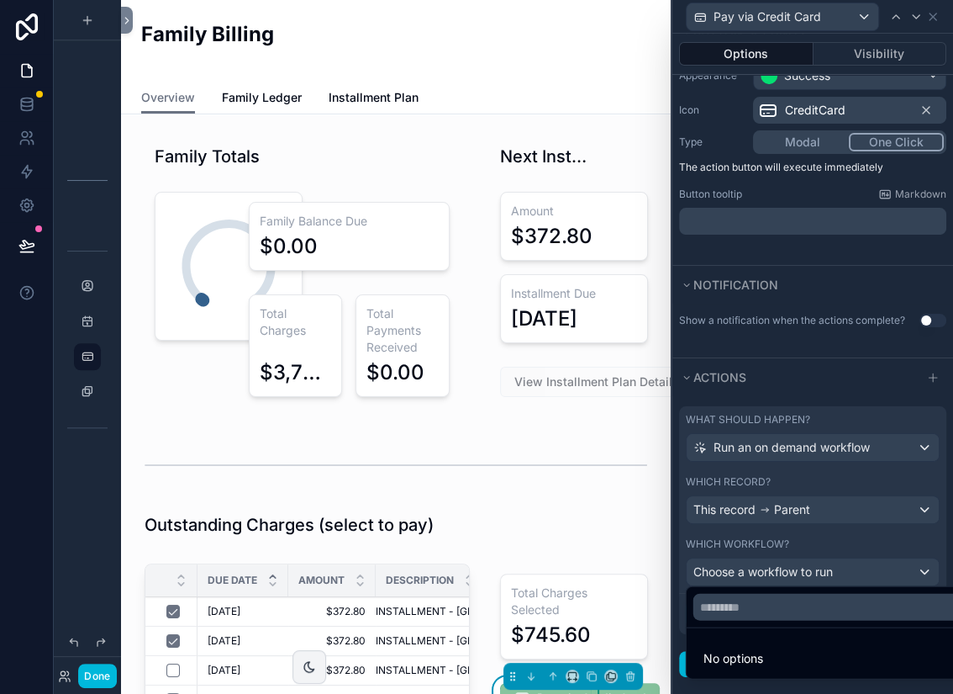
click at [742, 651] on span "No options" at bounding box center [734, 658] width 60 height 14
